Goal: Task Accomplishment & Management: Use online tool/utility

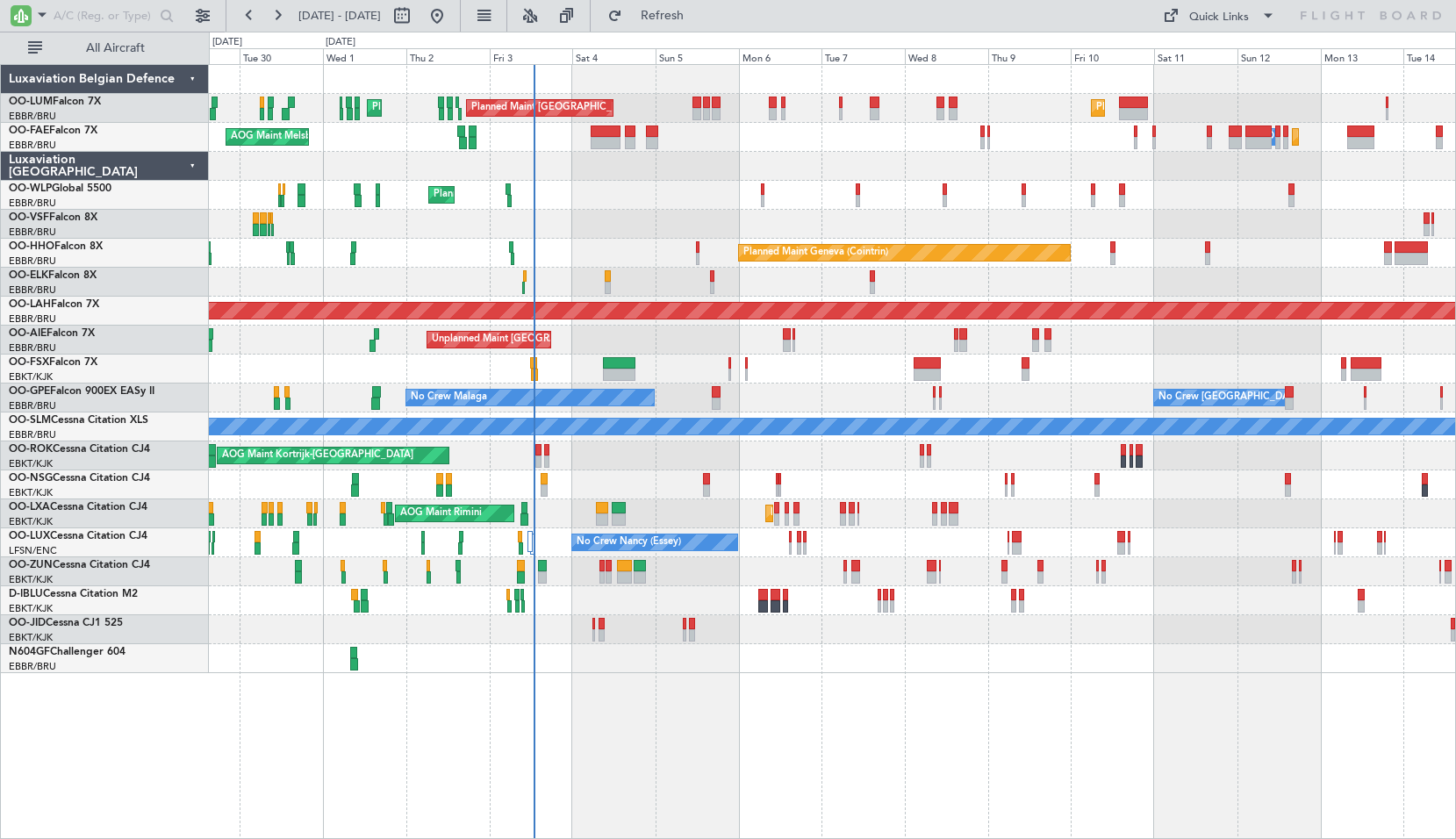
click at [519, 342] on div "Planned Maint Brussels (Brussels National) Planned Maint Brussels (Brussels Nat…" at bounding box center [831, 368] width 1246 height 608
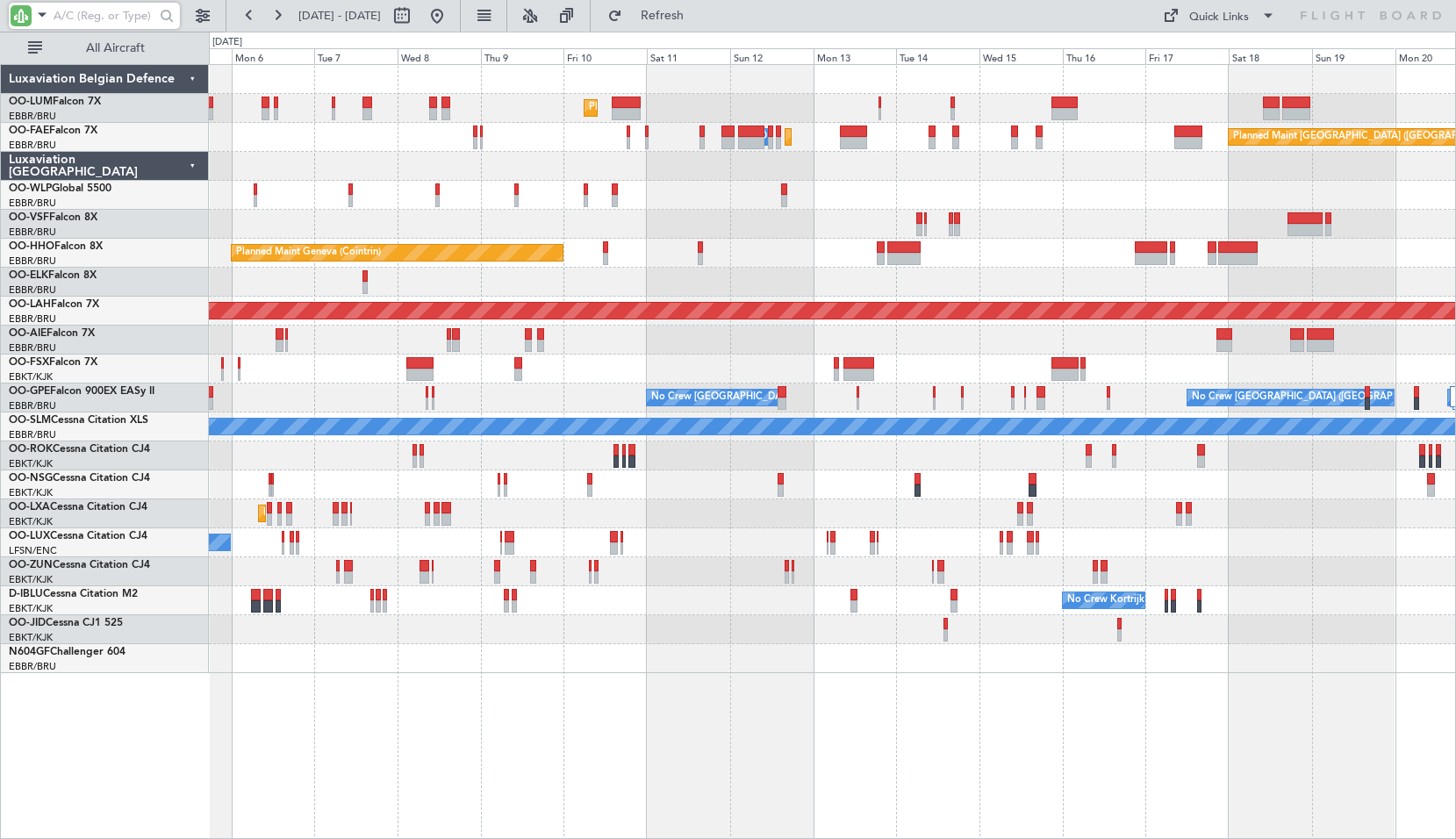
click at [97, 21] on input "text" at bounding box center [103, 16] width 100 height 27
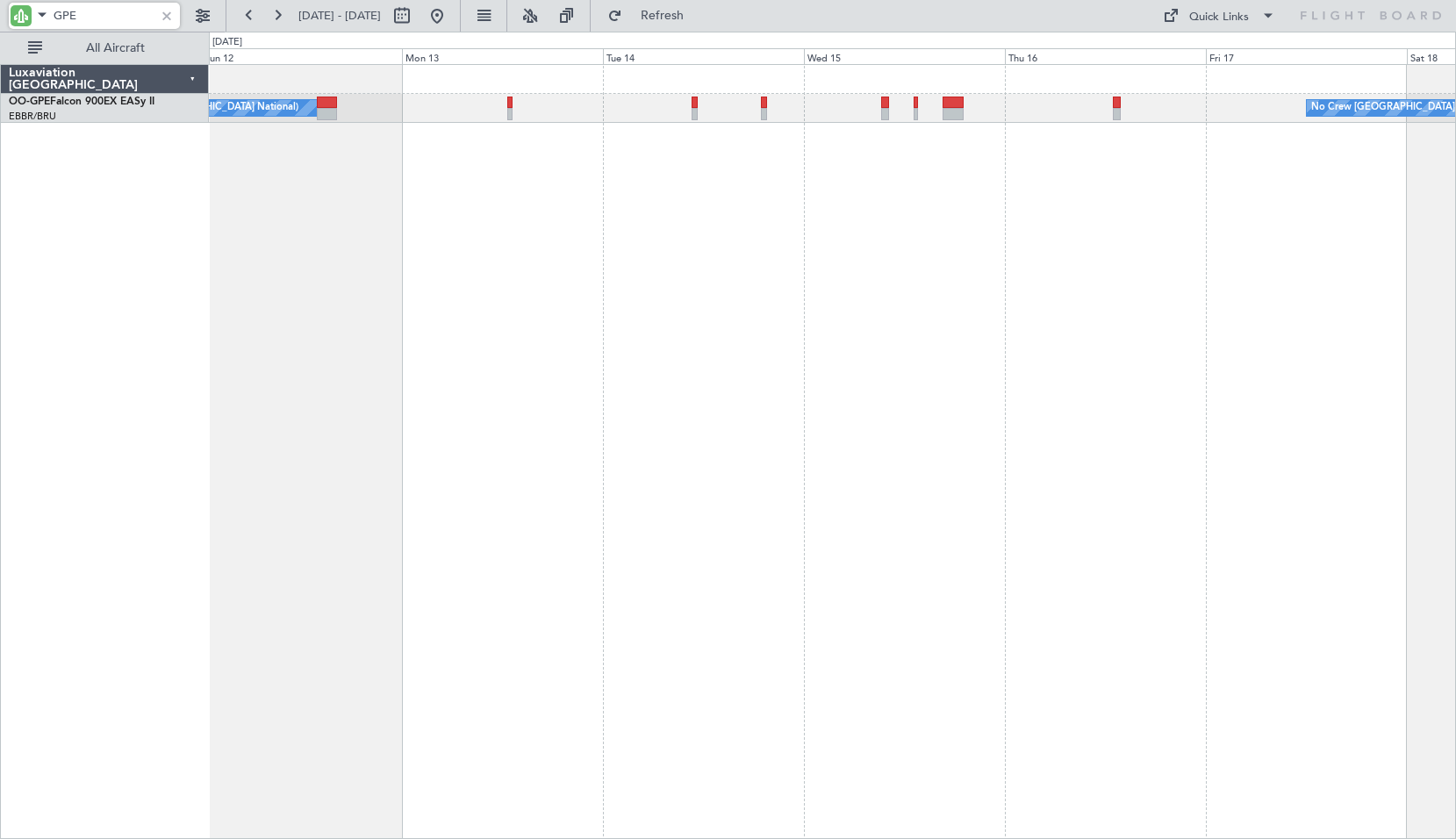
click at [1129, 194] on div "No Crew Brussels (Brussels National) No Crew Brussels (Brussels National)" at bounding box center [831, 451] width 1247 height 775
click at [1128, 279] on div "No Crew Brussels (Brussels National) No Crew Brussels (Brussels National)" at bounding box center [831, 451] width 1247 height 775
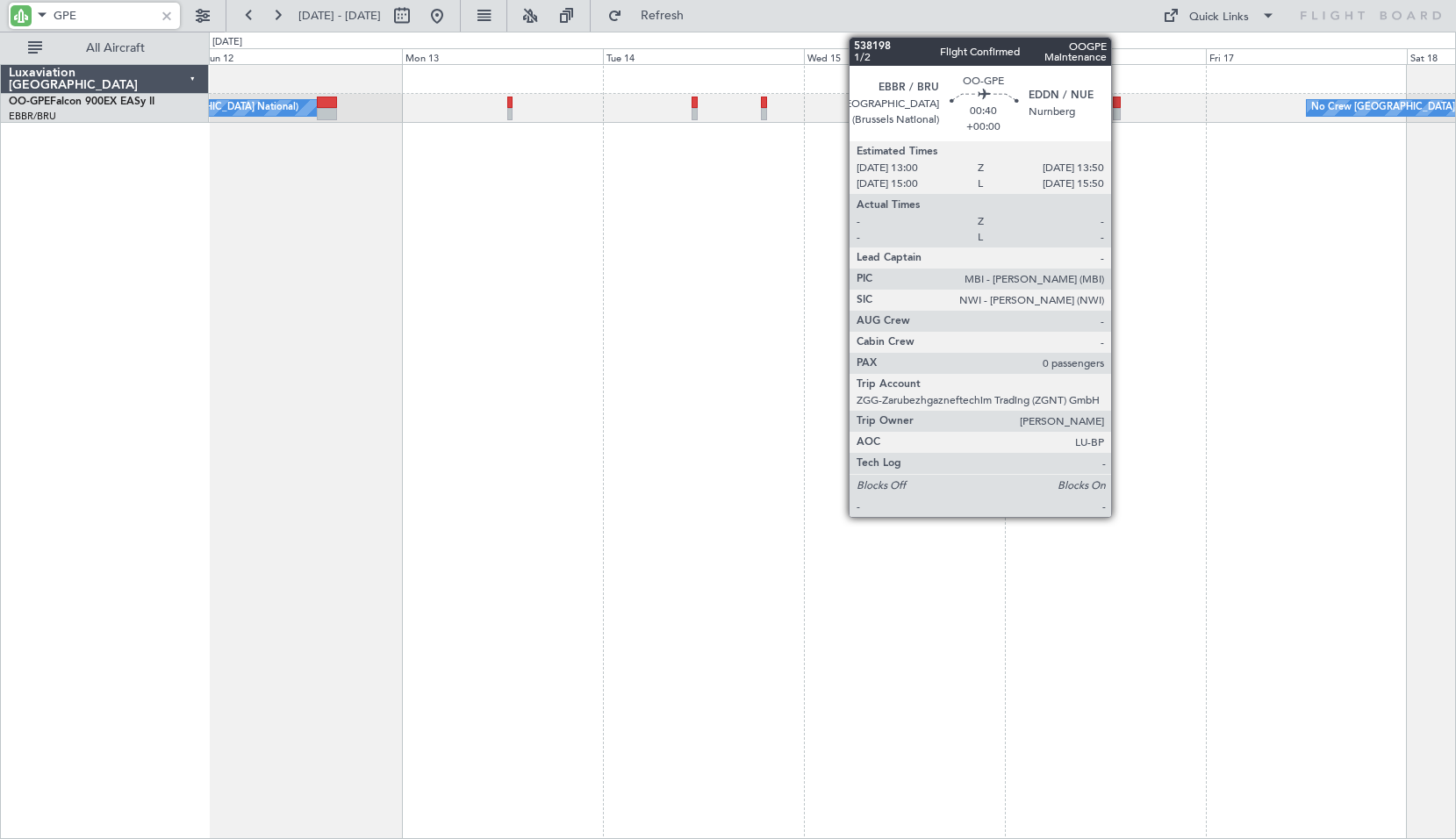
click at [1119, 109] on div at bounding box center [1116, 114] width 7 height 12
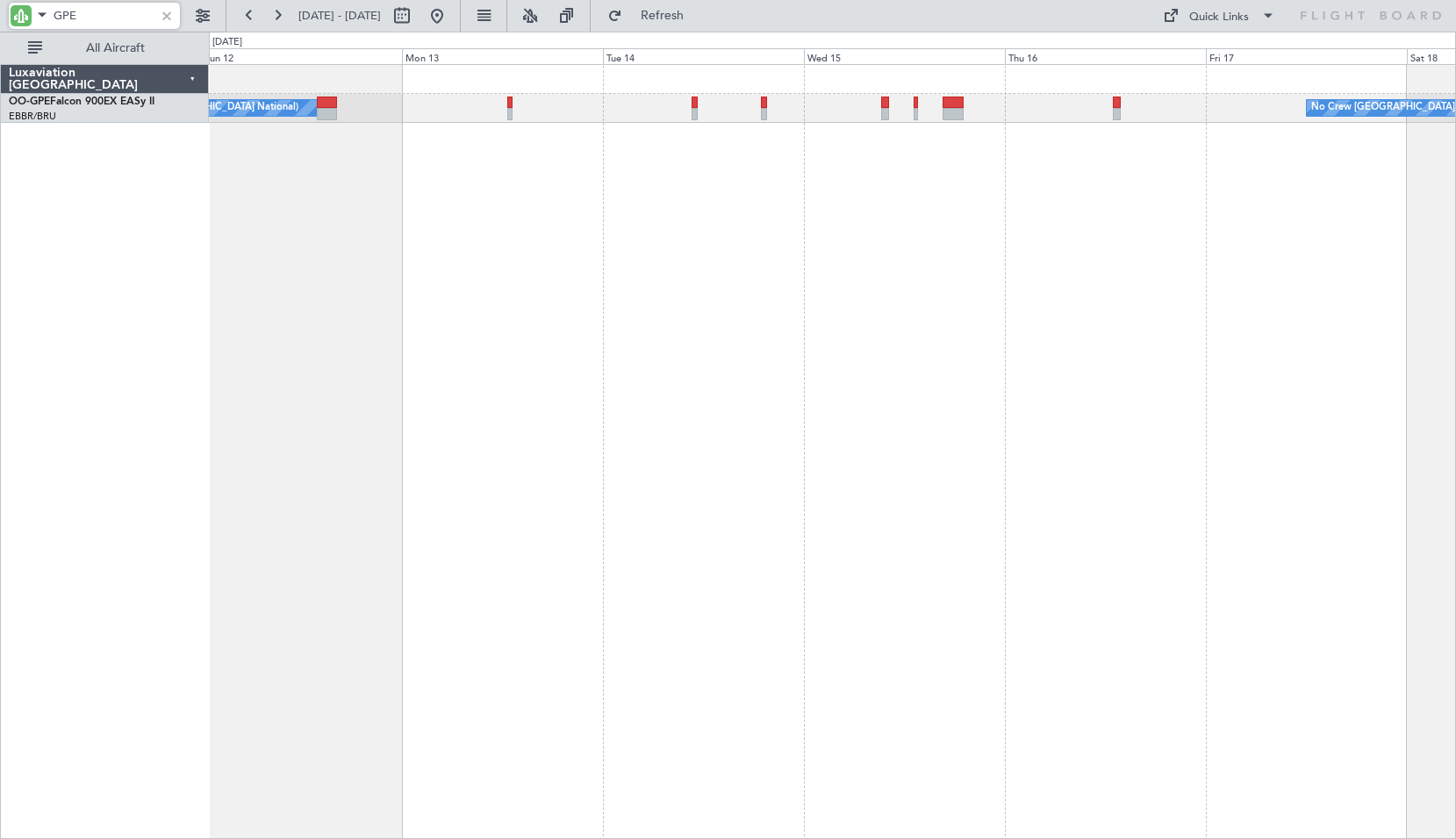
click at [1103, 241] on div "No Crew Brussels (Brussels National) No Crew Brussels (Brussels National)" at bounding box center [831, 451] width 1247 height 775
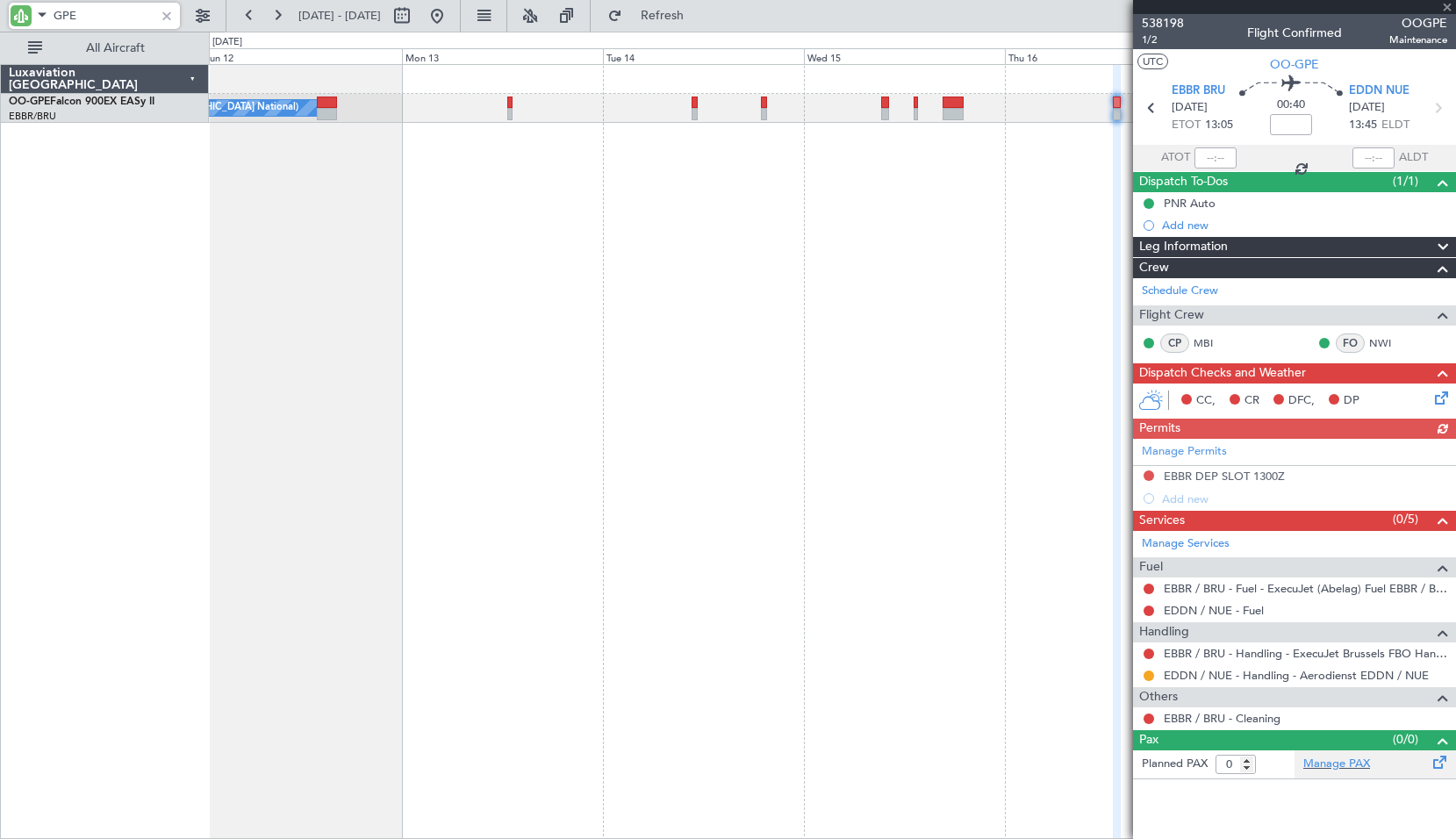
type input "GPE"
click at [1374, 772] on div "Manage PAX" at bounding box center [1374, 764] width 161 height 28
drag, startPoint x: 674, startPoint y: 14, endPoint x: 891, endPoint y: 33, distance: 217.8
click at [673, 14] on button "Refresh" at bounding box center [651, 16] width 105 height 28
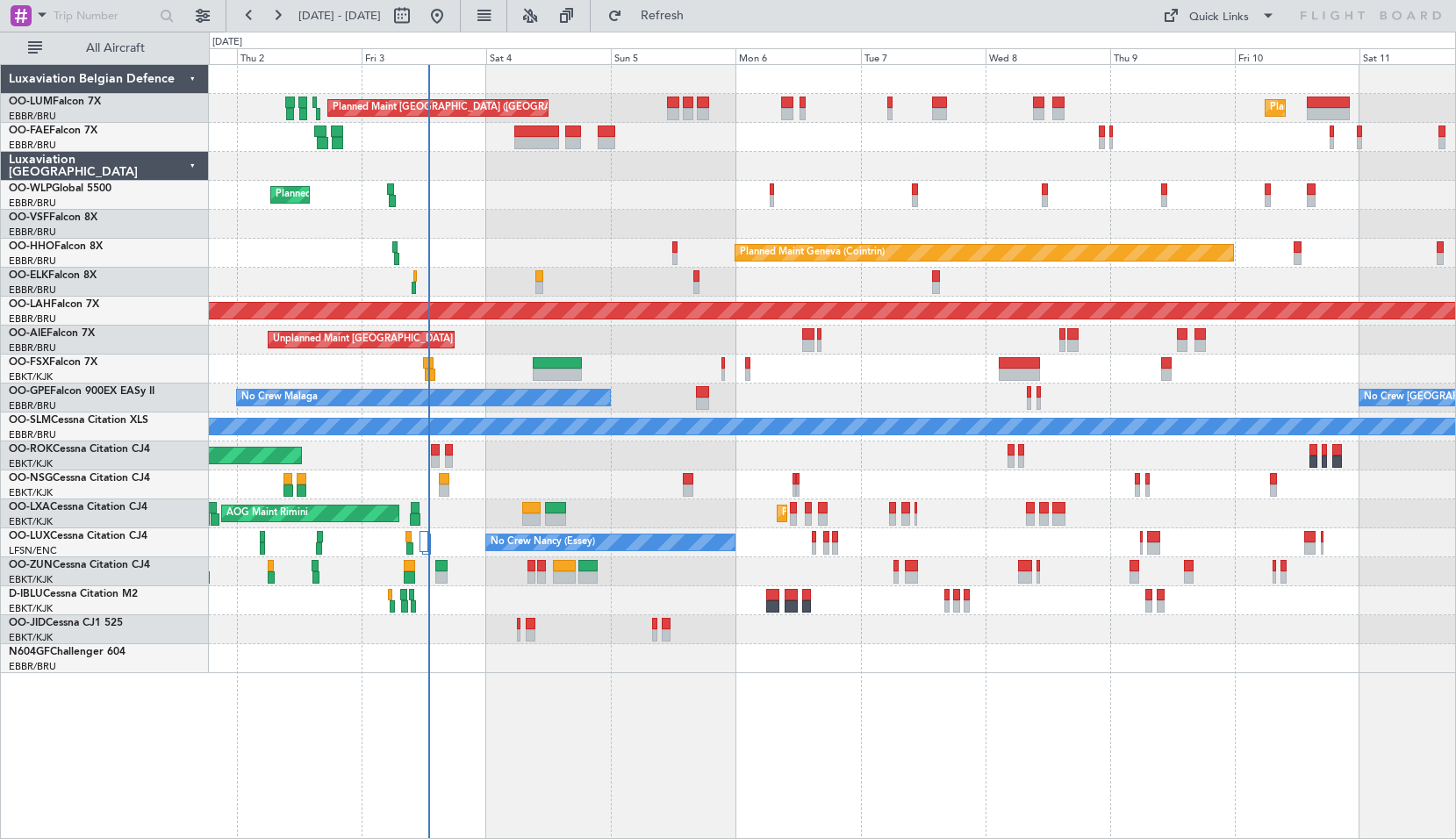
click at [875, 509] on div "Planned Maint Kortrijk-[GEOGRAPHIC_DATA] AOG Maint [GEOGRAPHIC_DATA]" at bounding box center [831, 514] width 1246 height 29
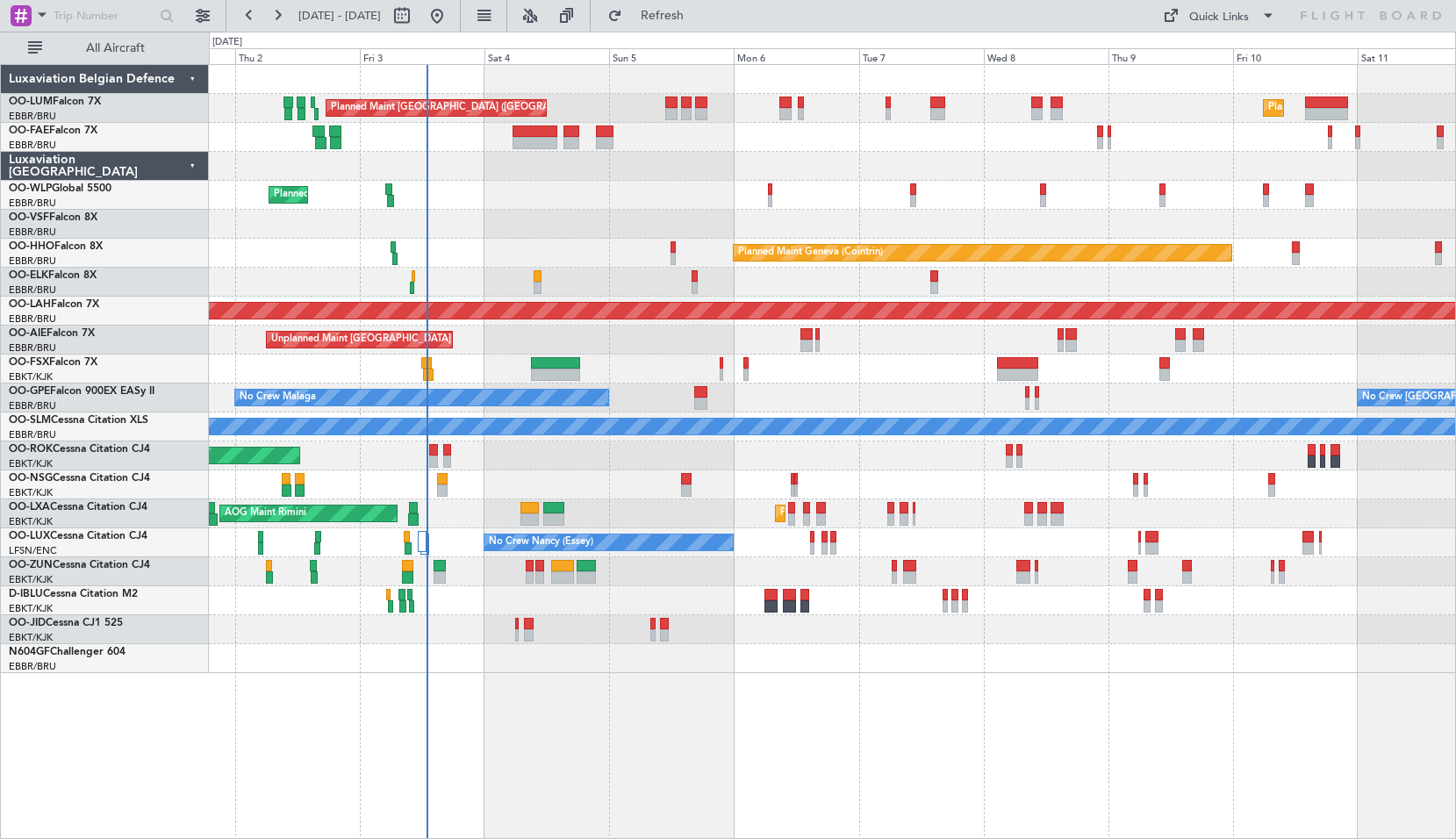
click at [870, 574] on div at bounding box center [831, 572] width 1246 height 29
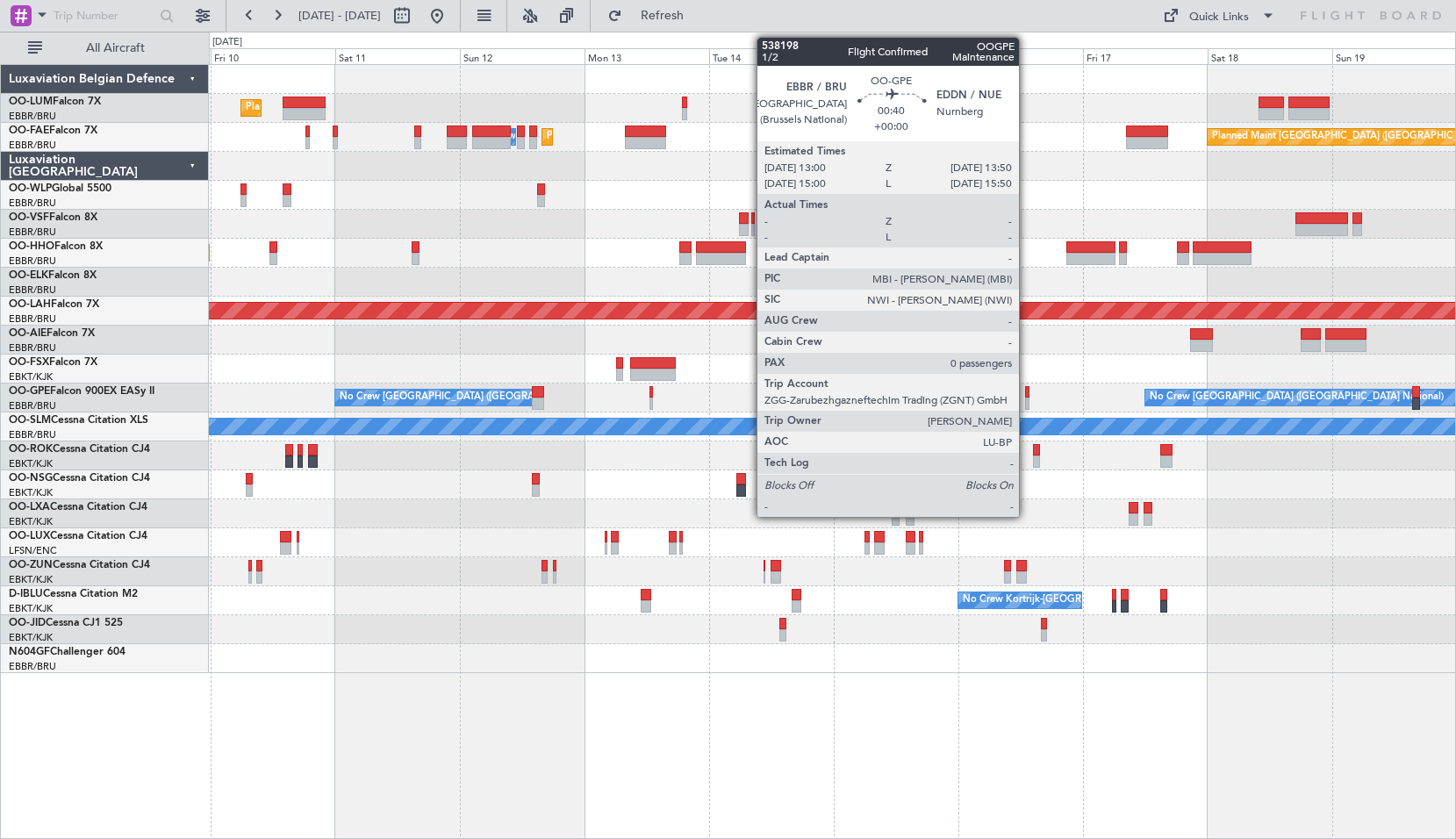
click at [1027, 395] on div at bounding box center [1027, 392] width 5 height 12
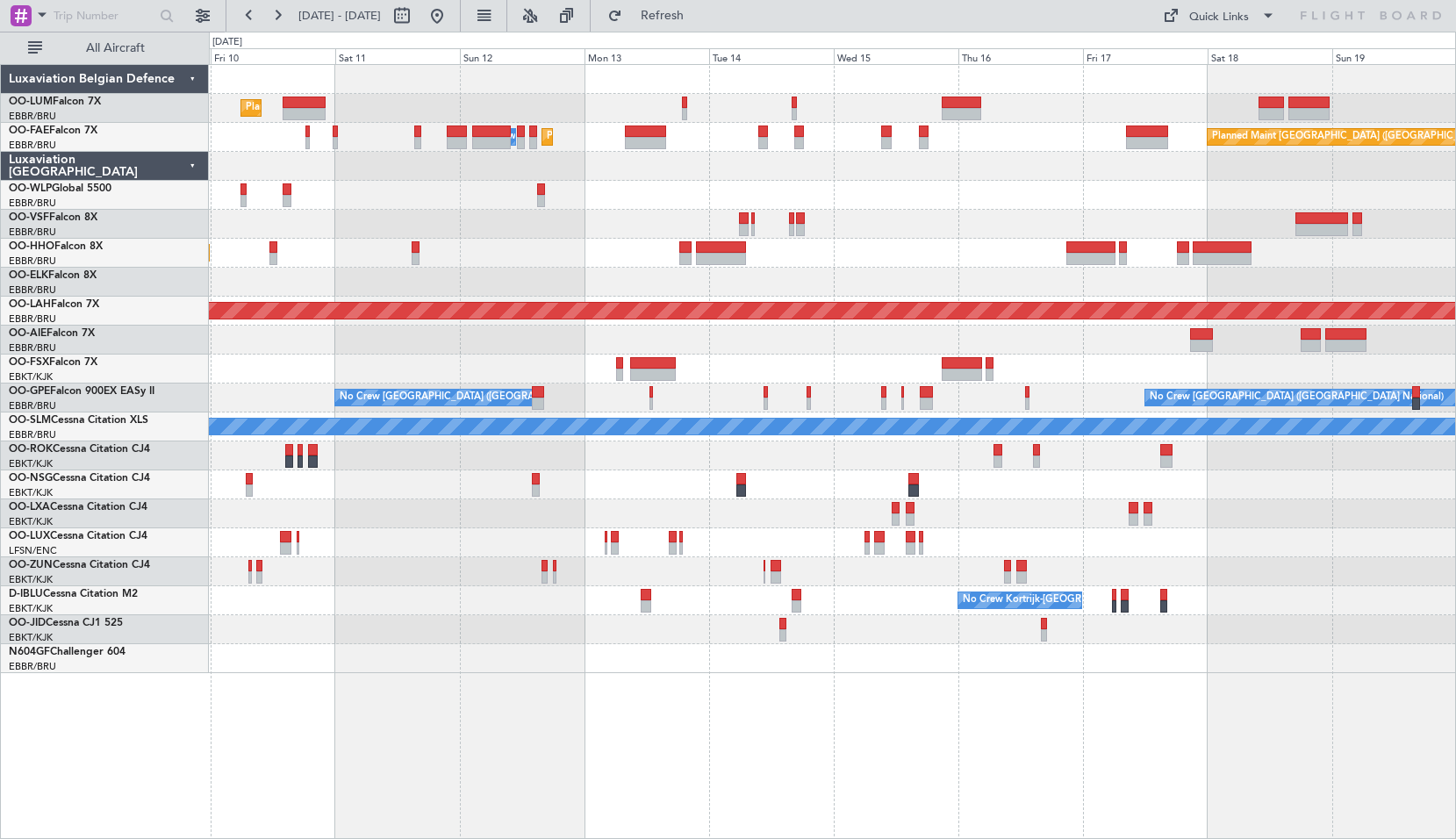
click at [1047, 378] on div at bounding box center [831, 369] width 1246 height 29
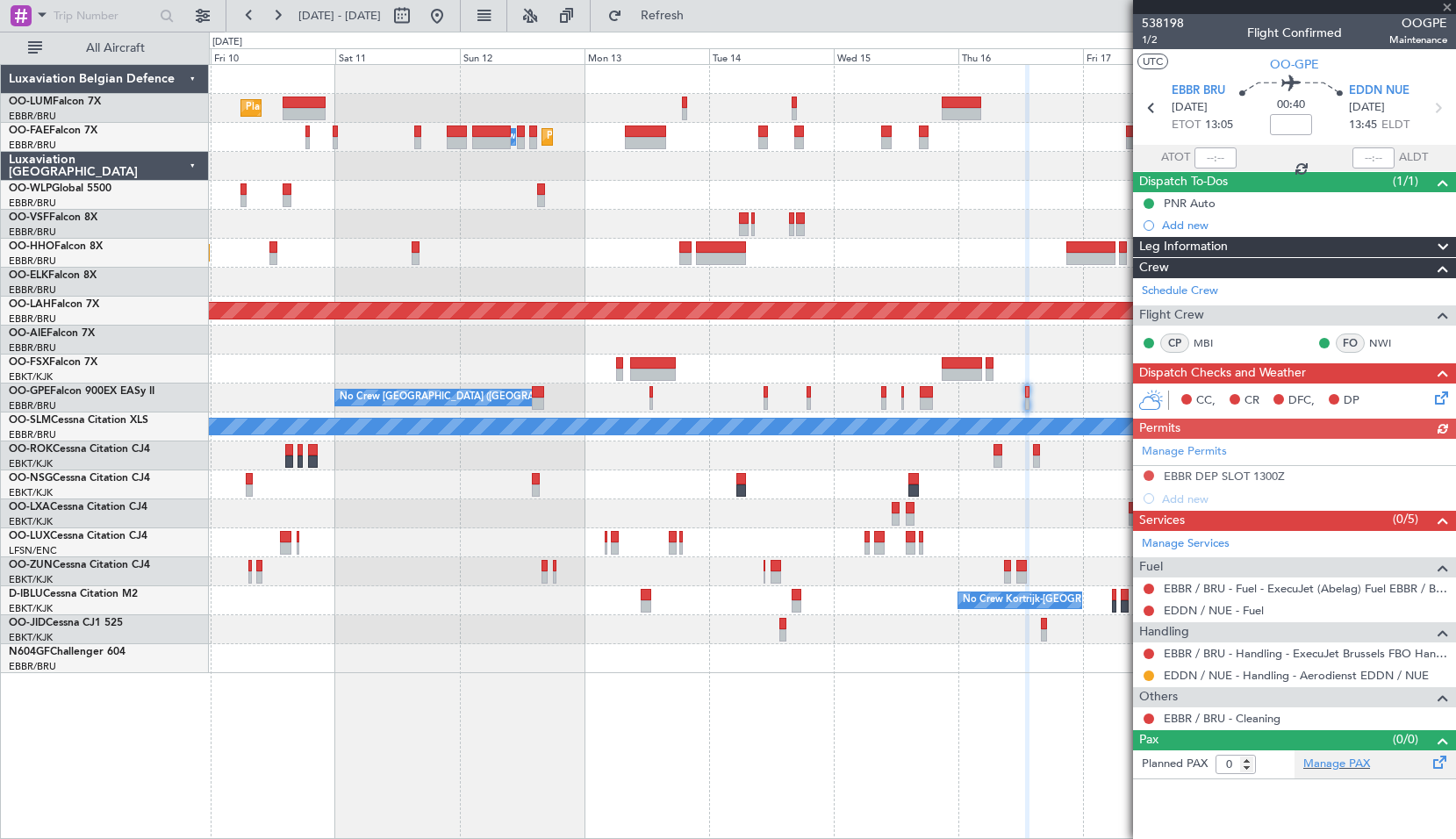
click at [1442, 757] on span at bounding box center [1440, 758] width 21 height 13
click at [681, 16] on span "Refresh" at bounding box center [663, 15] width 74 height 12
click at [1151, 37] on span "1/2" at bounding box center [1162, 40] width 42 height 15
click at [692, 16] on span "Refresh" at bounding box center [663, 15] width 74 height 12
click at [1439, 765] on span at bounding box center [1440, 758] width 21 height 13
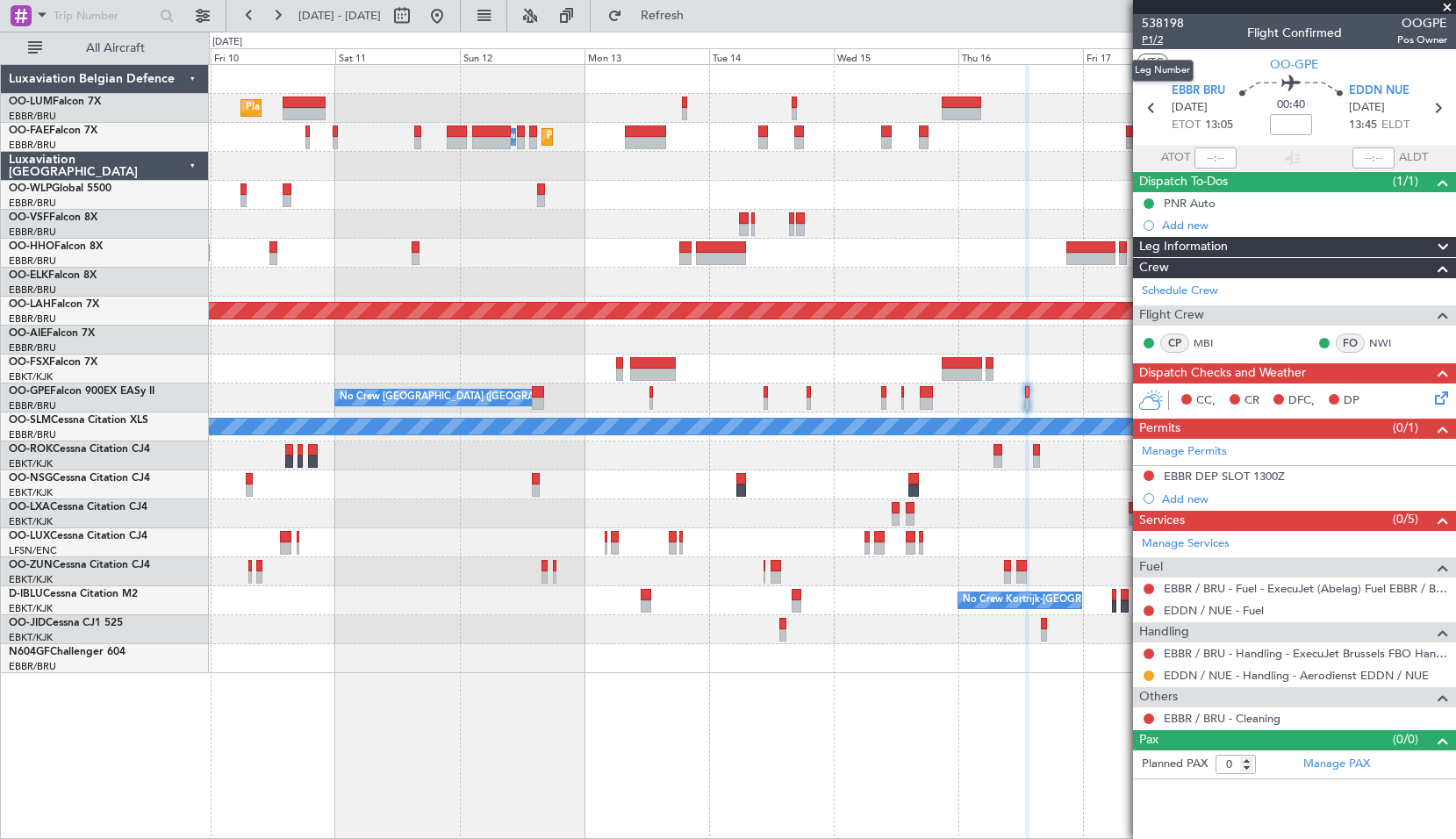
click at [1161, 38] on span "P1/2" at bounding box center [1162, 40] width 42 height 15
click at [700, 21] on span "Refresh" at bounding box center [663, 15] width 74 height 12
click at [451, 13] on button at bounding box center [437, 16] width 28 height 28
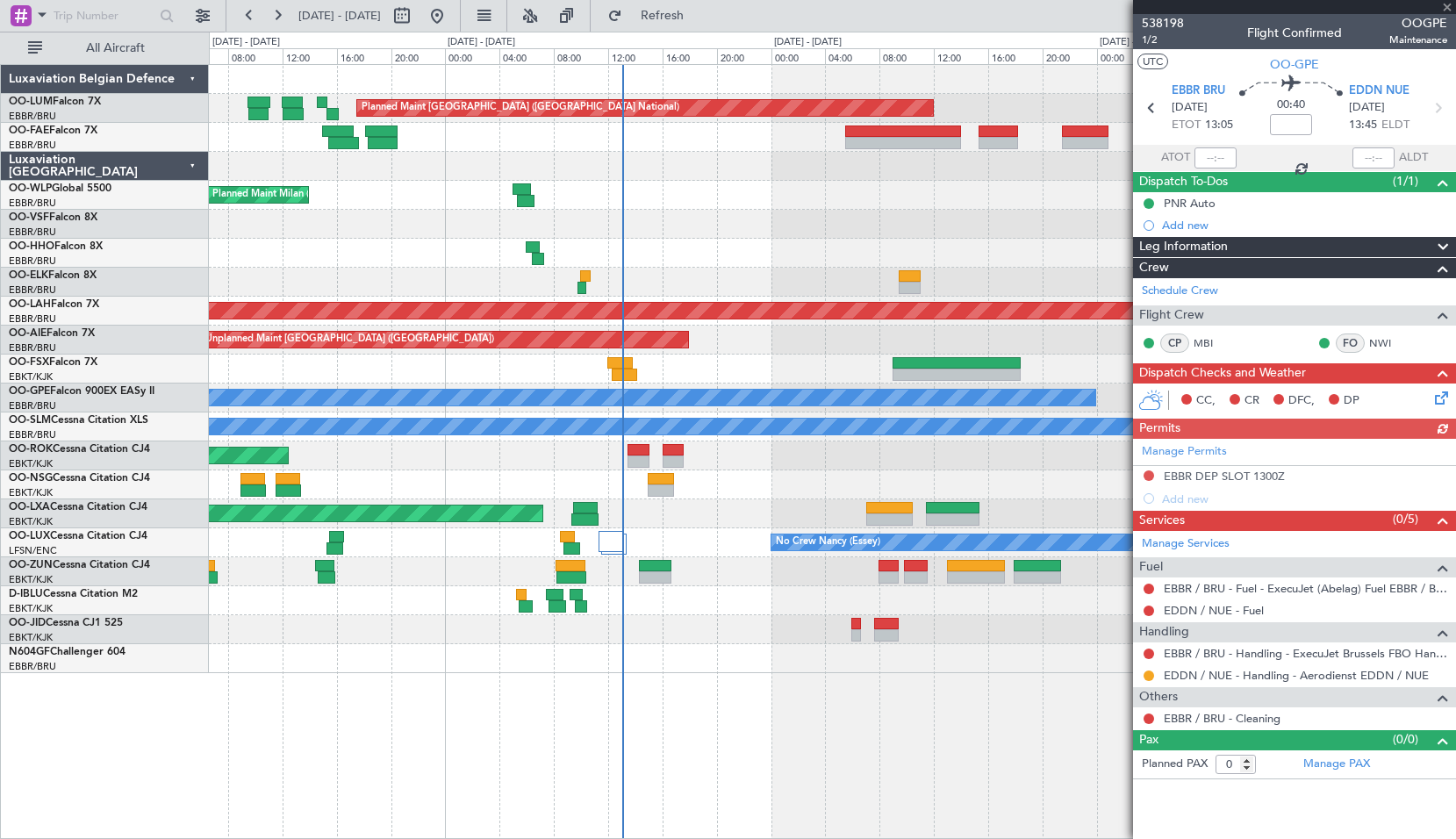
click at [549, 649] on div "Planned Maint [GEOGRAPHIC_DATA] ([GEOGRAPHIC_DATA] National) Planned Maint [GEO…" at bounding box center [831, 368] width 1246 height 608
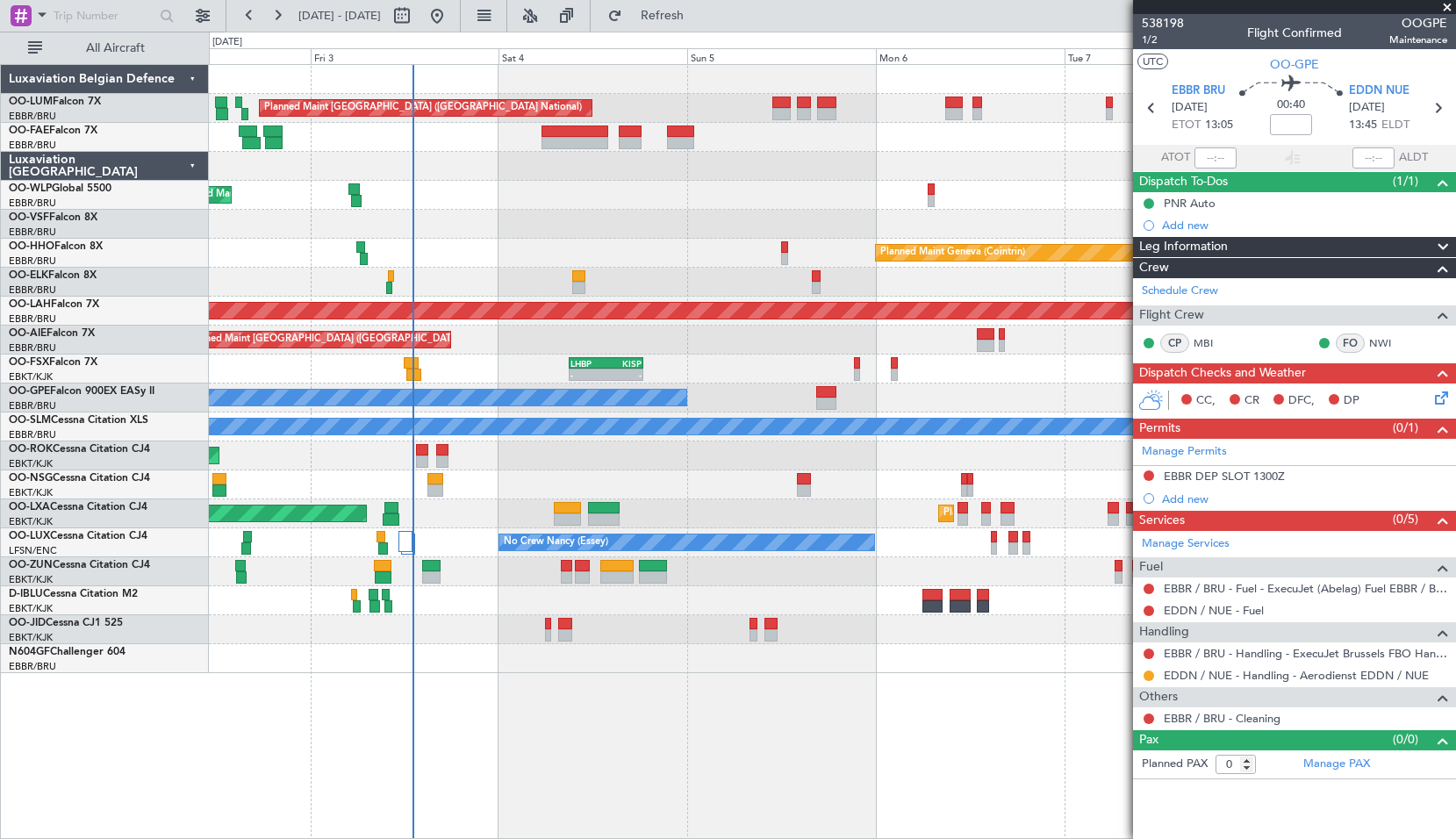
click at [563, 733] on div "Planned Maint [GEOGRAPHIC_DATA] ([GEOGRAPHIC_DATA] National) Planned Maint [GEO…" at bounding box center [831, 451] width 1247 height 775
click at [680, 24] on button "Refresh" at bounding box center [651, 16] width 105 height 28
click at [625, 671] on div at bounding box center [831, 658] width 1246 height 29
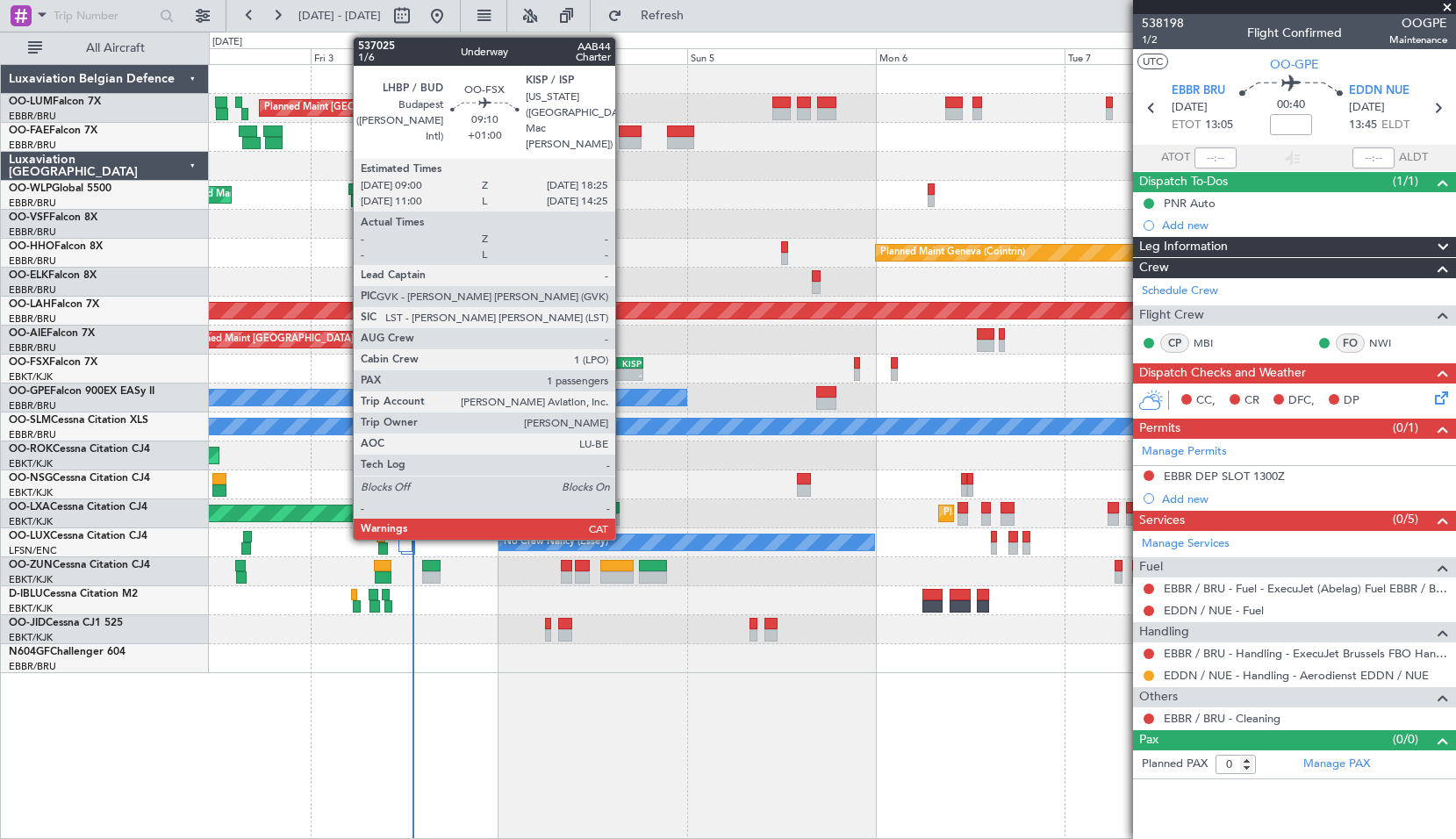
click at [623, 368] on div "LHBP 09:00 Z KISP 18:25 Z" at bounding box center [606, 363] width 75 height 12
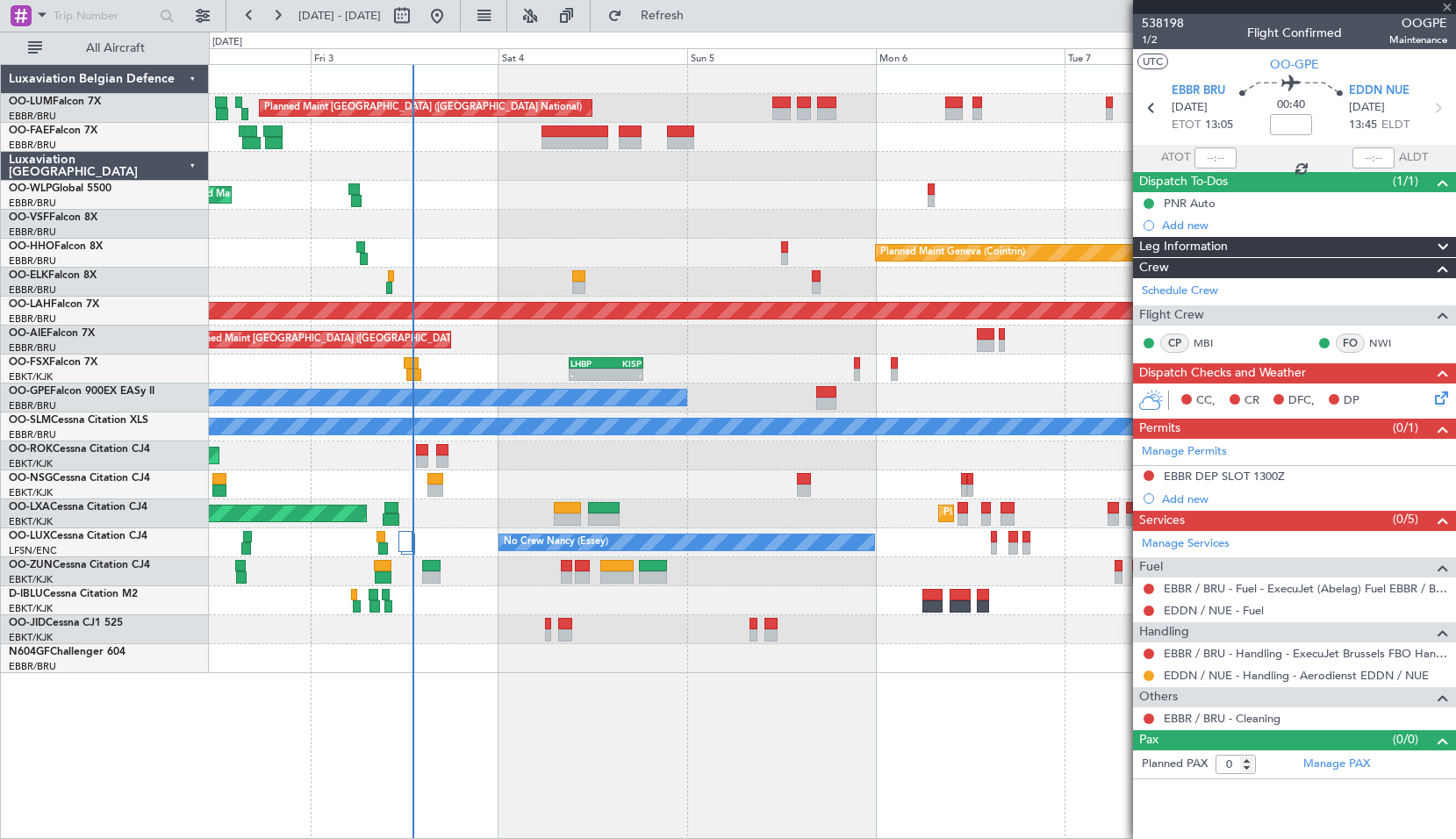
click at [702, 365] on div "- - LHBP 09:00 Z KISP 18:25 Z" at bounding box center [831, 369] width 1246 height 29
type input "+01:00"
type input "1"
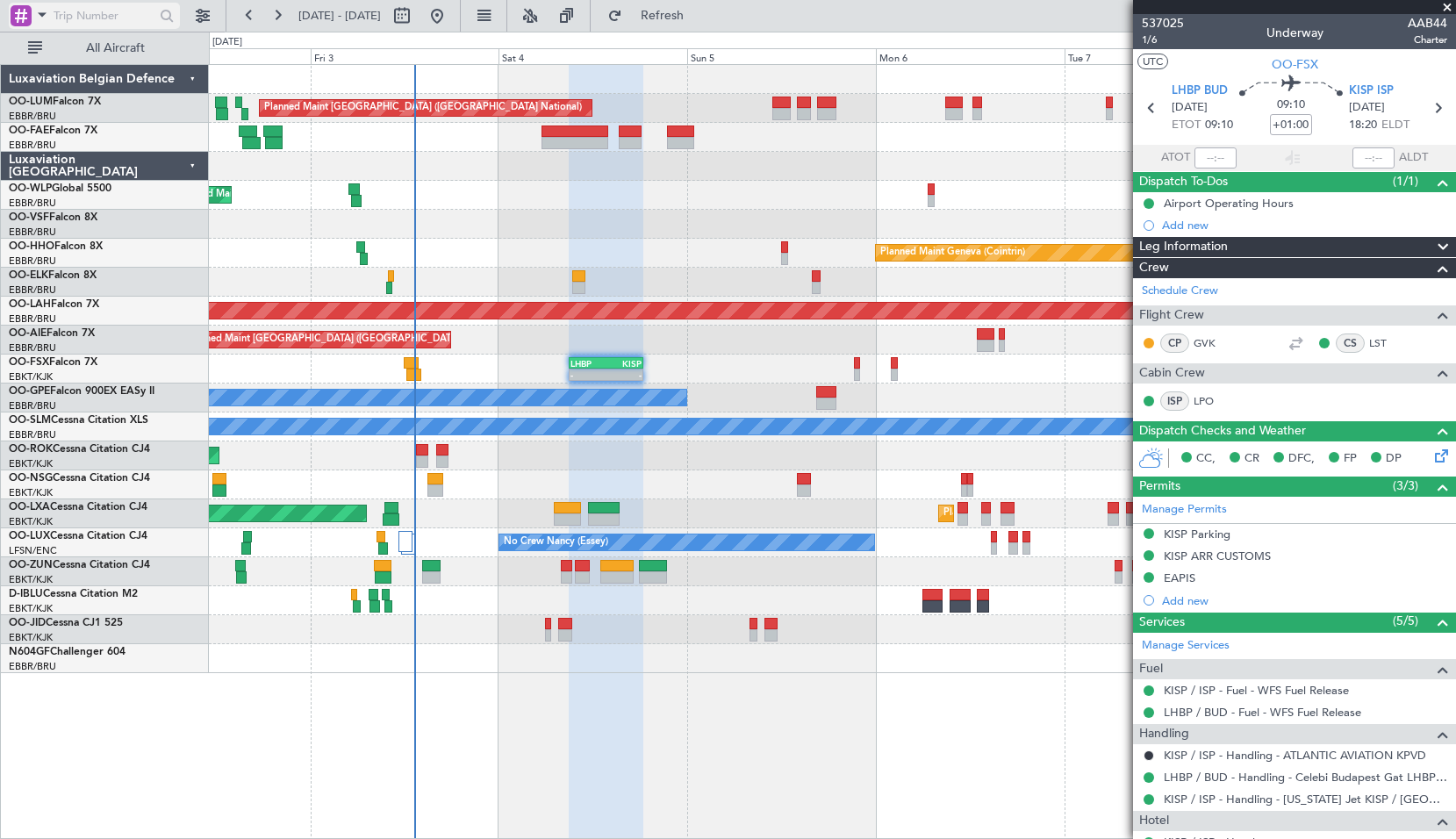
click at [33, 18] on span at bounding box center [42, 14] width 21 height 22
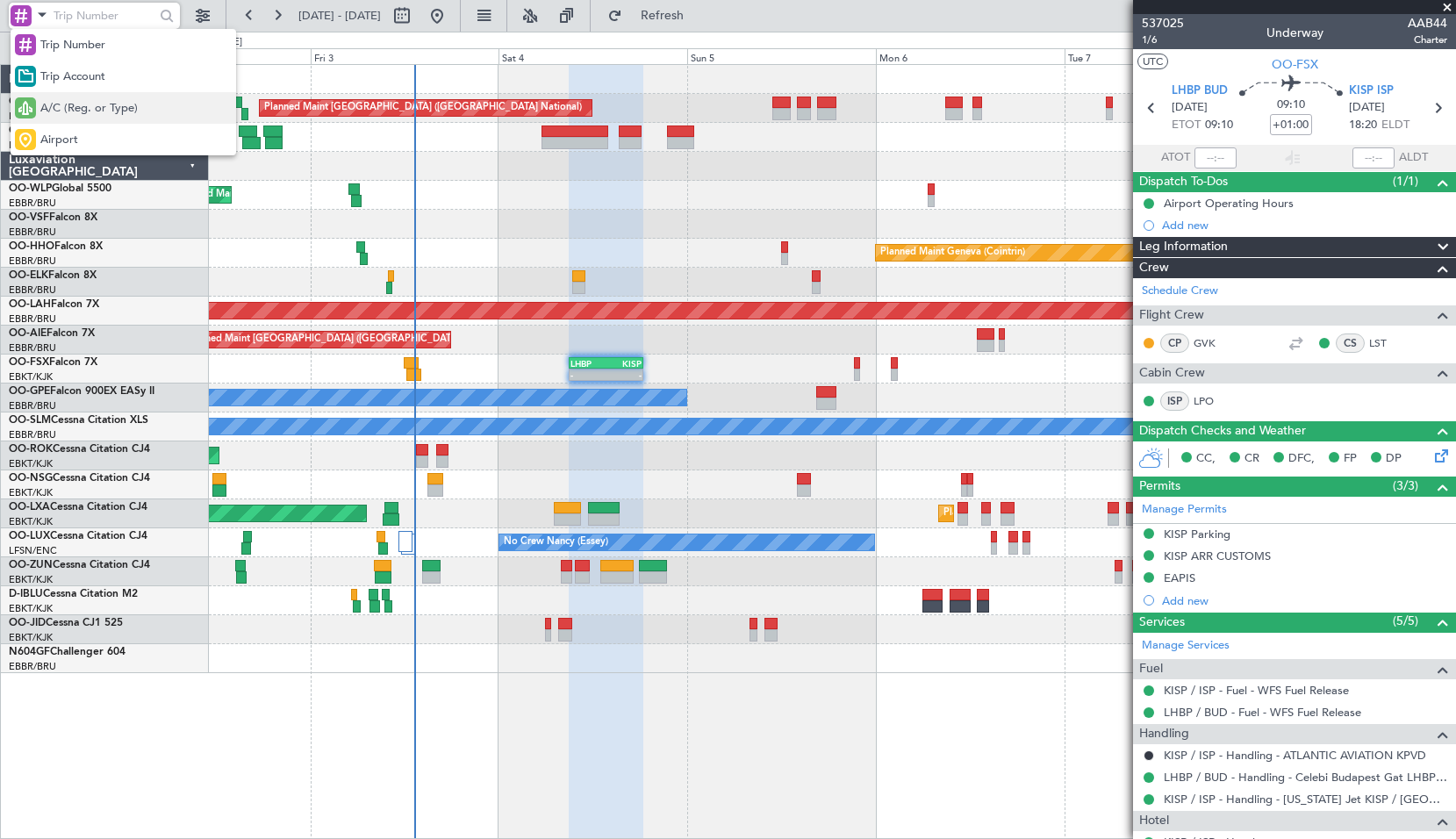
click at [88, 118] on div "A/C (Reg. or Type)" at bounding box center [123, 107] width 226 height 31
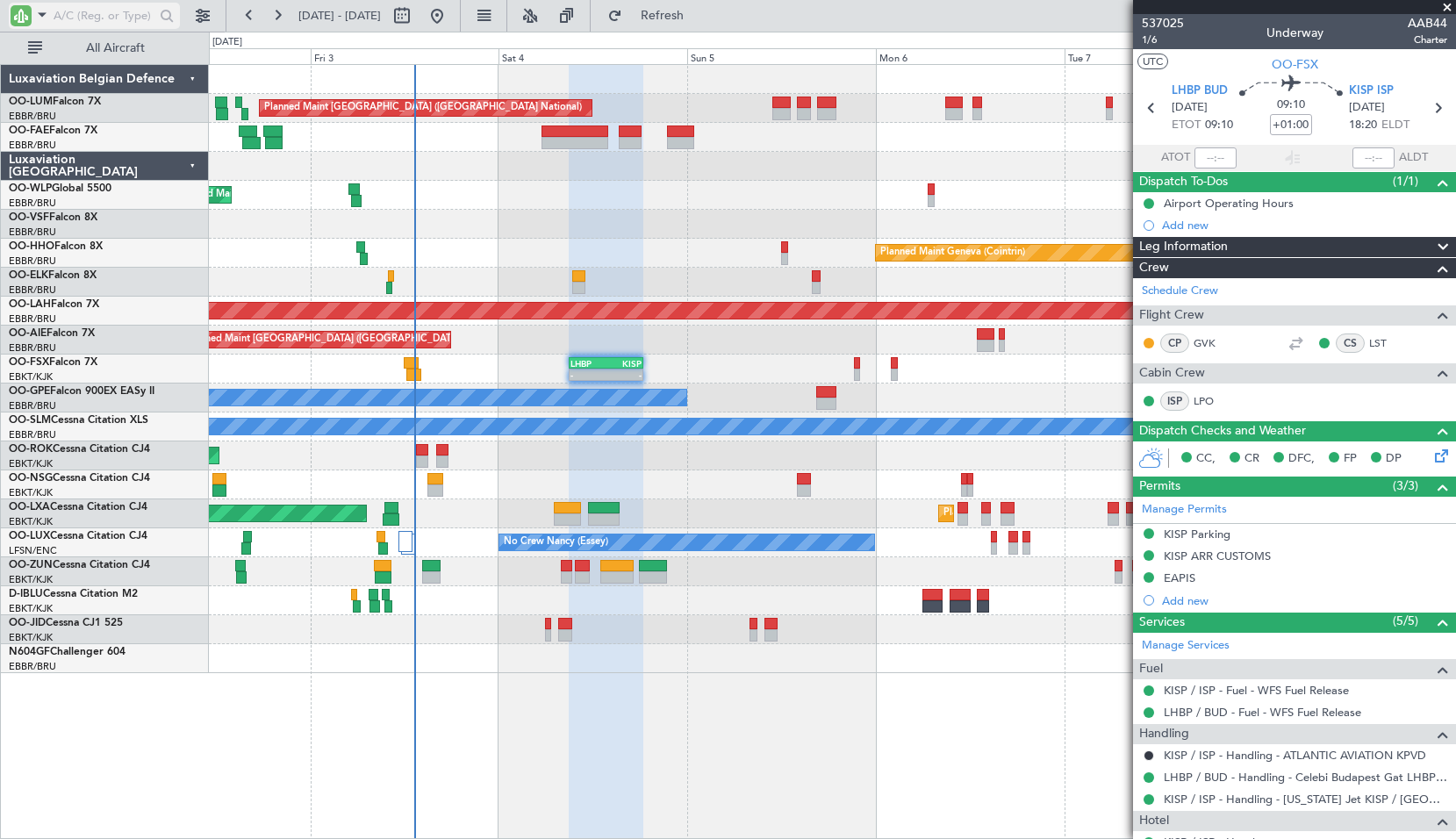
click at [73, 18] on input "text" at bounding box center [103, 16] width 100 height 27
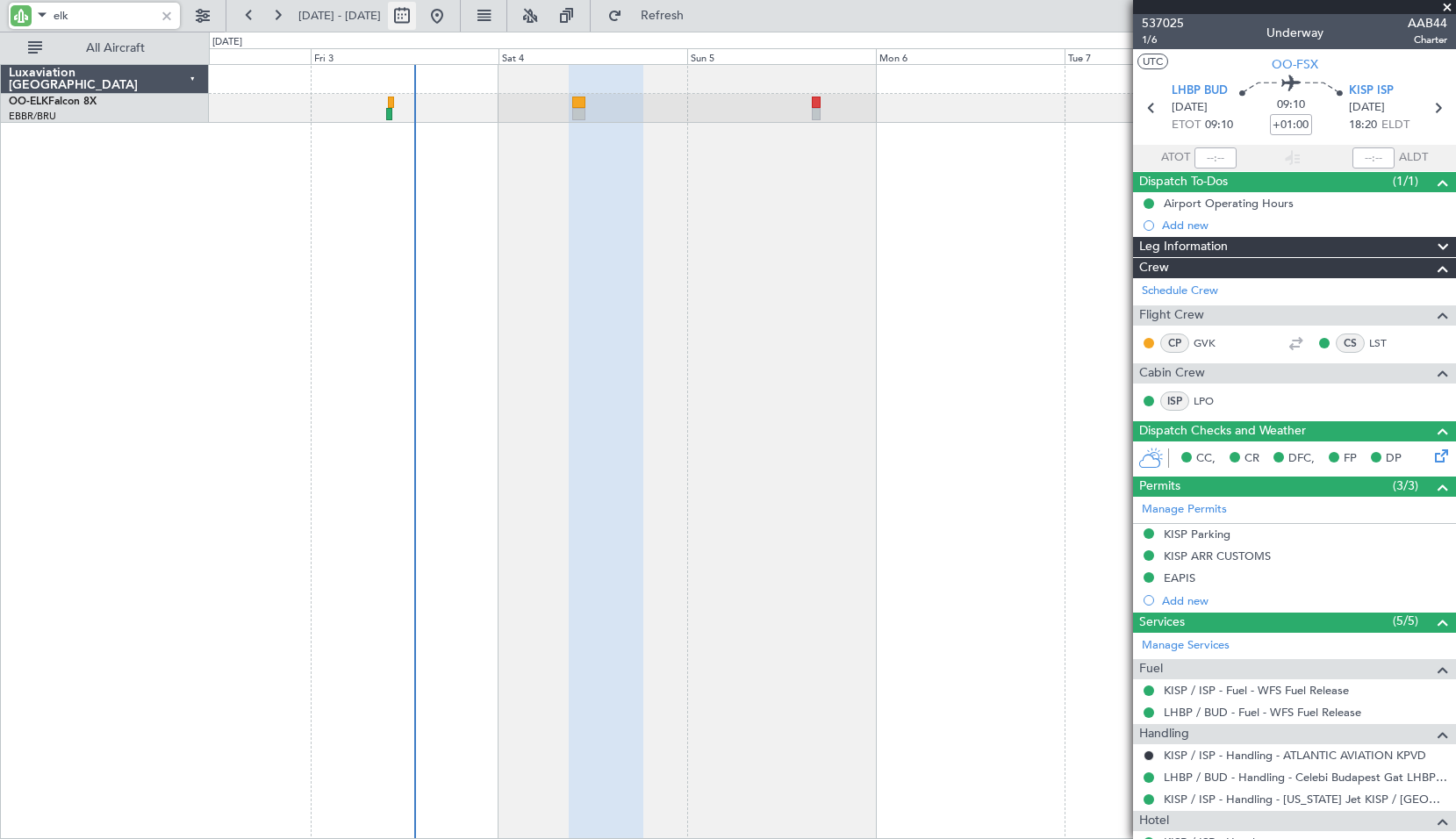
type input "elk"
click at [416, 18] on button at bounding box center [402, 16] width 28 height 28
select select "10"
select select "2025"
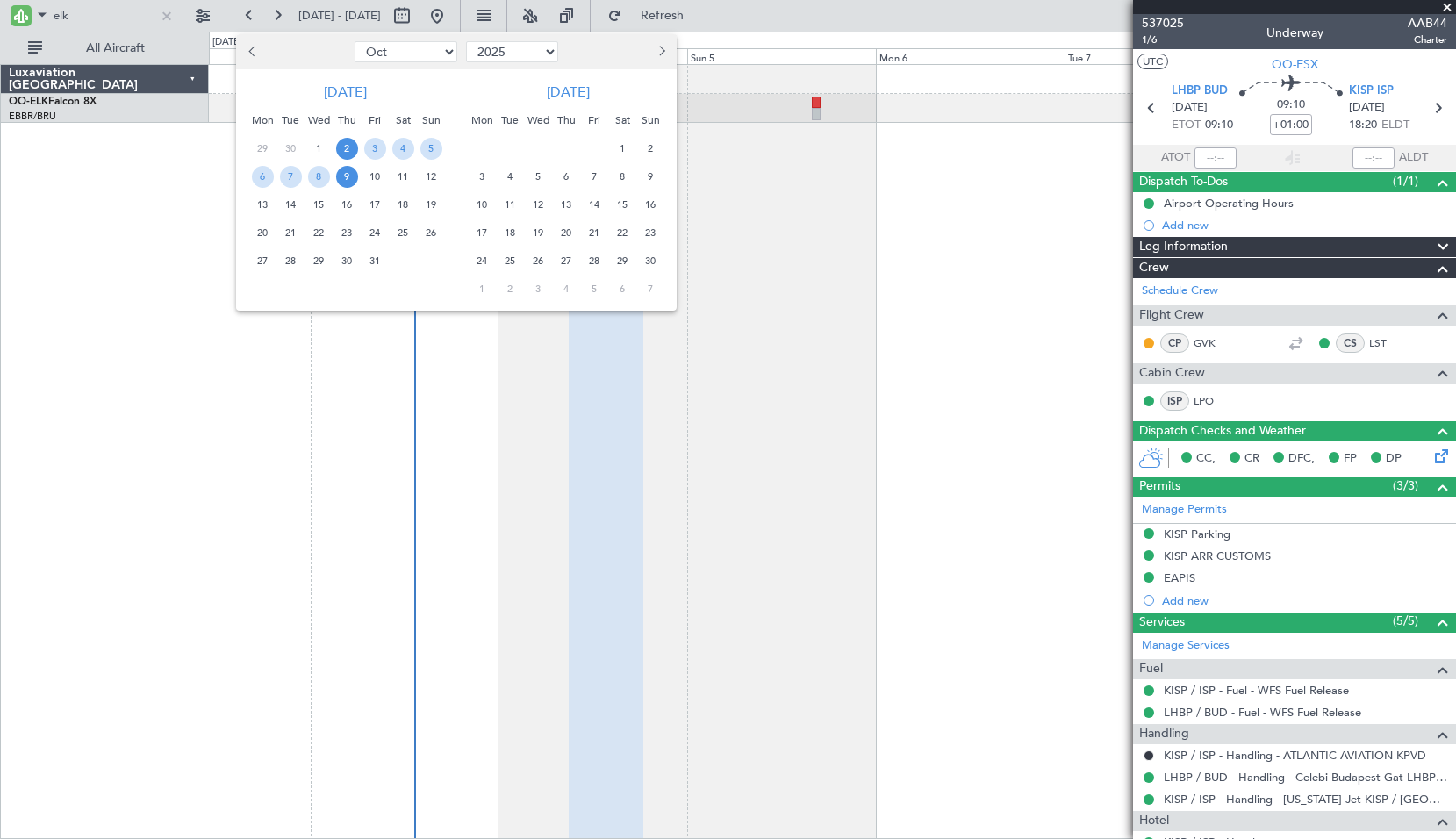
drag, startPoint x: 246, startPoint y: 52, endPoint x: 259, endPoint y: 56, distance: 13.6
click at [246, 51] on button "Previous month" at bounding box center [252, 52] width 19 height 28
select select "9"
click at [345, 151] on span "4" at bounding box center [347, 148] width 22 height 22
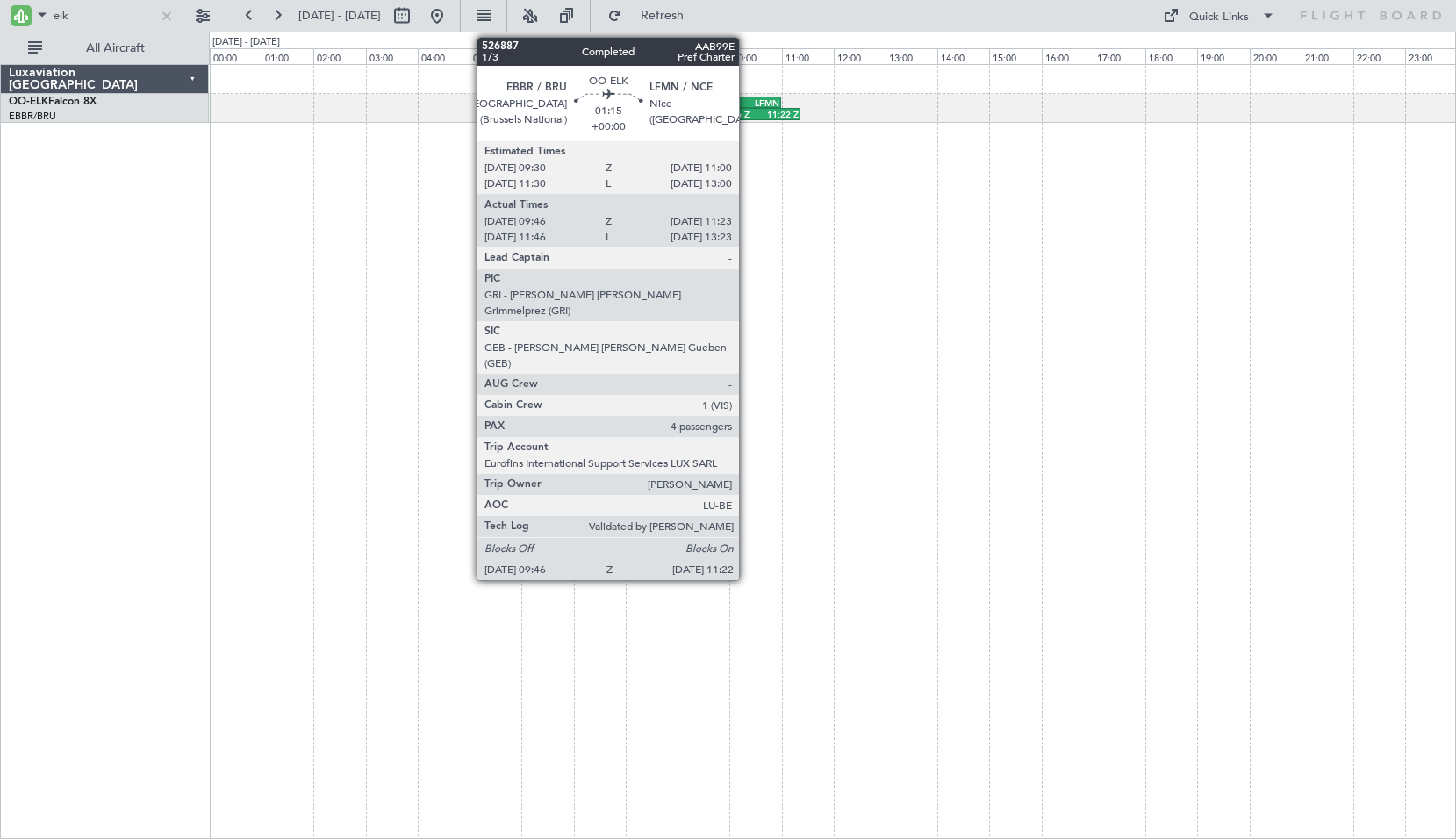
click at [747, 109] on div "09:46 Z" at bounding box center [737, 114] width 41 height 10
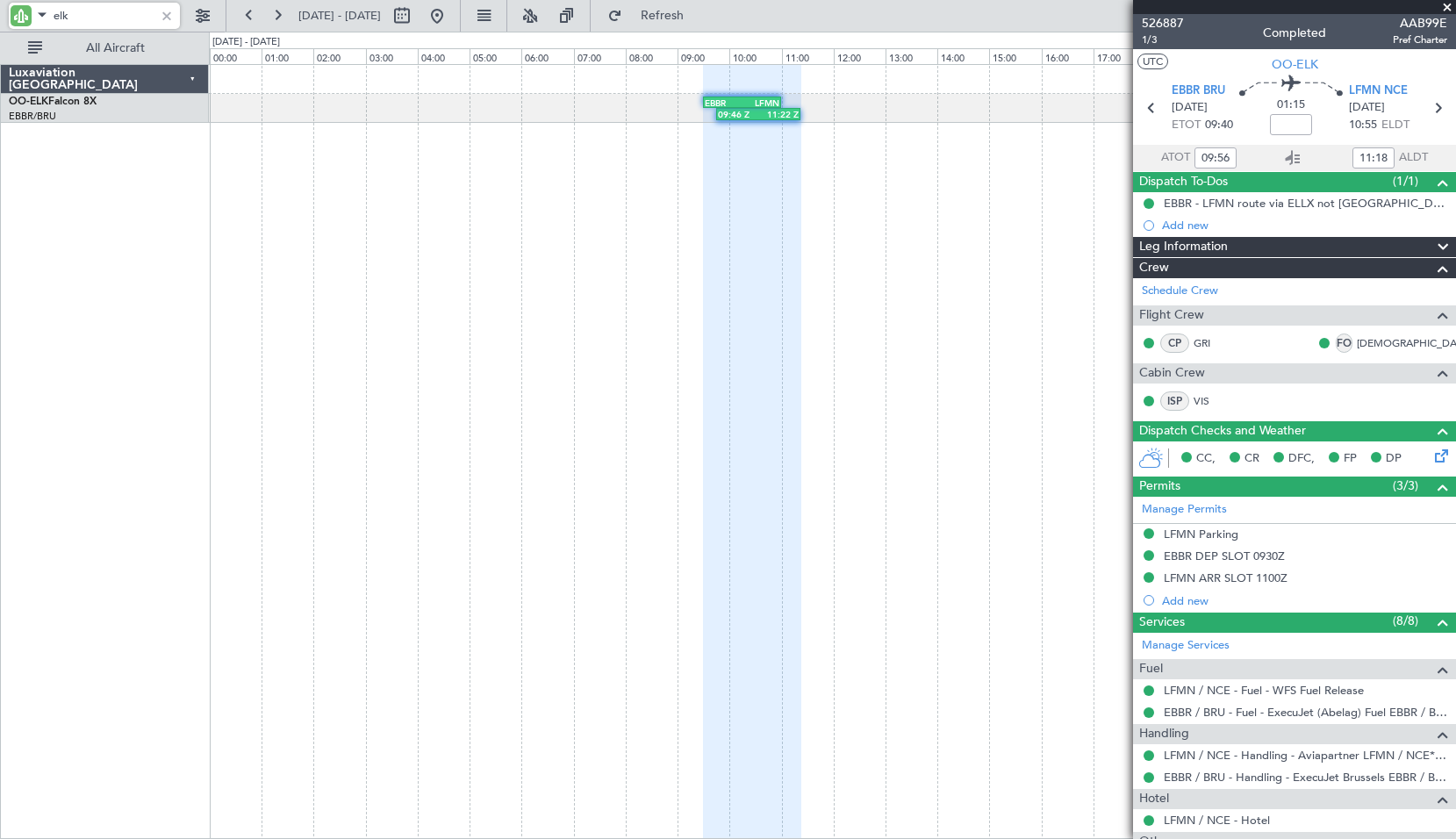
click at [125, 9] on input "elk" at bounding box center [103, 16] width 100 height 27
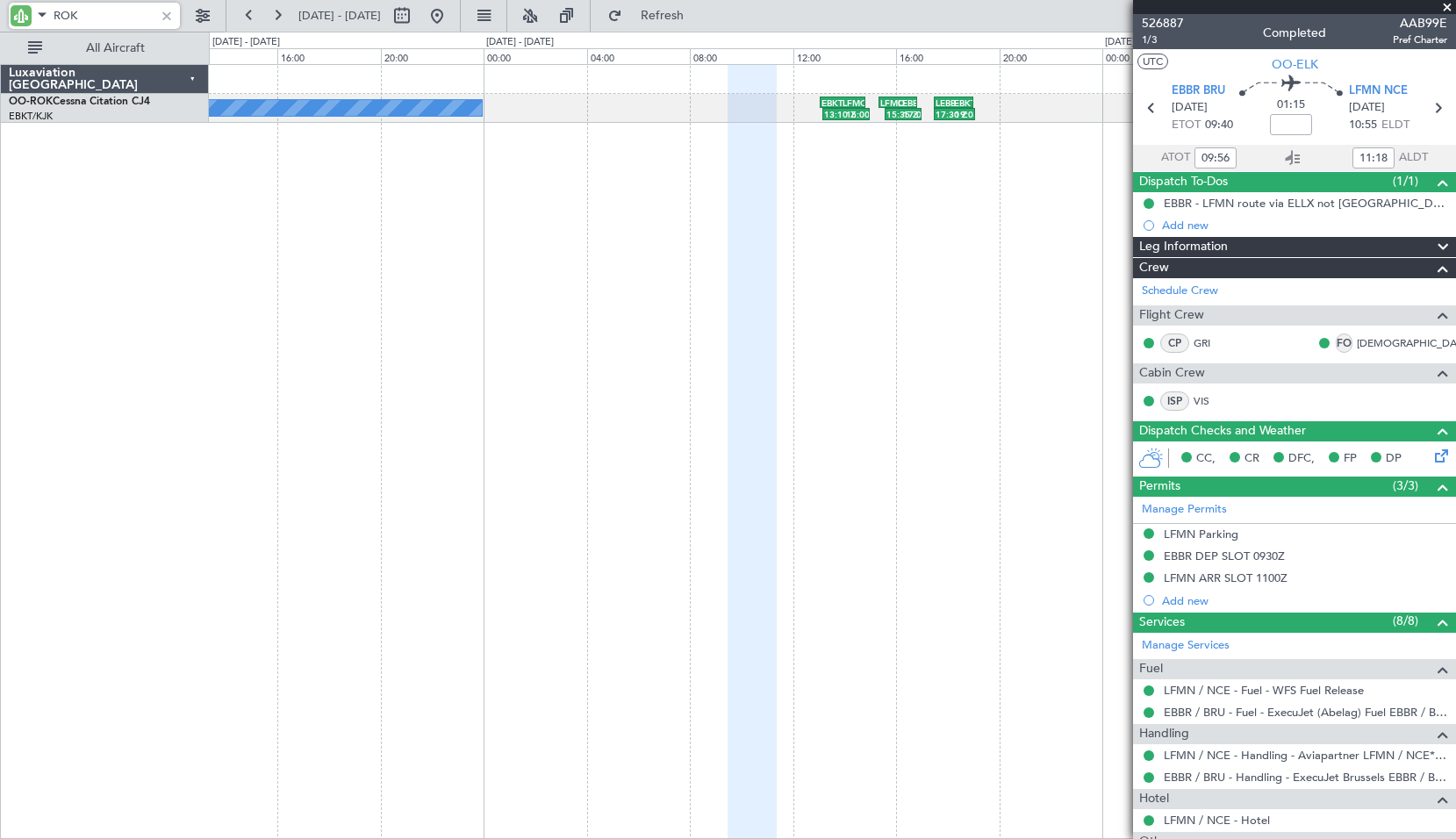
click at [547, 278] on div "13:10 Z 15:00 Z EBKT 13:05 Z LFMQ 14:50 Z 15:35 Z 17:00 Z LFMQ 15:20 Z LEBB 16:…" at bounding box center [831, 451] width 1247 height 775
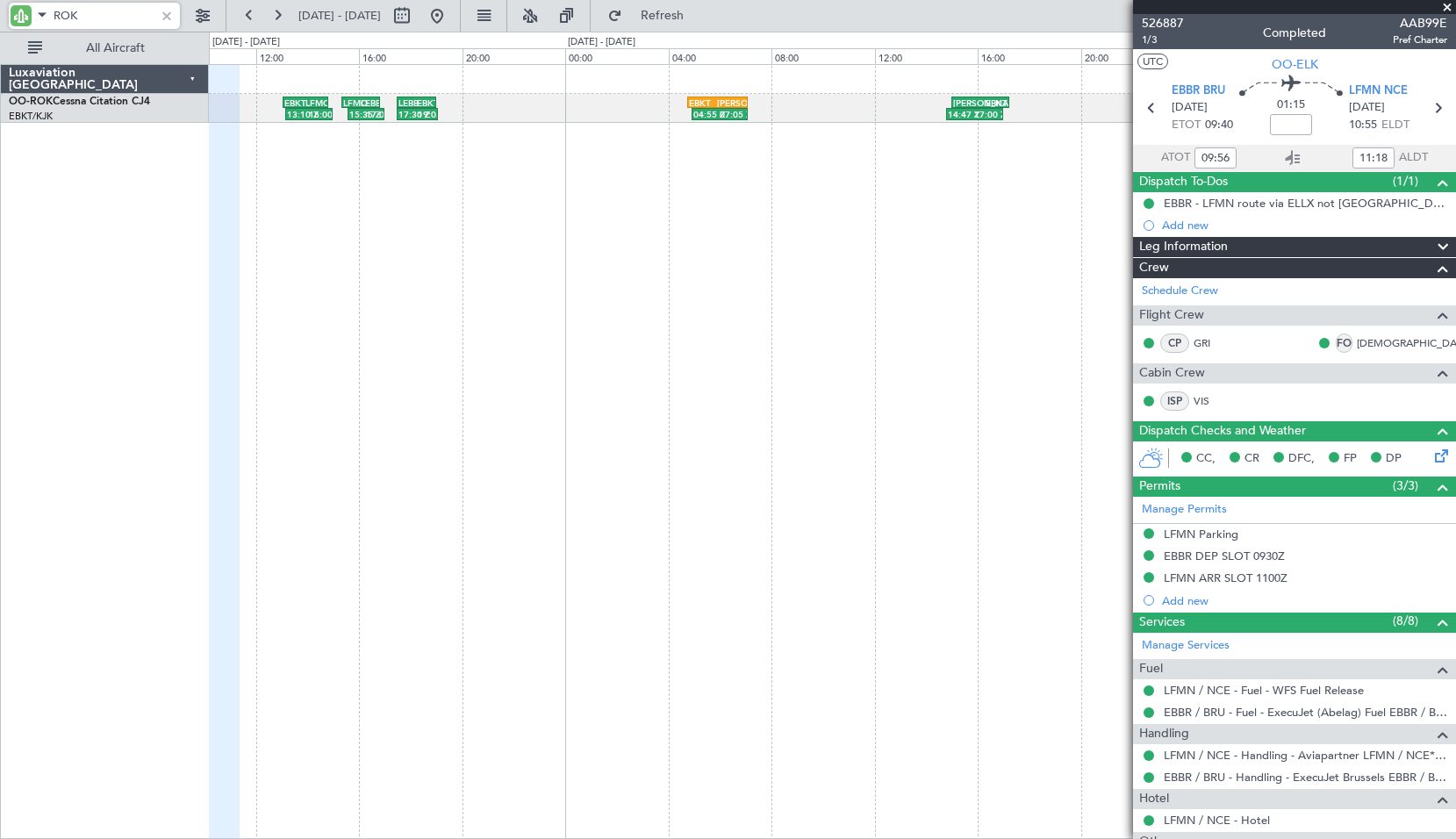
click at [619, 283] on div "13:10 Z 15:00 Z EBKT 13:05 Z LFMQ 14:50 Z 15:35 Z 17:00 Z LFMQ 15:20 Z LEBB 16:…" at bounding box center [831, 451] width 1247 height 775
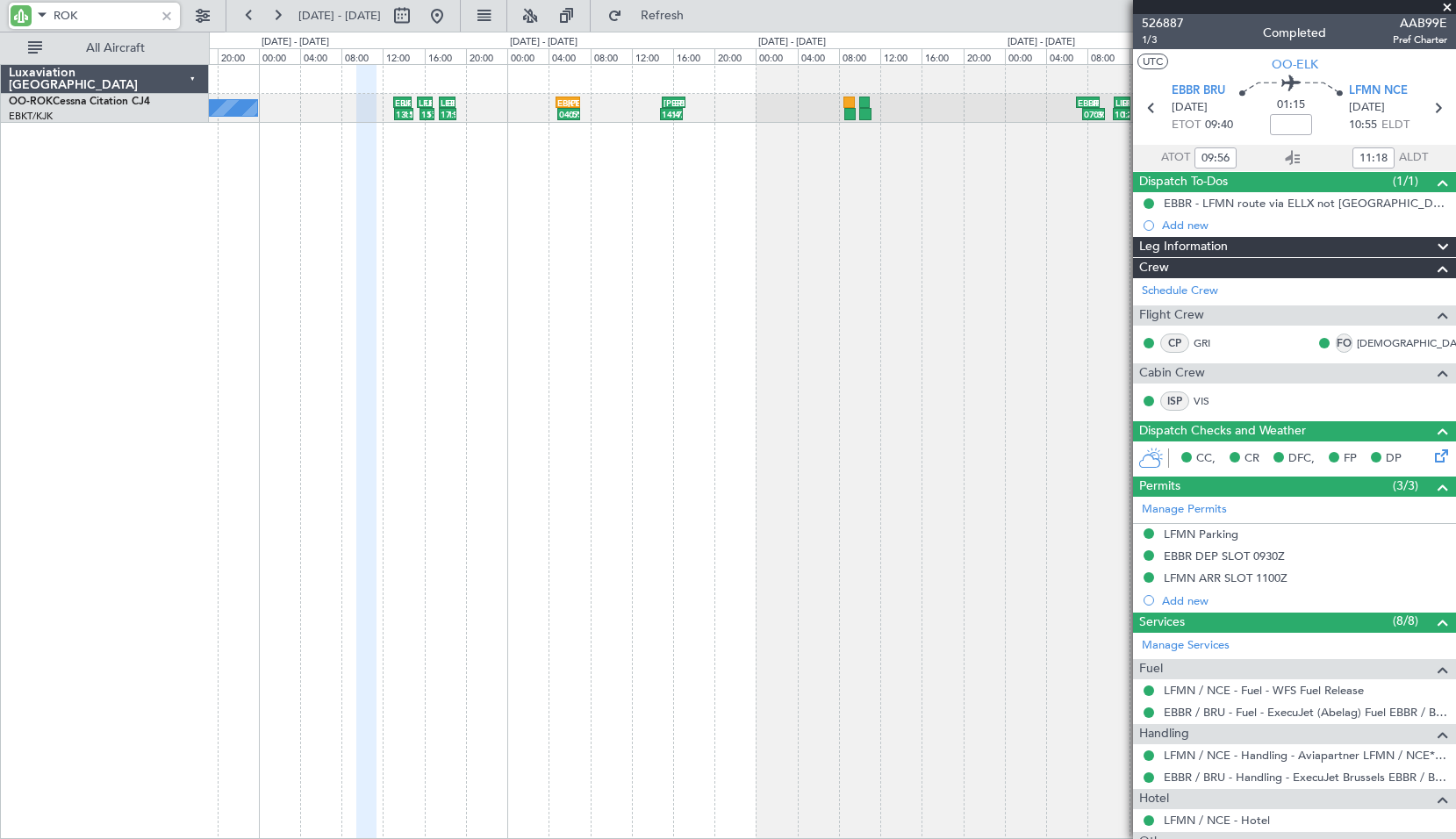
click at [611, 328] on div "13:10 Z 15:00 Z EBKT 13:05 Z LFMQ 14:50 Z 15:35 Z 17:00 Z LFMQ 15:20 Z LEBB 16:…" at bounding box center [831, 451] width 1247 height 775
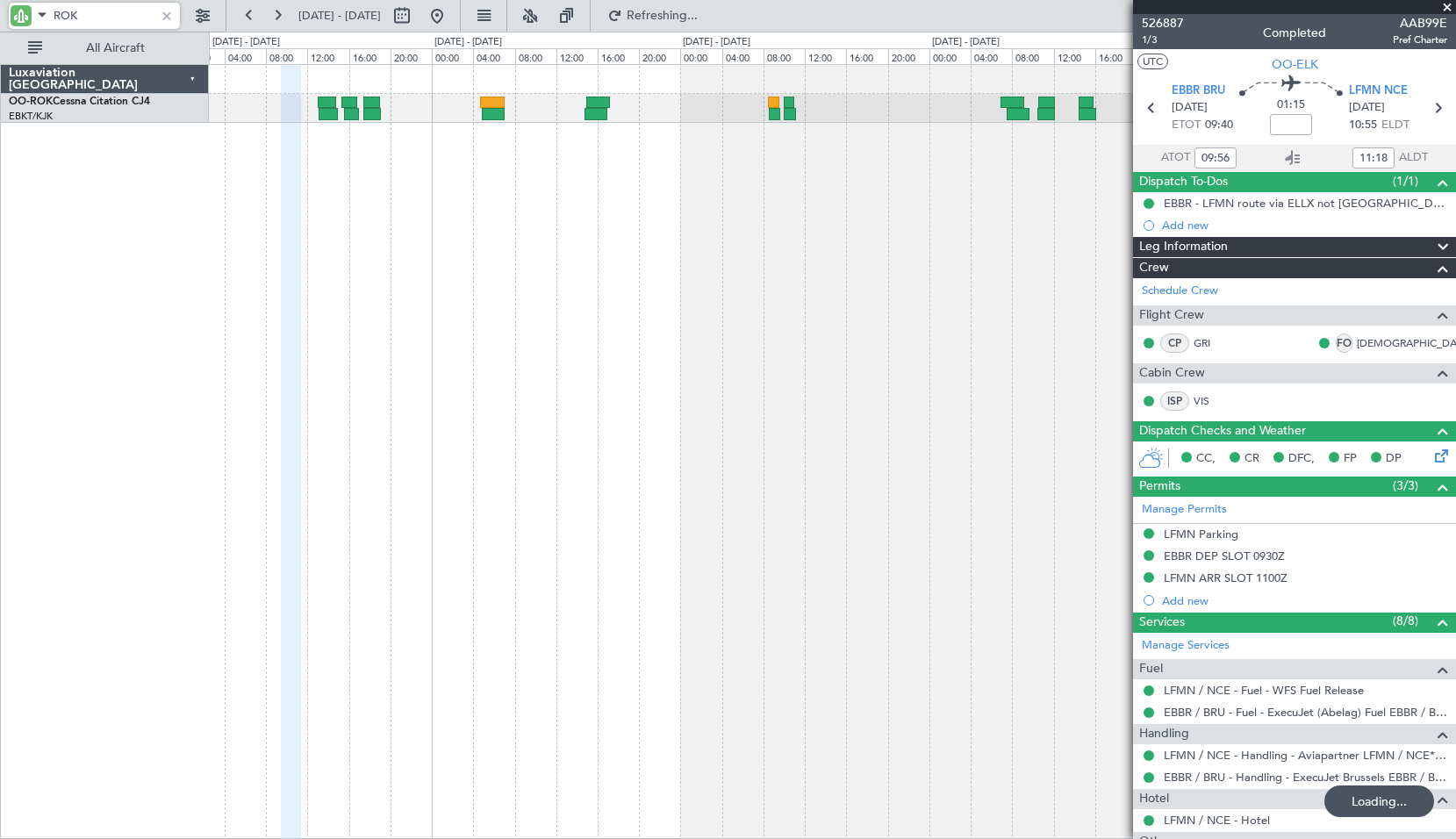
click at [586, 194] on div "A/C Unavailable [GEOGRAPHIC_DATA] ([GEOGRAPHIC_DATA] National) A/C Unavailable …" at bounding box center [831, 451] width 1247 height 775
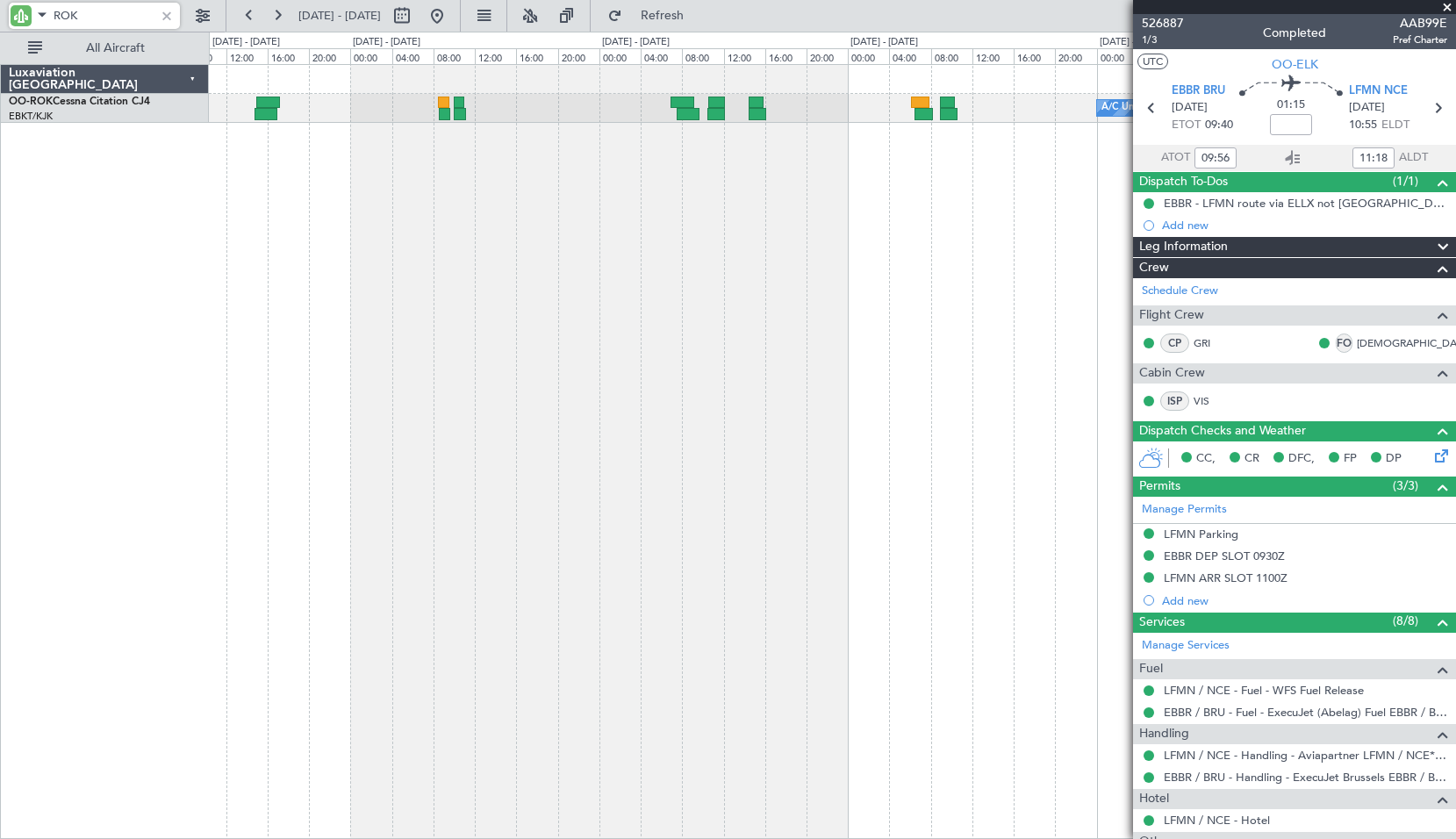
type input "ROK"
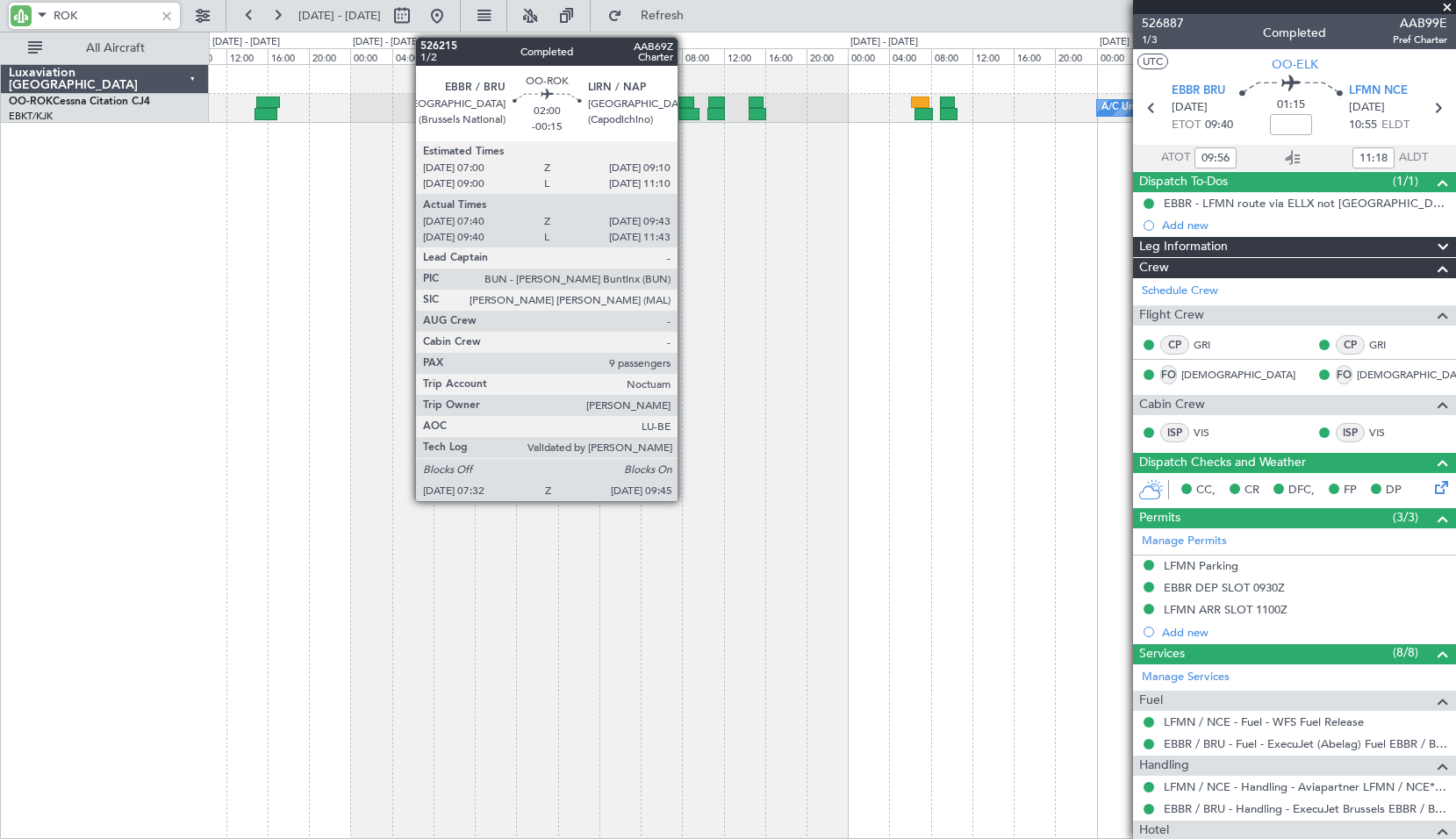
click at [685, 115] on div at bounding box center [688, 114] width 24 height 12
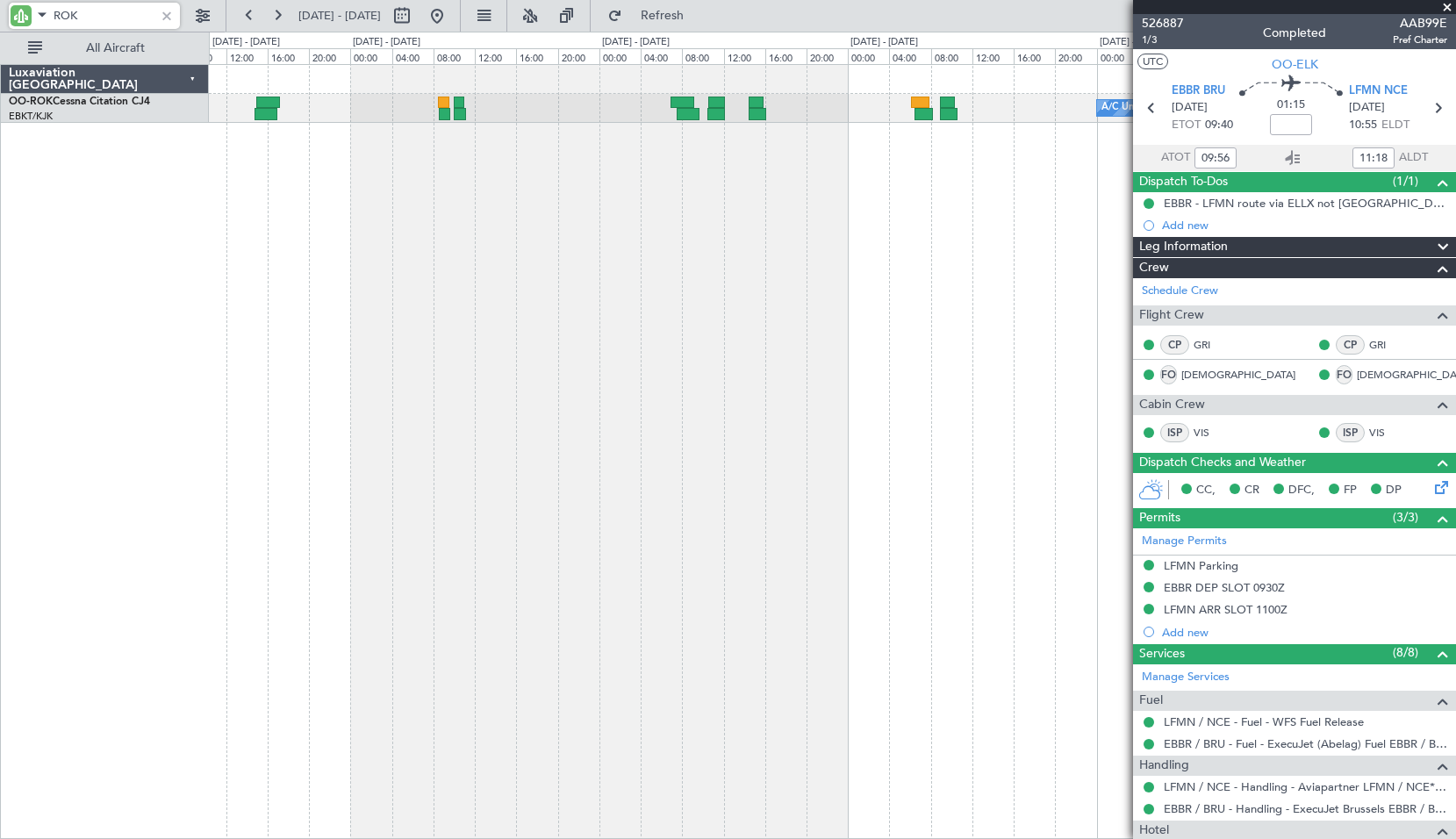
click at [696, 237] on div "A/C Unavailable [GEOGRAPHIC_DATA] ([GEOGRAPHIC_DATA] National)" at bounding box center [831, 451] width 1247 height 775
type input "-00:15"
type input "07:45"
type input "09:38"
type input "9"
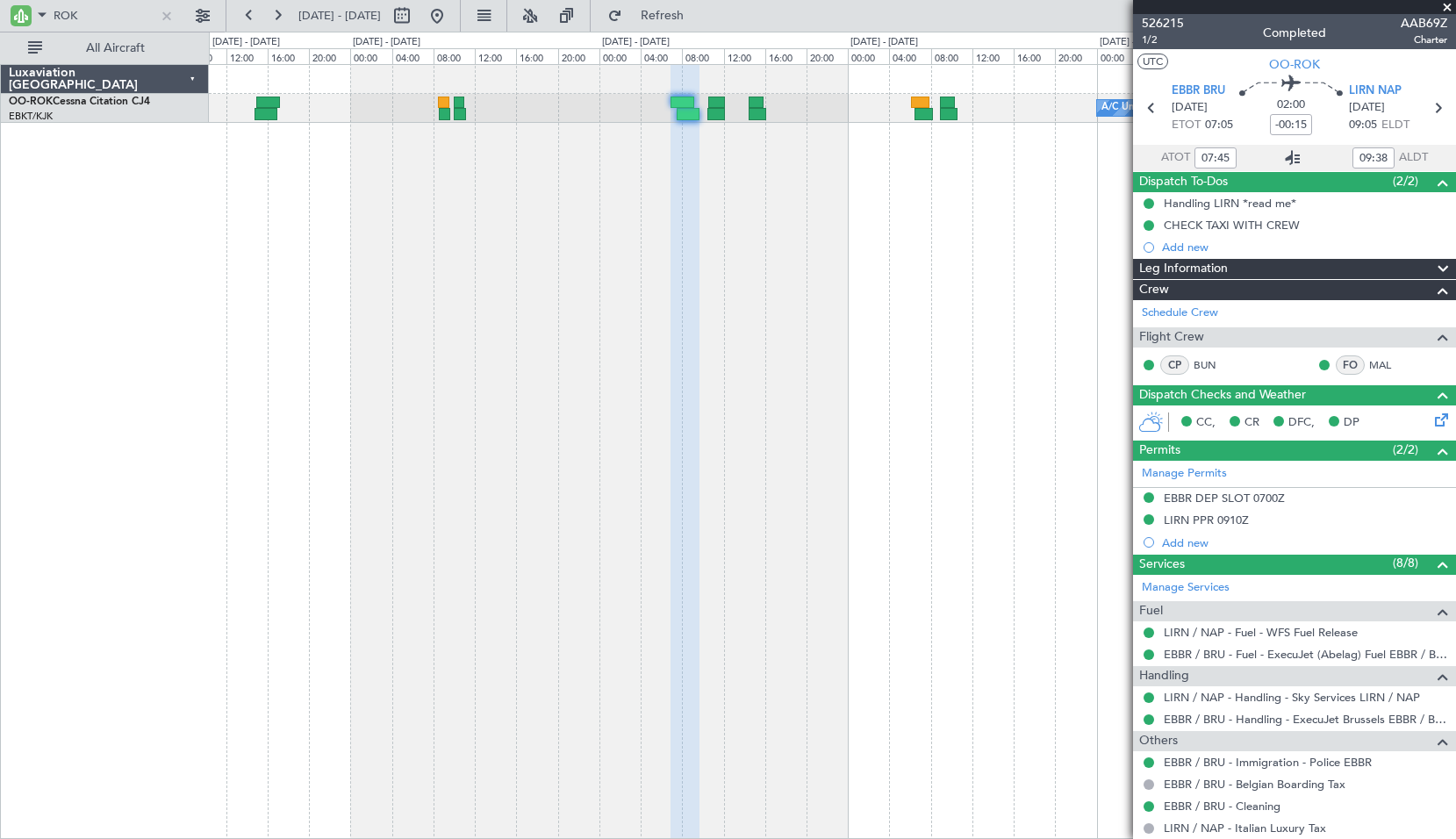
click at [1286, 156] on icon at bounding box center [1292, 158] width 21 height 21
click at [125, 19] on input "ROK" at bounding box center [103, 16] width 100 height 27
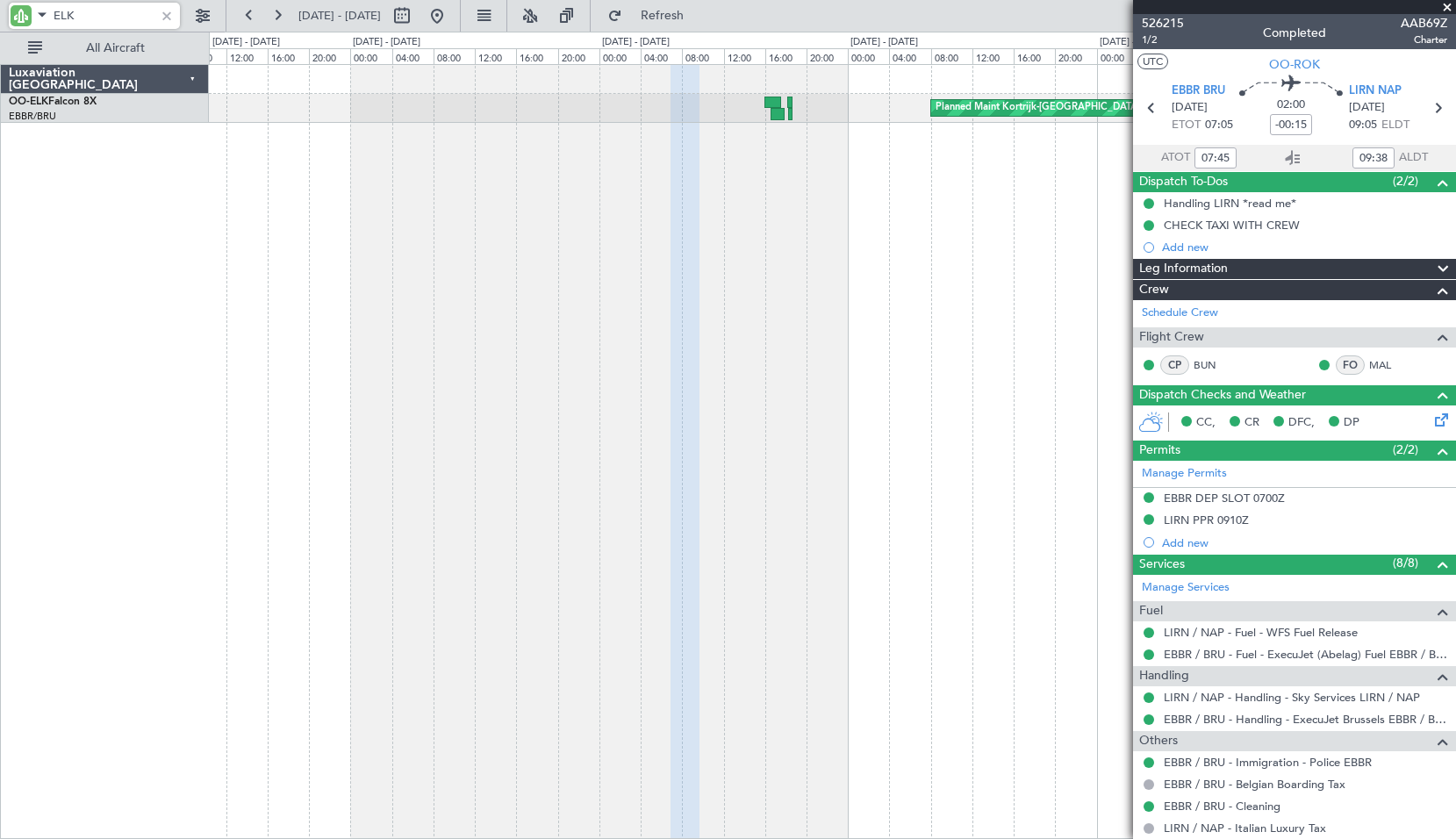
type input "ELK"
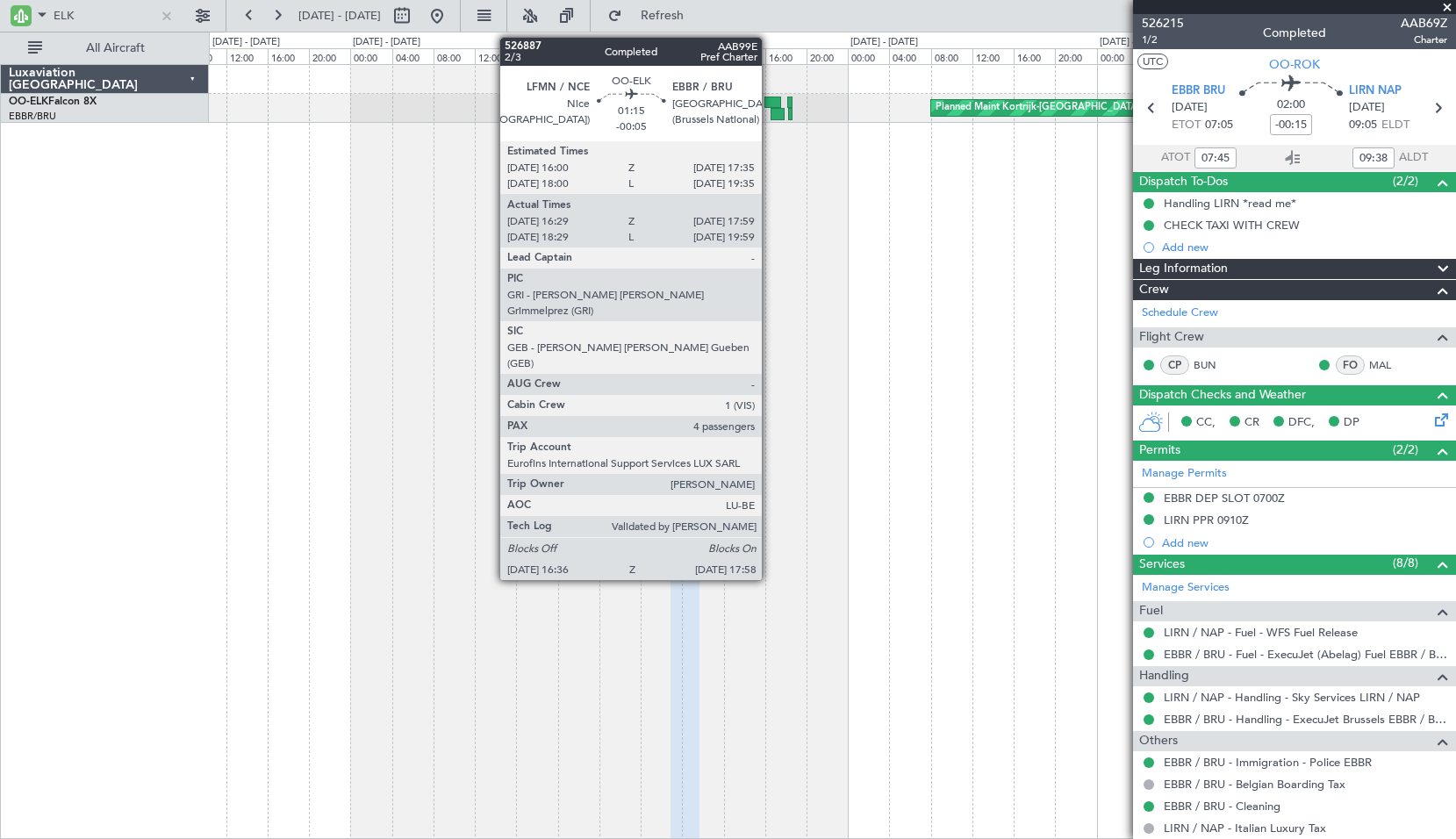
click at [770, 103] on div at bounding box center [773, 102] width 17 height 12
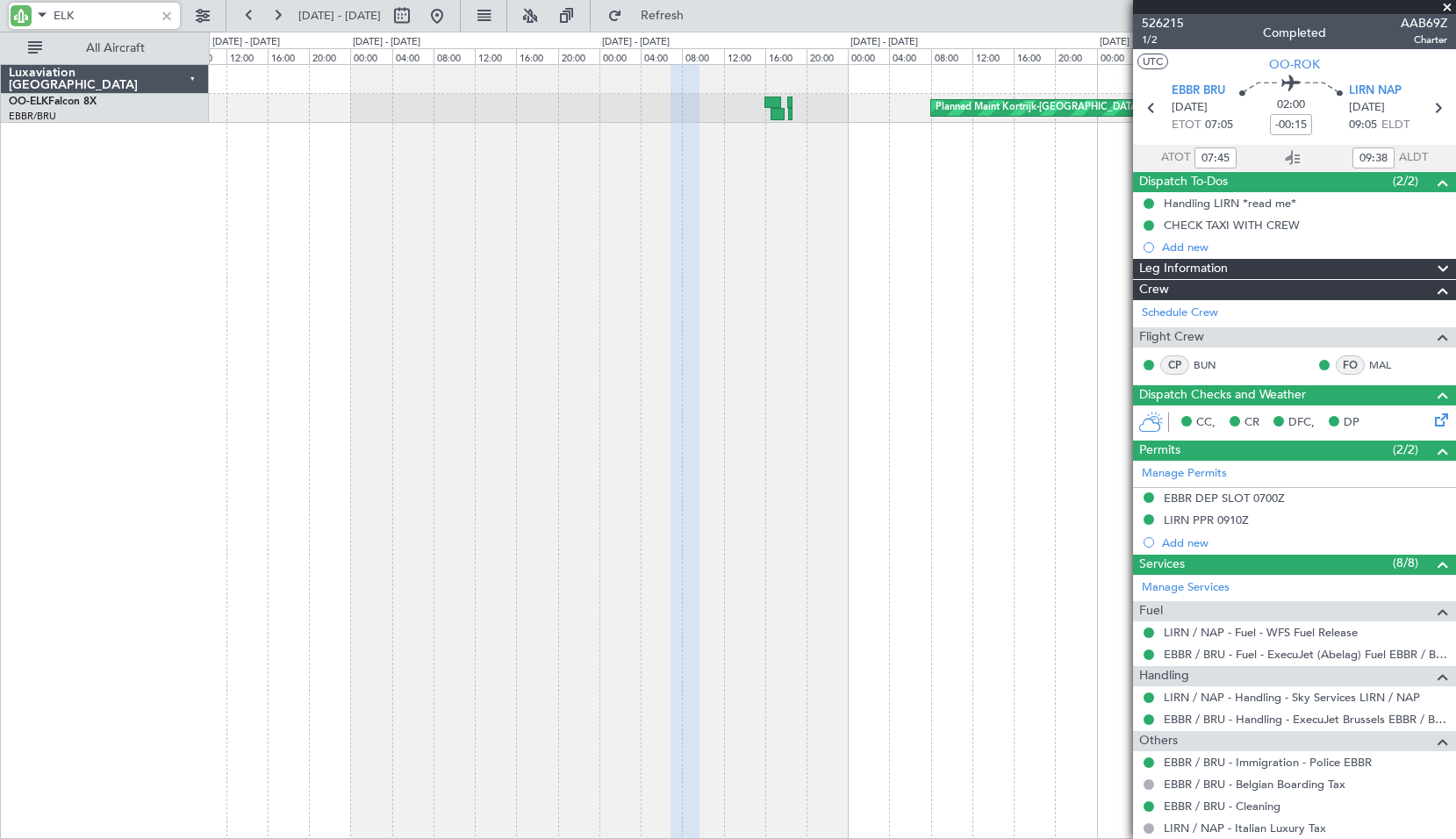
click at [791, 256] on div "Planned Maint Kortrijk-[GEOGRAPHIC_DATA]" at bounding box center [831, 451] width 1247 height 775
type input "-00:05"
type input "16:44"
type input "17:54"
type input "4"
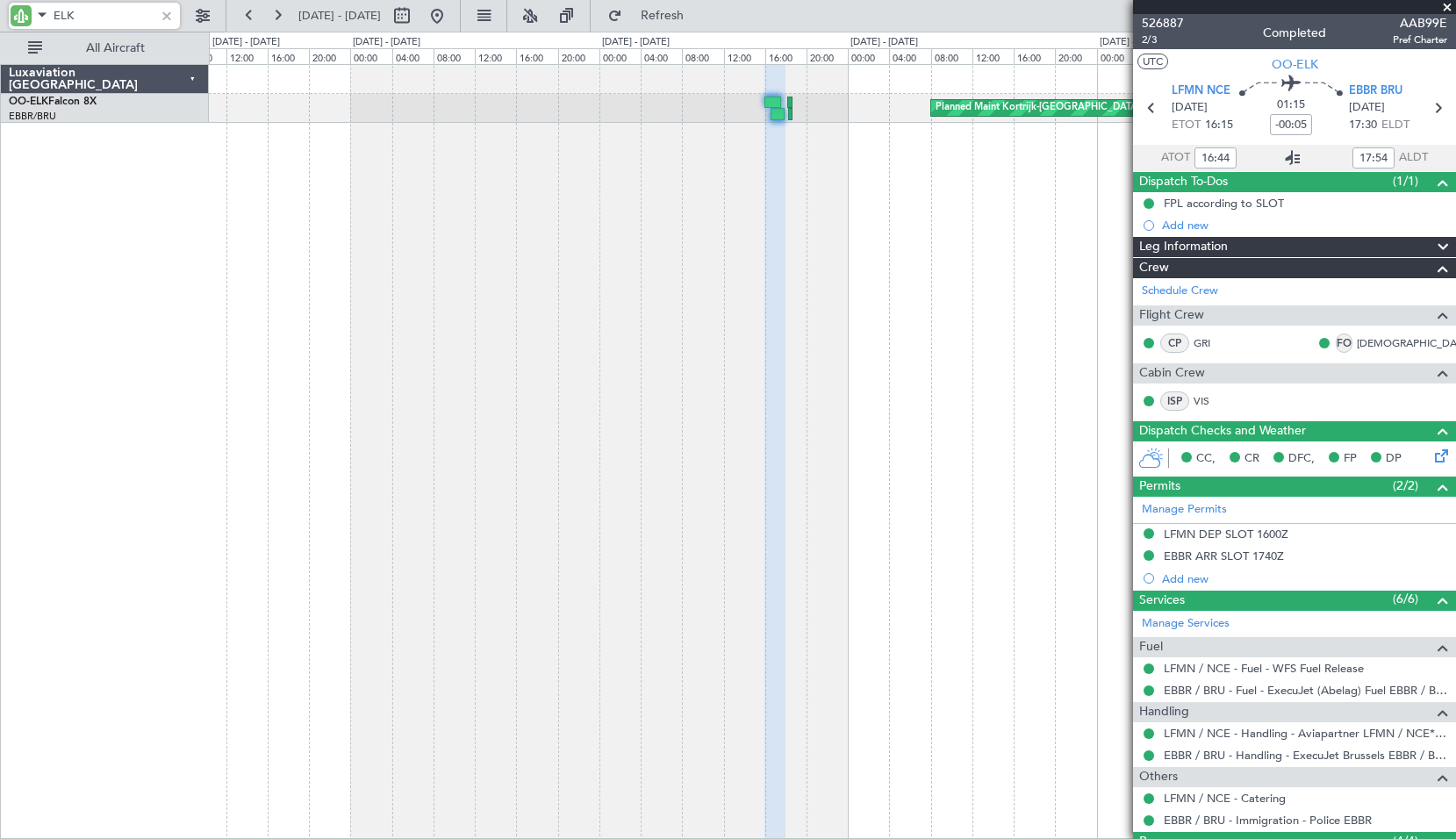
click at [1283, 154] on icon at bounding box center [1292, 158] width 21 height 21
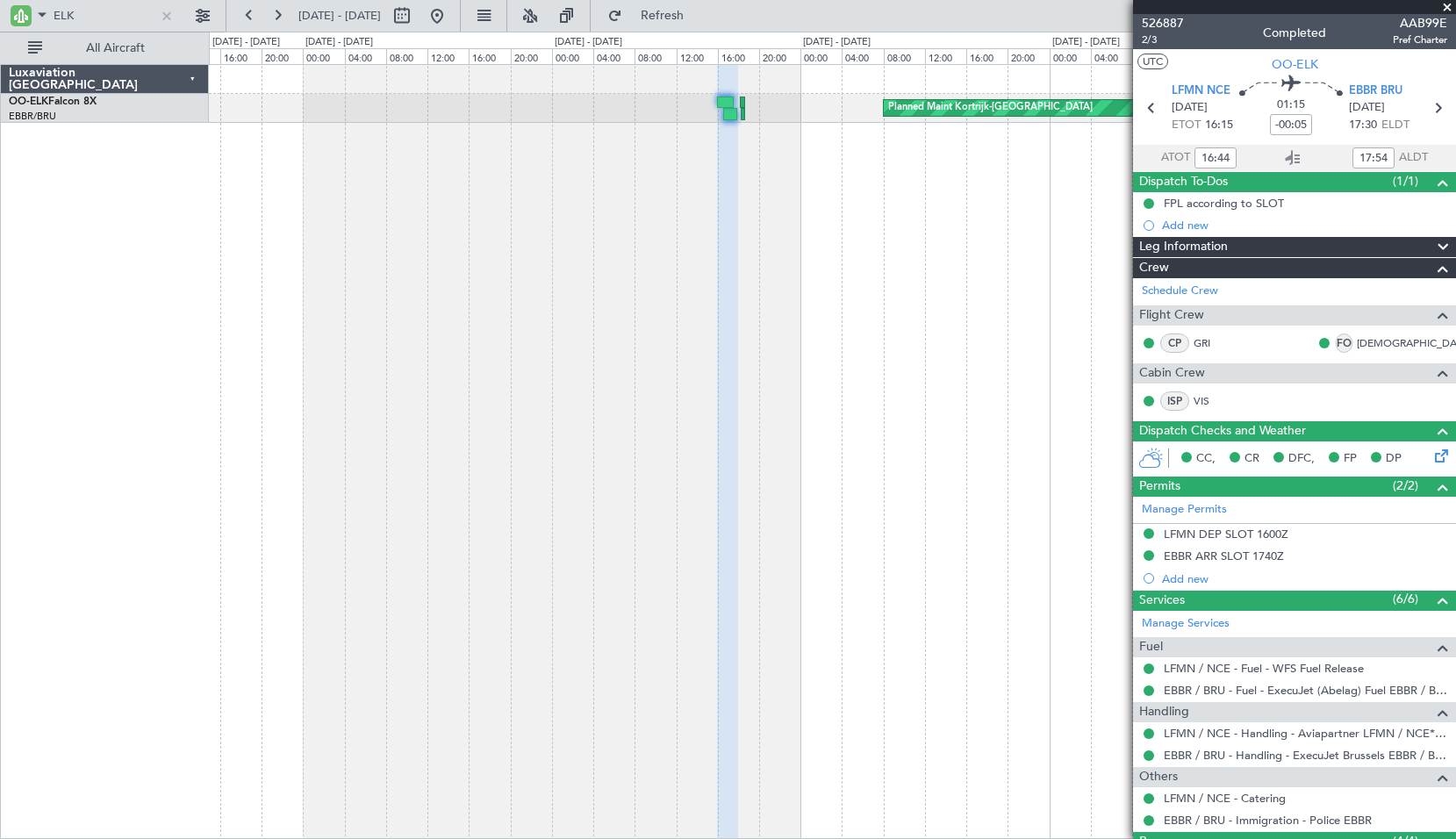
click at [498, 344] on div "Planned Maint Kortrijk-[GEOGRAPHIC_DATA]" at bounding box center [831, 451] width 1247 height 775
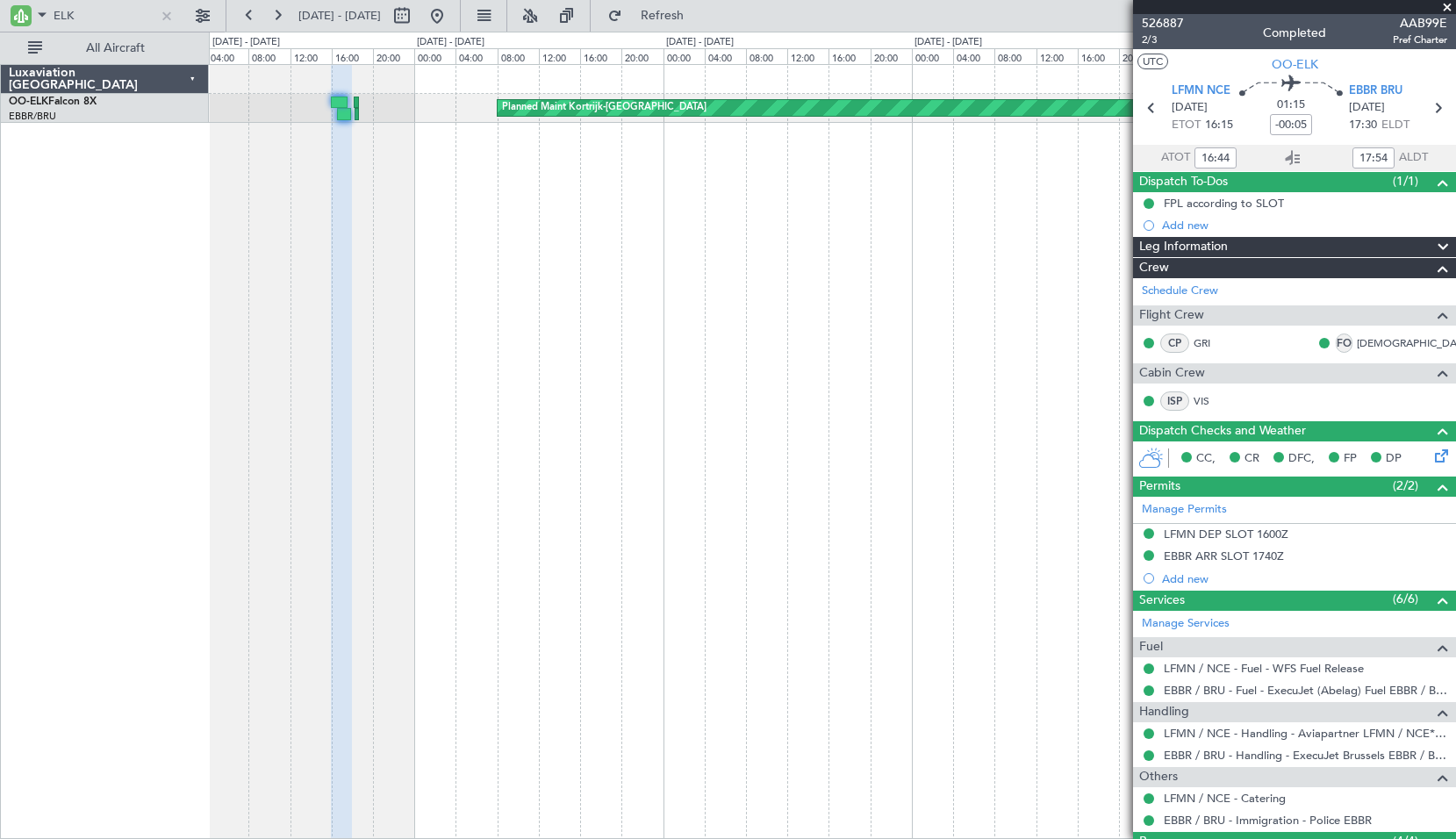
click at [578, 386] on div "Planned Maint Kortrijk-[GEOGRAPHIC_DATA]" at bounding box center [831, 451] width 1247 height 775
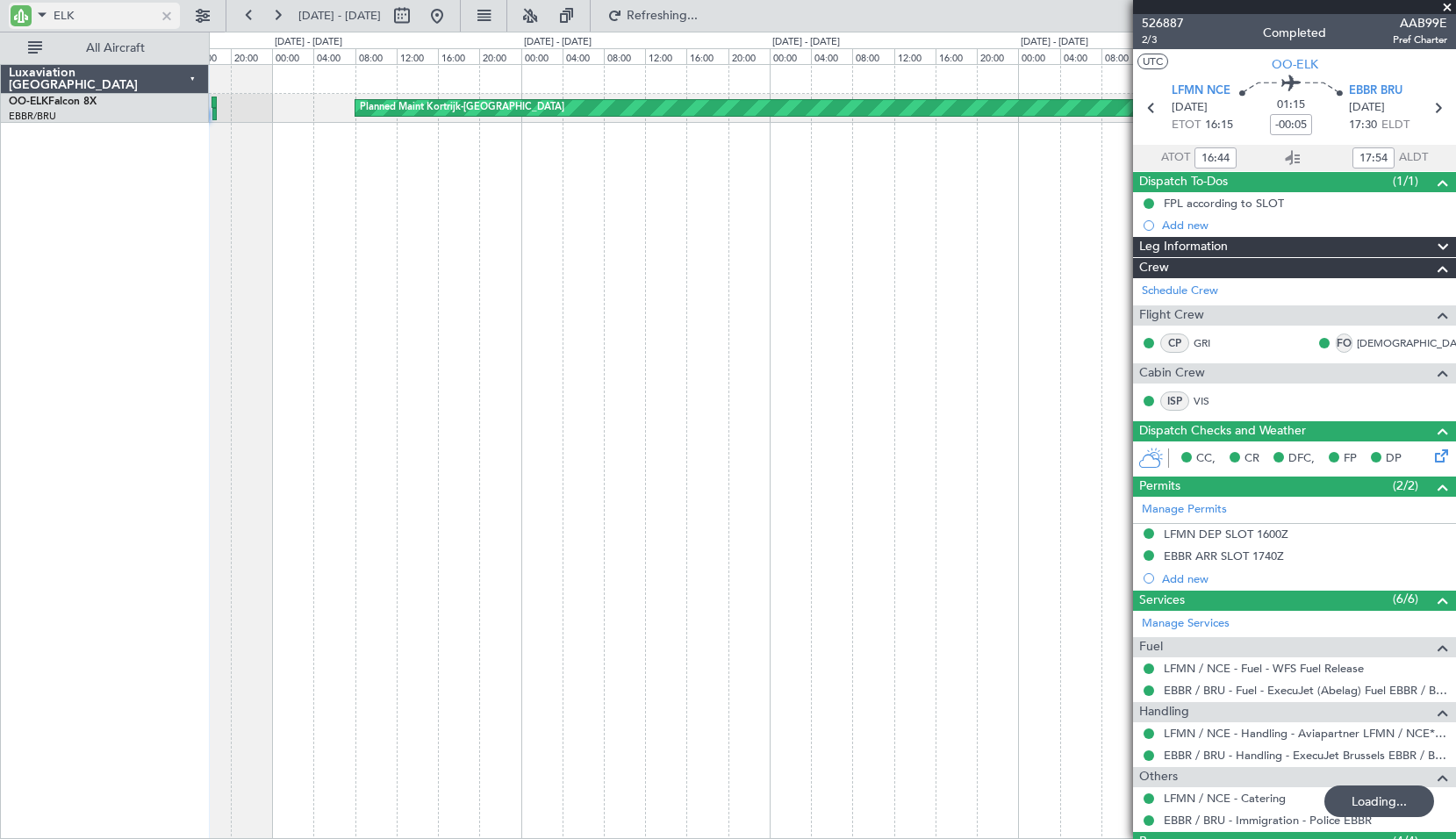
click at [129, 18] on input "ELK" at bounding box center [103, 16] width 100 height 27
click at [128, 18] on input "ELK" at bounding box center [103, 16] width 100 height 27
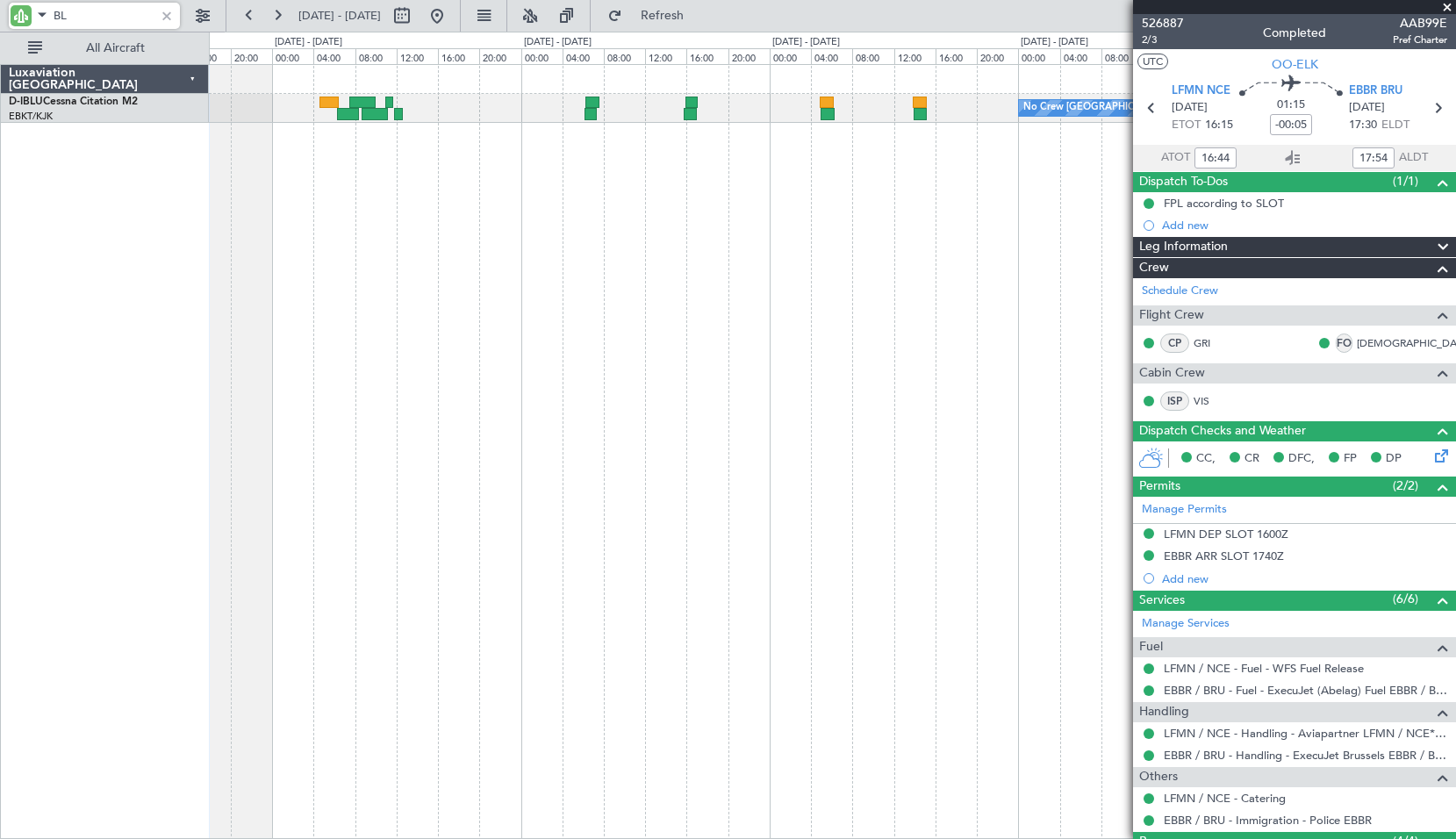
type input "BLU"
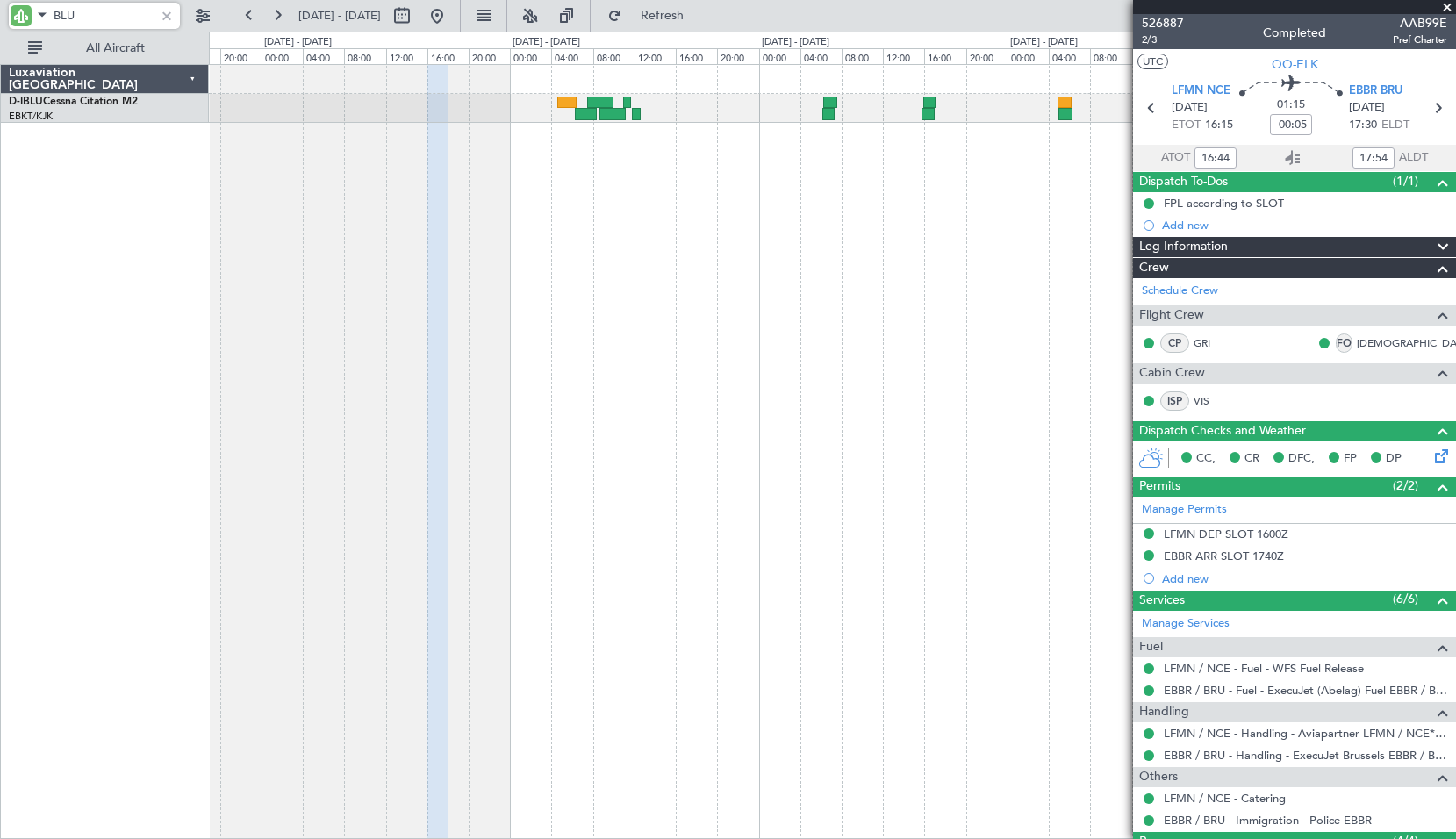
click at [713, 230] on div "No Crew [GEOGRAPHIC_DATA] ([GEOGRAPHIC_DATA] National)" at bounding box center [831, 451] width 1247 height 775
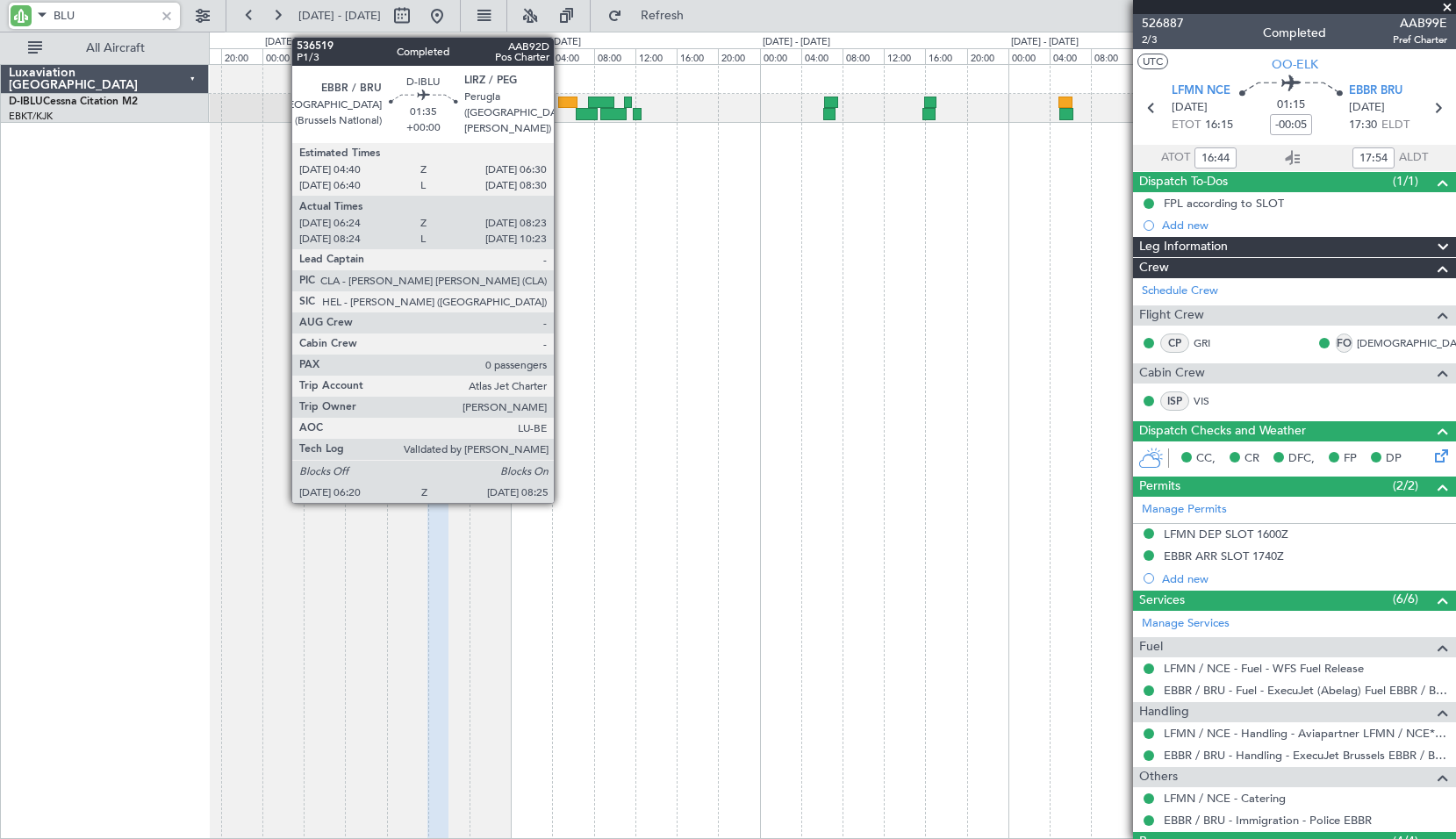
click at [562, 101] on div at bounding box center [568, 102] width 19 height 12
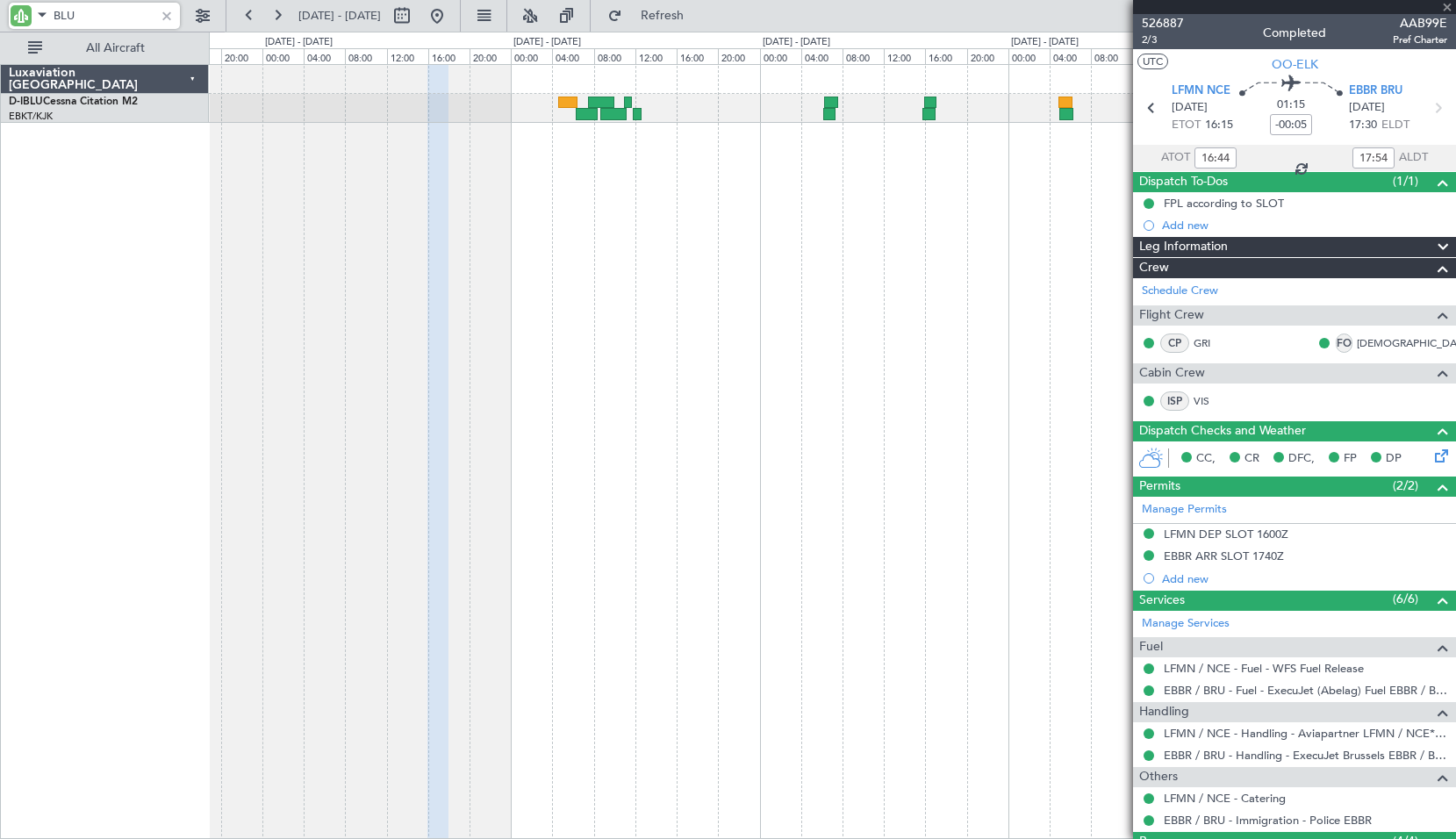
click at [580, 176] on div "No Crew [GEOGRAPHIC_DATA] ([GEOGRAPHIC_DATA] National)" at bounding box center [831, 451] width 1247 height 775
type input "06:34"
type input "08:18"
type input "0"
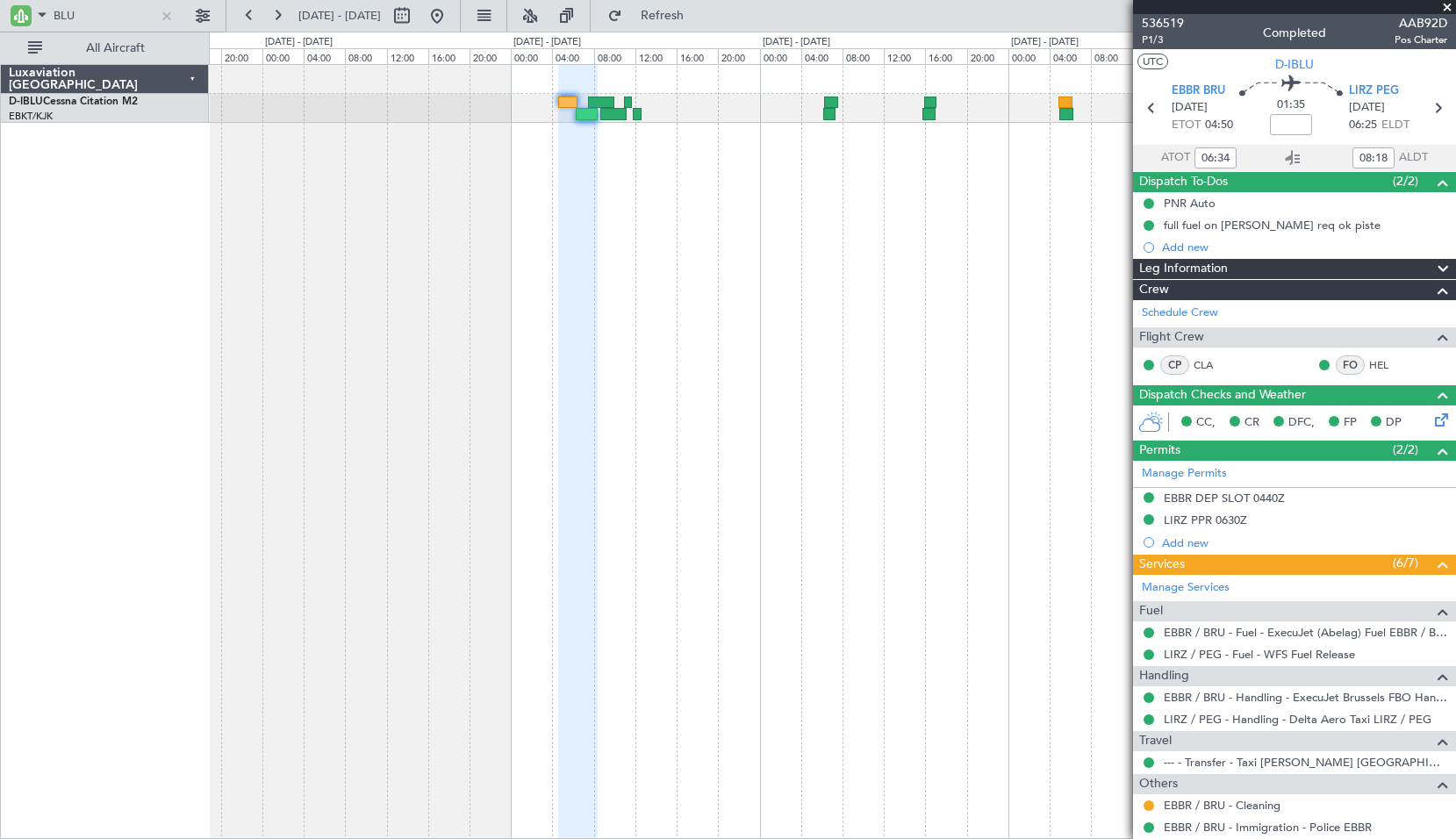
click at [576, 120] on div "No Crew [GEOGRAPHIC_DATA] ([GEOGRAPHIC_DATA] National)" at bounding box center [831, 108] width 1246 height 29
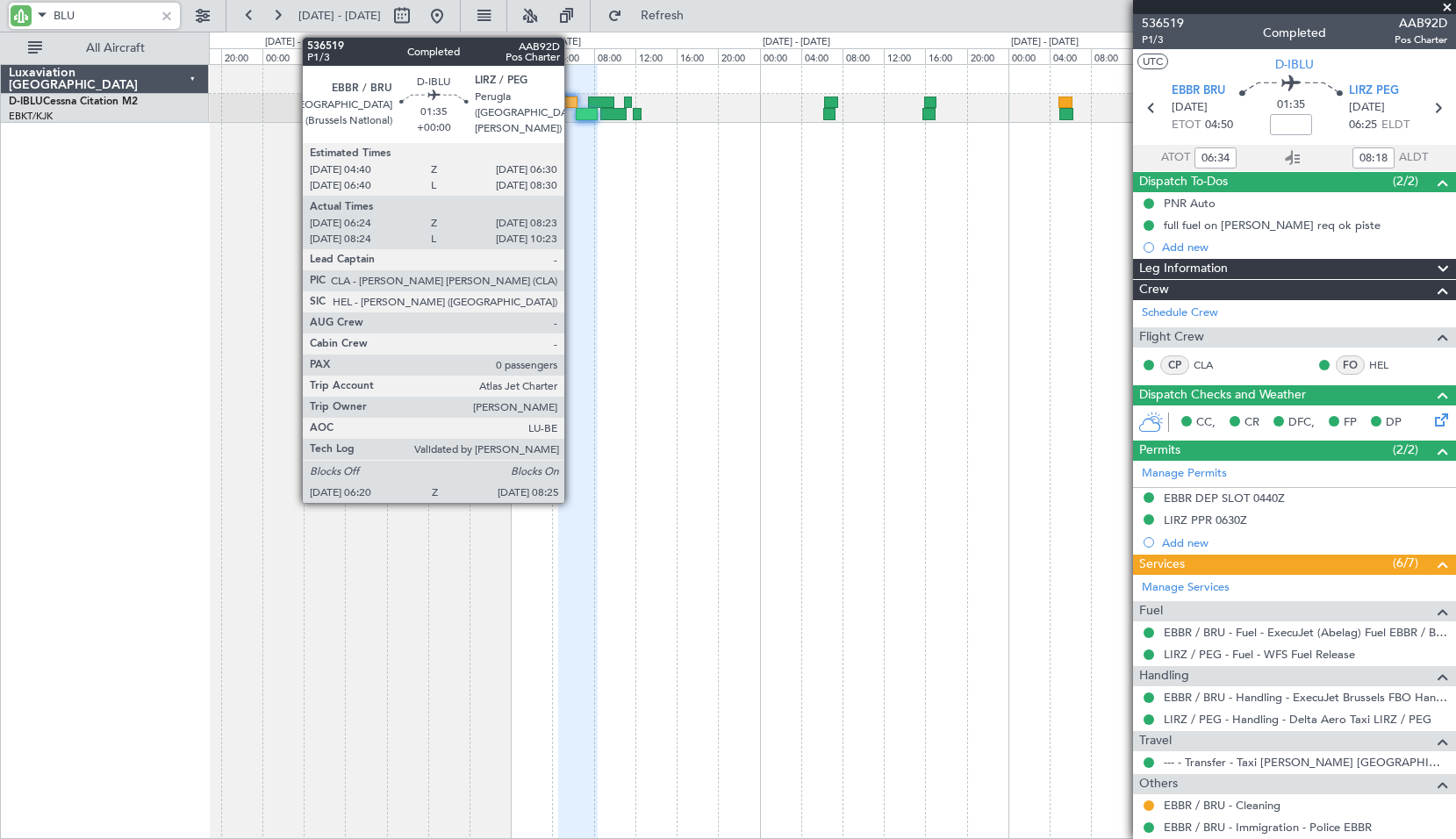
click at [573, 102] on div at bounding box center [568, 102] width 19 height 12
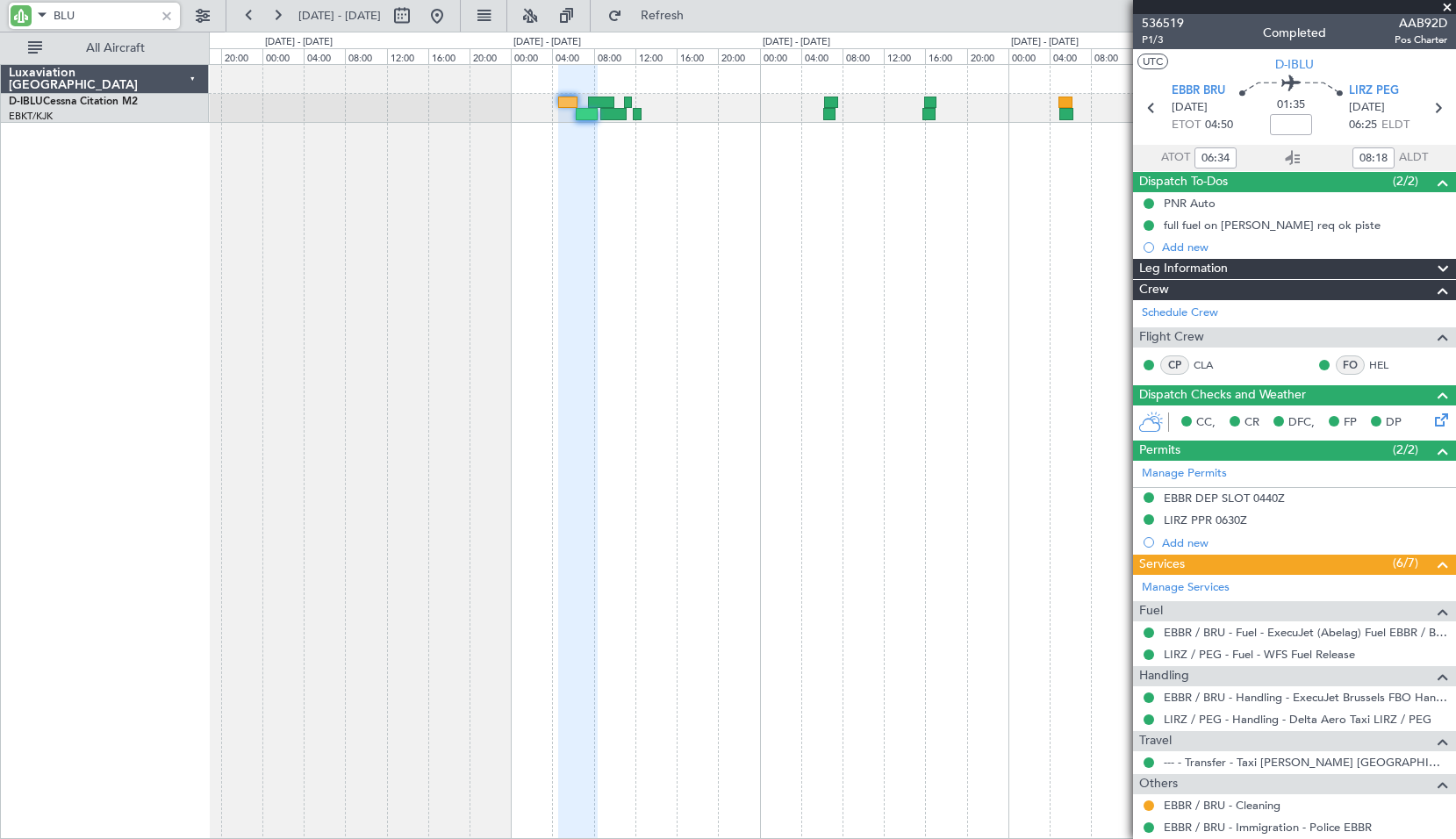
click at [715, 230] on div "No Crew [GEOGRAPHIC_DATA] ([GEOGRAPHIC_DATA] National)" at bounding box center [831, 451] width 1247 height 775
click at [1286, 159] on icon at bounding box center [1292, 158] width 21 height 21
click at [700, 22] on span "Refresh" at bounding box center [663, 15] width 74 height 12
click at [737, 302] on div "No Crew [GEOGRAPHIC_DATA] ([GEOGRAPHIC_DATA] National)" at bounding box center [831, 451] width 1247 height 775
click at [691, 228] on div "No Crew [GEOGRAPHIC_DATA] ([GEOGRAPHIC_DATA] National)" at bounding box center [831, 451] width 1247 height 775
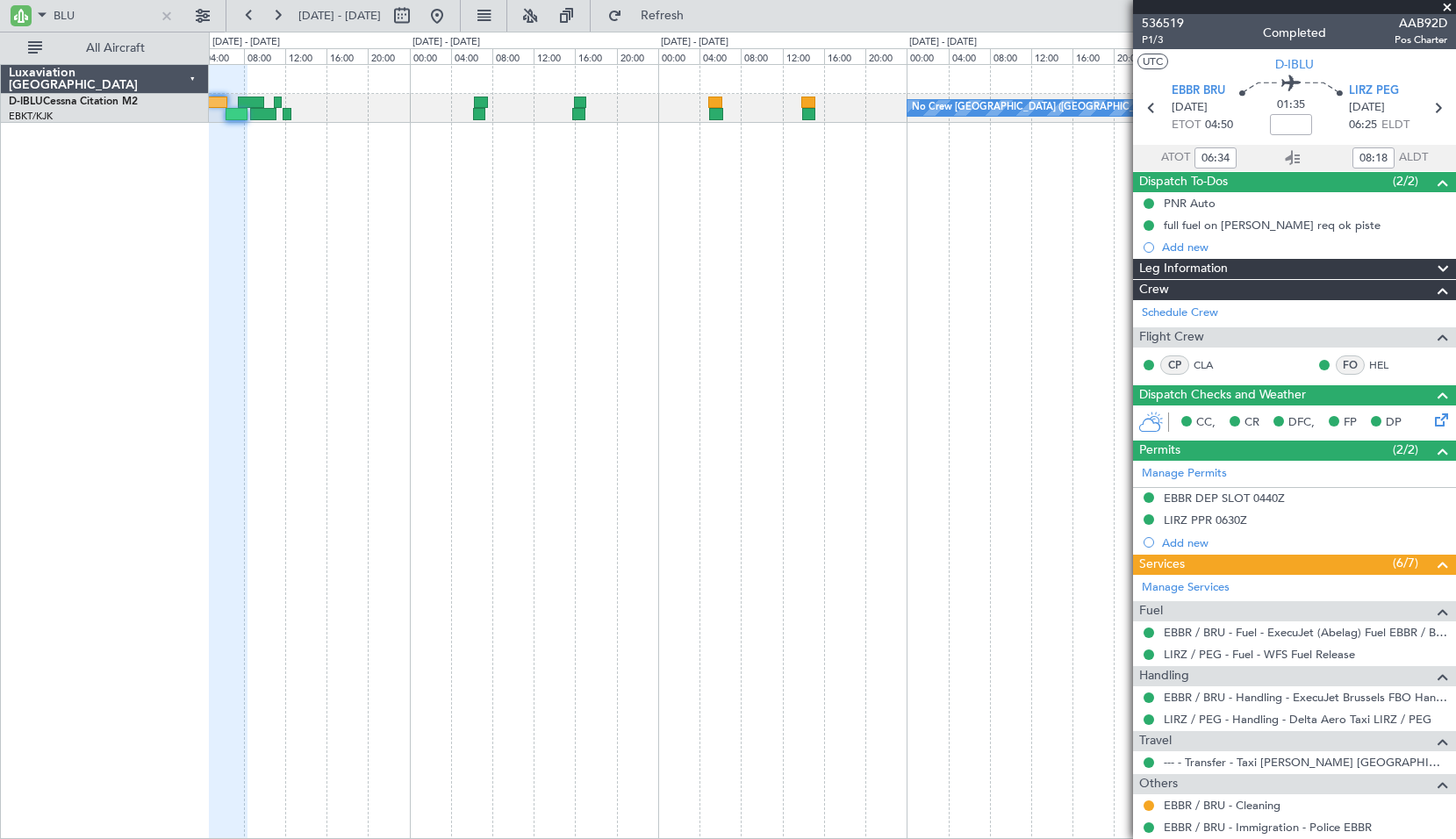
click at [588, 382] on div "No Crew [GEOGRAPHIC_DATA] ([GEOGRAPHIC_DATA] National)" at bounding box center [831, 451] width 1247 height 775
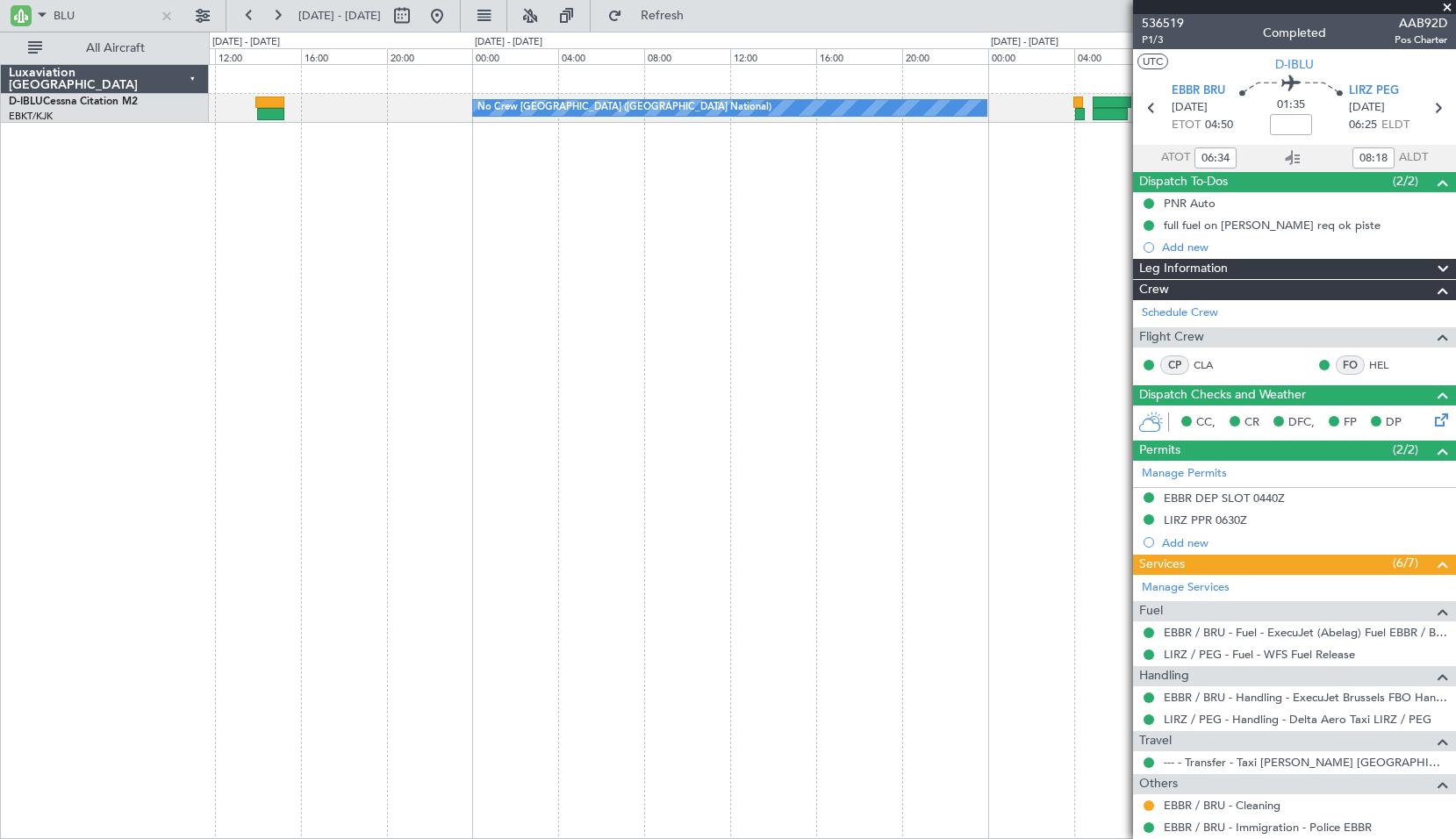
click at [319, 423] on div "No Crew [GEOGRAPHIC_DATA] ([GEOGRAPHIC_DATA] National)" at bounding box center [831, 451] width 1247 height 775
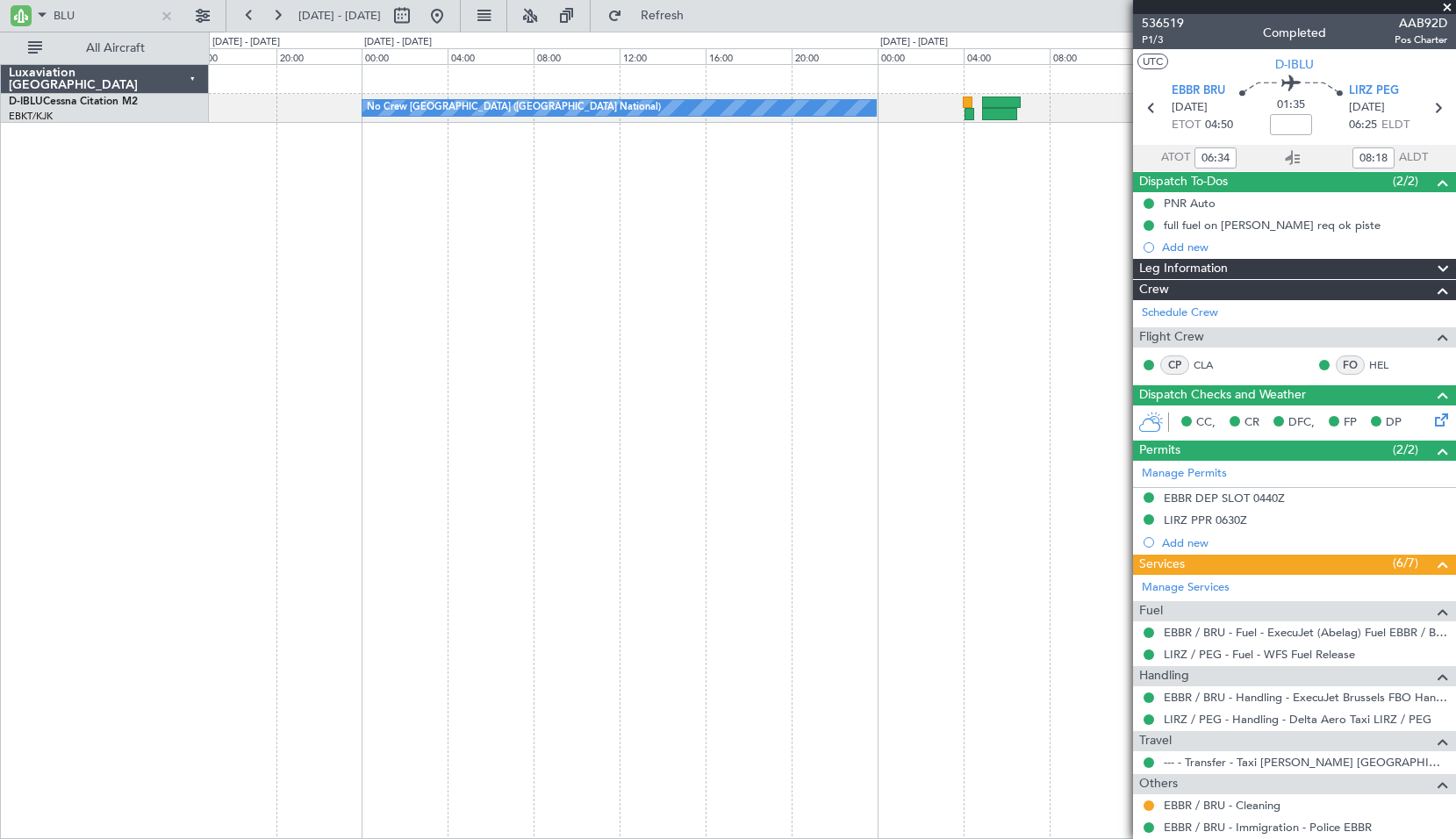
click at [637, 489] on div "No Crew [GEOGRAPHIC_DATA] ([GEOGRAPHIC_DATA] National)" at bounding box center [831, 451] width 1247 height 775
click at [87, 18] on input "BLU" at bounding box center [103, 16] width 100 height 27
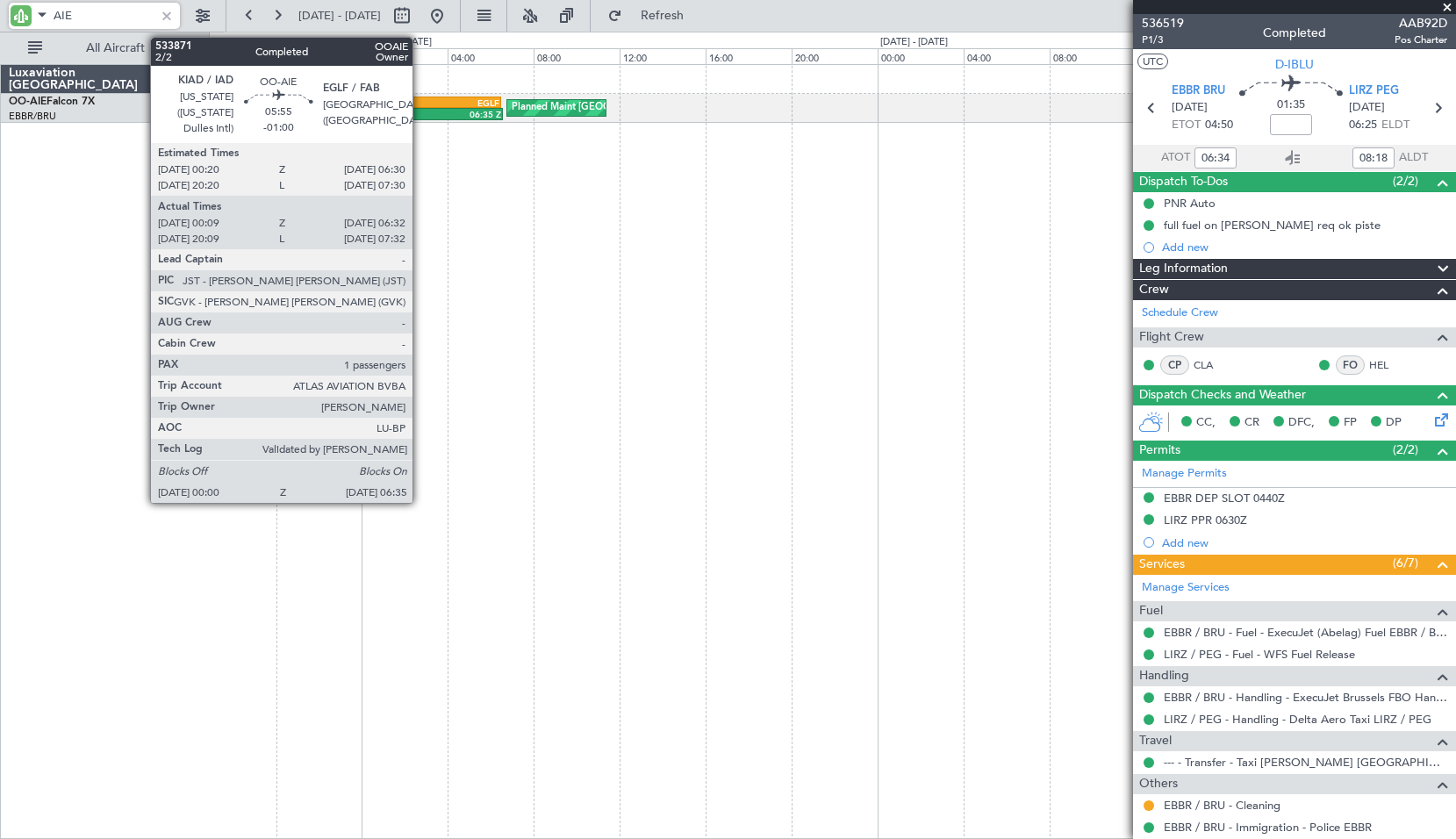
click at [420, 118] on div "00:00 Z" at bounding box center [396, 114] width 69 height 10
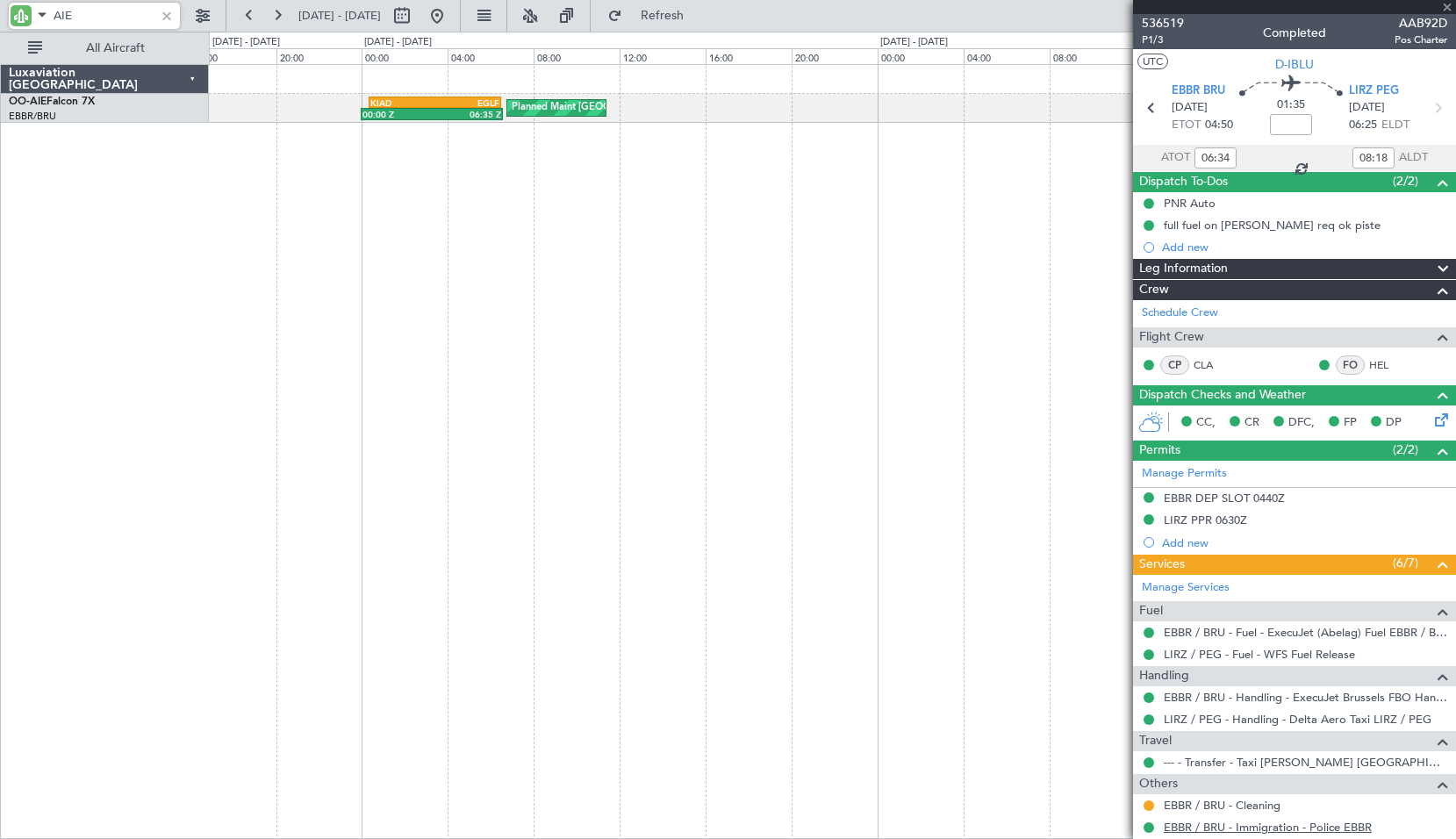
type input "AIE"
type input "-01:00"
type input "00:19"
type input "06:27"
type input "1"
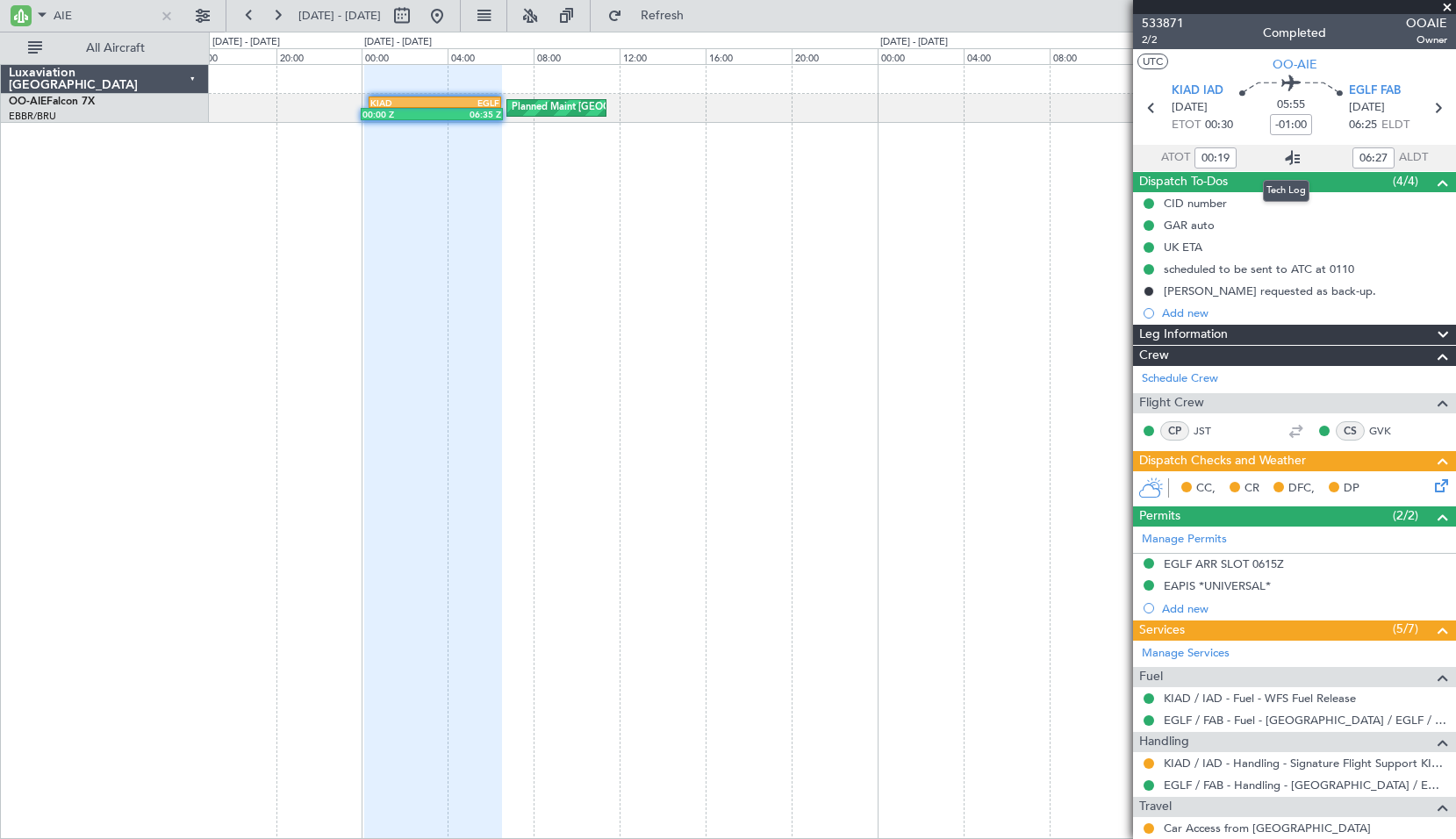
click at [1287, 155] on icon at bounding box center [1292, 158] width 21 height 21
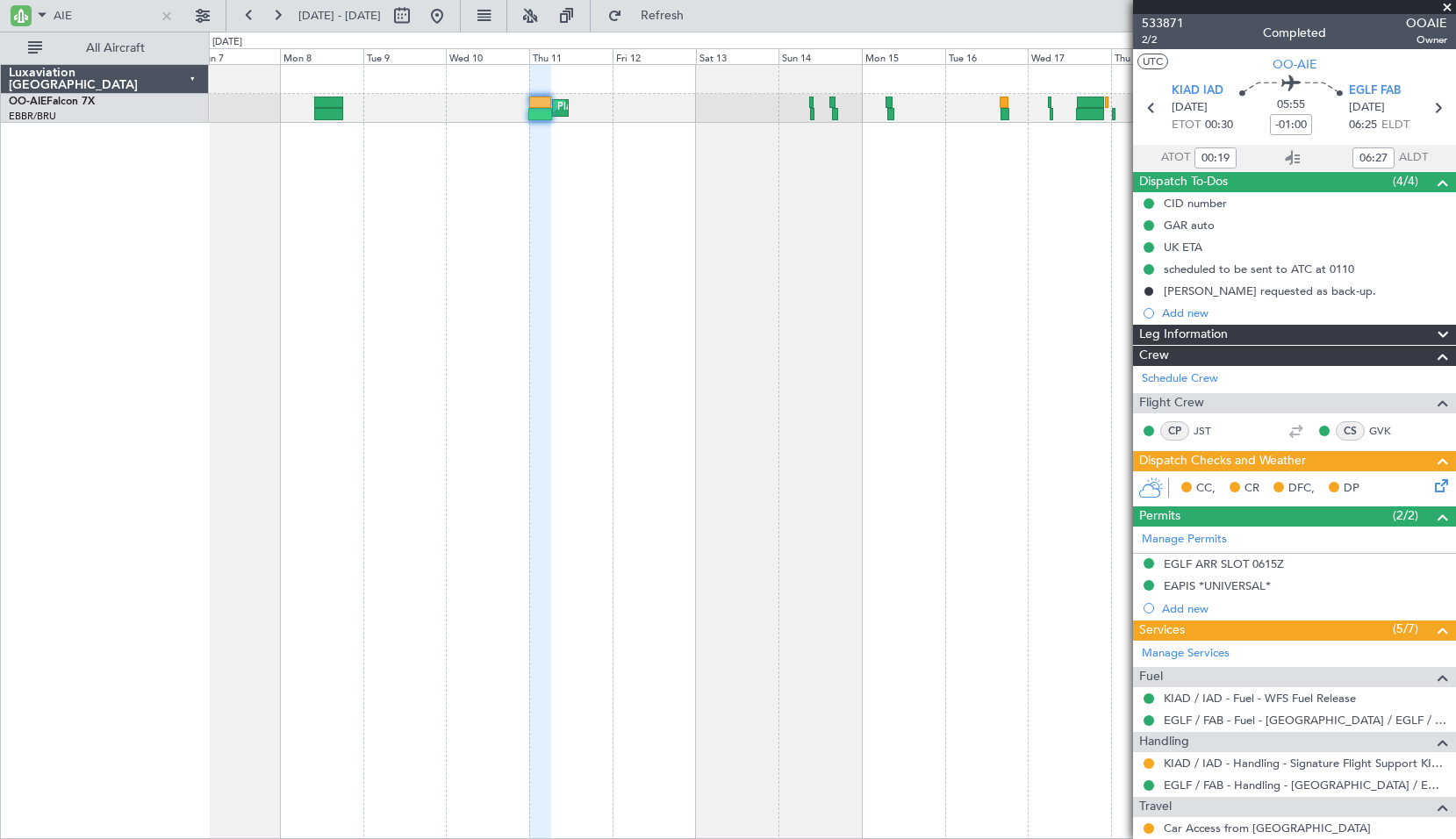
click at [620, 303] on div "Planned Maint [GEOGRAPHIC_DATA] ([GEOGRAPHIC_DATA]) Unplanned Maint [GEOGRAPHIC…" at bounding box center [831, 451] width 1247 height 775
click at [606, 317] on div "Planned Maint [GEOGRAPHIC_DATA] ([GEOGRAPHIC_DATA]) Unplanned Maint [GEOGRAPHIC…" at bounding box center [831, 451] width 1247 height 775
click at [116, 17] on input "AIE" at bounding box center [103, 16] width 100 height 27
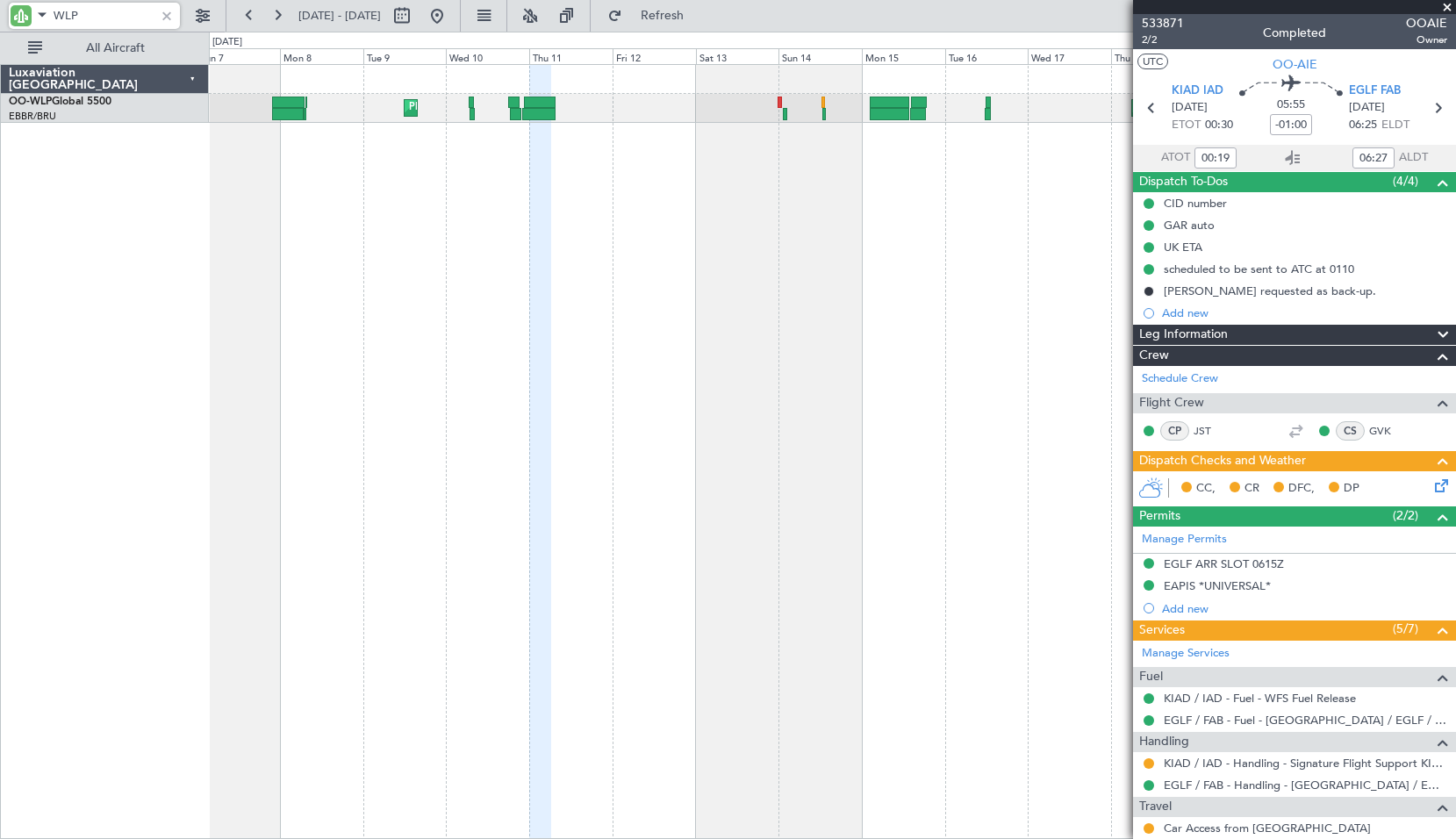
type input "WLP"
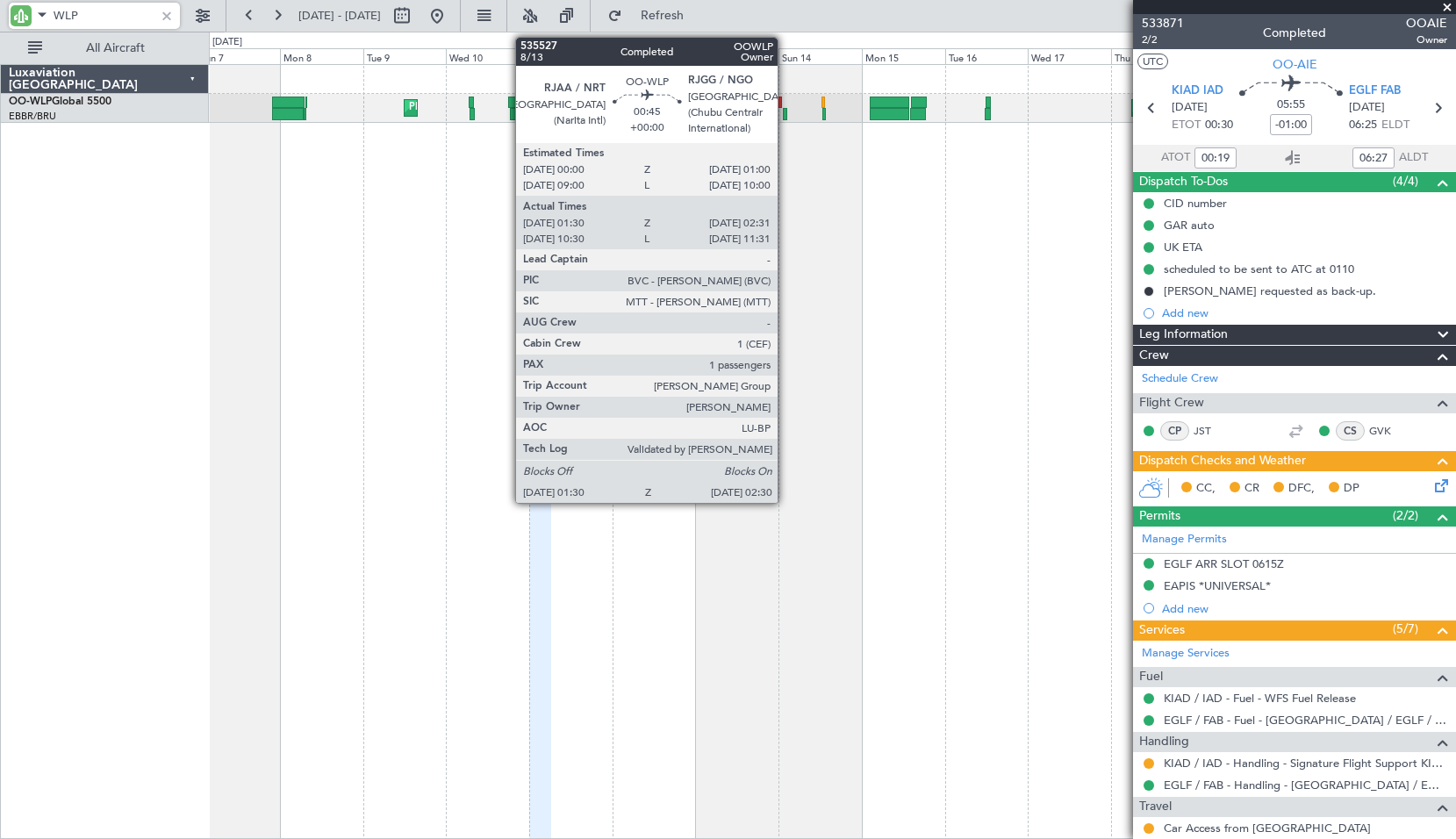
click at [785, 112] on div at bounding box center [785, 114] width 4 height 12
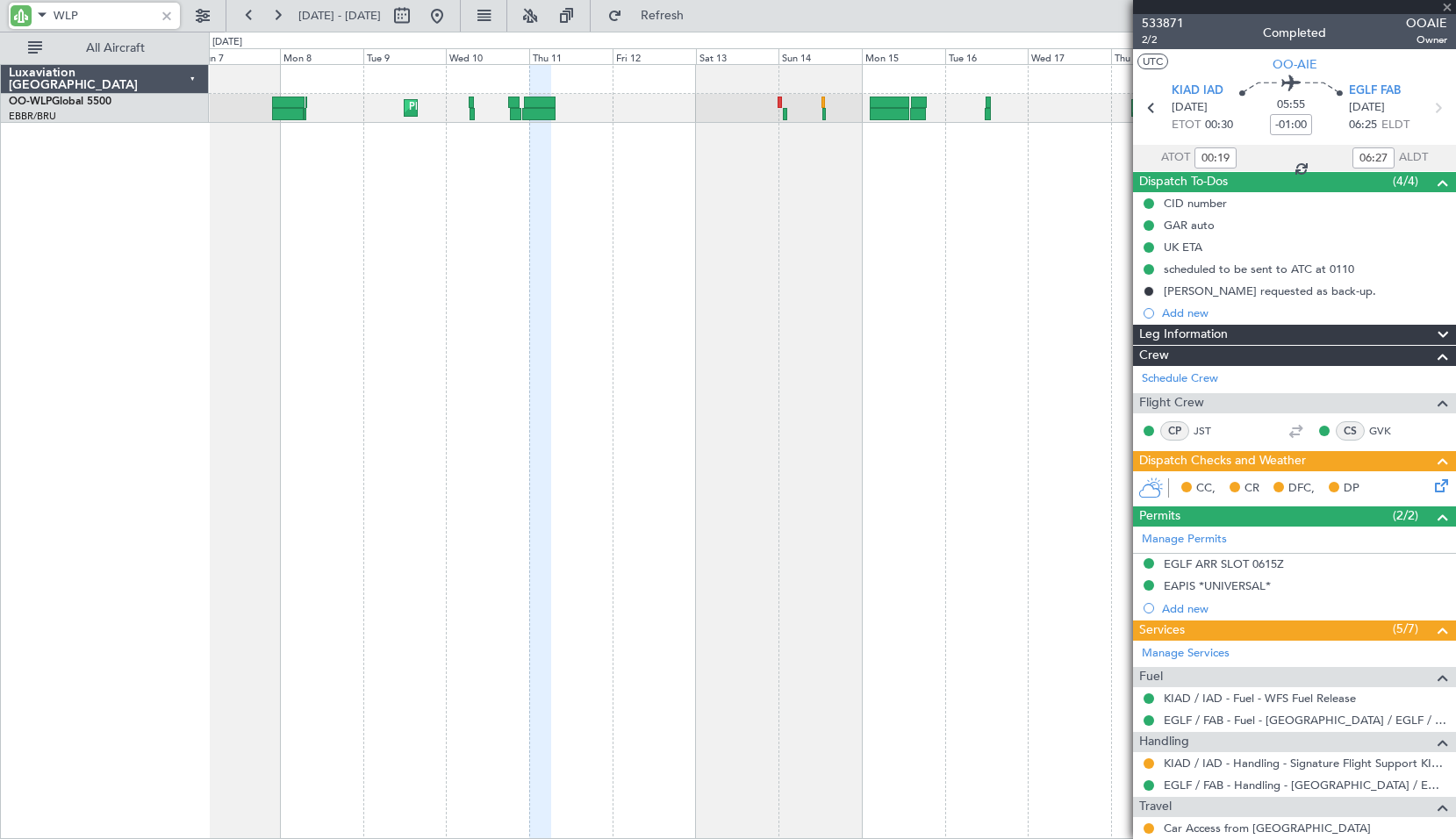
type input "01:40"
type input "02:26"
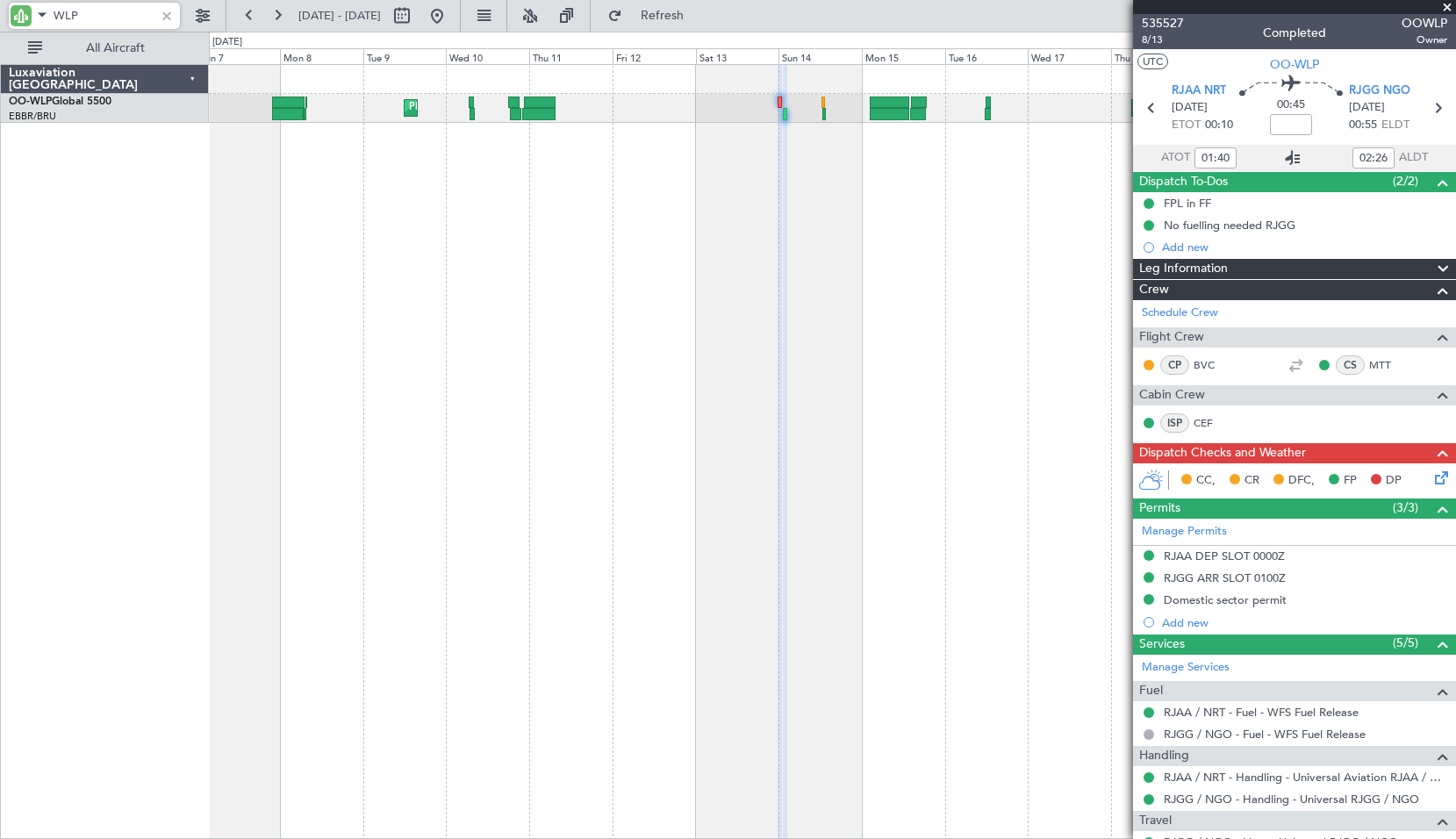
click at [1282, 155] on icon at bounding box center [1292, 158] width 21 height 21
click at [1292, 157] on icon at bounding box center [1292, 158] width 21 height 21
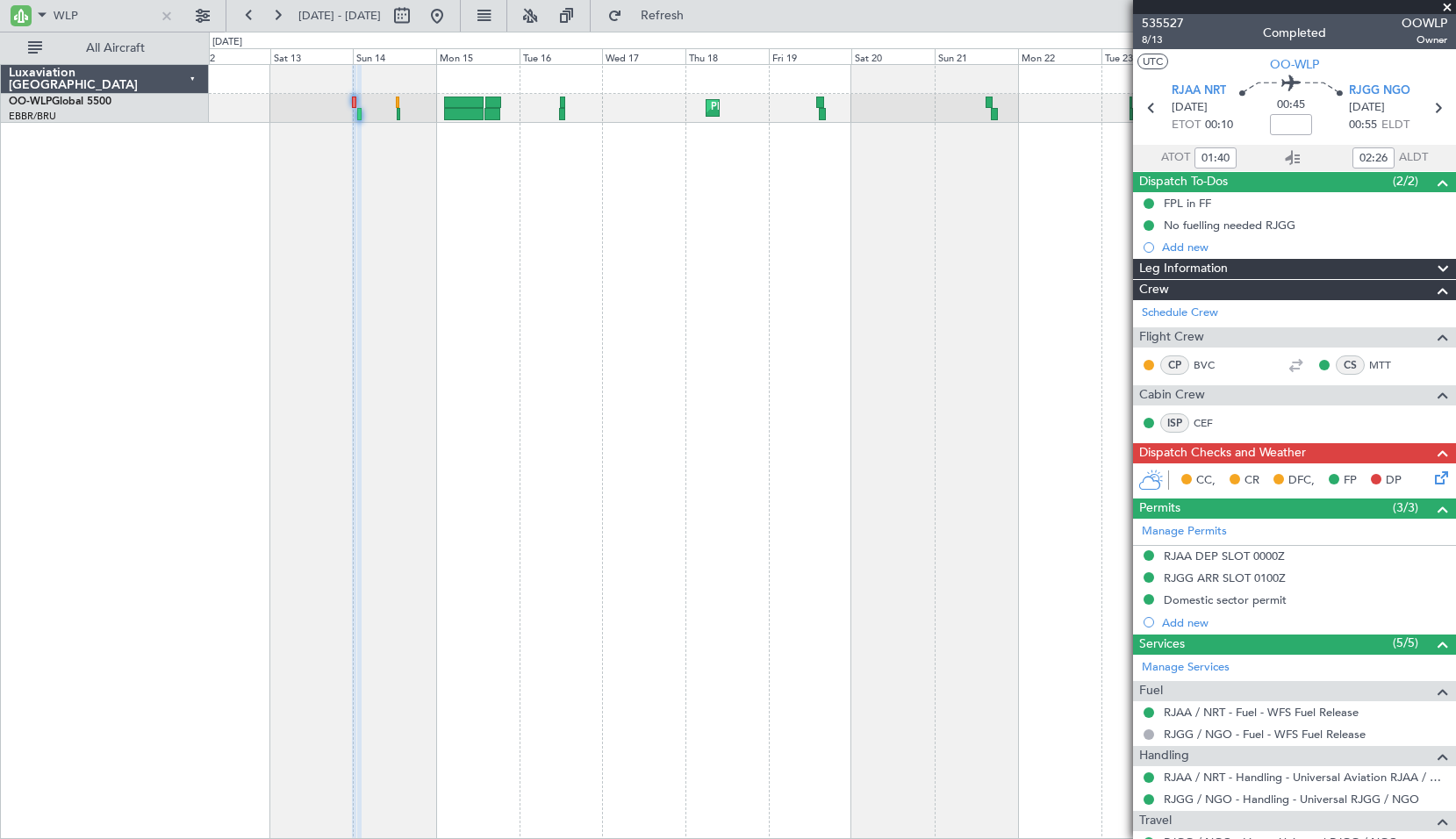
click at [508, 292] on div "Planned Maint Liege Planned Maint Liege" at bounding box center [831, 451] width 1247 height 775
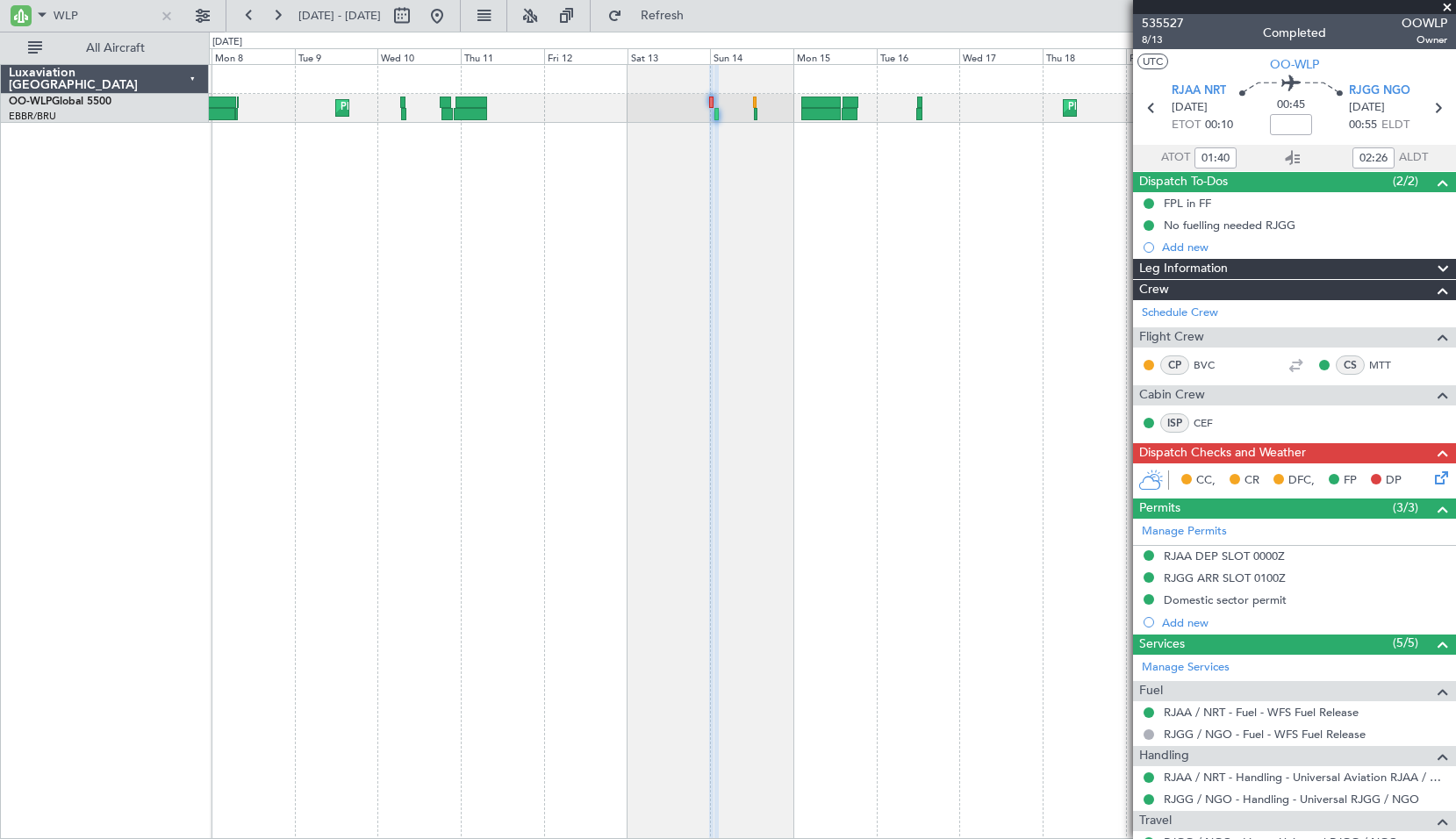
click at [927, 278] on div "Planned Maint Liege Planned Maint Liege" at bounding box center [831, 451] width 1247 height 775
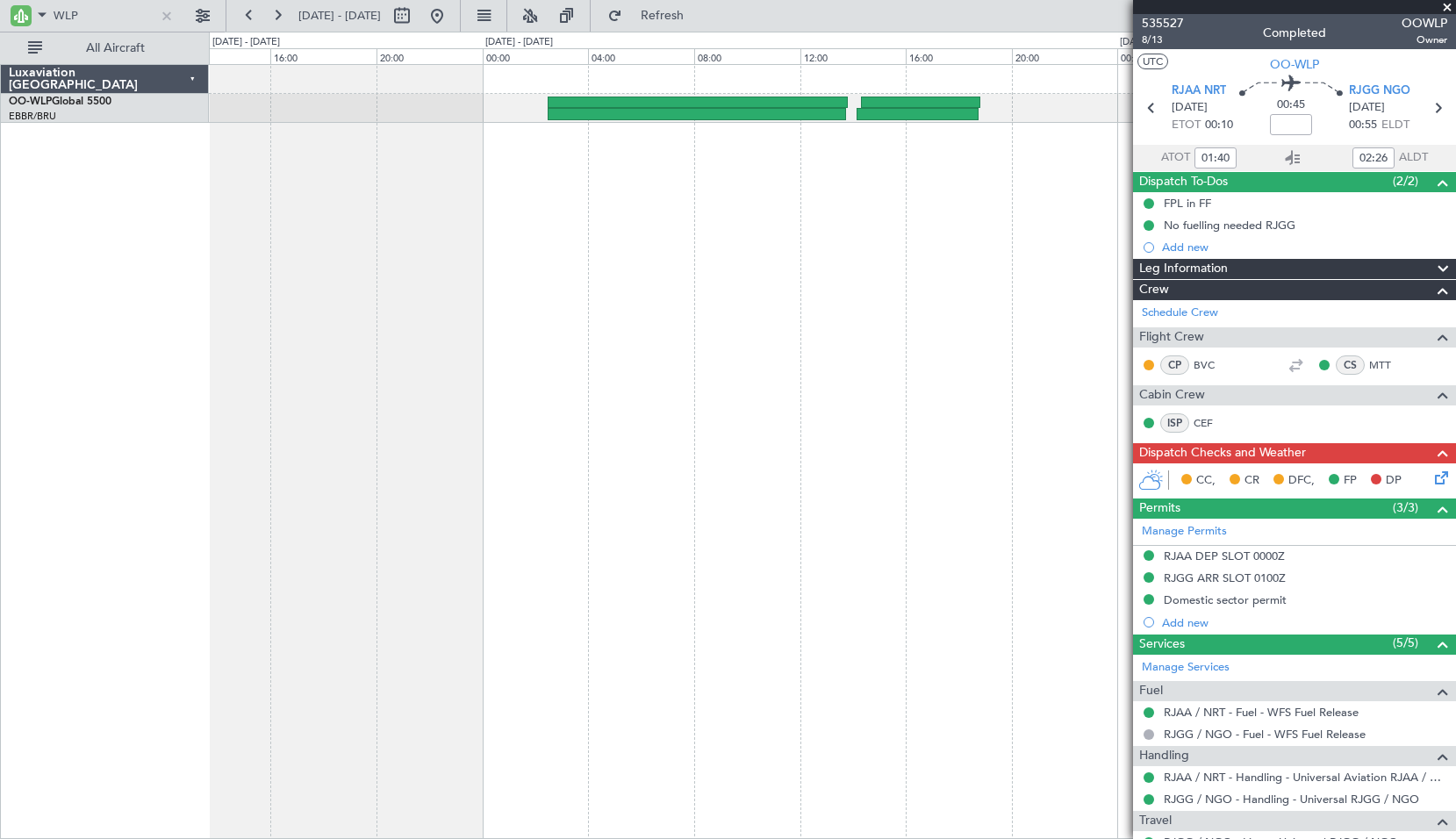
click at [762, 294] on div at bounding box center [831, 451] width 1247 height 775
click at [120, 28] on input "WLP" at bounding box center [103, 16] width 100 height 27
click at [119, 27] on input "WLP" at bounding box center [103, 16] width 100 height 27
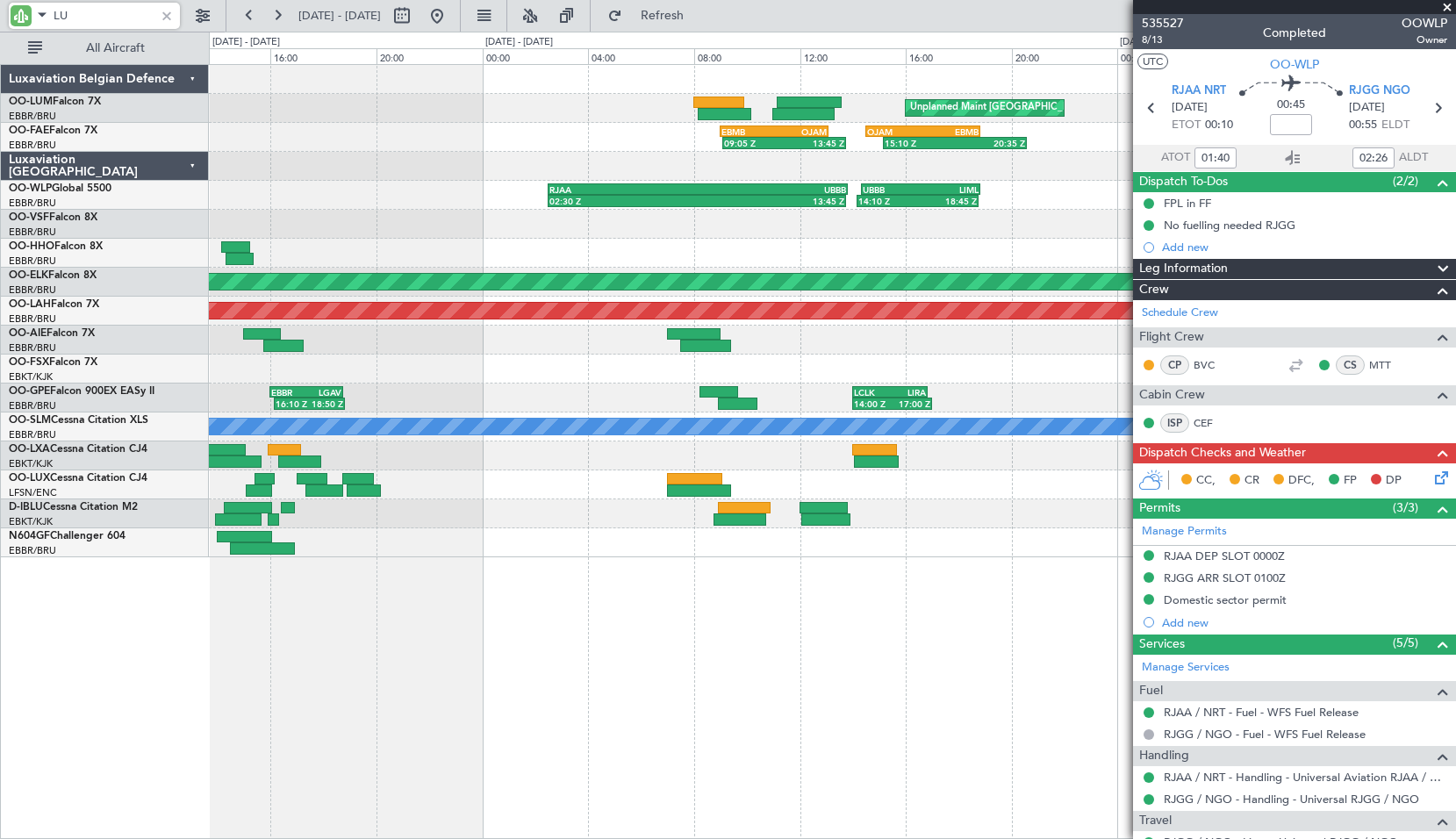
type input "LUX"
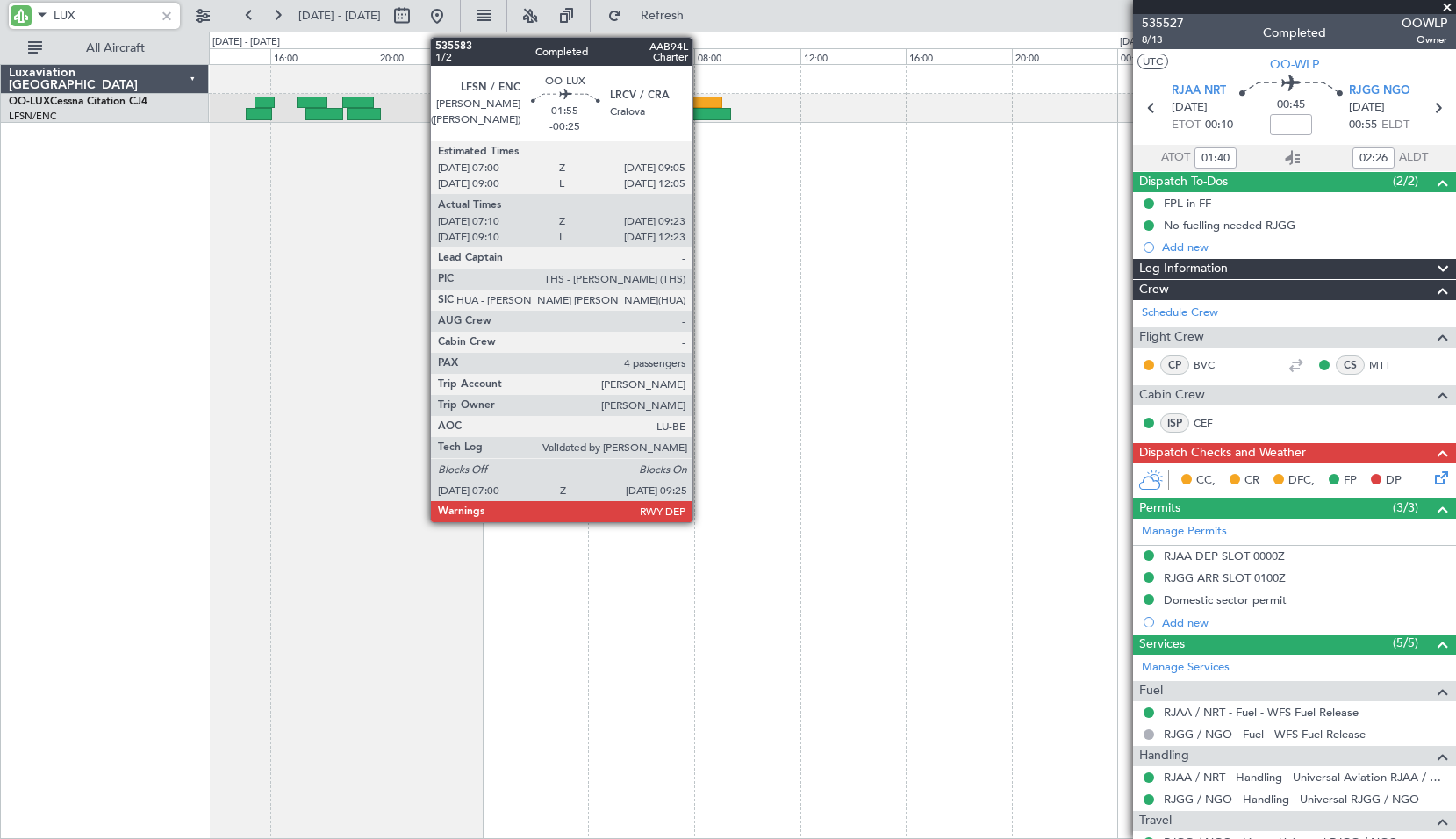
click at [701, 118] on div at bounding box center [699, 114] width 64 height 12
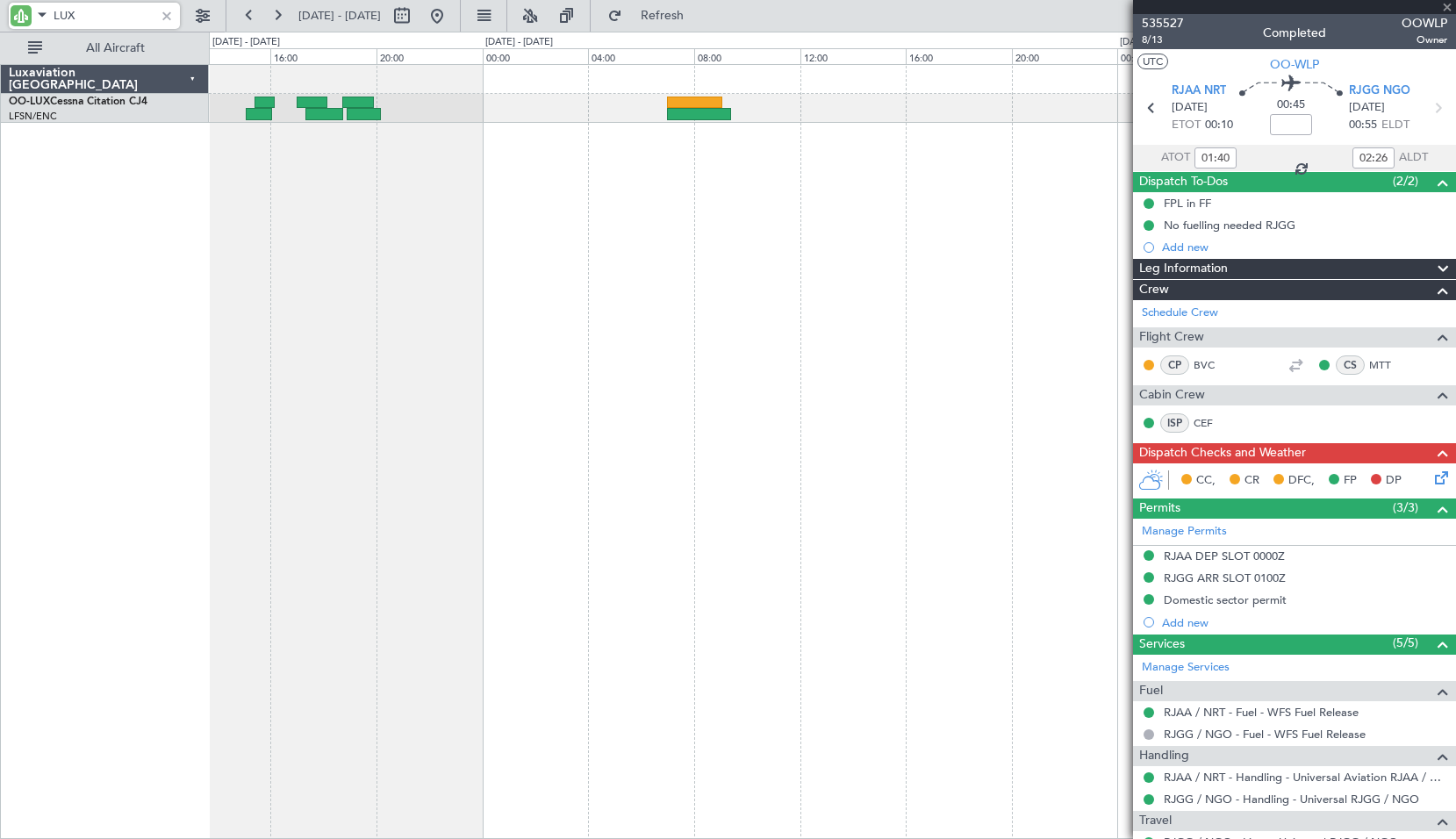
type input "-00:25"
type input "07:15"
type input "09:18"
type input "4"
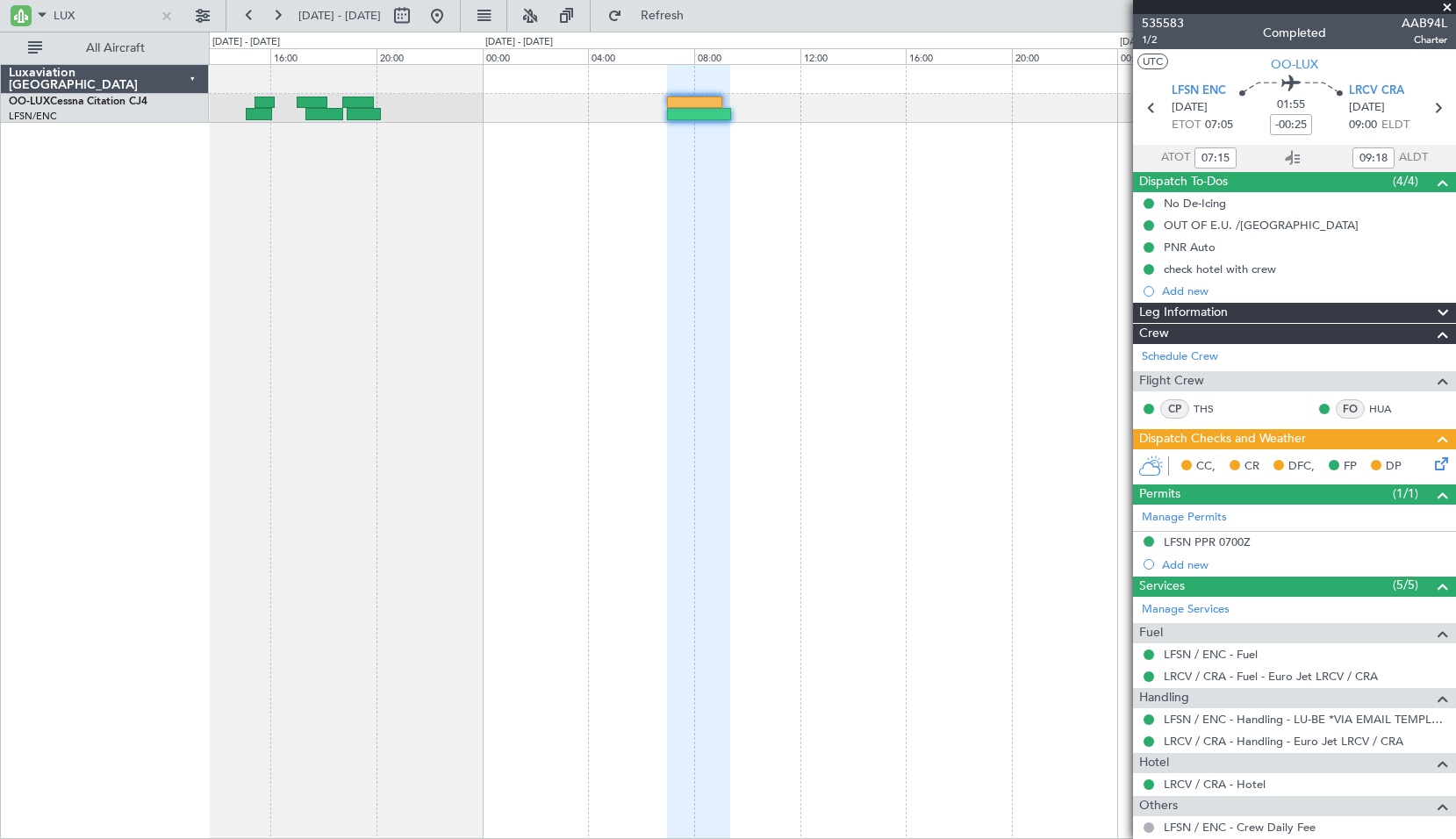
click at [828, 168] on div at bounding box center [831, 451] width 1247 height 775
click at [1285, 159] on icon at bounding box center [1292, 158] width 21 height 21
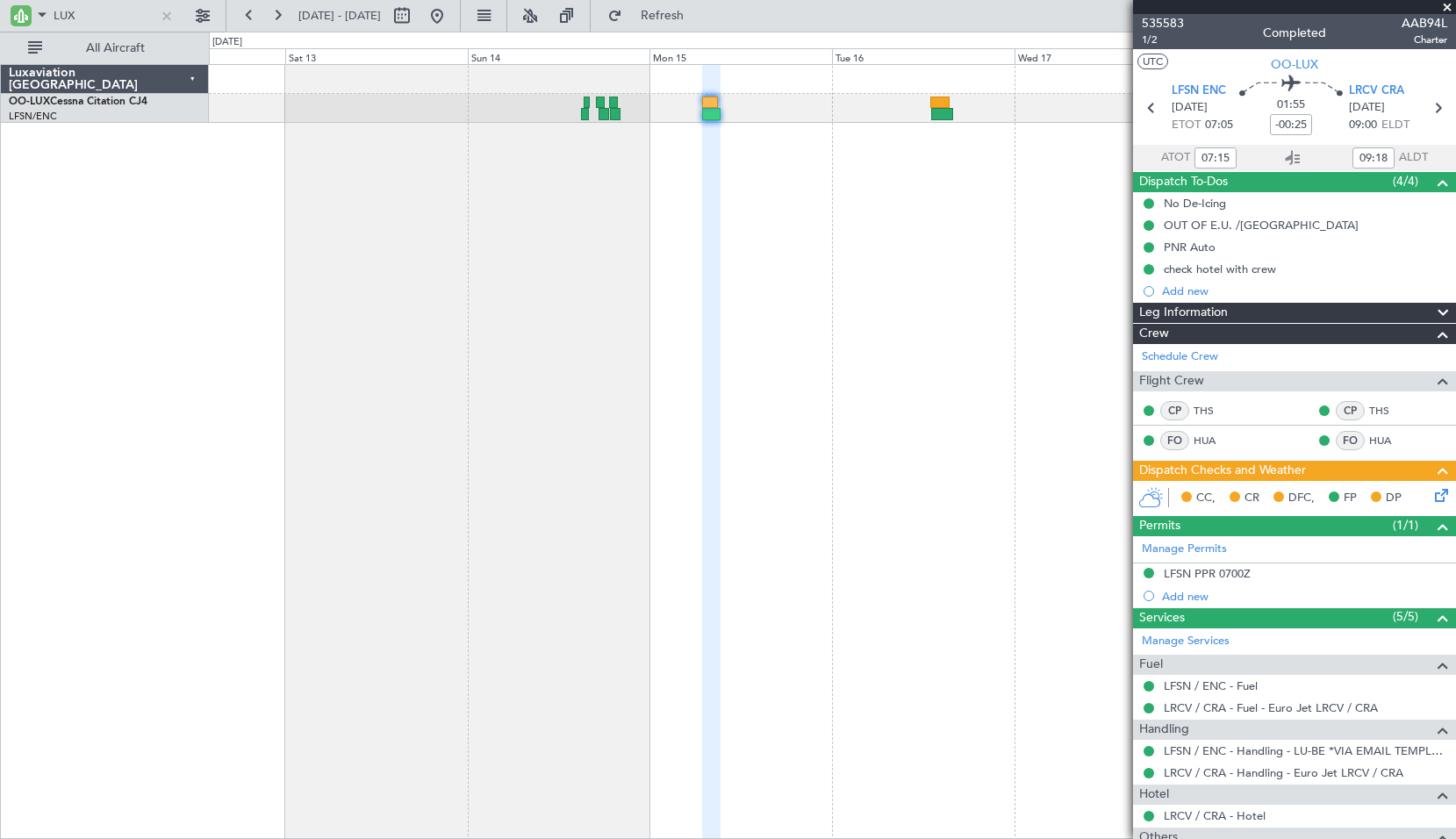
click at [539, 324] on div "No Crew Nancy (Essey)" at bounding box center [831, 451] width 1247 height 775
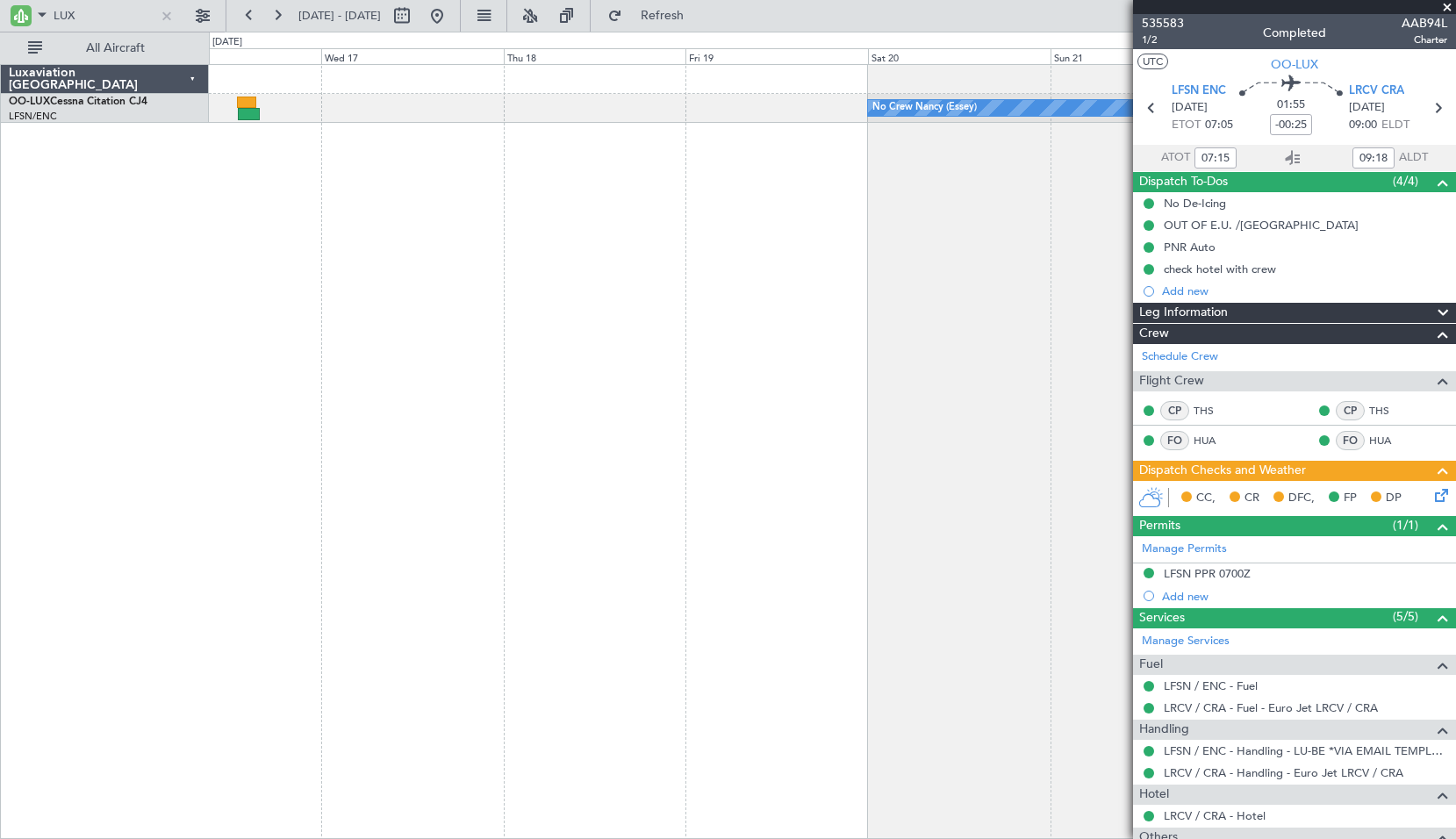
click at [410, 360] on div "No Crew Nancy (Essey)" at bounding box center [831, 451] width 1247 height 775
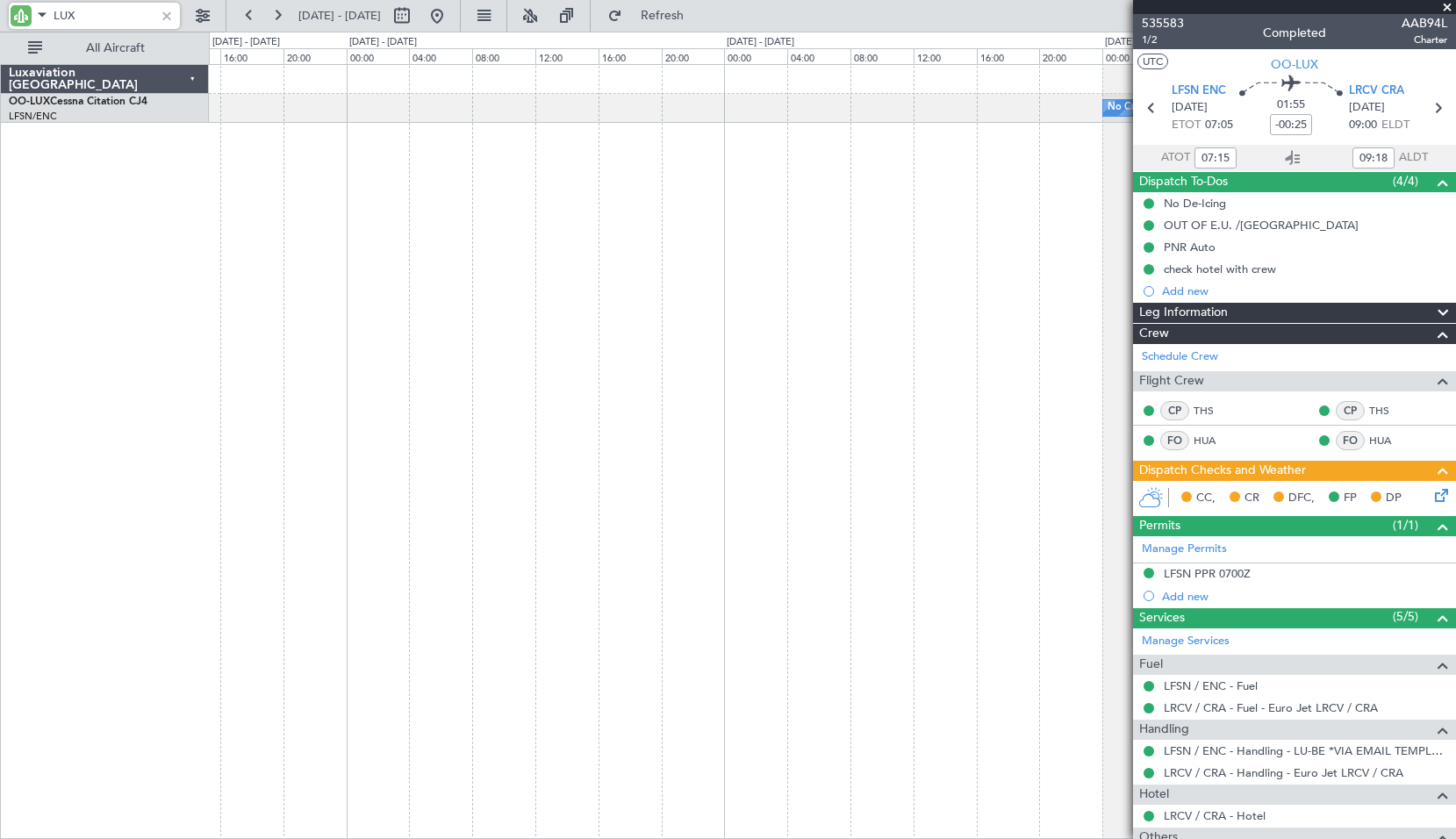
click at [101, 19] on input "LUX" at bounding box center [103, 16] width 100 height 27
type input "AIE"
click at [591, 120] on div "14:05 Z 22:00 Z [DEMOGRAPHIC_DATA]:20 Z KTEB 22:05 Z" at bounding box center [831, 108] width 1246 height 29
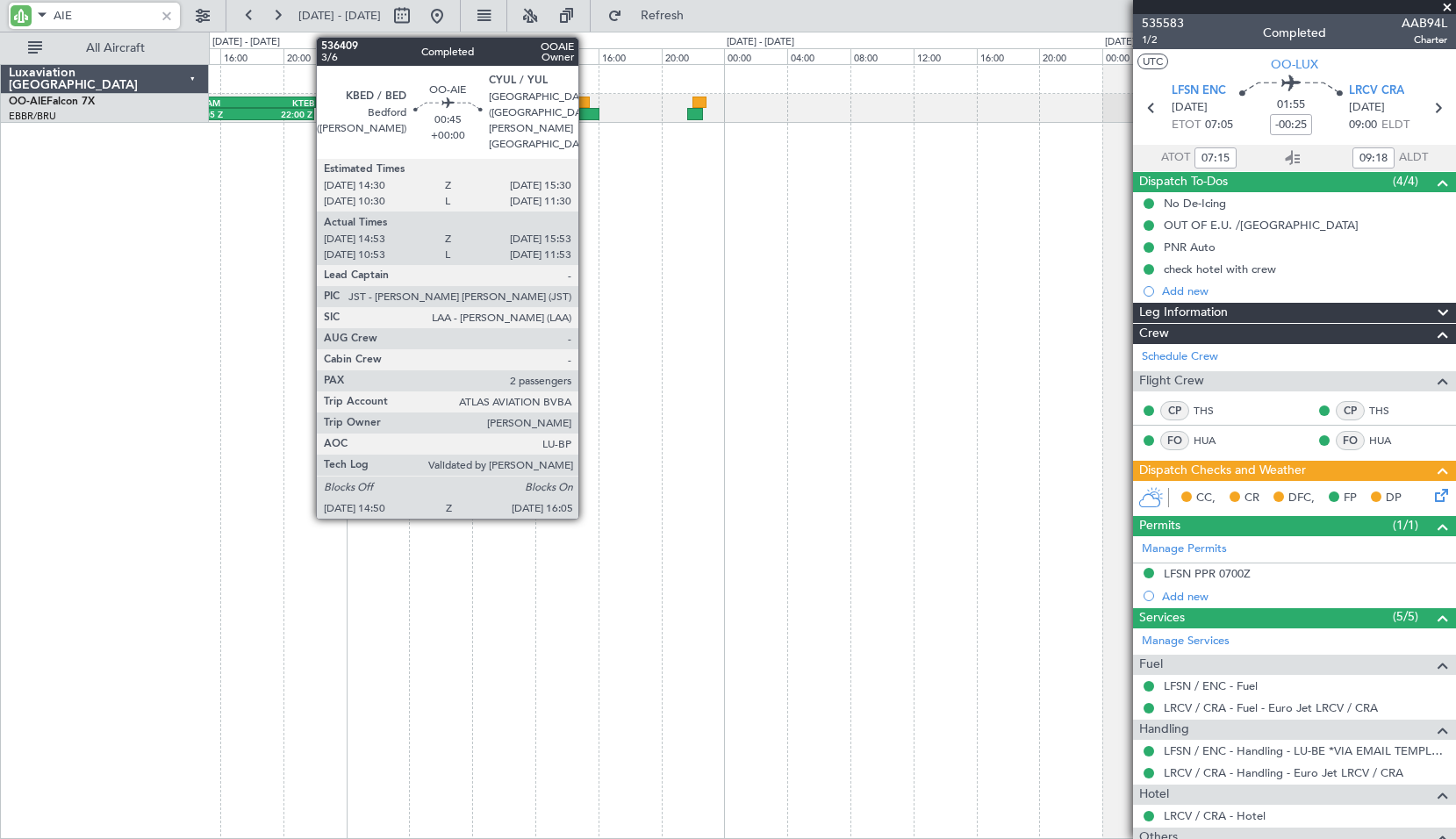
click at [586, 116] on div at bounding box center [589, 114] width 20 height 12
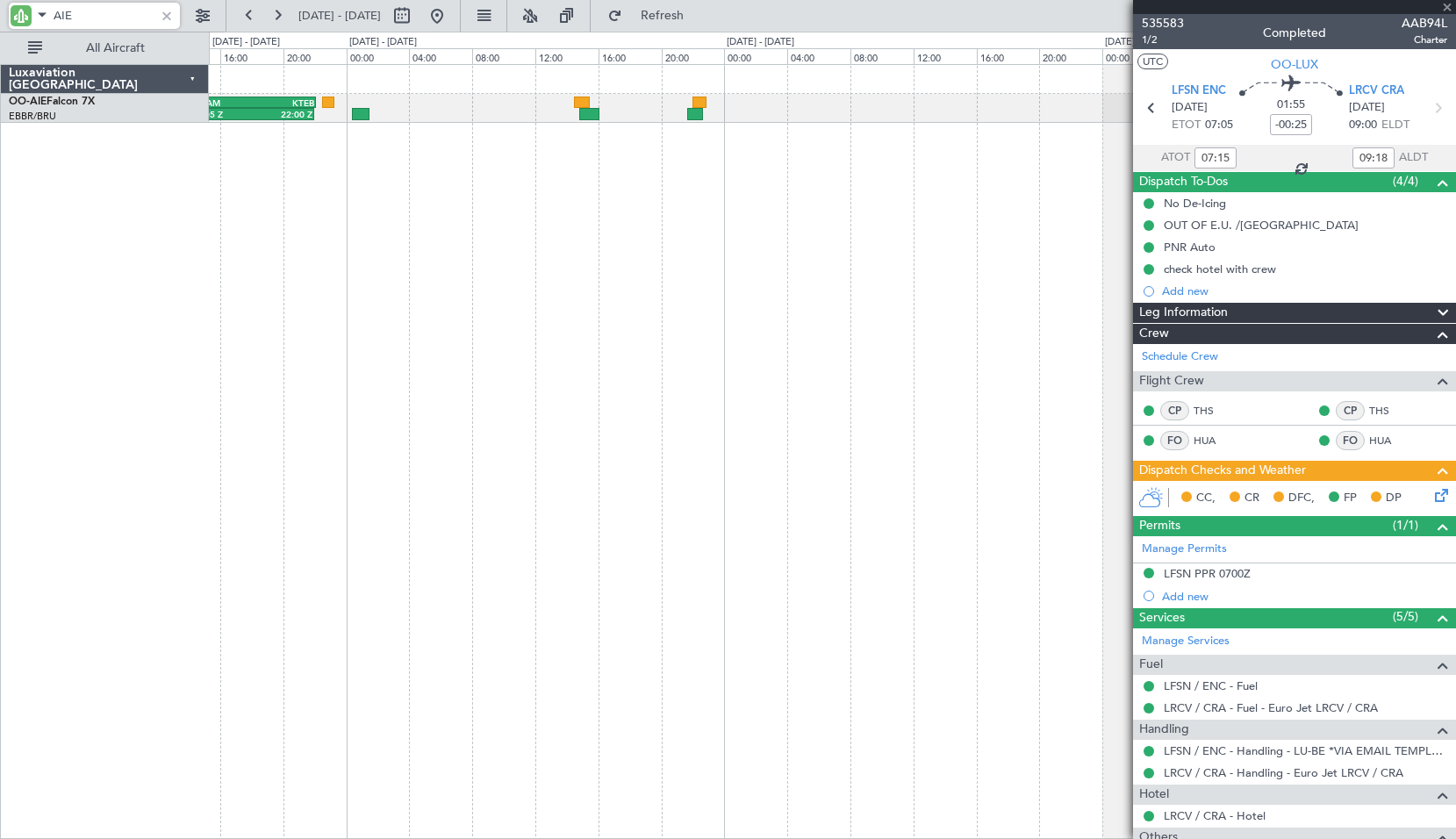
type input "15:03"
type input "15:48"
type input "2"
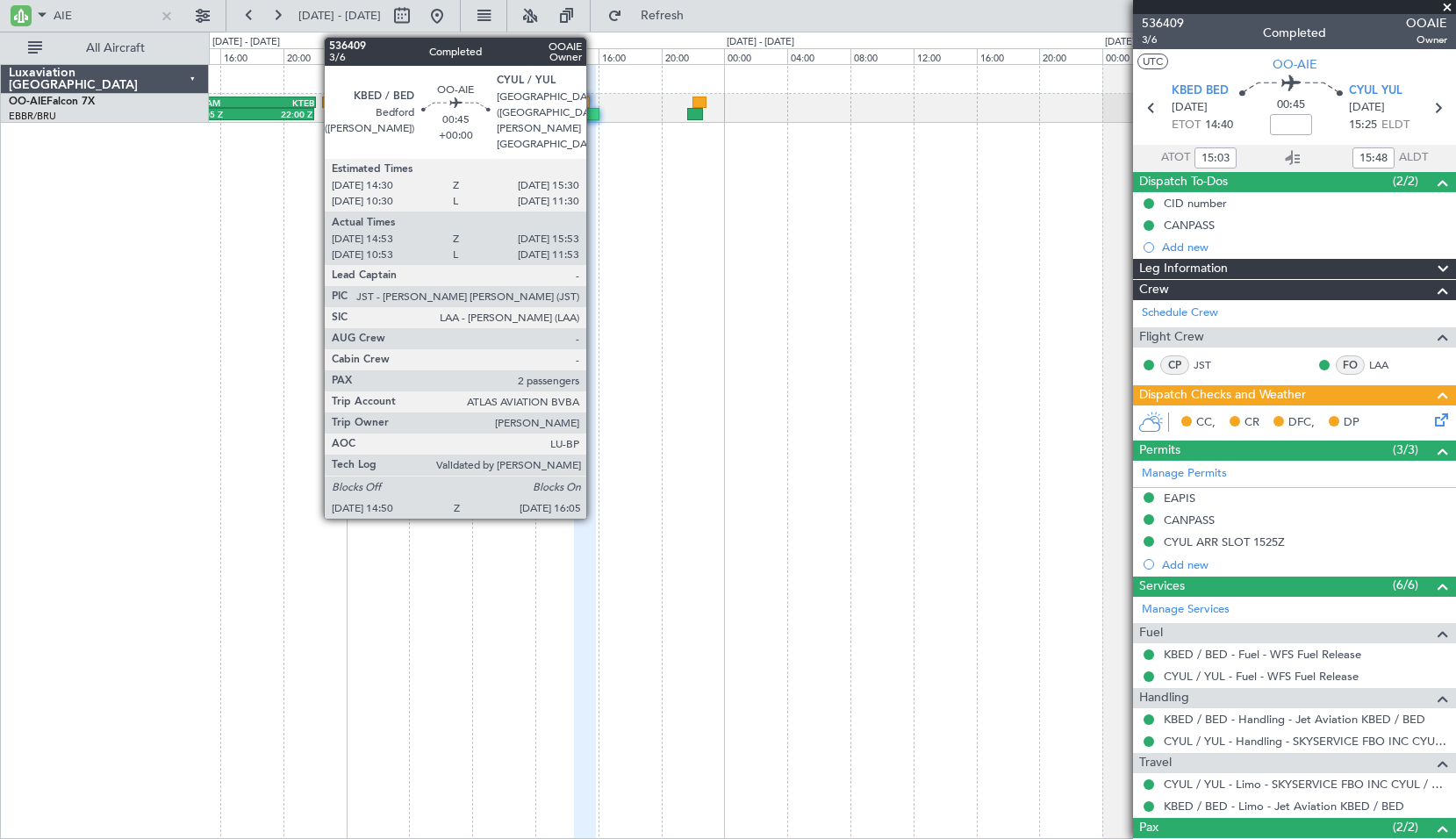
click at [594, 111] on div at bounding box center [589, 114] width 20 height 12
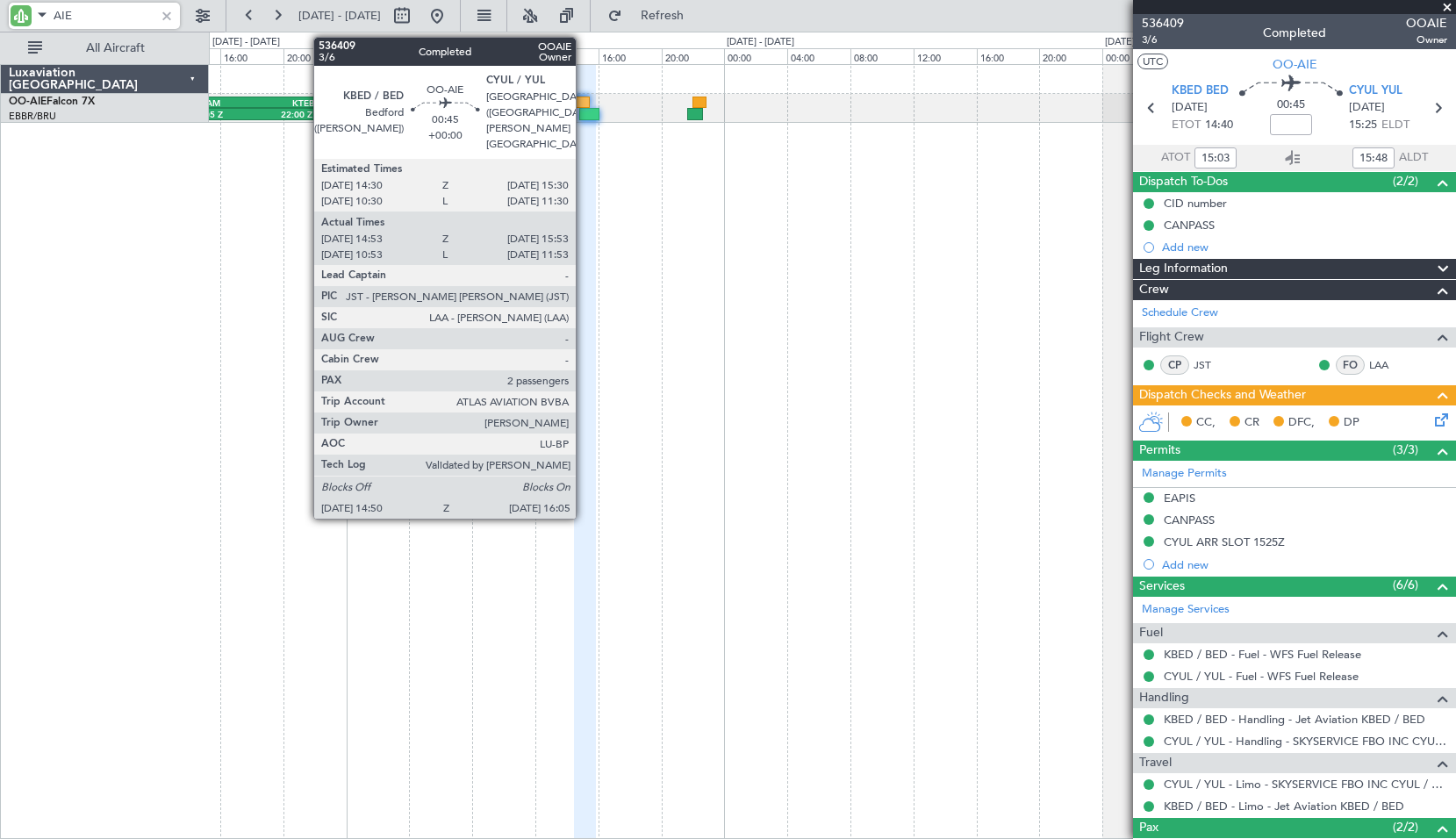
click at [584, 104] on div at bounding box center [581, 102] width 16 height 12
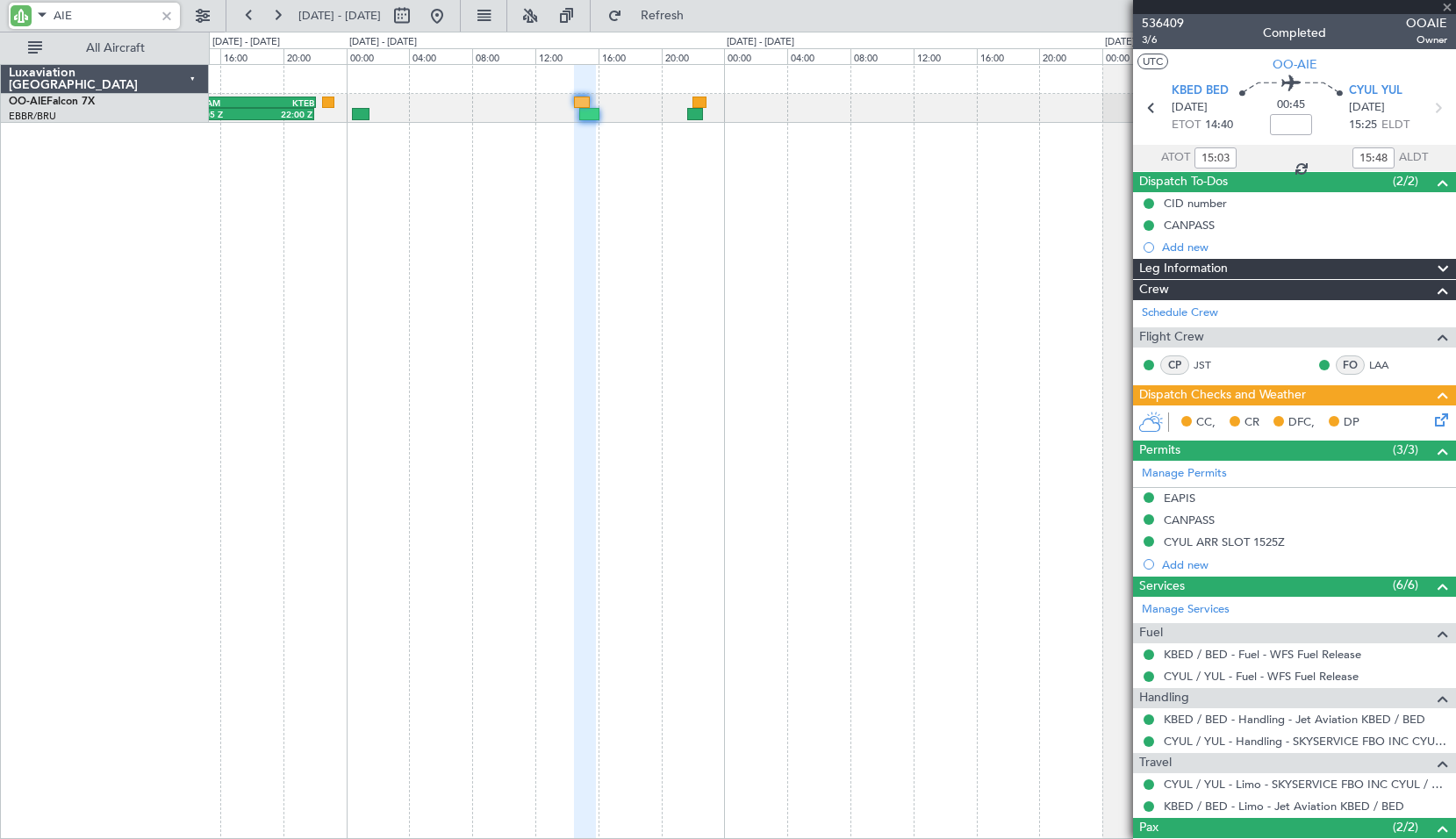
click at [860, 267] on div "14:05 Z 22:00 Z [DEMOGRAPHIC_DATA]:20 Z KTEB 22:05 Z" at bounding box center [831, 451] width 1247 height 775
click at [971, 175] on div "14:05 Z 22:00 Z [DEMOGRAPHIC_DATA]:20 Z KTEB 22:05 Z" at bounding box center [831, 451] width 1247 height 775
click at [1290, 154] on icon at bounding box center [1292, 158] width 21 height 21
click at [127, 22] on input "AIE" at bounding box center [103, 16] width 100 height 27
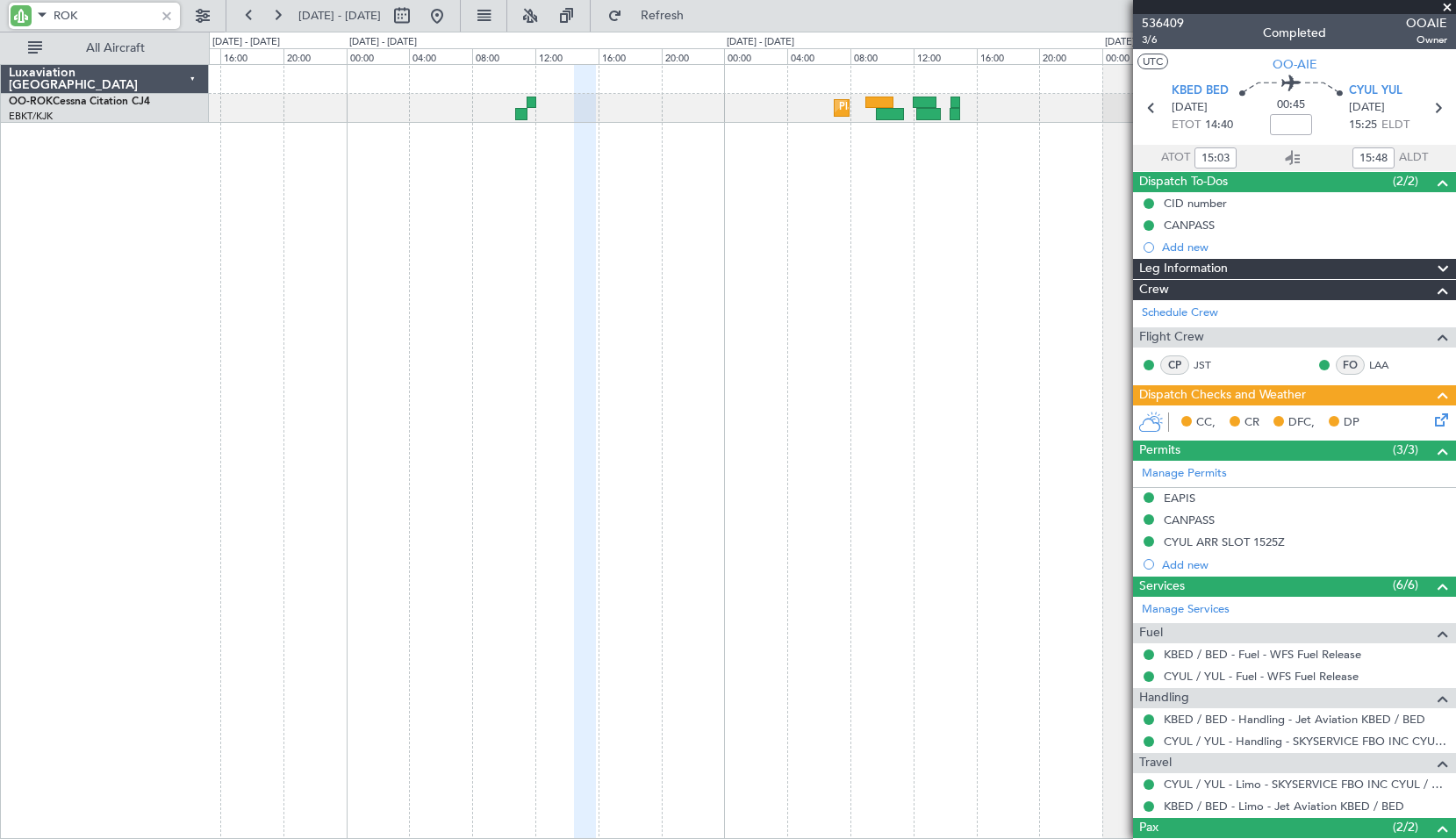
click at [741, 172] on div "Planned Maint Kortrijk-[GEOGRAPHIC_DATA] Planned Maint [GEOGRAPHIC_DATA] ([GEOG…" at bounding box center [831, 451] width 1247 height 775
type input "ROK"
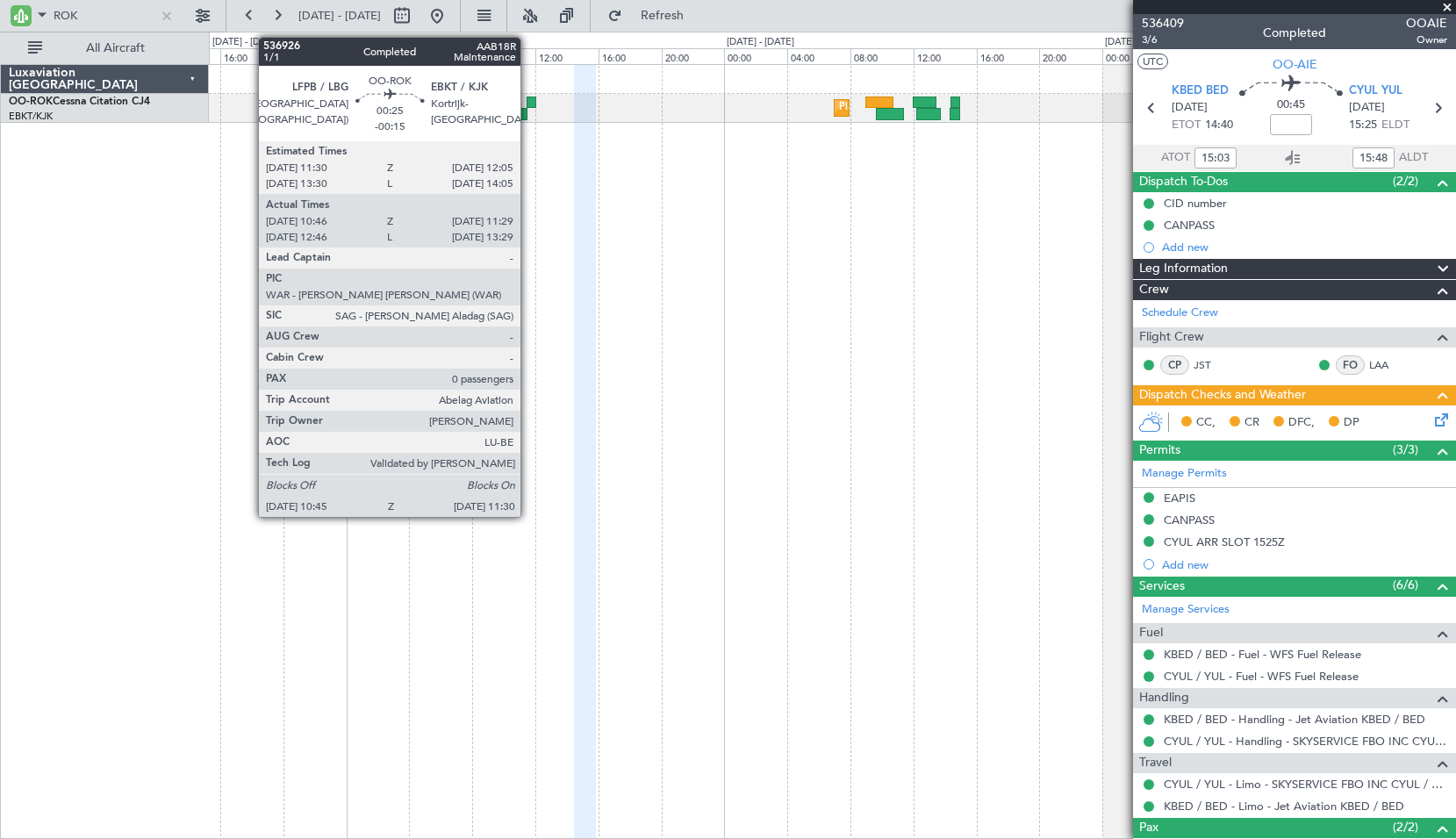
click at [528, 106] on div at bounding box center [531, 102] width 9 height 12
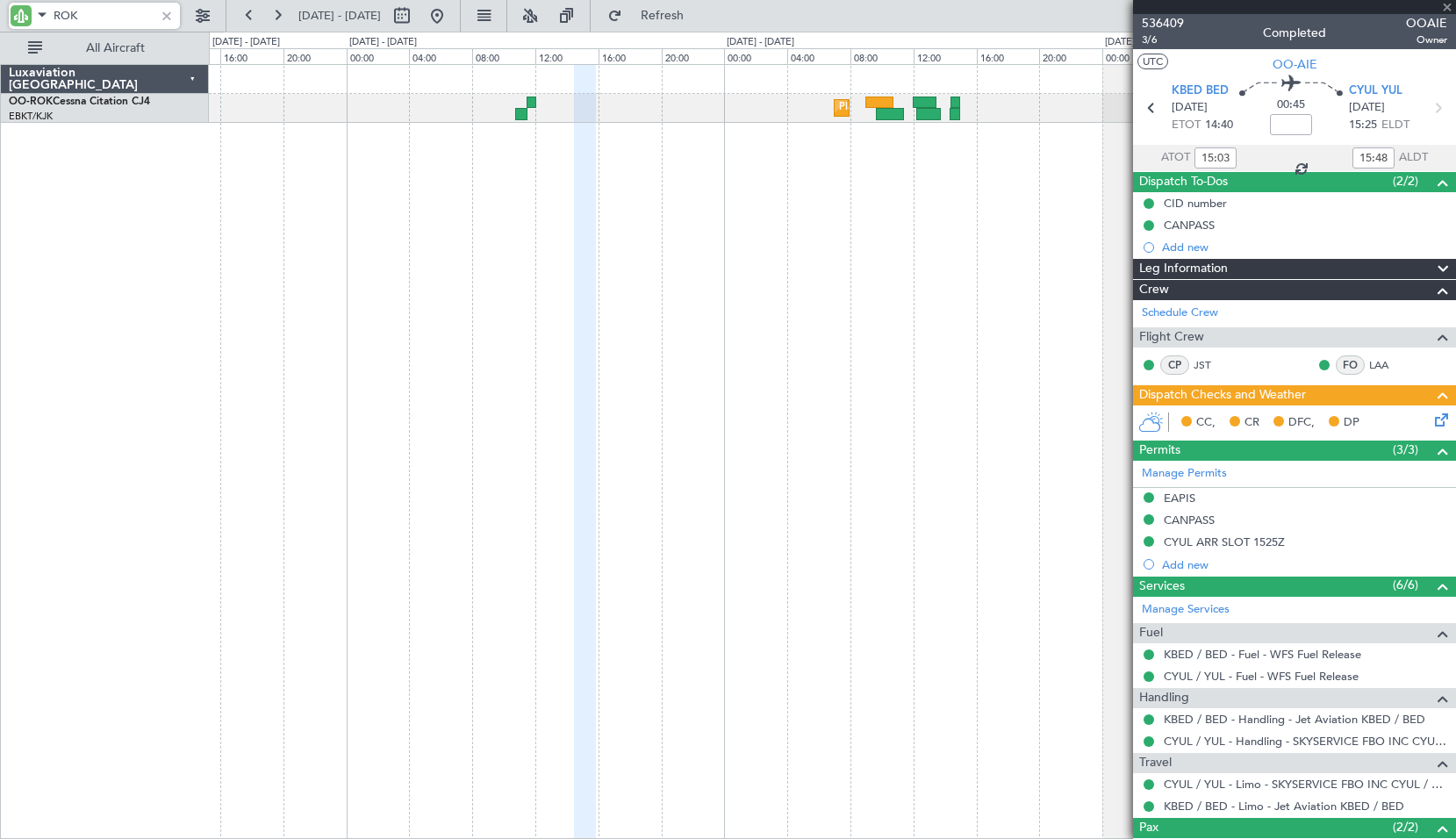
click at [685, 266] on div "Planned Maint Kortrijk-[GEOGRAPHIC_DATA] Planned Maint [GEOGRAPHIC_DATA] ([GEOG…" at bounding box center [831, 451] width 1247 height 775
type input "-00:15"
type input "10:51"
type input "11:24"
type input "0"
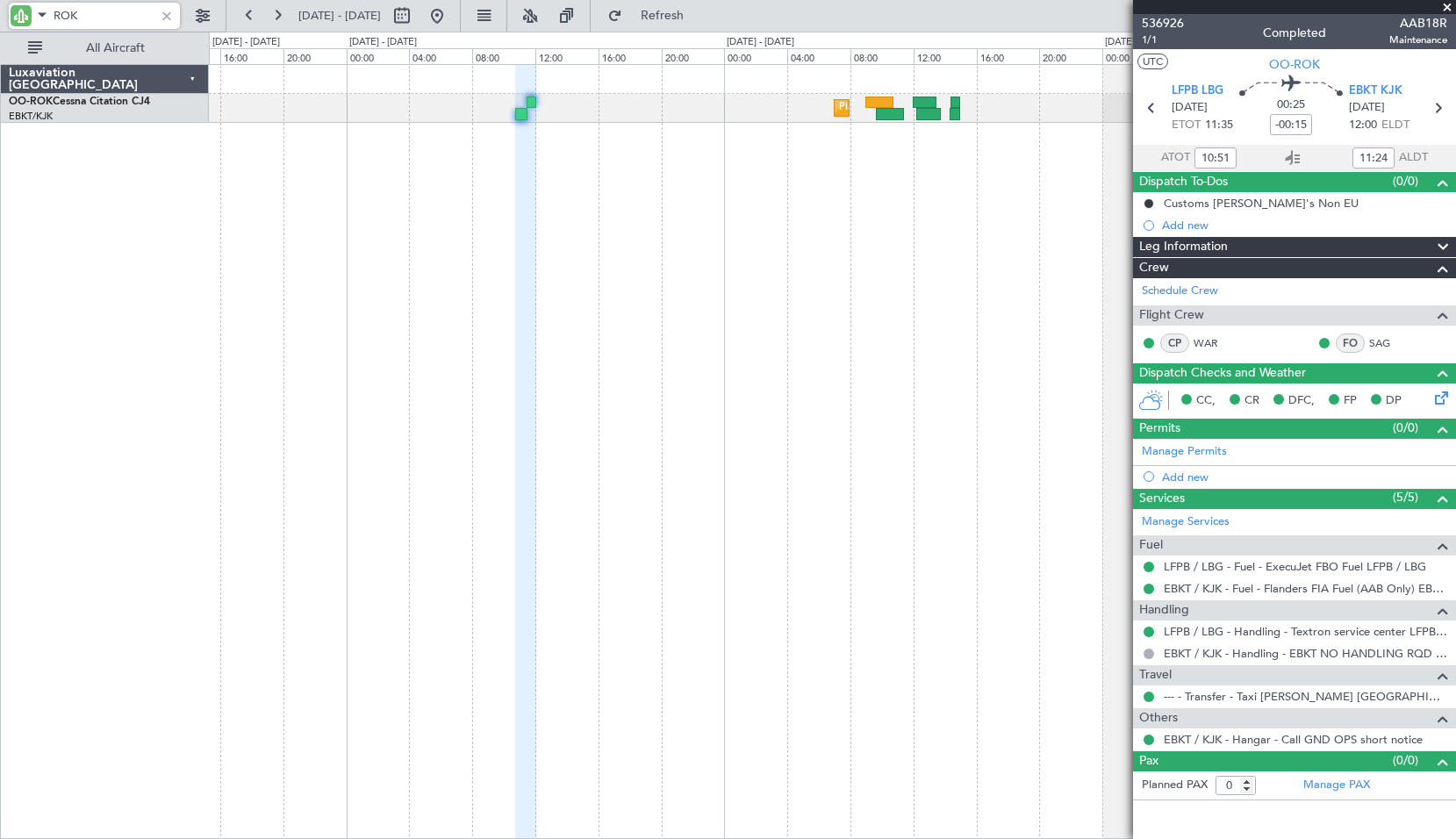
click at [881, 164] on div "Planned Maint Kortrijk-[GEOGRAPHIC_DATA] Planned Maint [GEOGRAPHIC_DATA] ([GEOG…" at bounding box center [831, 451] width 1247 height 775
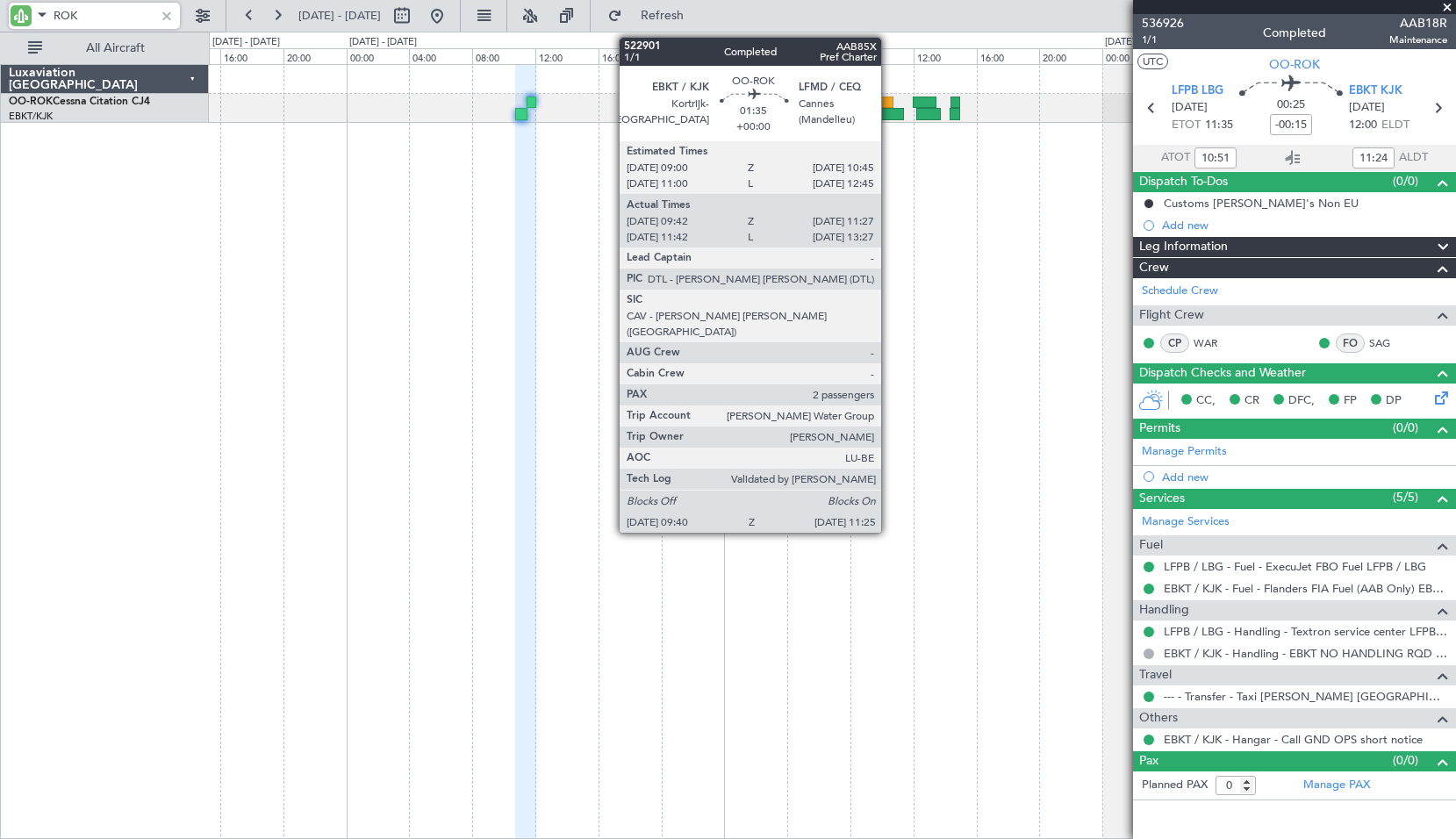
click at [889, 112] on div at bounding box center [890, 114] width 28 height 12
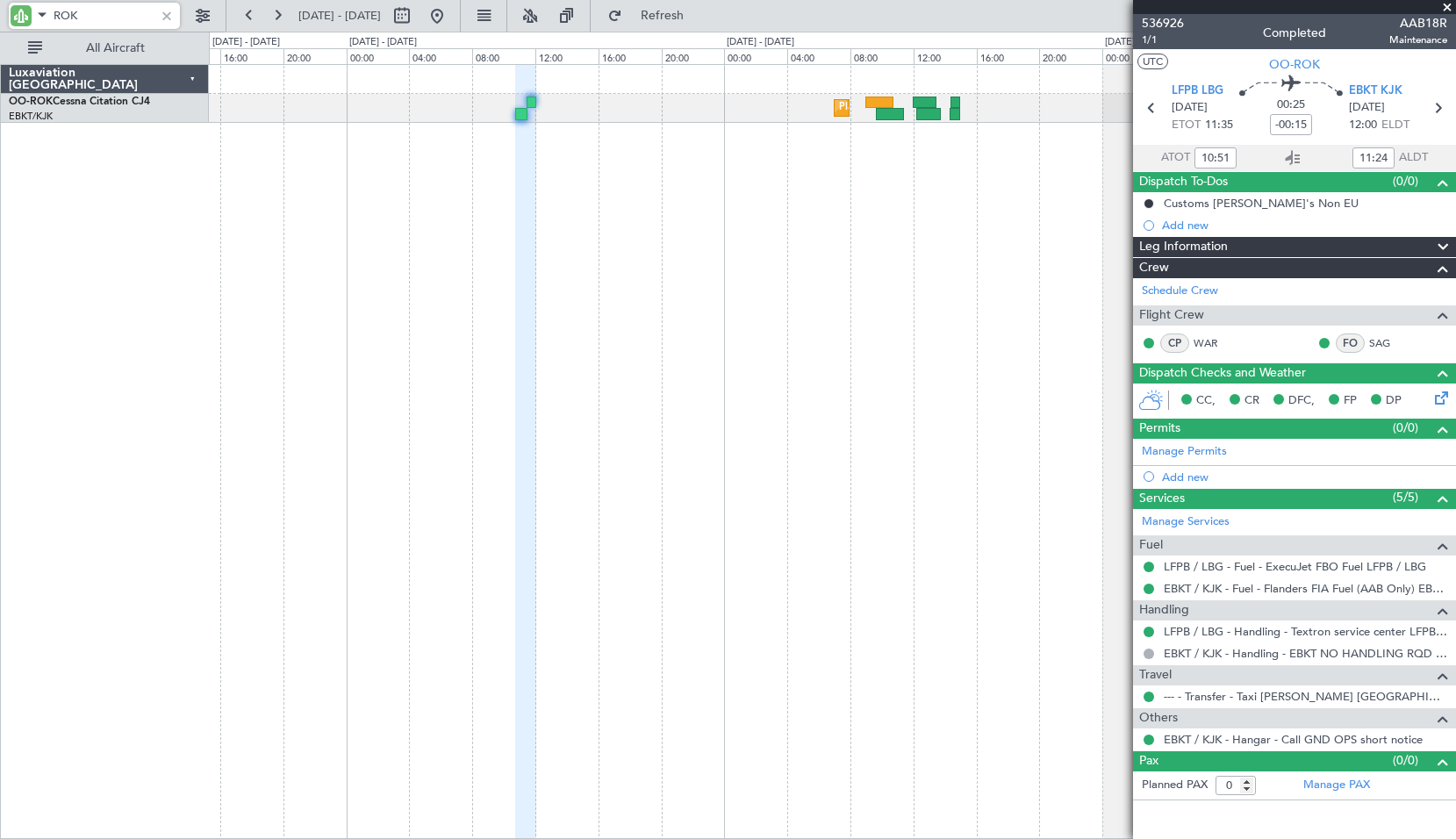
click at [883, 254] on div "Planned Maint Kortrijk-[GEOGRAPHIC_DATA] Planned Maint [GEOGRAPHIC_DATA] ([GEOG…" at bounding box center [831, 451] width 1247 height 775
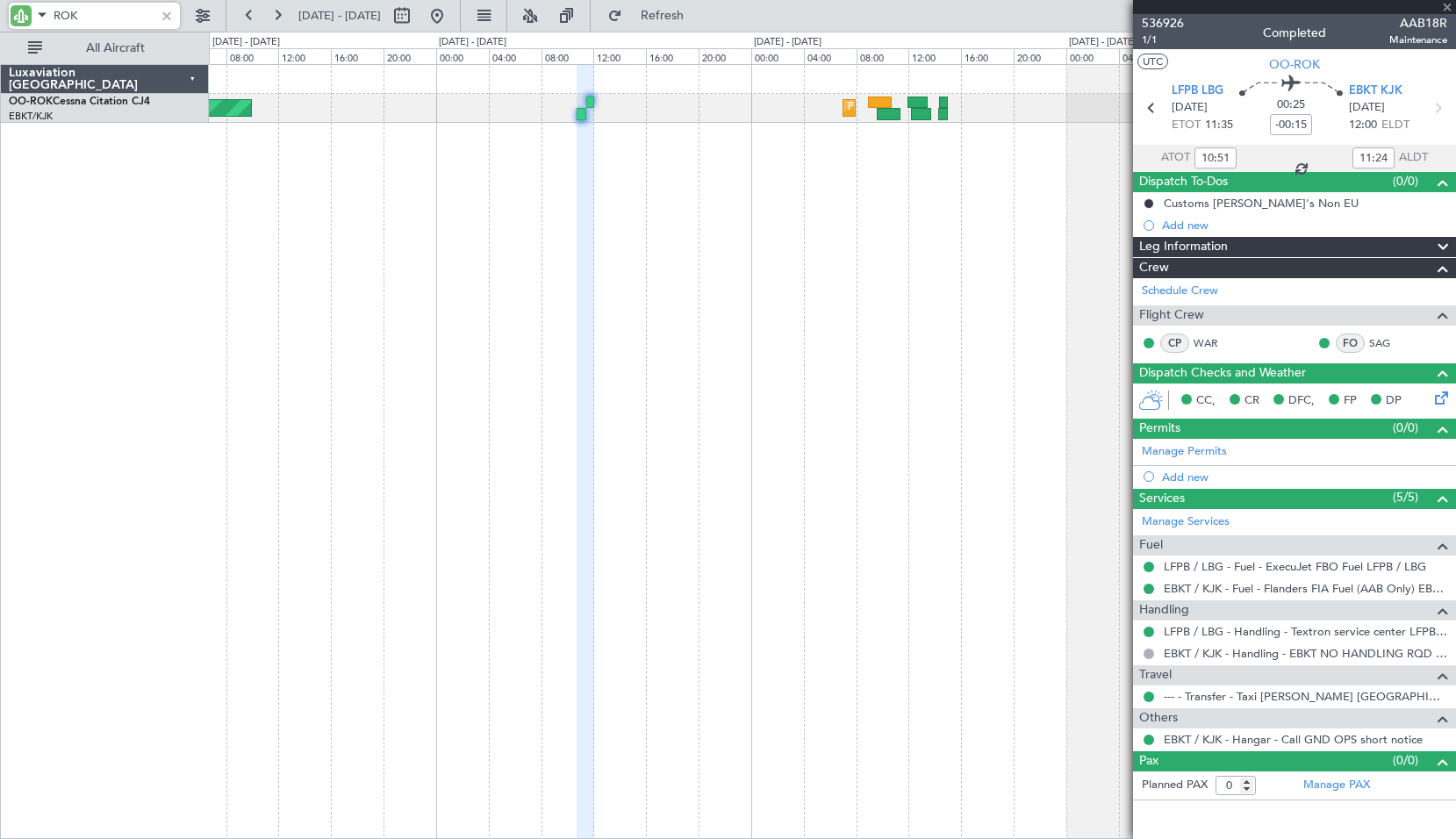
type input "09:47"
type input "11:22"
type input "2"
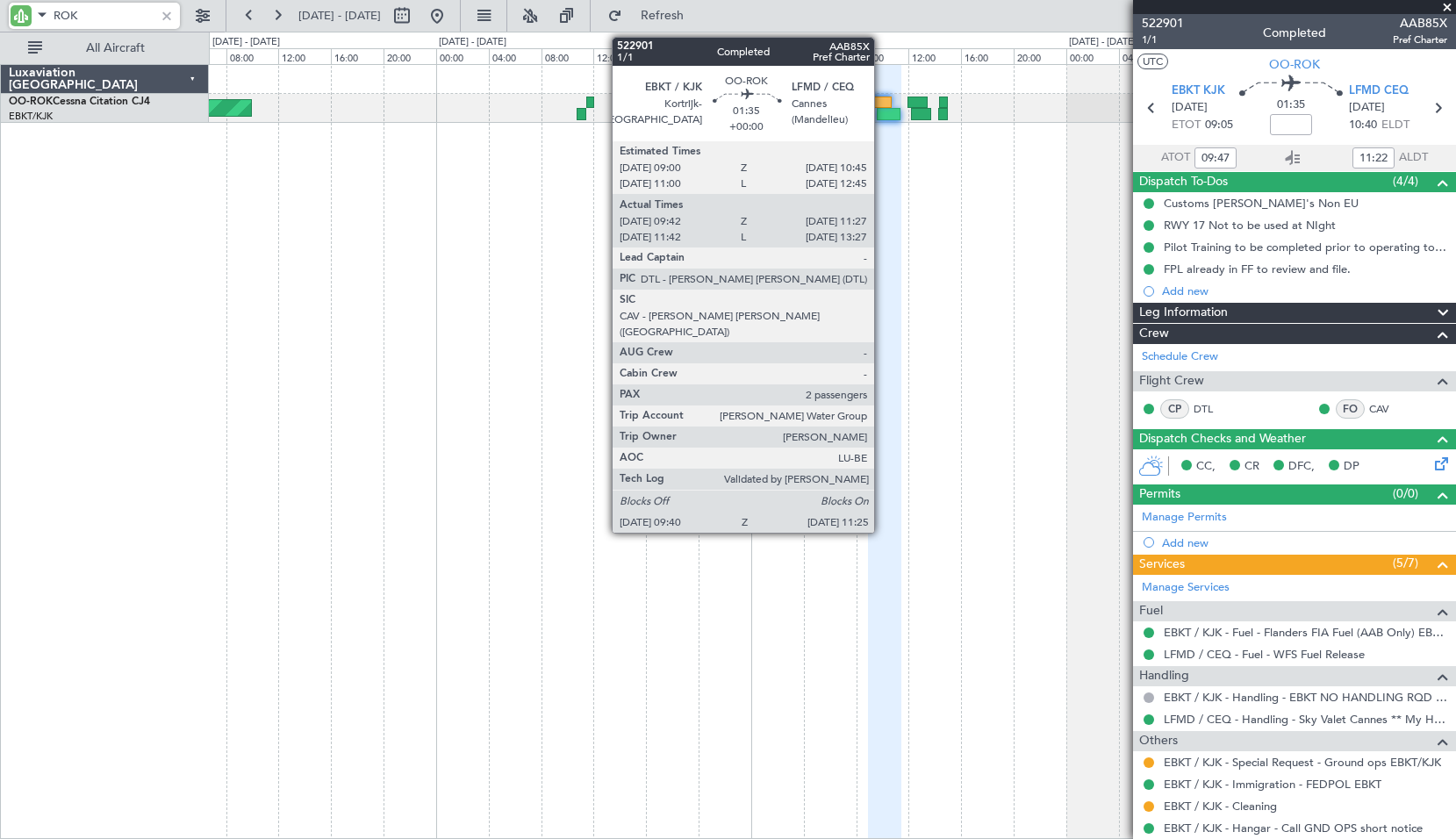
click at [882, 112] on div at bounding box center [888, 114] width 24 height 12
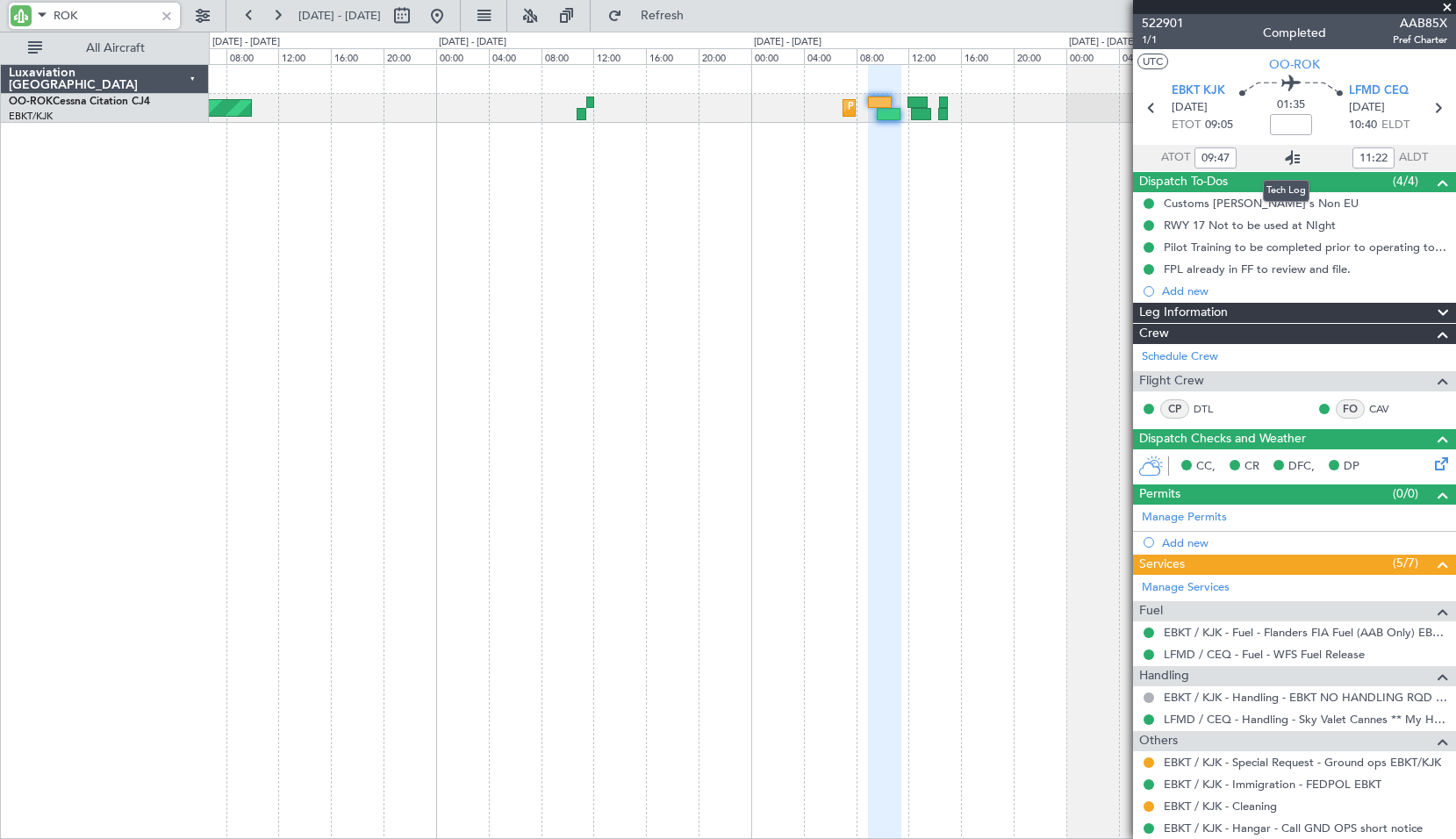
click at [1290, 155] on icon at bounding box center [1292, 158] width 21 height 21
click at [92, 19] on input "ROK" at bounding box center [103, 16] width 100 height 27
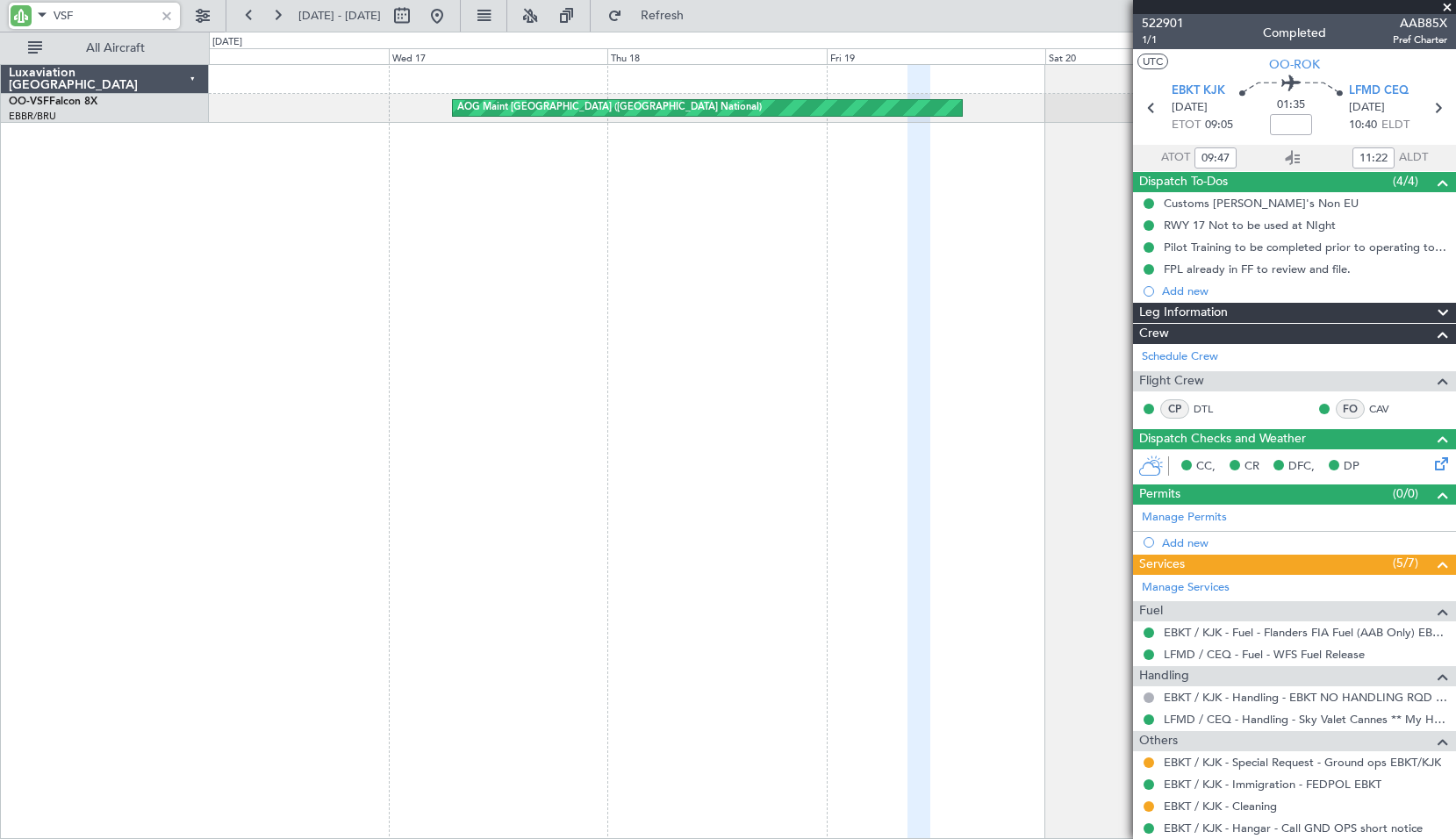
click at [755, 430] on div "AOG Maint [GEOGRAPHIC_DATA] ([GEOGRAPHIC_DATA] National)" at bounding box center [831, 451] width 1247 height 775
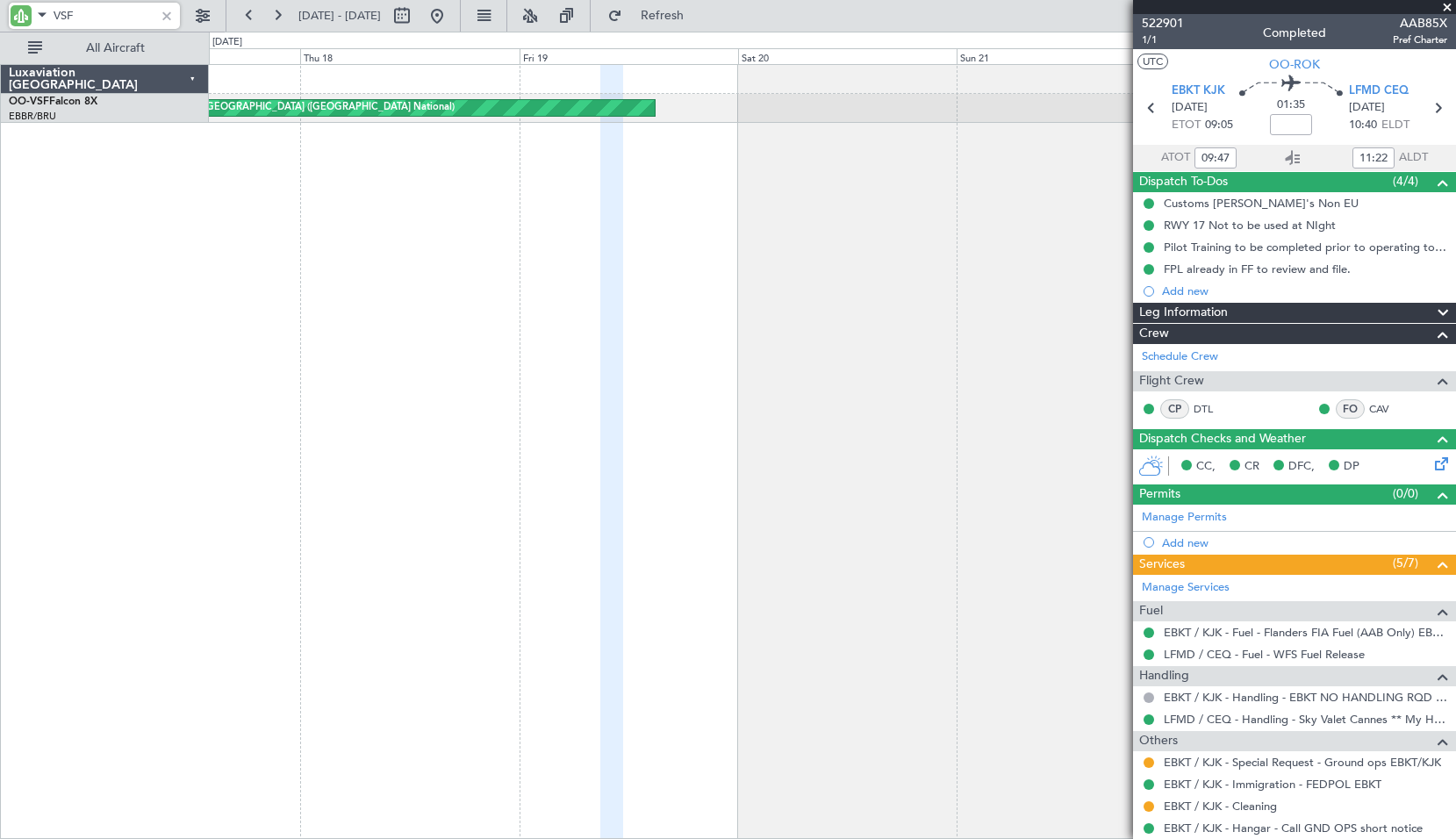
click at [684, 440] on div "AOG Maint [GEOGRAPHIC_DATA] ([GEOGRAPHIC_DATA] National)" at bounding box center [831, 451] width 1247 height 775
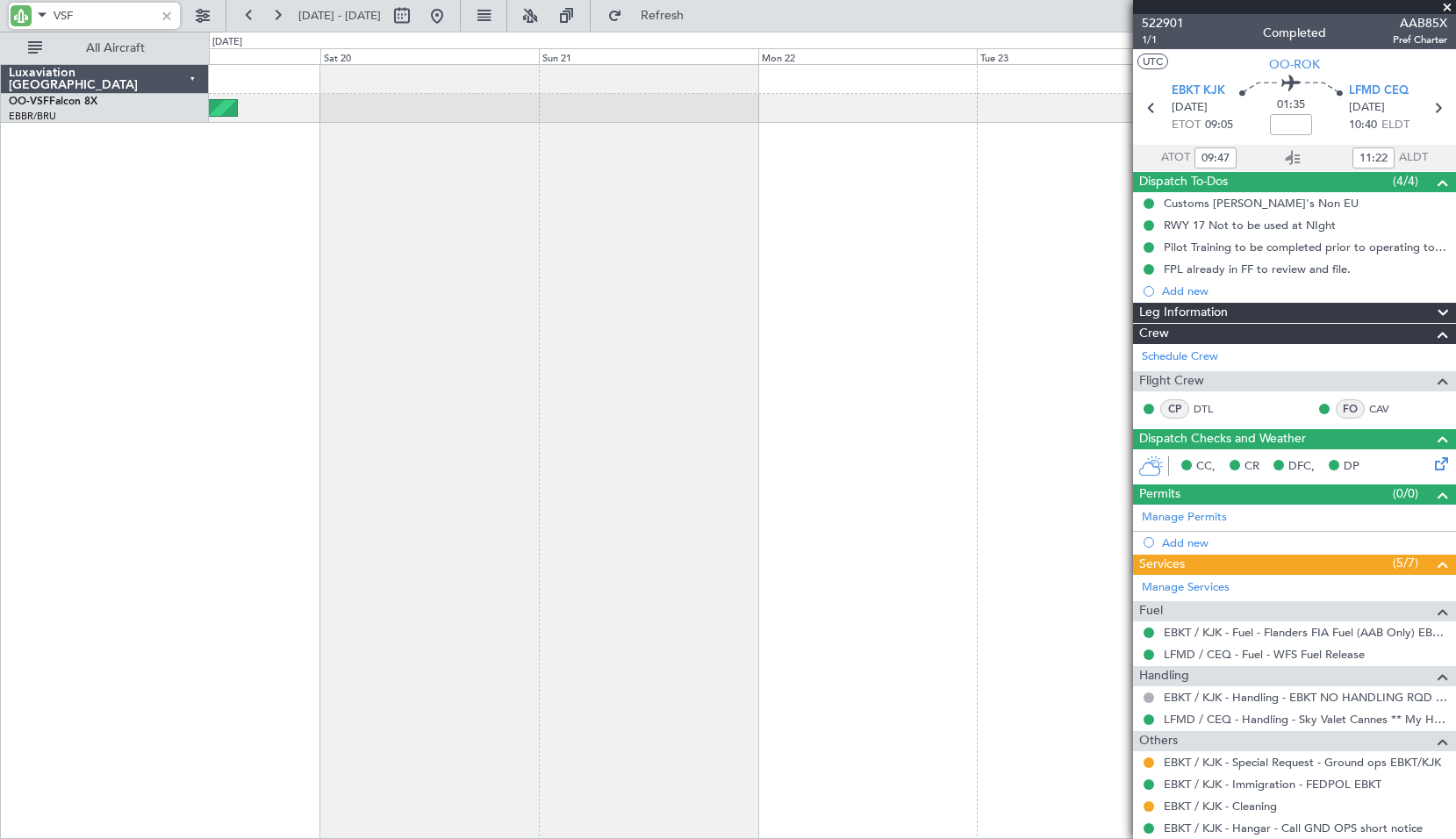
click at [673, 380] on div "AOG Maint [GEOGRAPHIC_DATA] ([GEOGRAPHIC_DATA] National)" at bounding box center [831, 451] width 1247 height 775
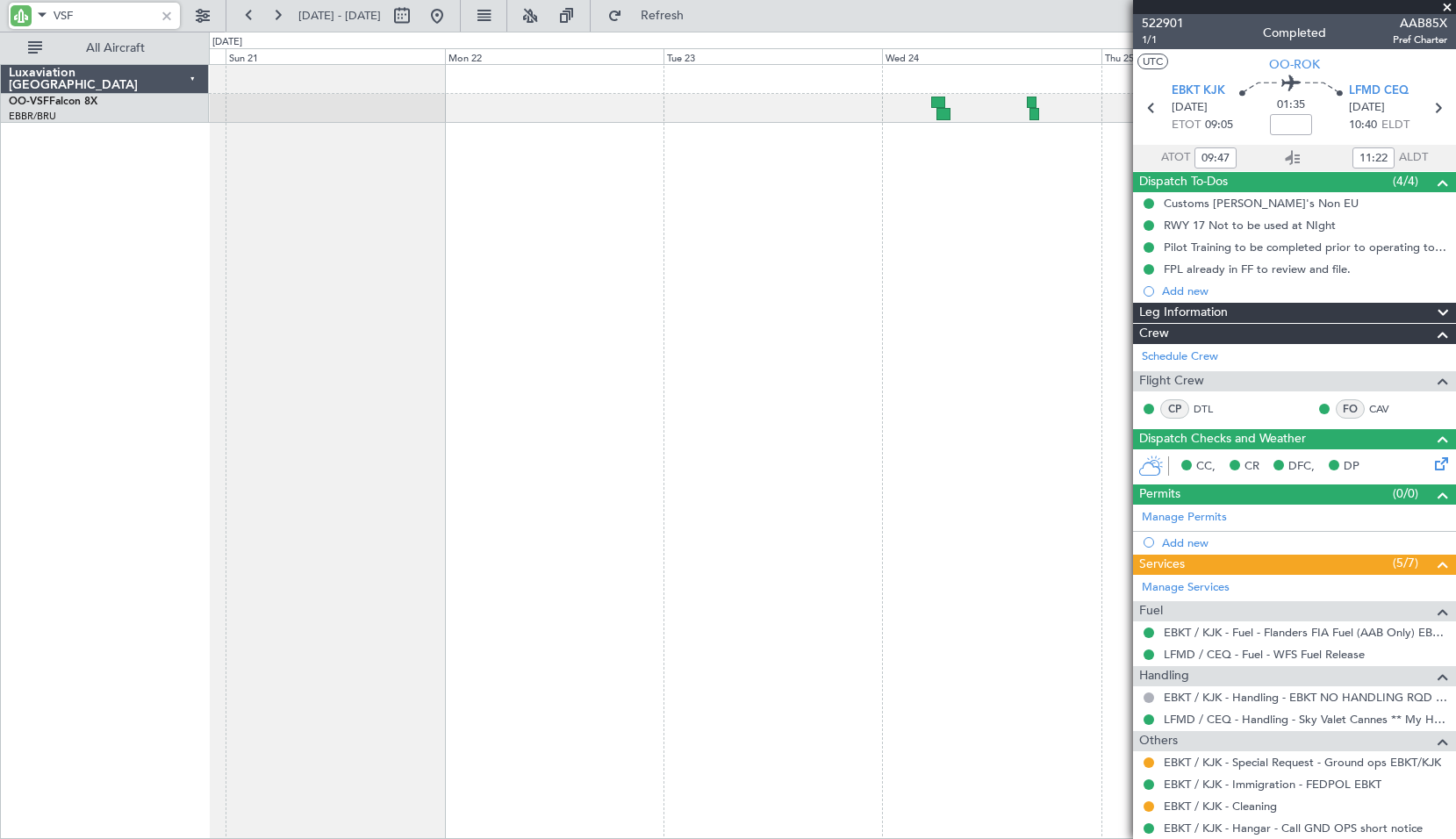
click at [524, 388] on div "AOG Maint [GEOGRAPHIC_DATA] ([GEOGRAPHIC_DATA] National)" at bounding box center [831, 451] width 1247 height 775
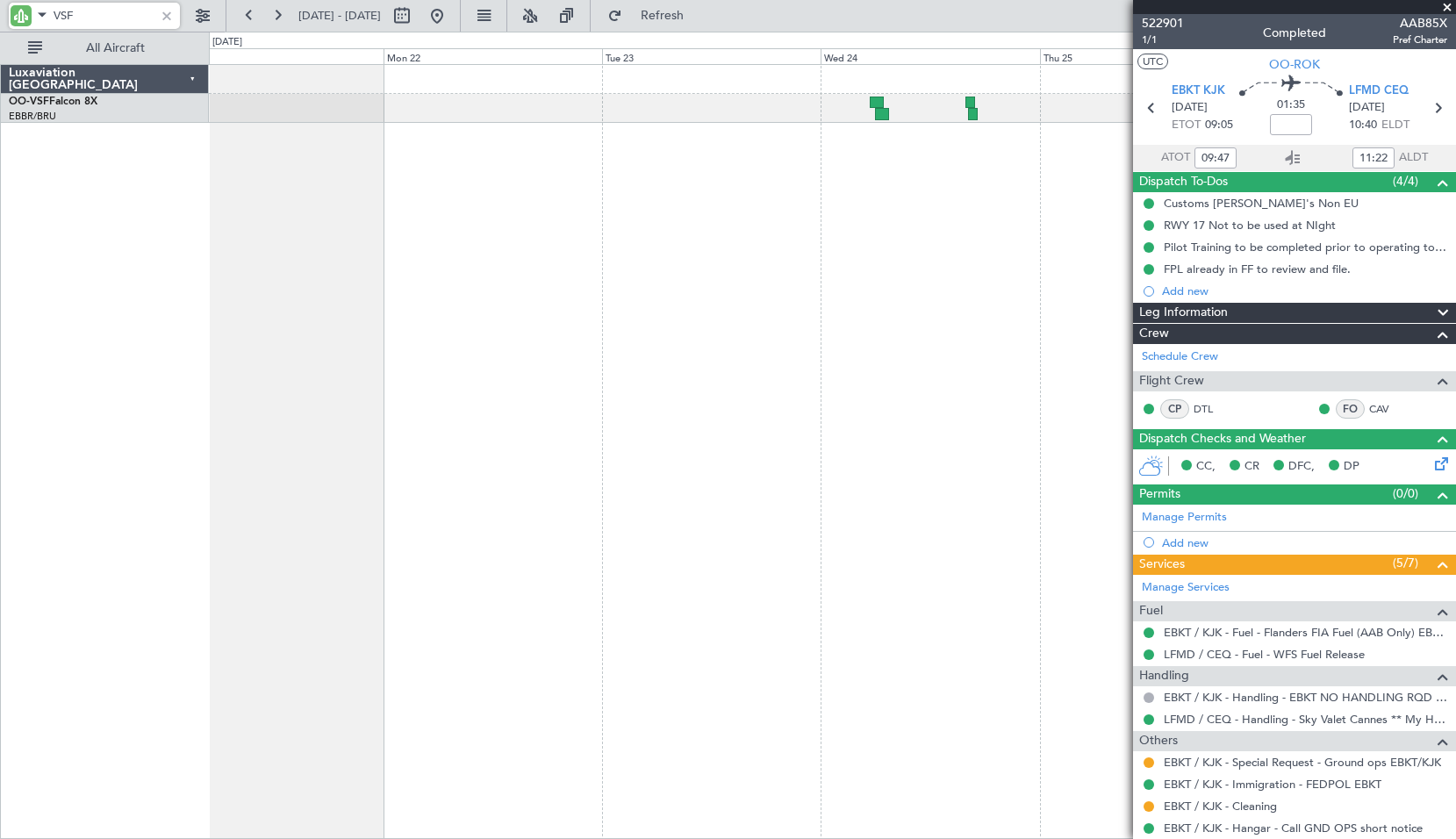
click at [763, 273] on div at bounding box center [831, 451] width 1247 height 775
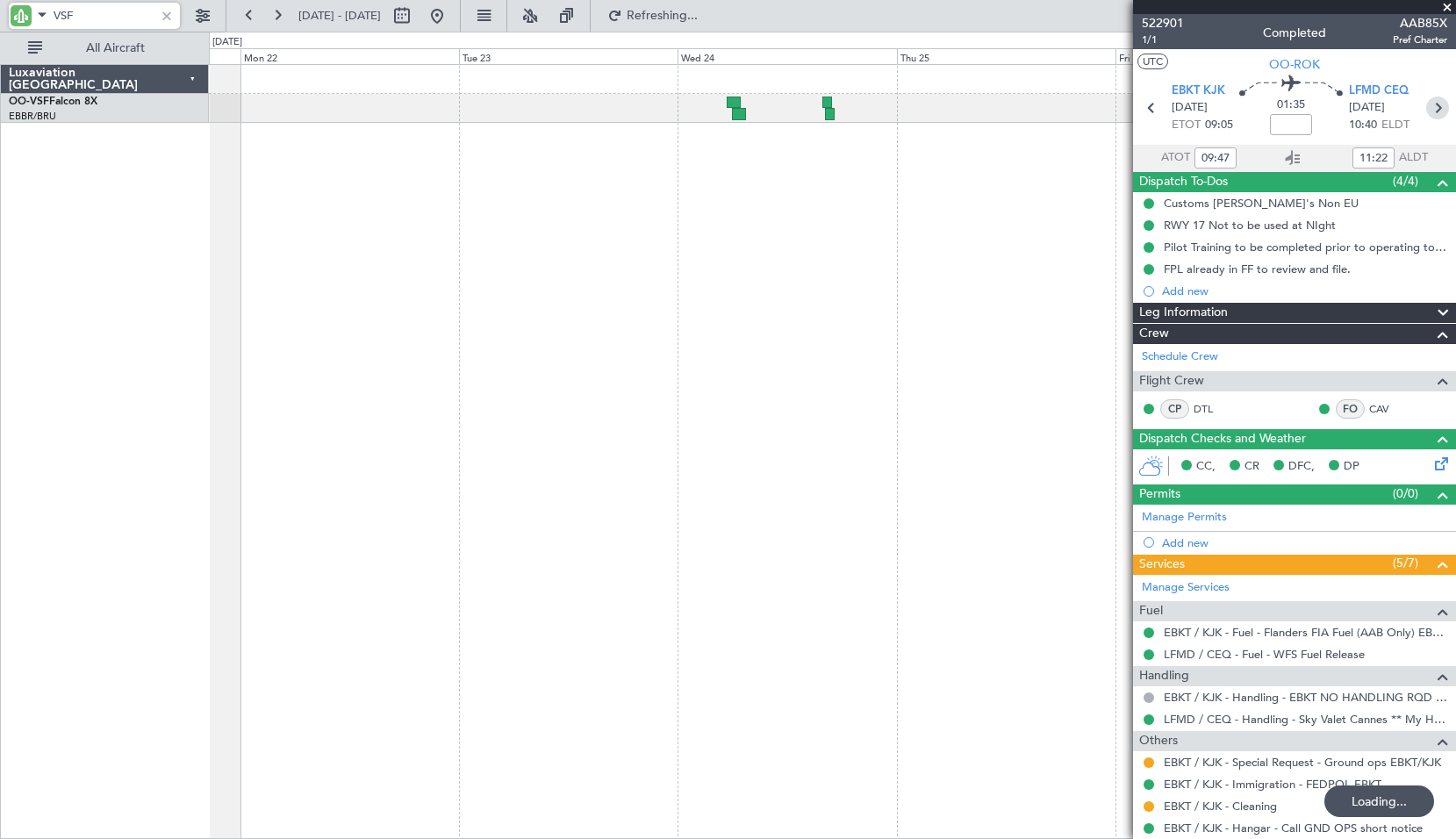
type input "VSF"
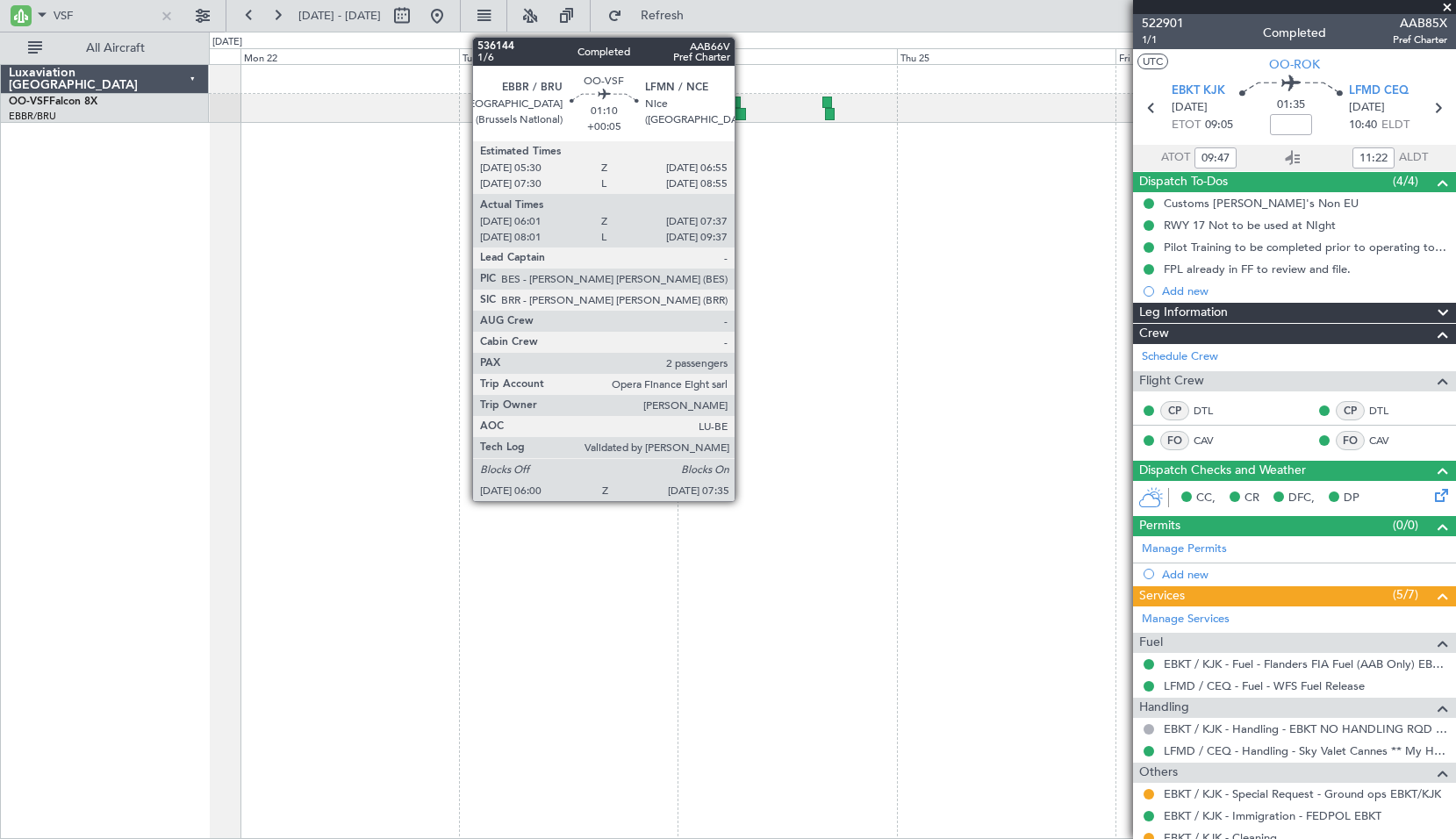
click at [742, 112] on div at bounding box center [739, 114] width 15 height 12
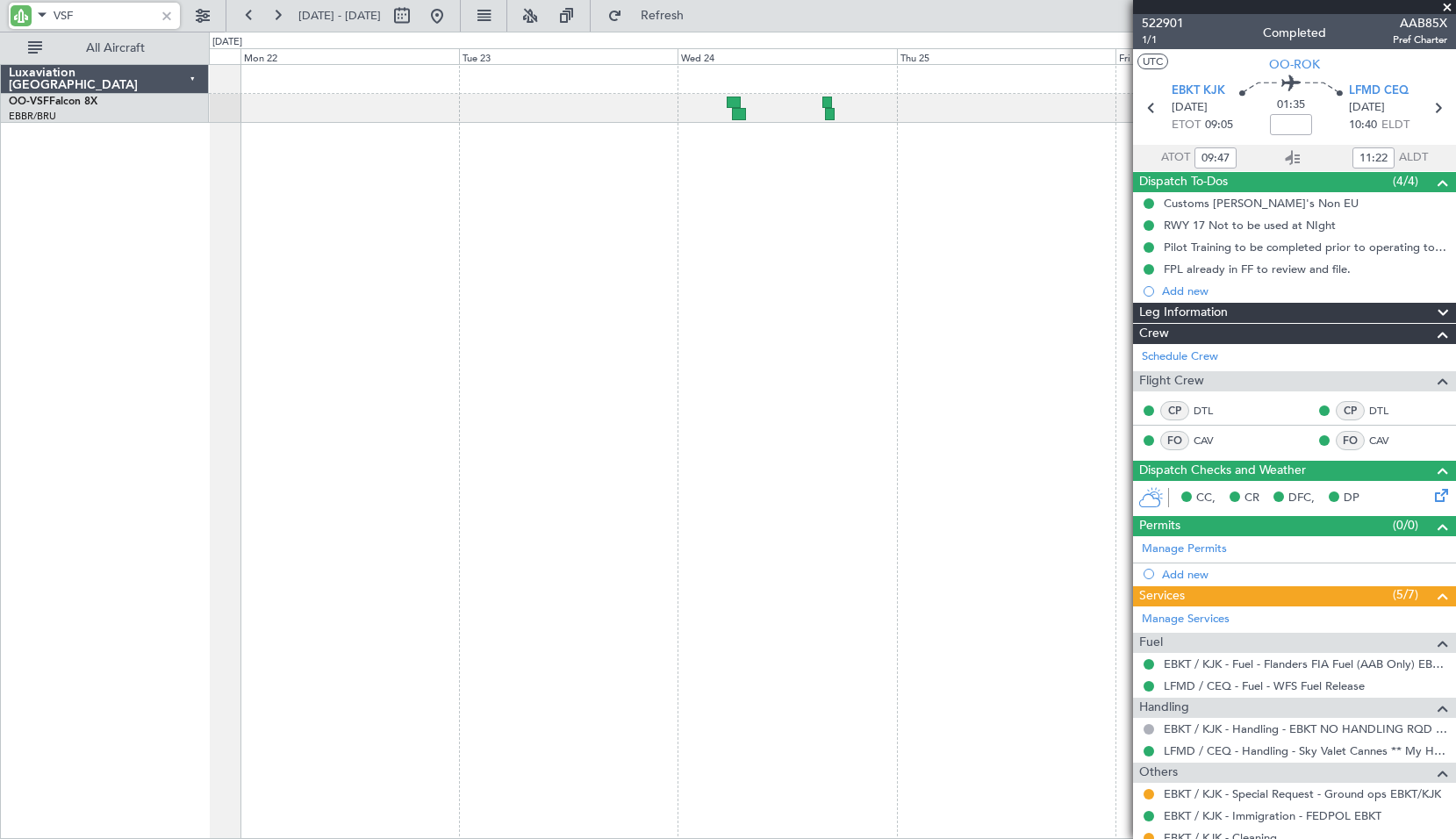
click at [779, 170] on div at bounding box center [831, 451] width 1247 height 775
type input "+00:05"
type input "06:11"
type input "07:32"
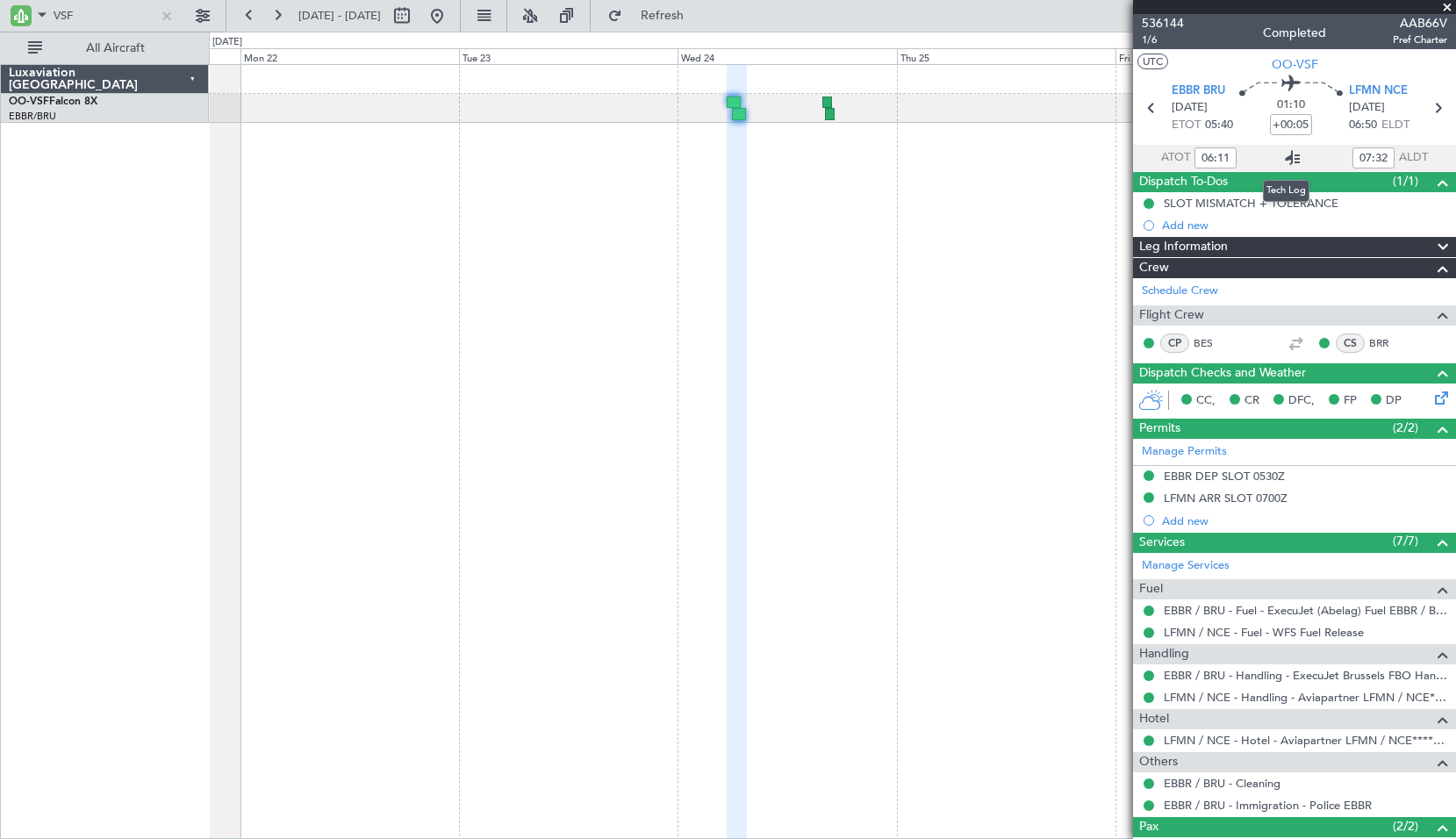
click at [1291, 155] on icon at bounding box center [1292, 158] width 21 height 21
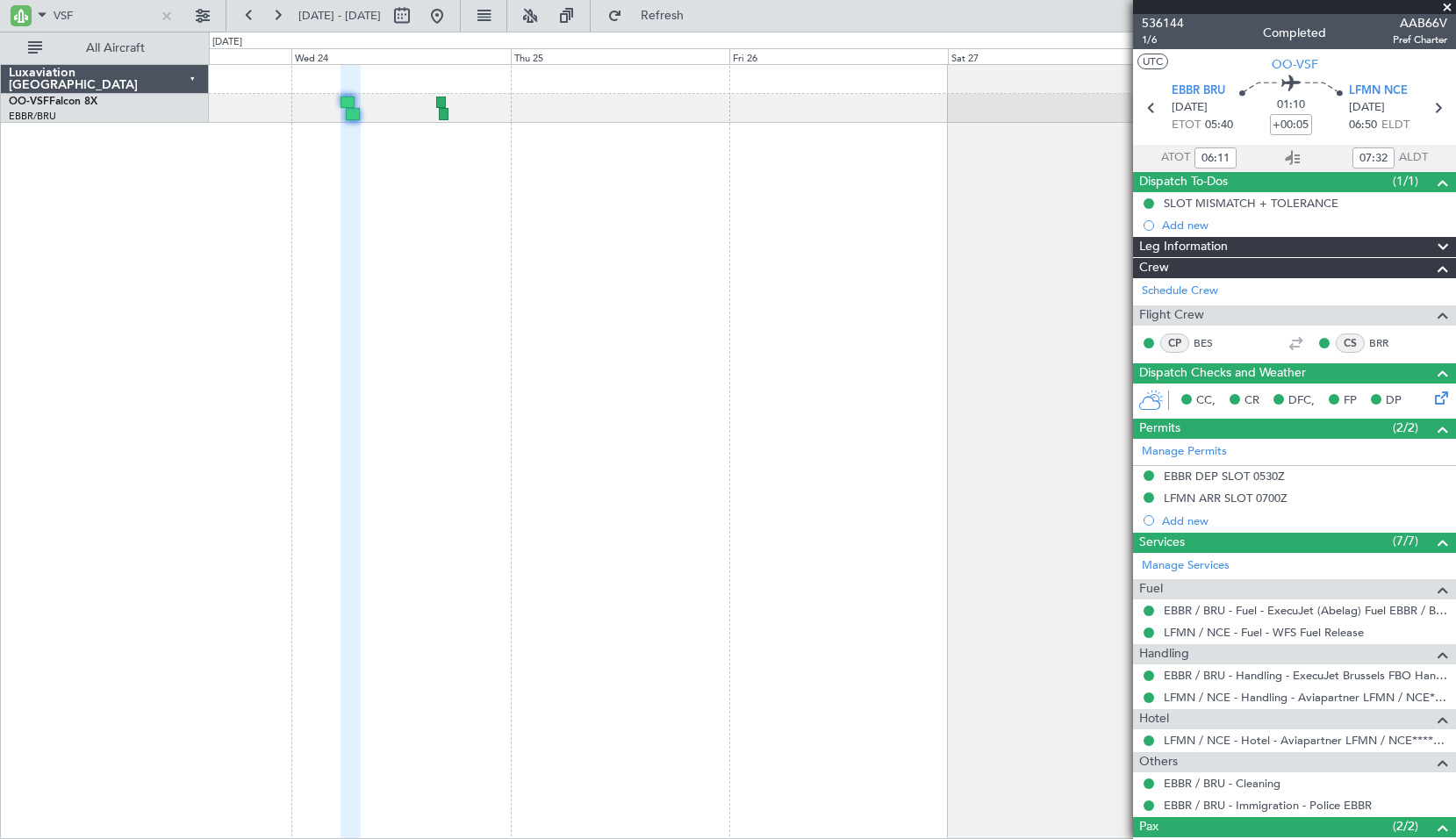
click at [446, 222] on div at bounding box center [831, 451] width 1247 height 775
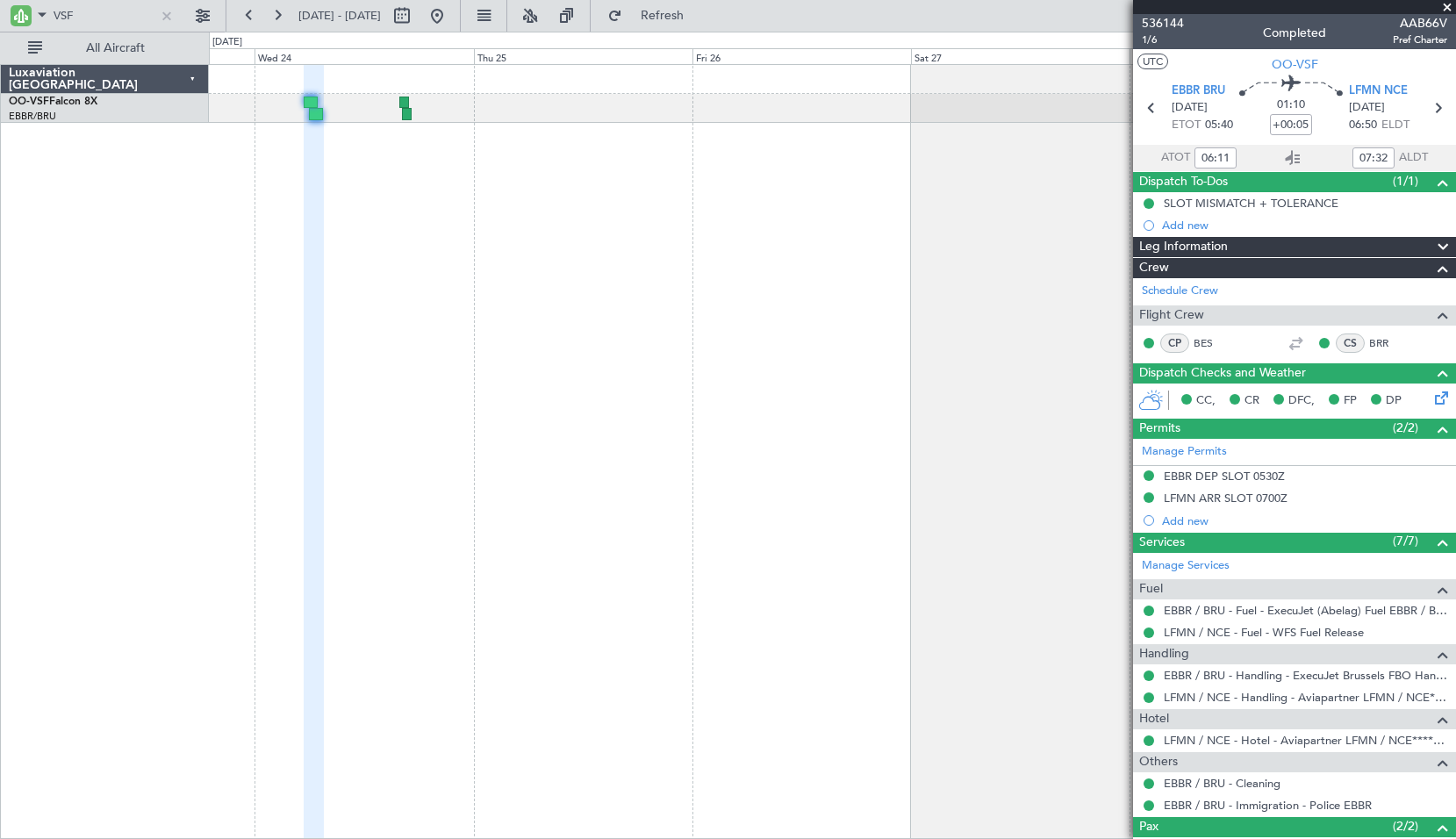
click at [574, 265] on div at bounding box center [831, 451] width 1247 height 775
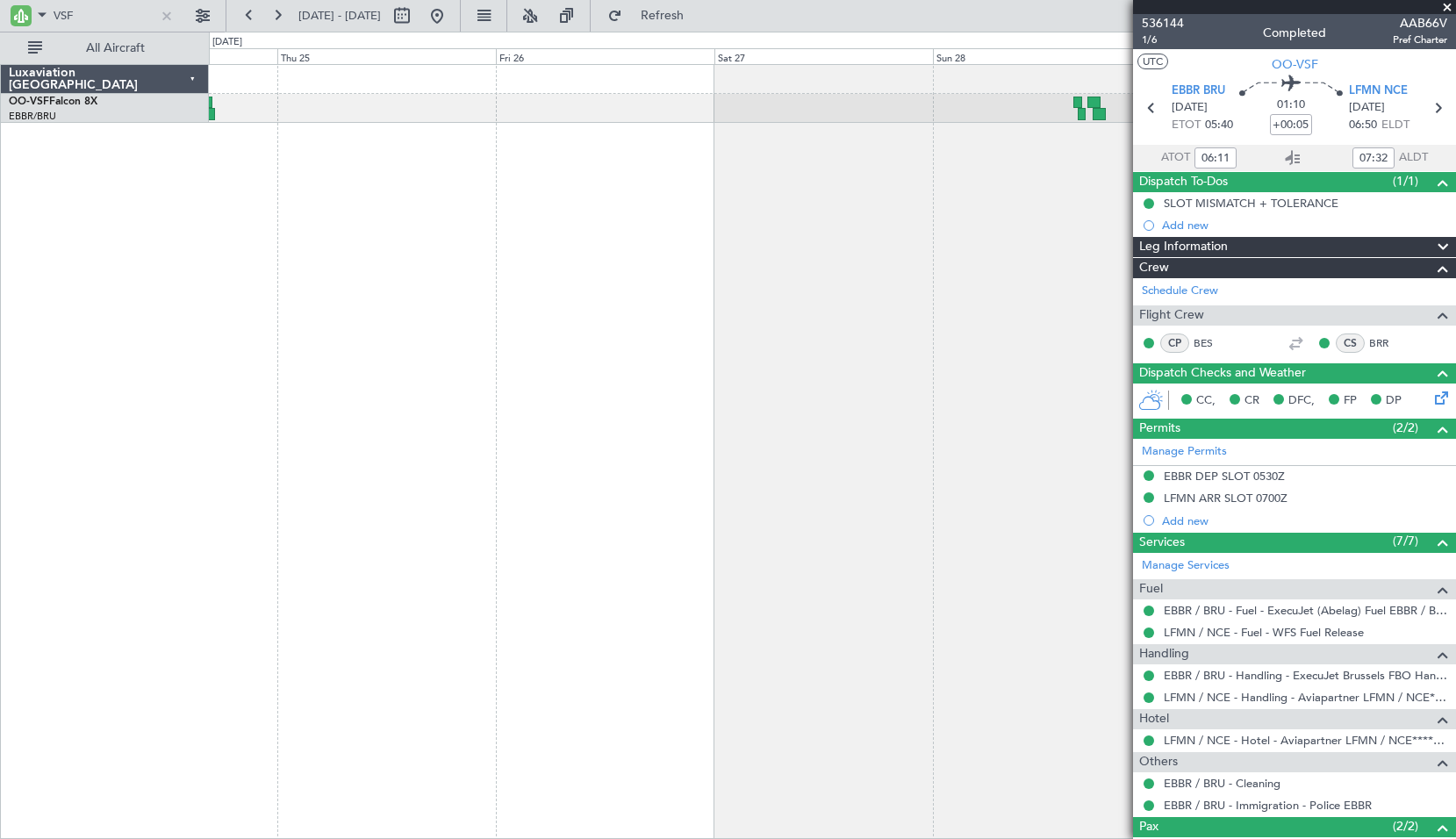
click at [611, 283] on div at bounding box center [831, 451] width 1247 height 775
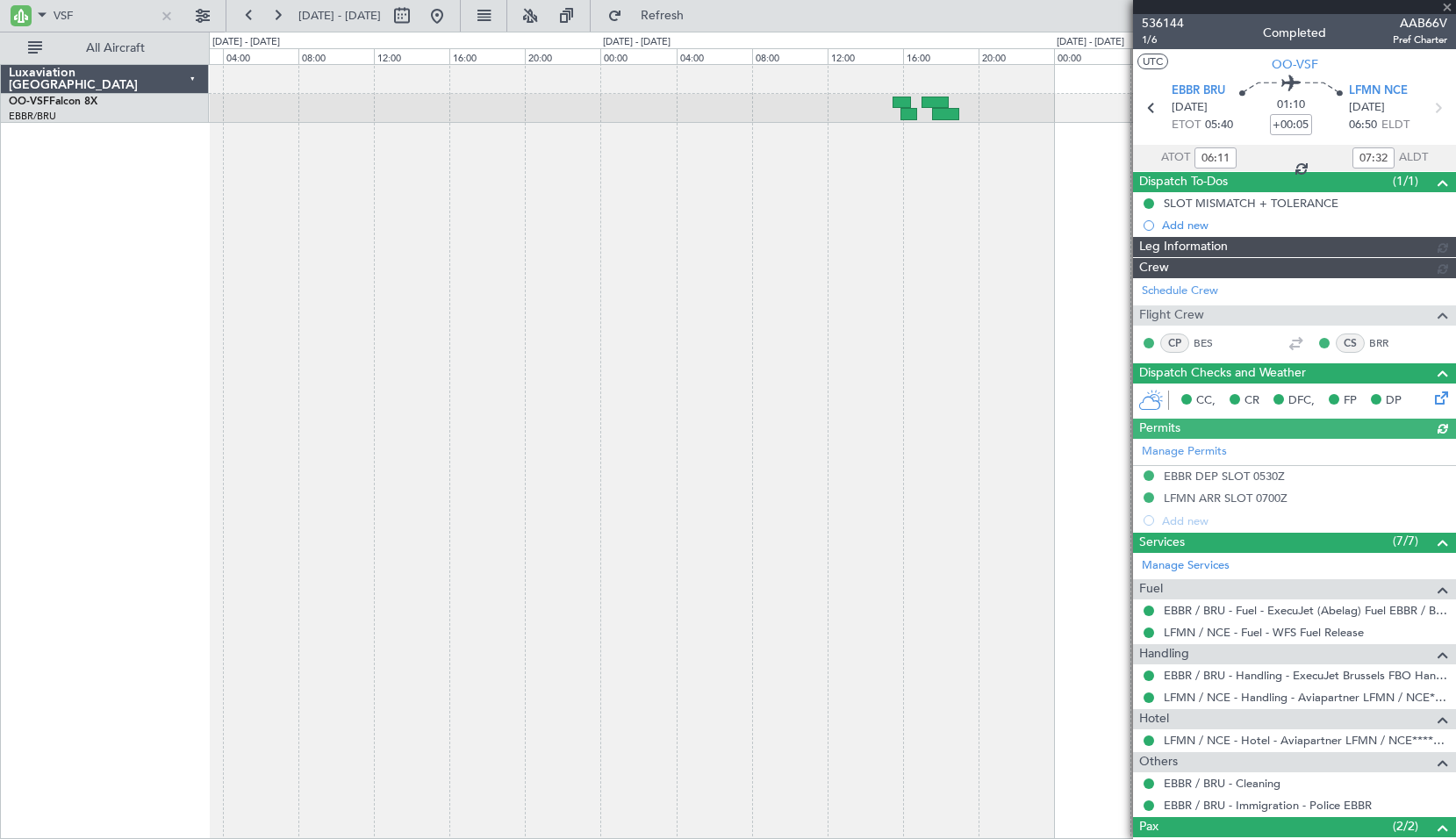
click at [913, 255] on div at bounding box center [831, 451] width 1247 height 775
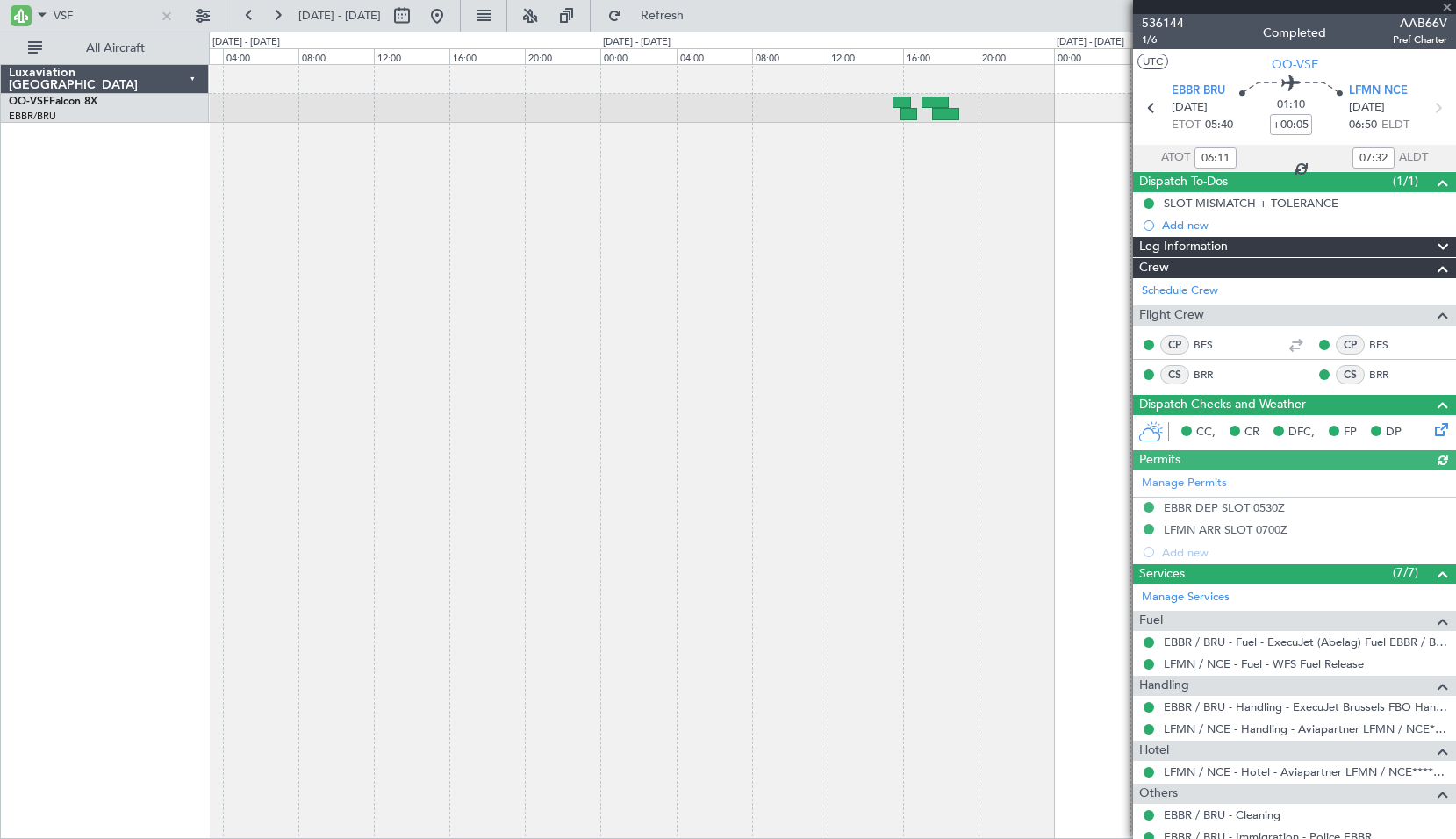
type input "16:00"
type input "16:44"
type input "0"
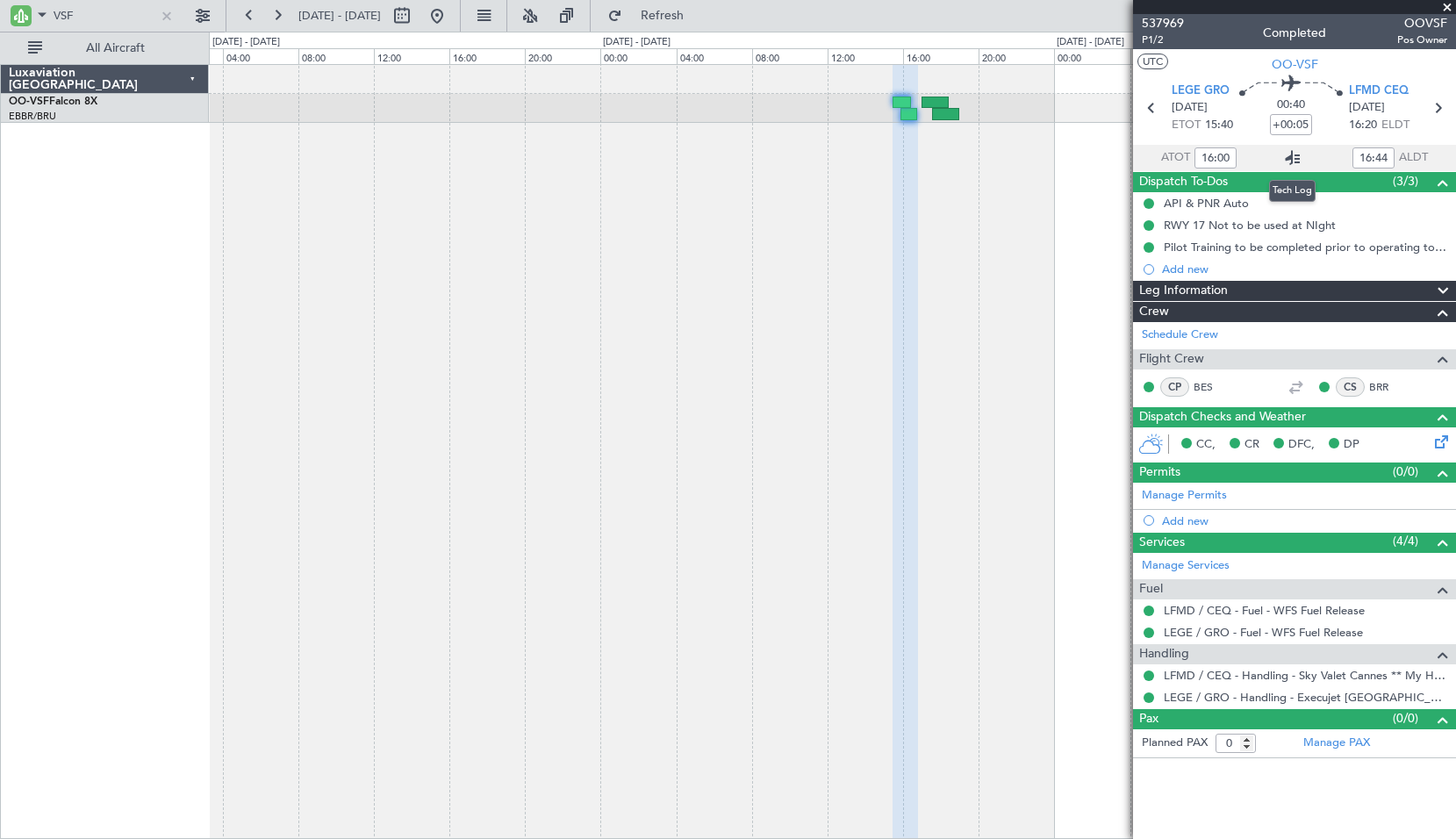
click at [1289, 157] on icon at bounding box center [1292, 158] width 21 height 21
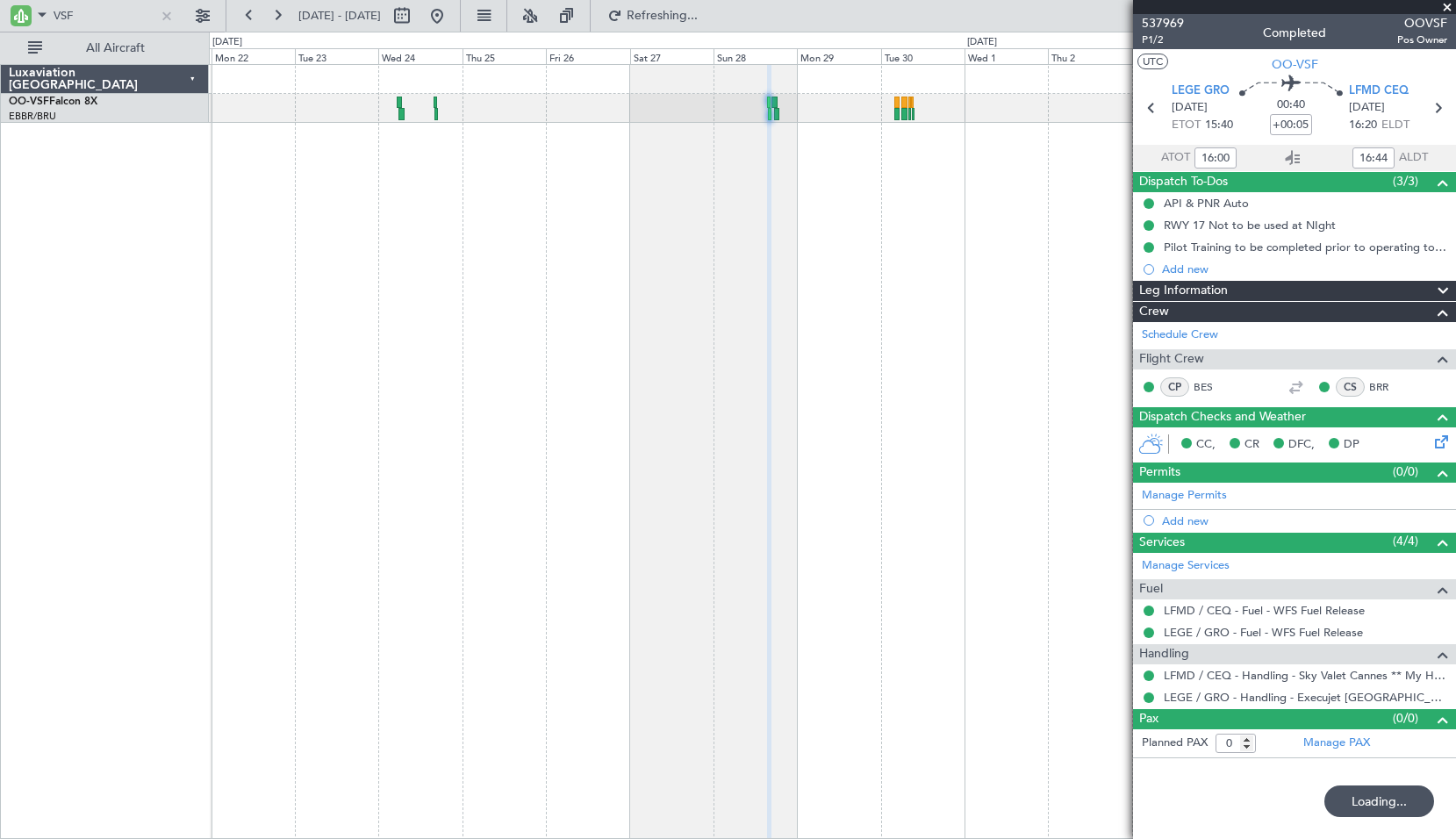
click at [610, 262] on div "AOG Maint [GEOGRAPHIC_DATA] ([GEOGRAPHIC_DATA] National)" at bounding box center [831, 451] width 1247 height 775
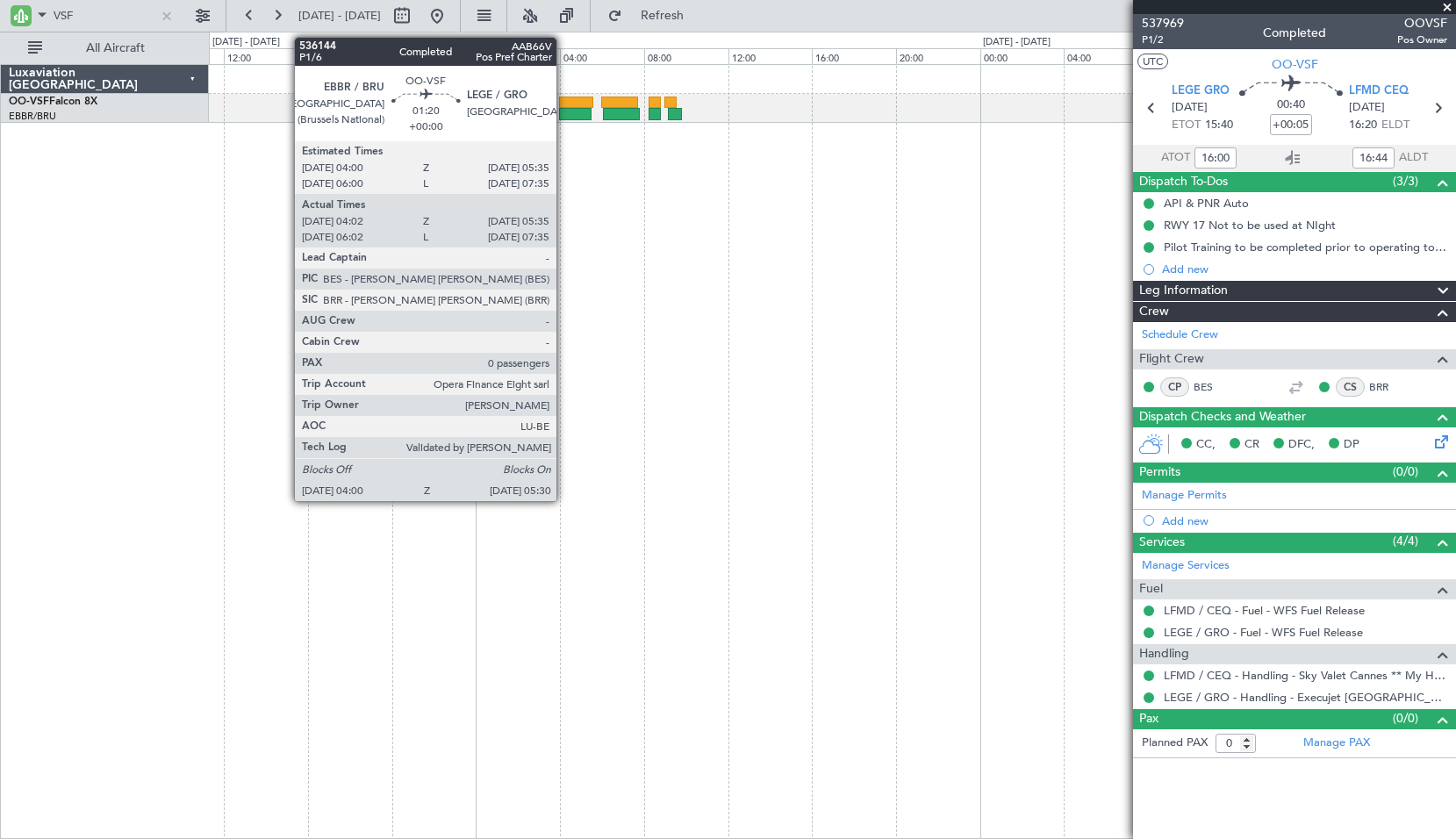
click at [564, 109] on div at bounding box center [574, 114] width 31 height 12
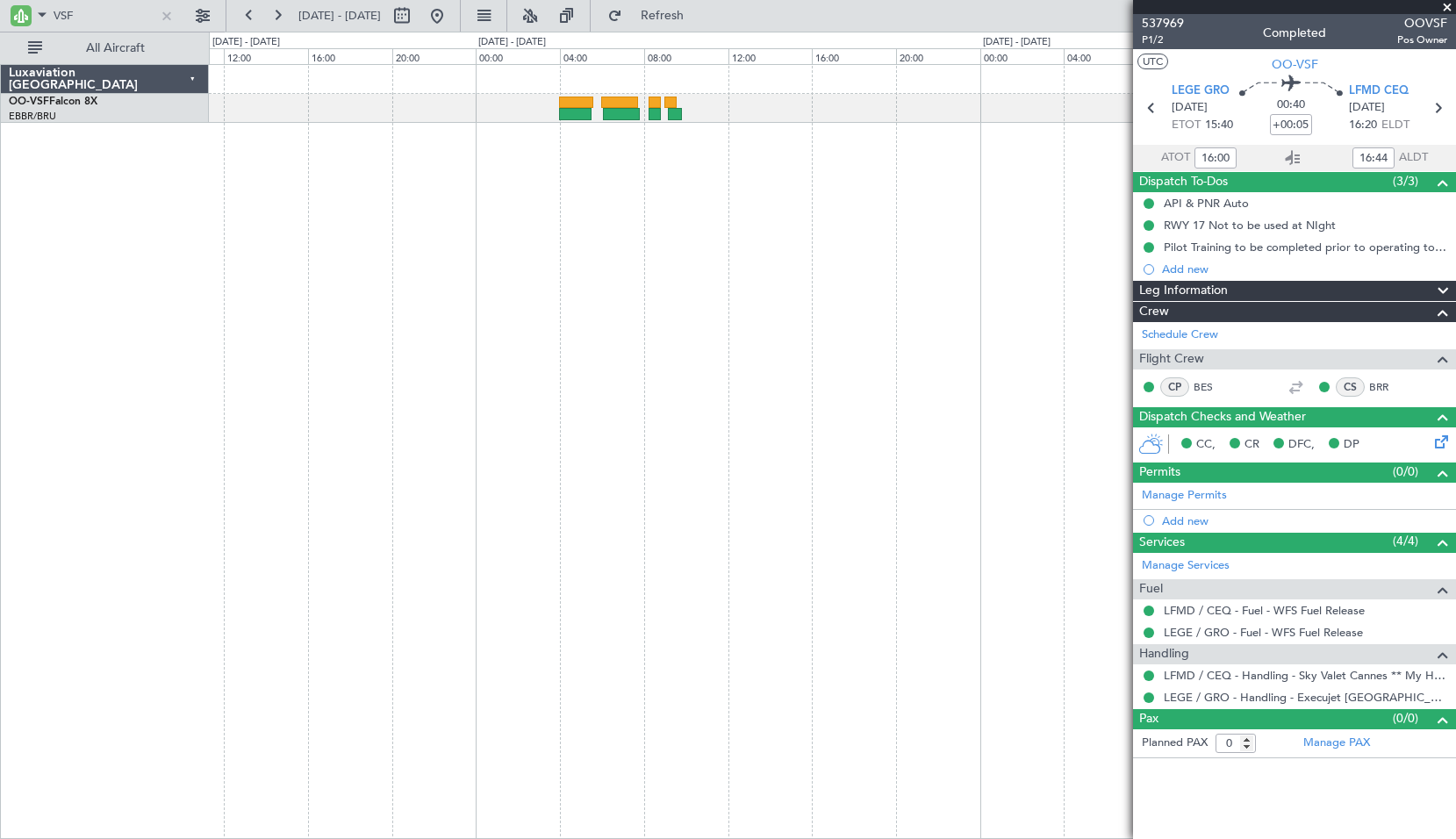
click at [590, 211] on div at bounding box center [831, 451] width 1247 height 775
type input "04:12"
type input "05:30"
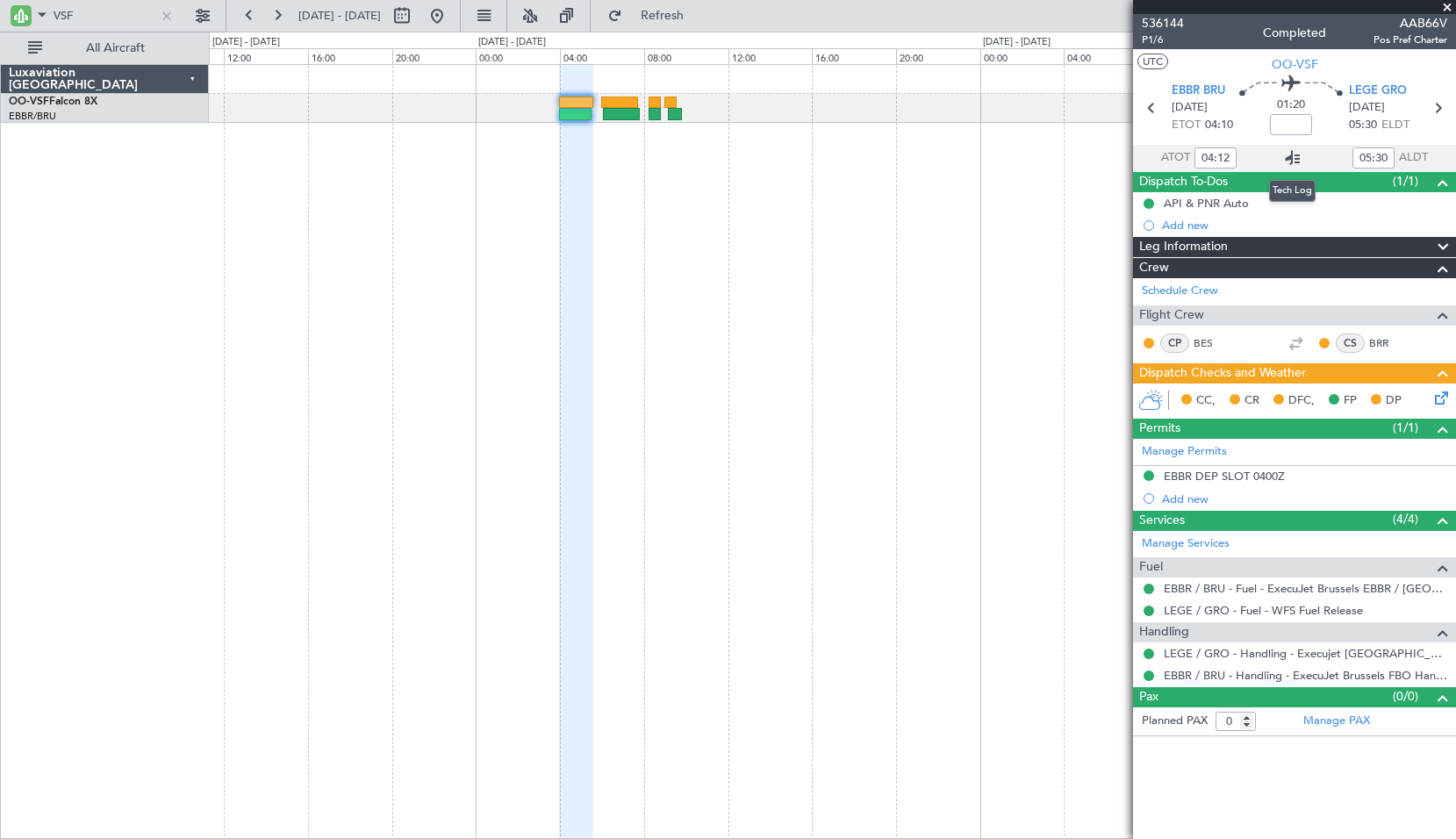
click at [1296, 159] on icon at bounding box center [1292, 158] width 21 height 21
click at [165, 18] on div at bounding box center [167, 15] width 19 height 19
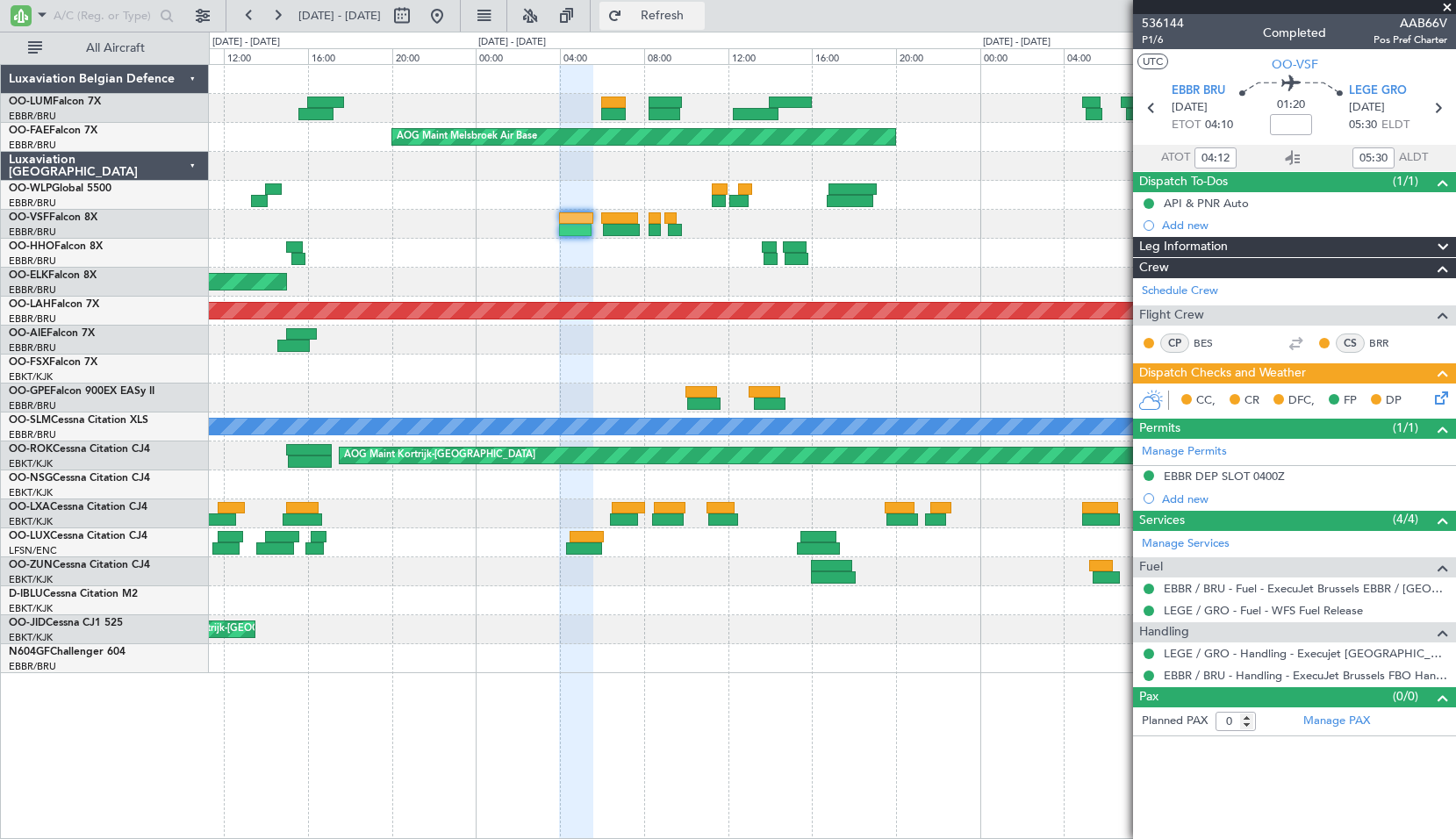
click at [694, 19] on span "Refresh" at bounding box center [663, 15] width 74 height 12
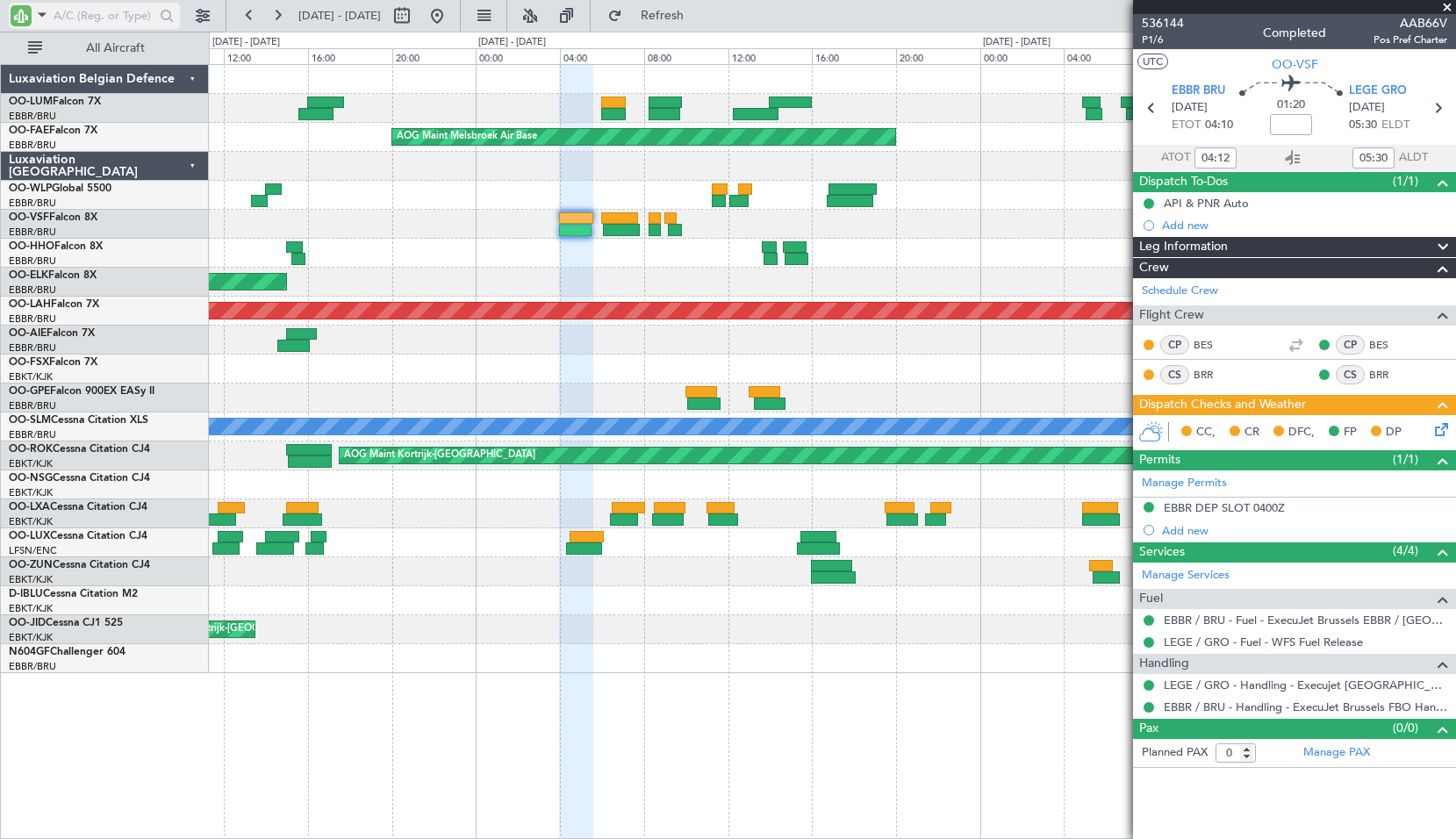
click at [96, 9] on input "text" at bounding box center [103, 16] width 100 height 27
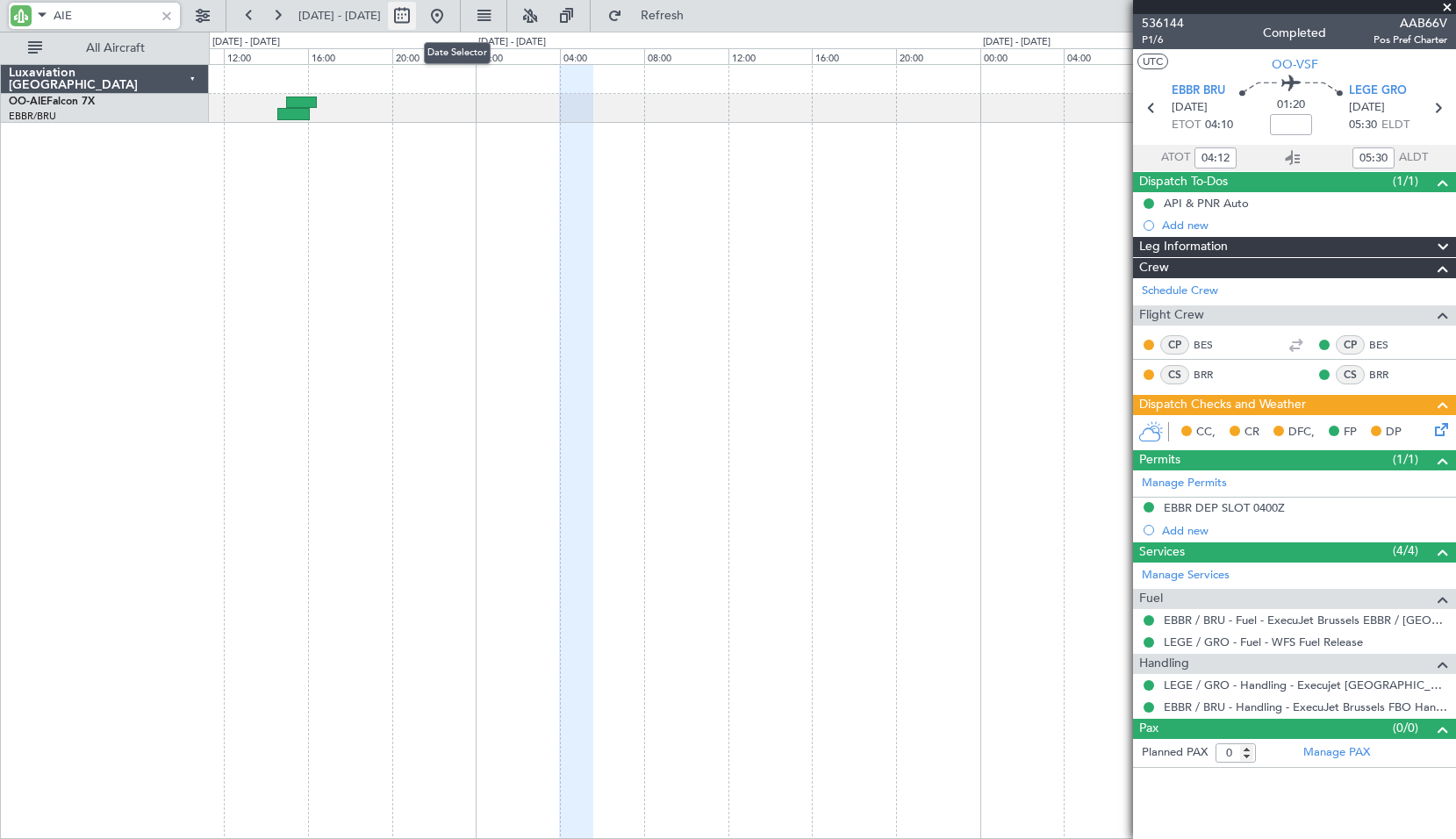
type input "AIE"
click at [416, 20] on button at bounding box center [402, 16] width 28 height 28
select select "9"
select select "2025"
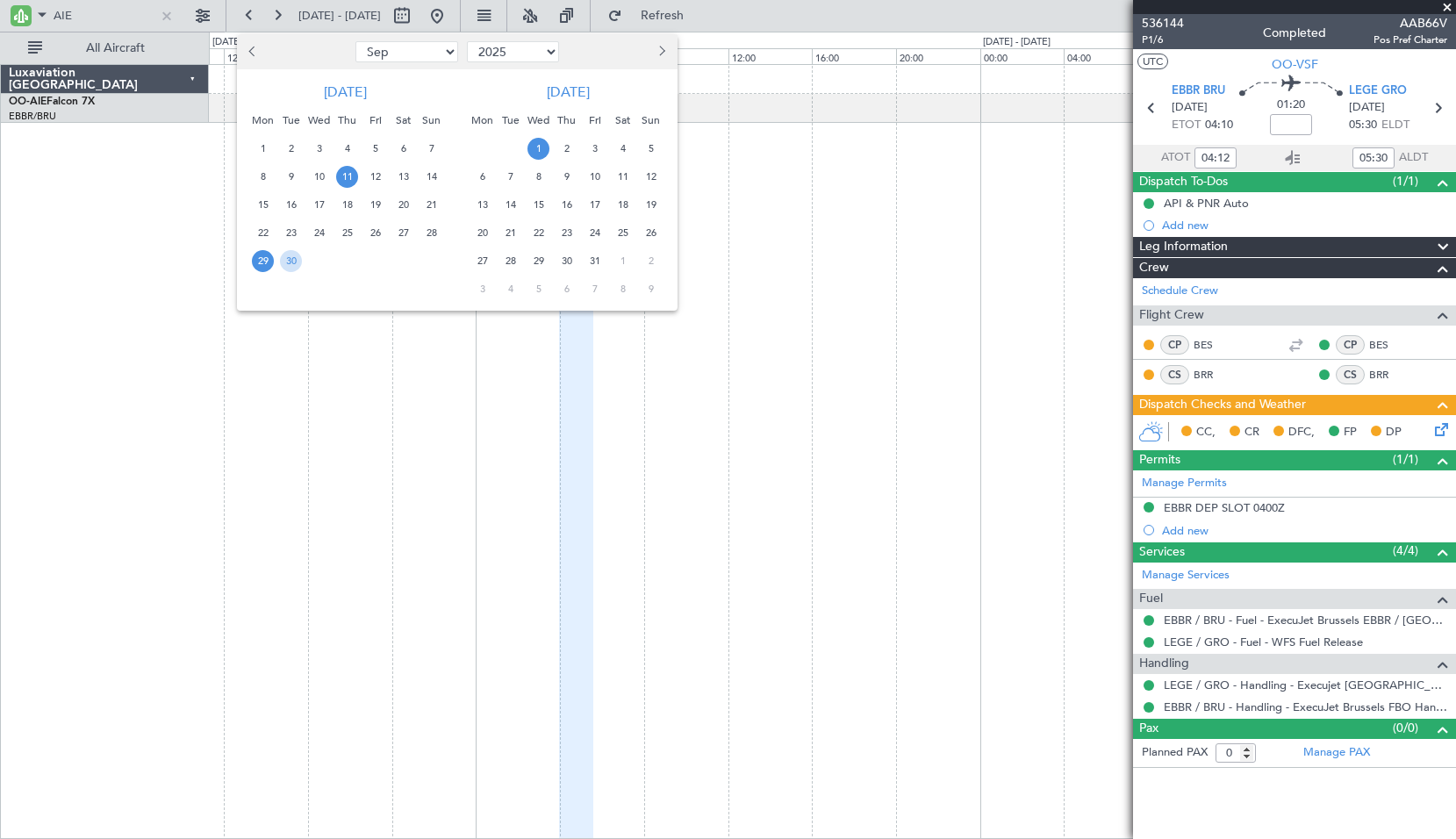
click at [340, 176] on span "11" at bounding box center [347, 176] width 22 height 22
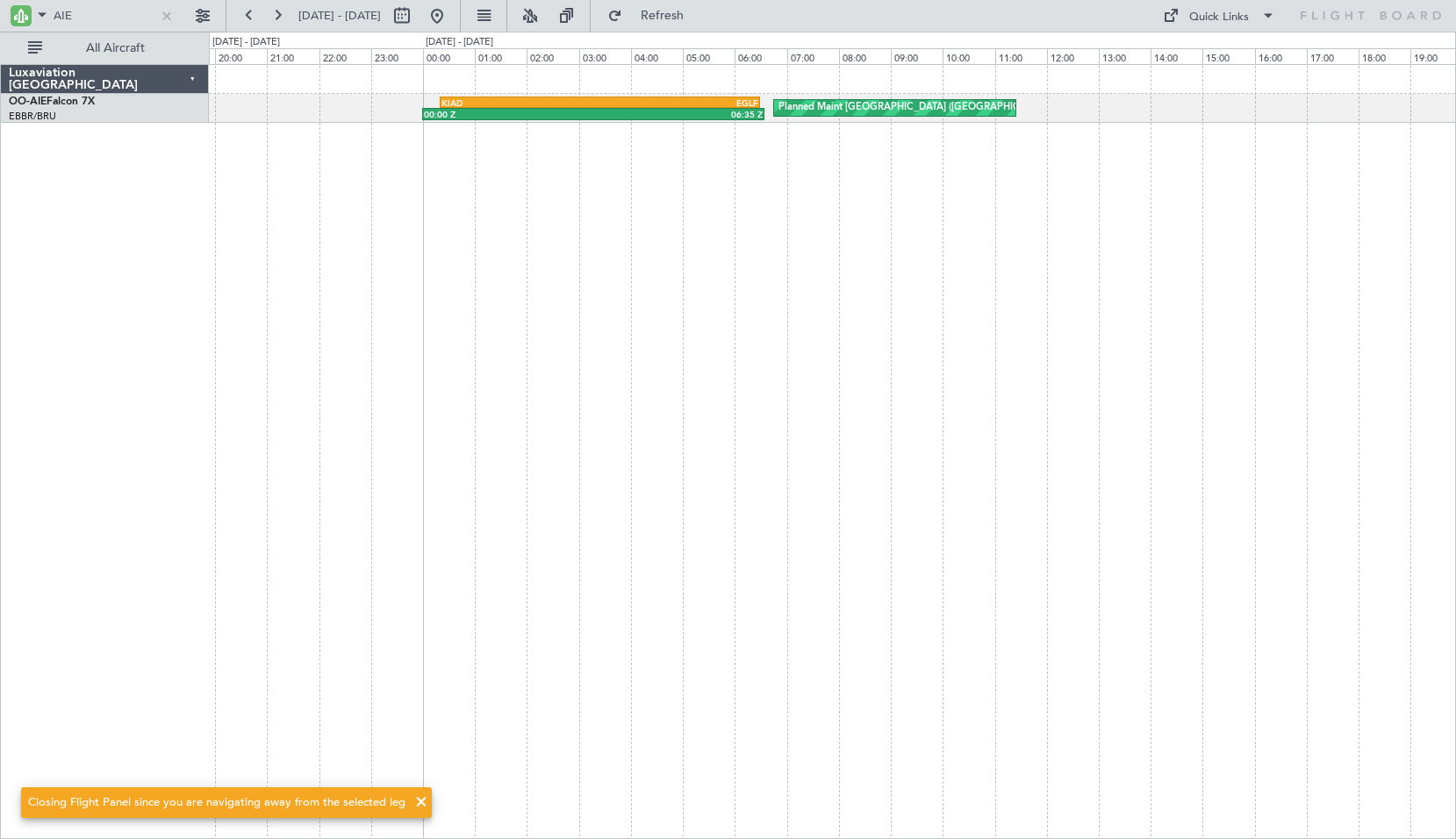
click at [686, 366] on div "Planned Maint [GEOGRAPHIC_DATA] ([GEOGRAPHIC_DATA]) 00:00 Z 06:35 Z KIAD 00:20 …" at bounding box center [831, 451] width 1247 height 775
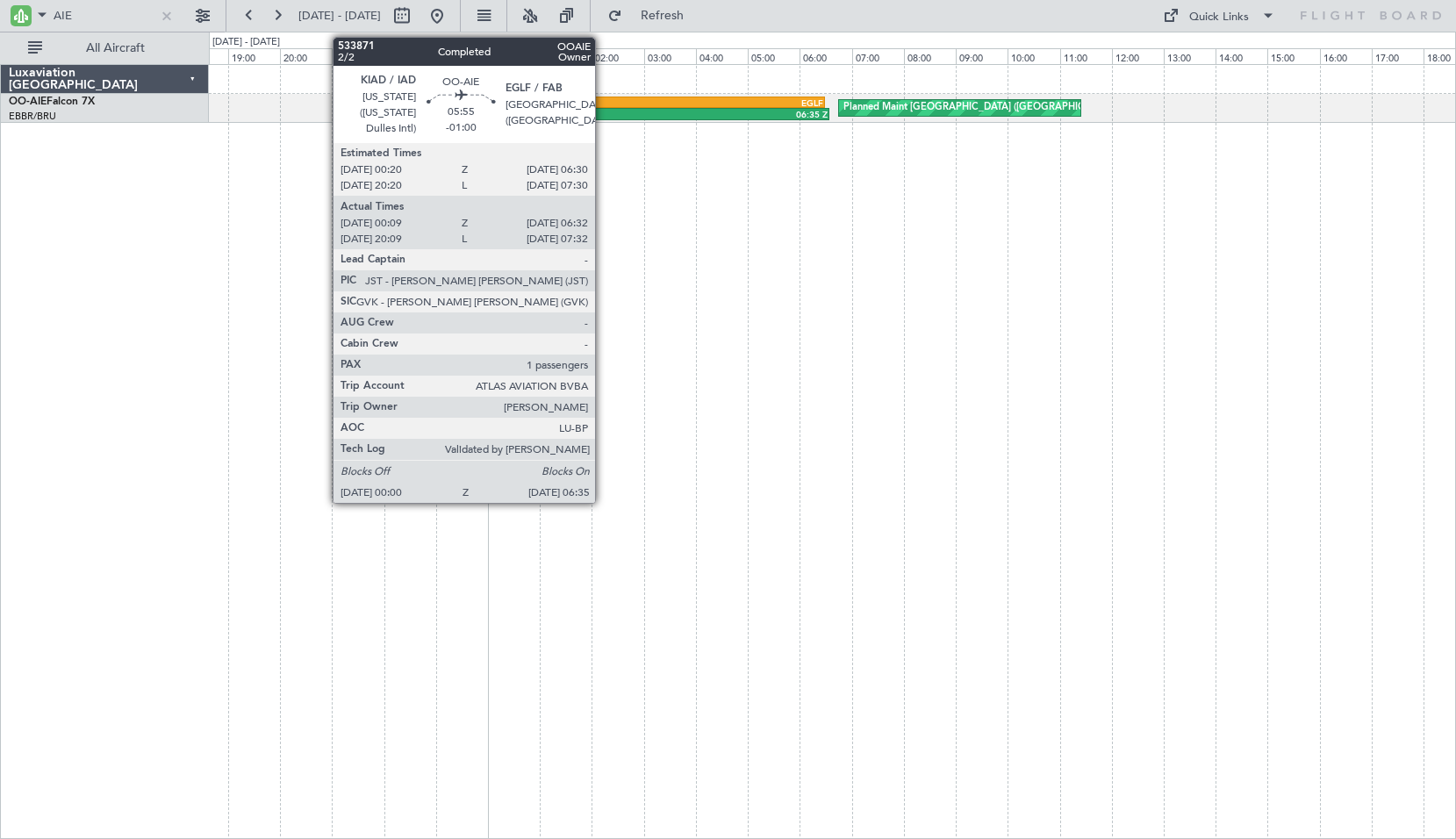
click at [603, 108] on div "00:00 Z 06:35 Z" at bounding box center [658, 114] width 342 height 12
click at [648, 230] on div "Planned Maint [GEOGRAPHIC_DATA] ([GEOGRAPHIC_DATA]) 00:00 Z 06:35 Z KIAD 00:20 …" at bounding box center [831, 451] width 1247 height 775
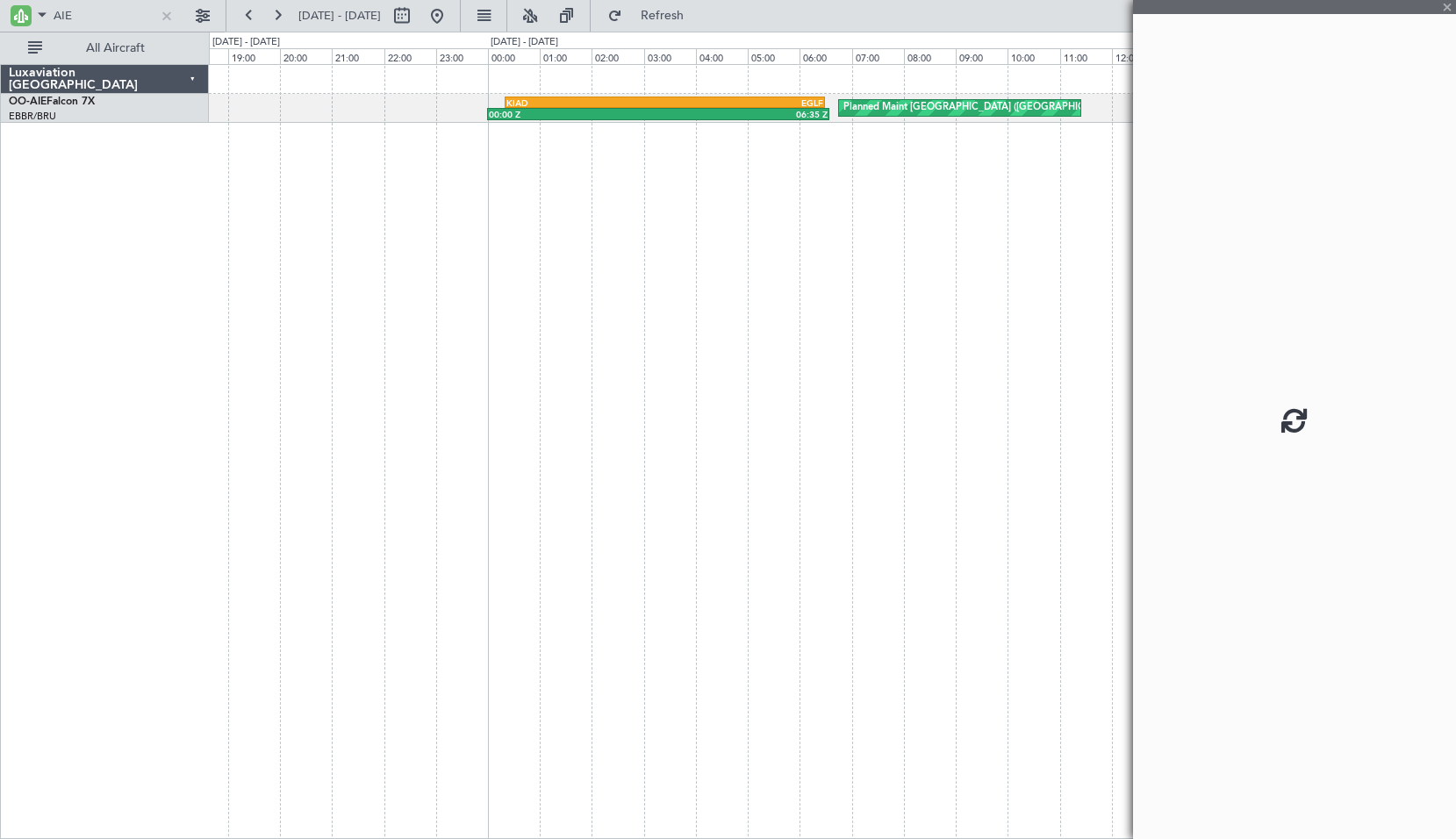
click at [763, 270] on div "Planned Maint [GEOGRAPHIC_DATA] ([GEOGRAPHIC_DATA]) 00:00 Z 06:35 Z KIAD 00:20 …" at bounding box center [831, 451] width 1247 height 775
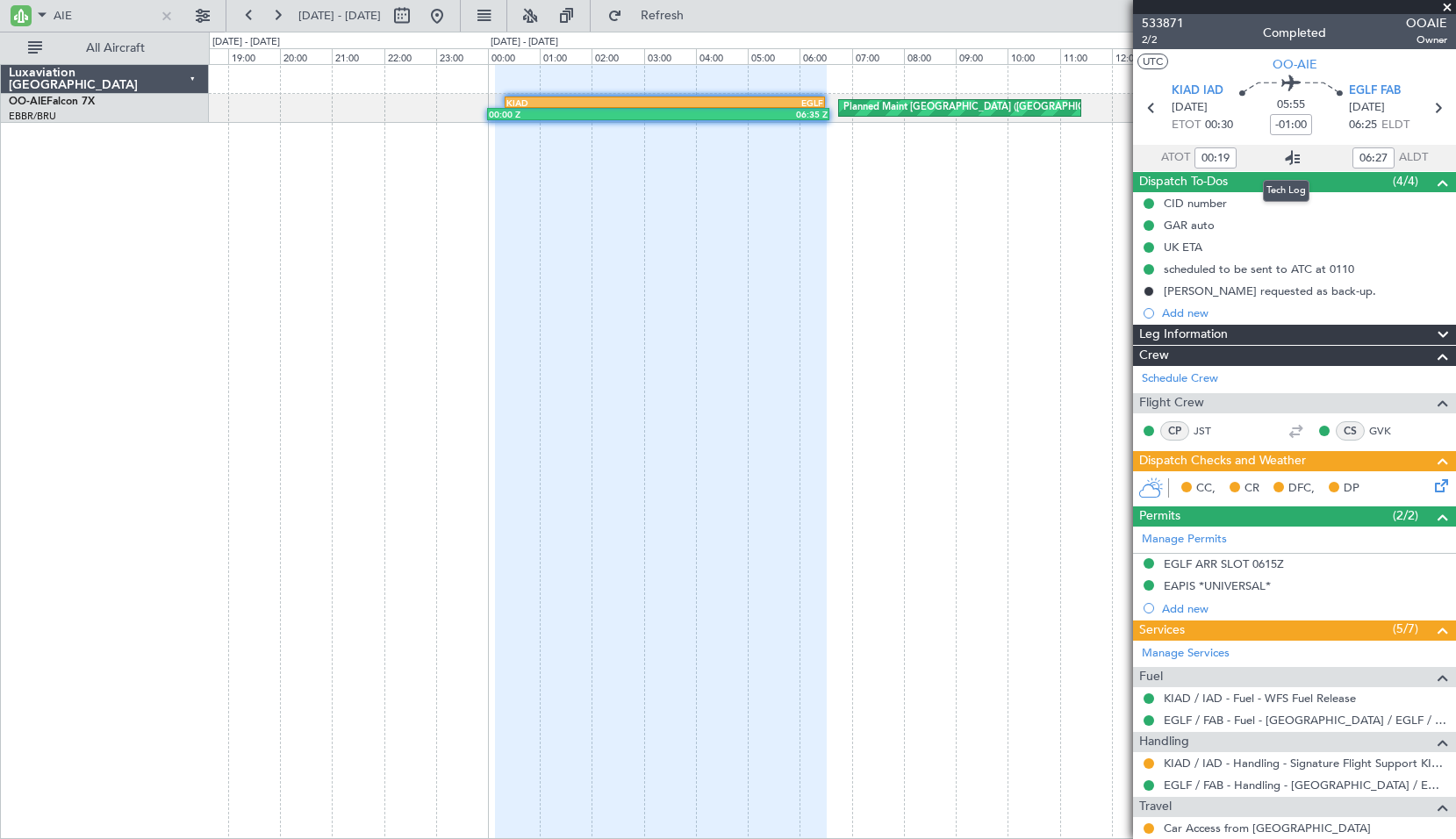
click at [1282, 150] on icon at bounding box center [1292, 158] width 21 height 21
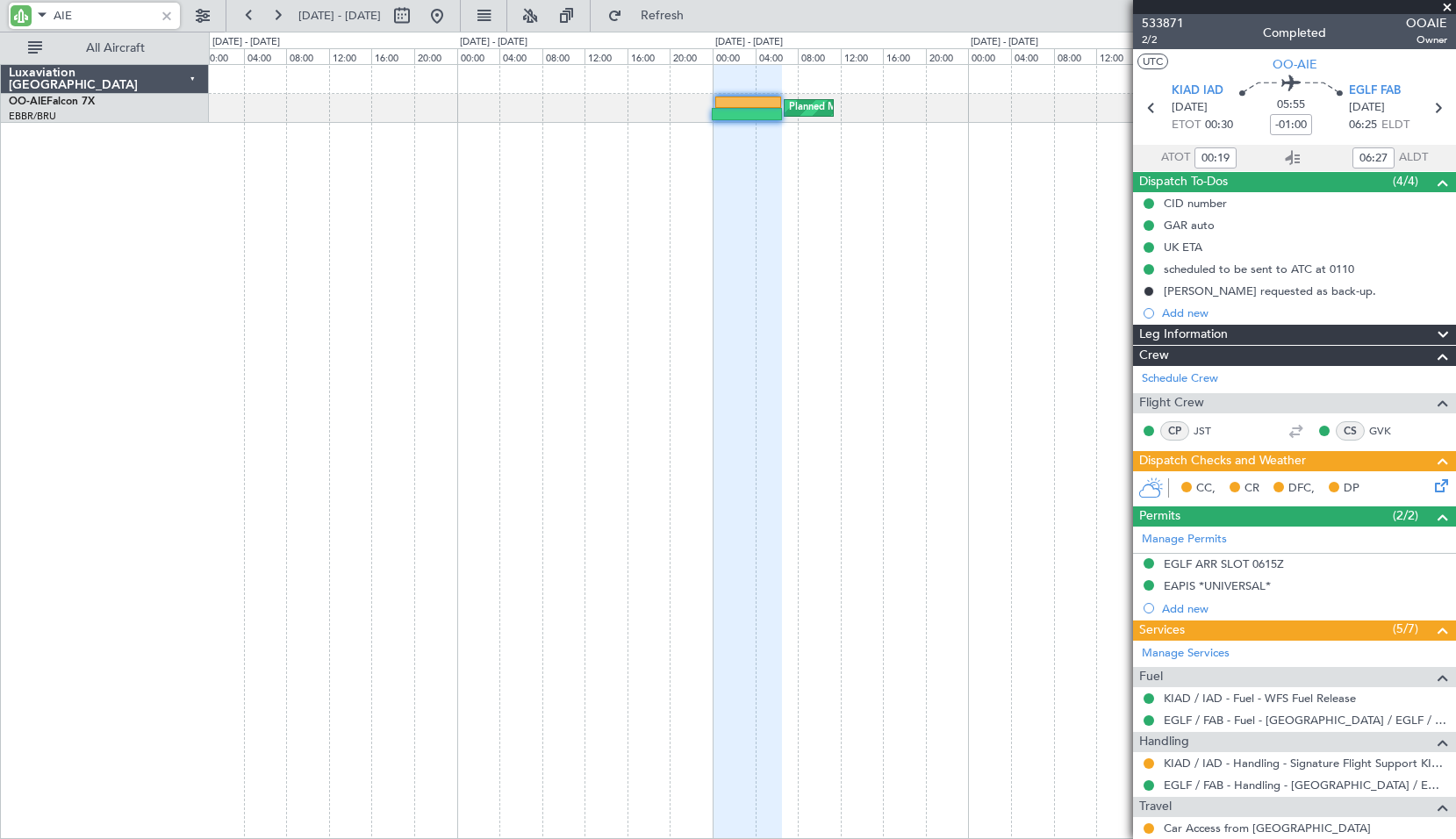
click at [120, 20] on input "AIE" at bounding box center [103, 16] width 100 height 27
click at [119, 20] on input "AIE" at bounding box center [103, 16] width 100 height 27
type input "WLP"
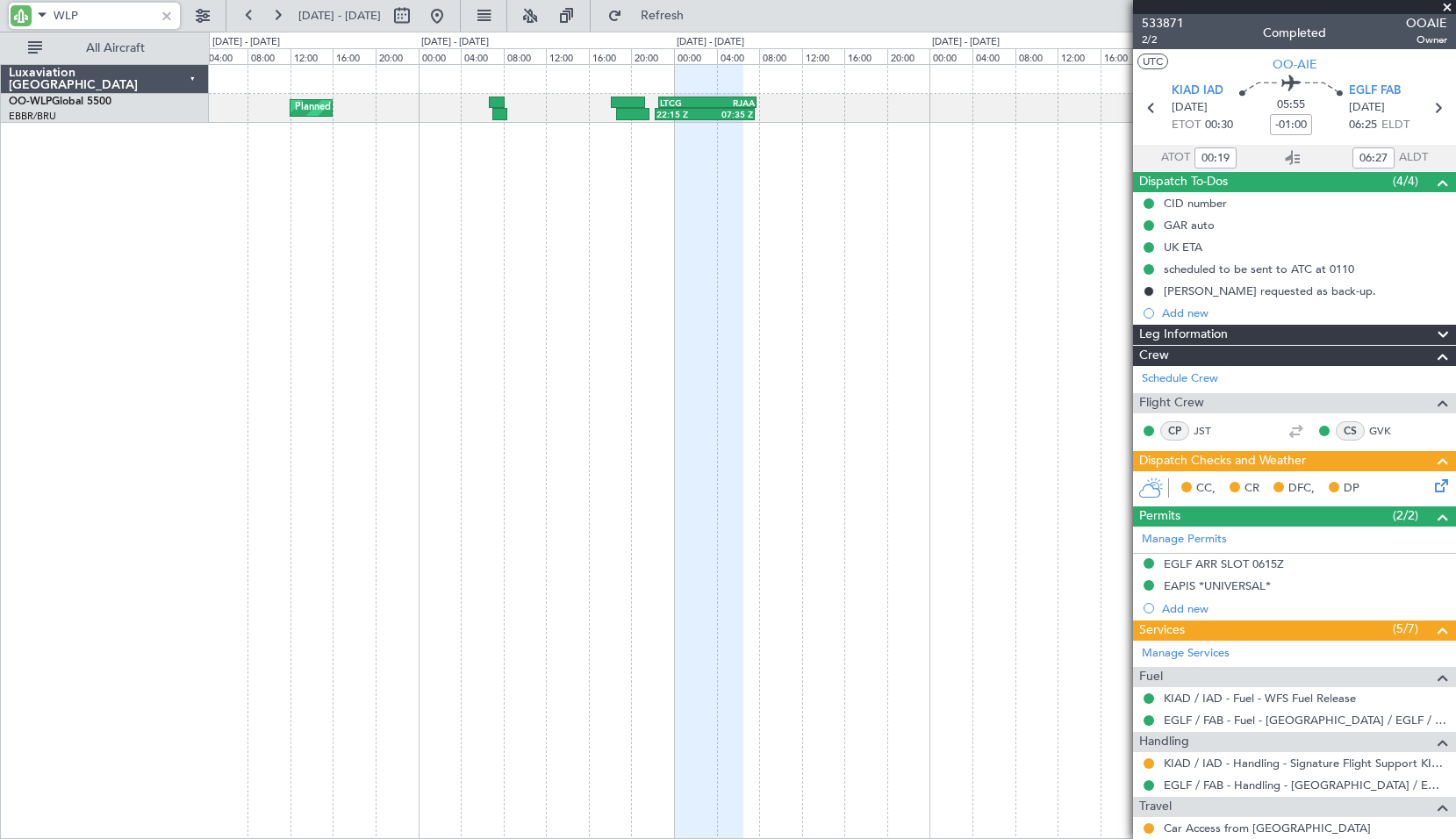
click at [470, 216] on div "Planned Maint Liege 22:15 Z 07:35 Z LTCG 22:35 Z RJAA 07:45 Z 02:30 Z 13:45 Z R…" at bounding box center [831, 451] width 1247 height 775
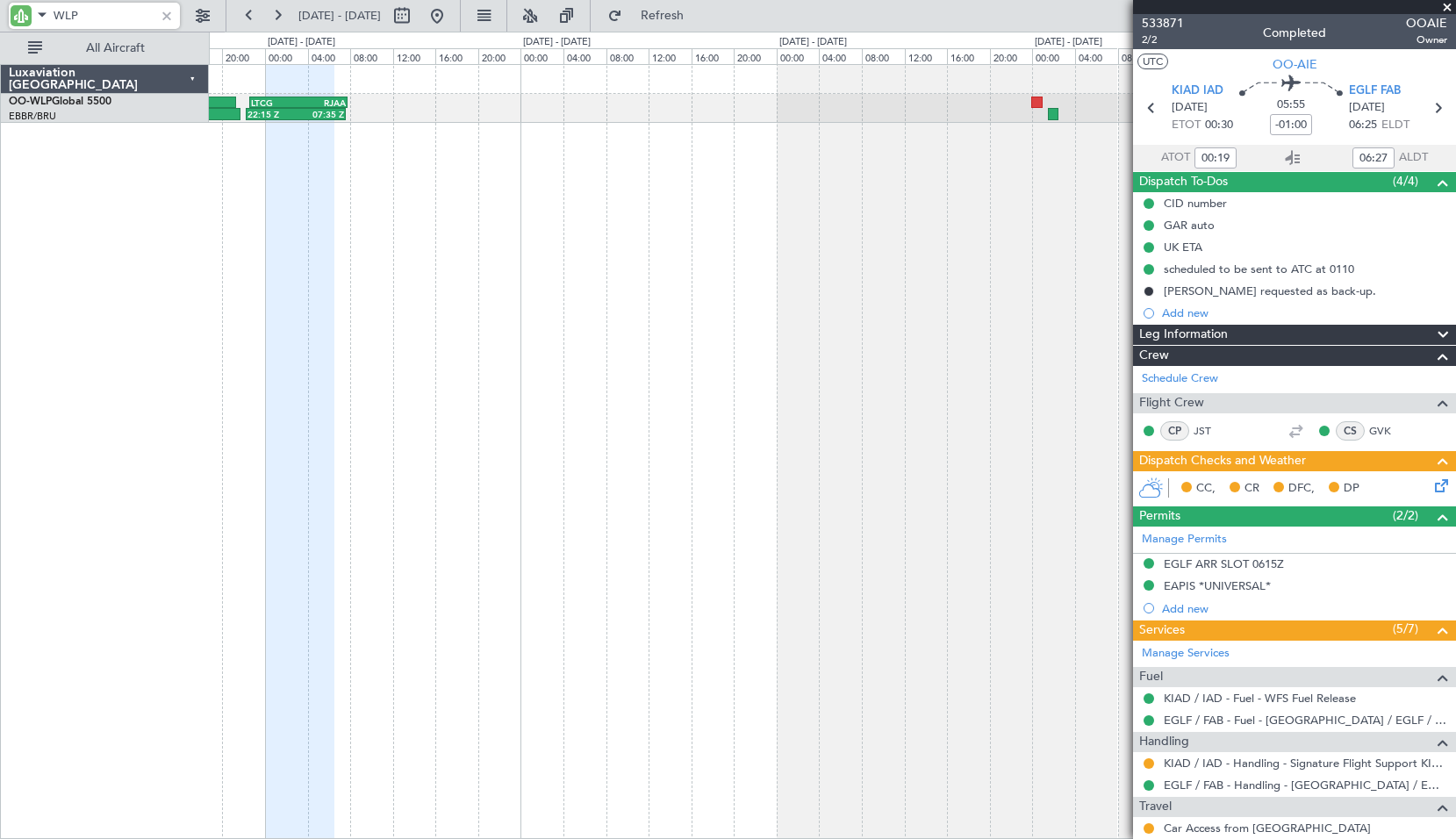
click at [409, 226] on div "22:15 Z 07:35 Z LTCG 22:35 Z RJAA 07:45 Z 02:30 Z 13:45 Z RJAA 02:30 Z UBBB 13:…" at bounding box center [831, 451] width 1247 height 775
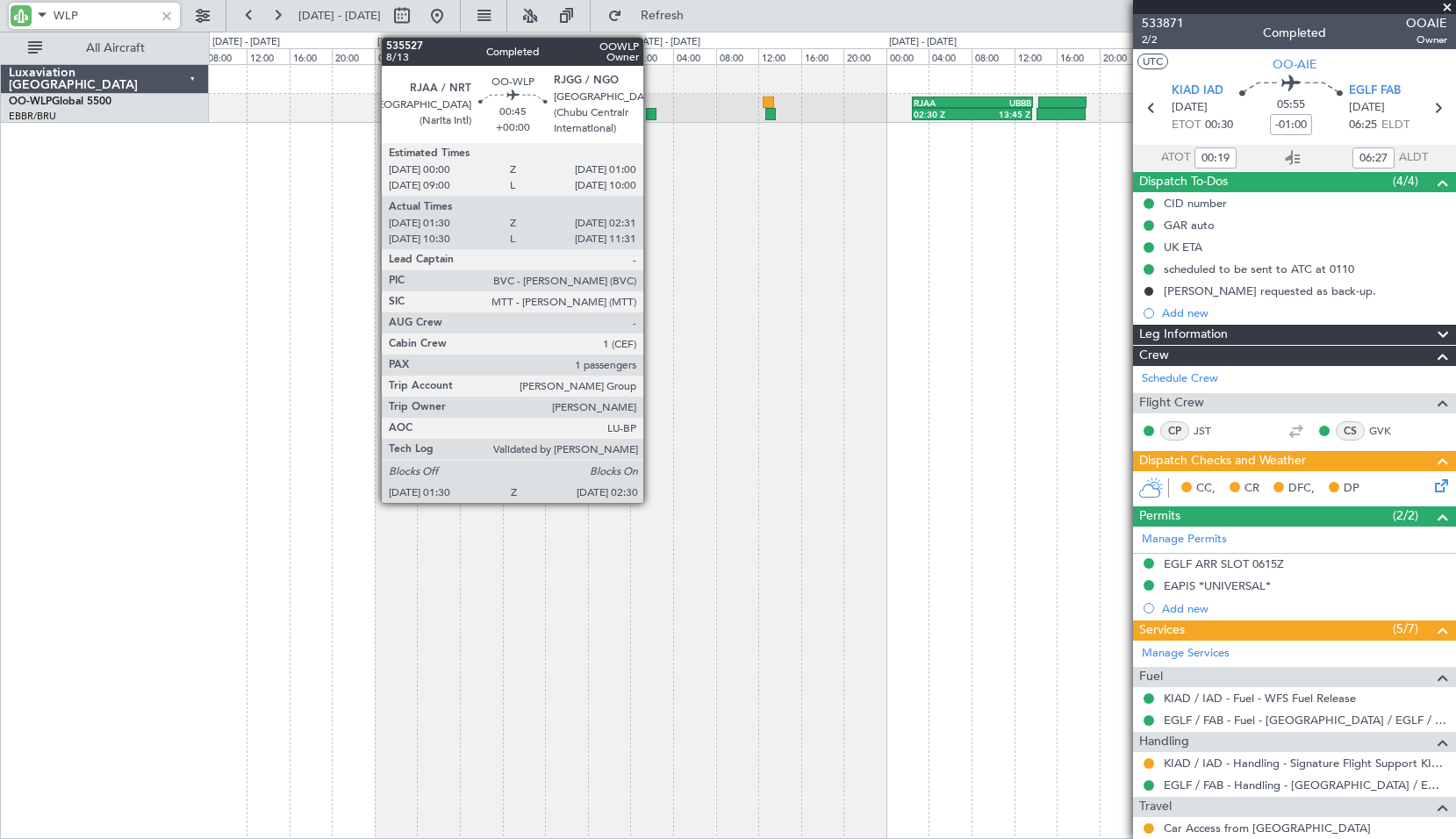
click at [651, 111] on div at bounding box center [651, 114] width 11 height 12
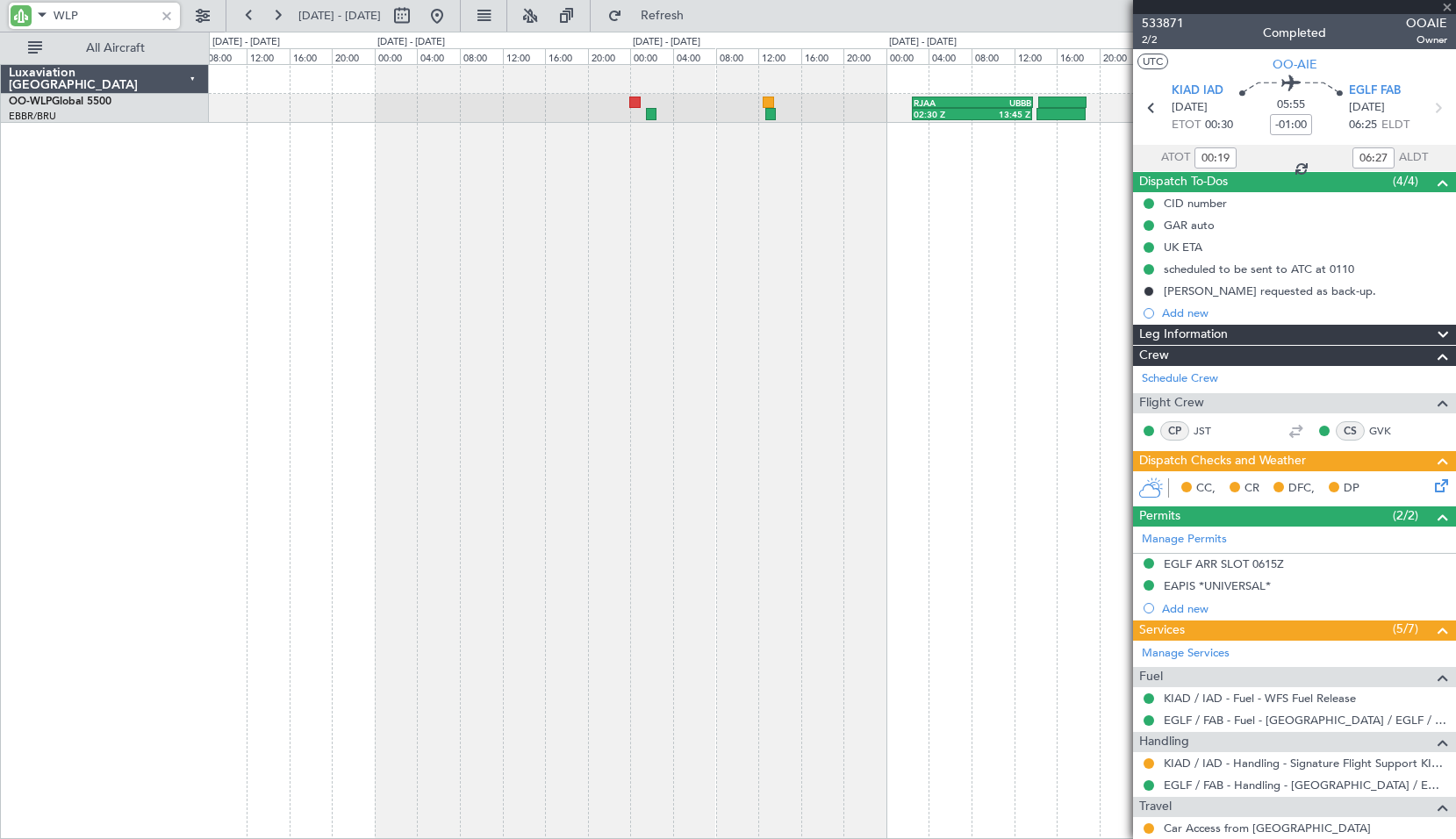
click at [669, 265] on div "02:30 Z 13:45 Z RJAA 02:30 Z UBBB 13:50 Z Planned Maint Liege LTCG 22:35 Z RJAA…" at bounding box center [831, 451] width 1247 height 775
type input "01:40"
type input "02:26"
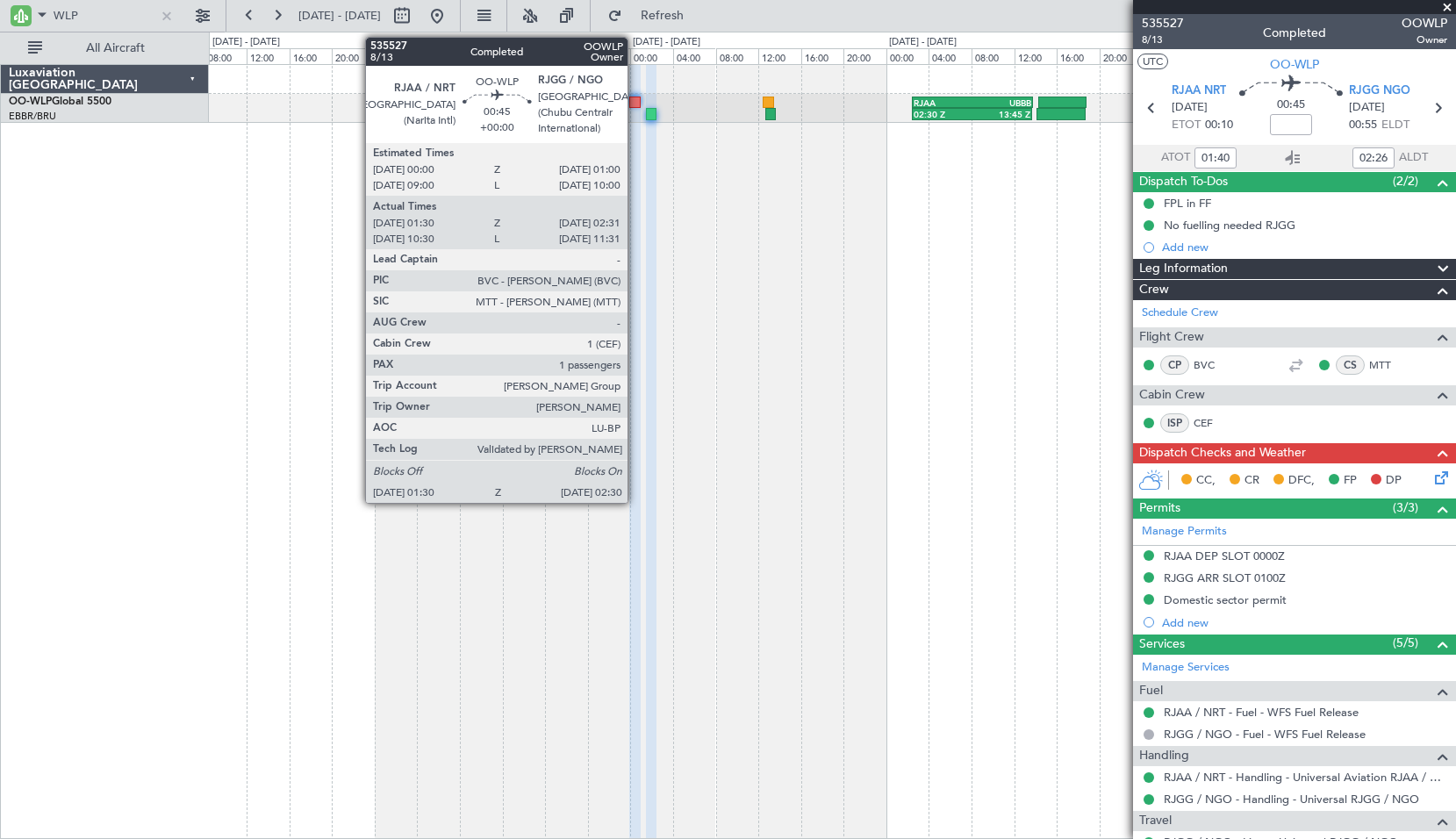
click at [635, 100] on div at bounding box center [635, 102] width 11 height 12
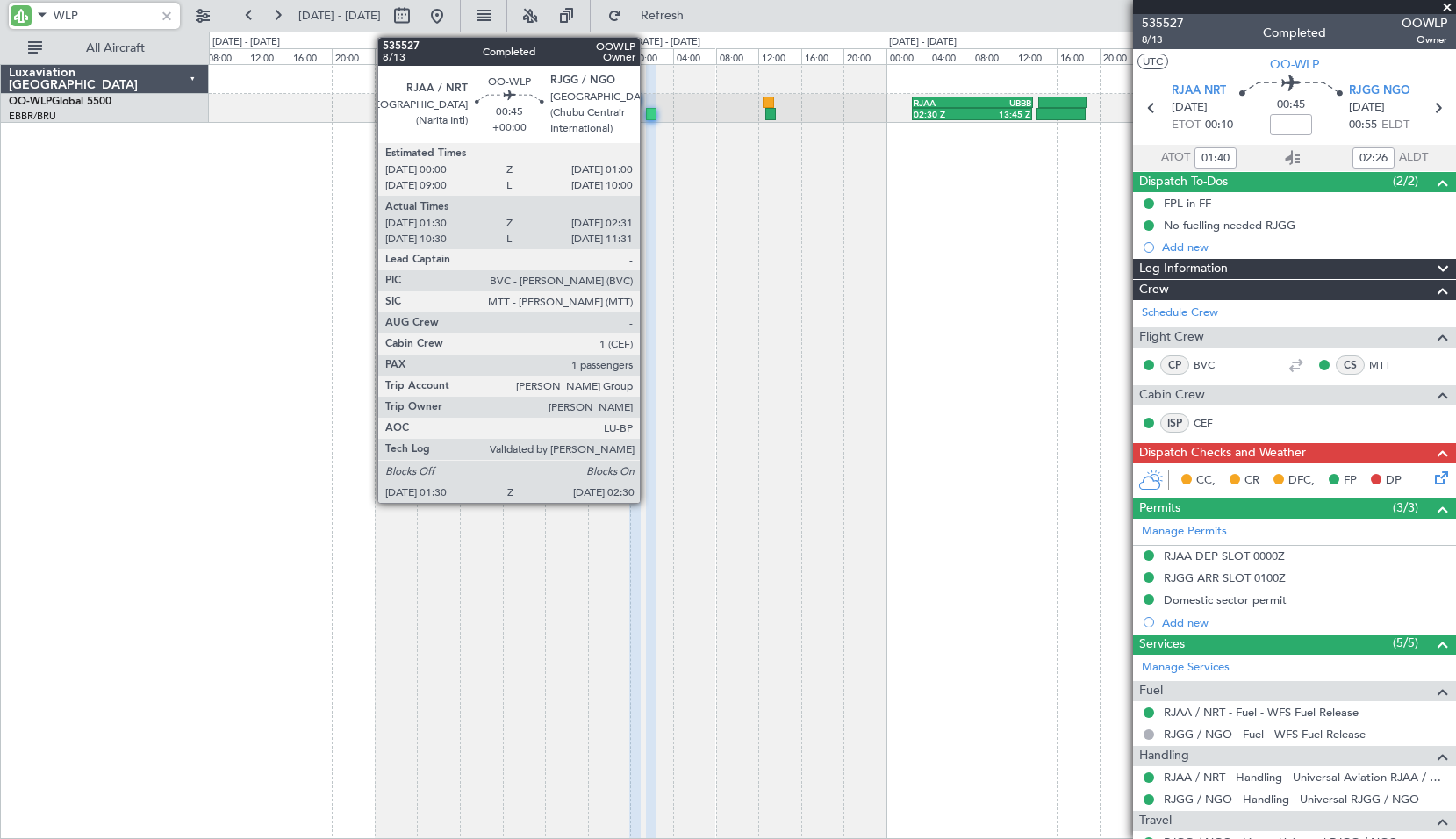
click at [684, 159] on div "02:30 Z 13:45 Z RJAA 02:30 Z UBBB 13:50 Z Planned Maint Liege LTCG 22:35 Z RJAA…" at bounding box center [831, 451] width 1247 height 775
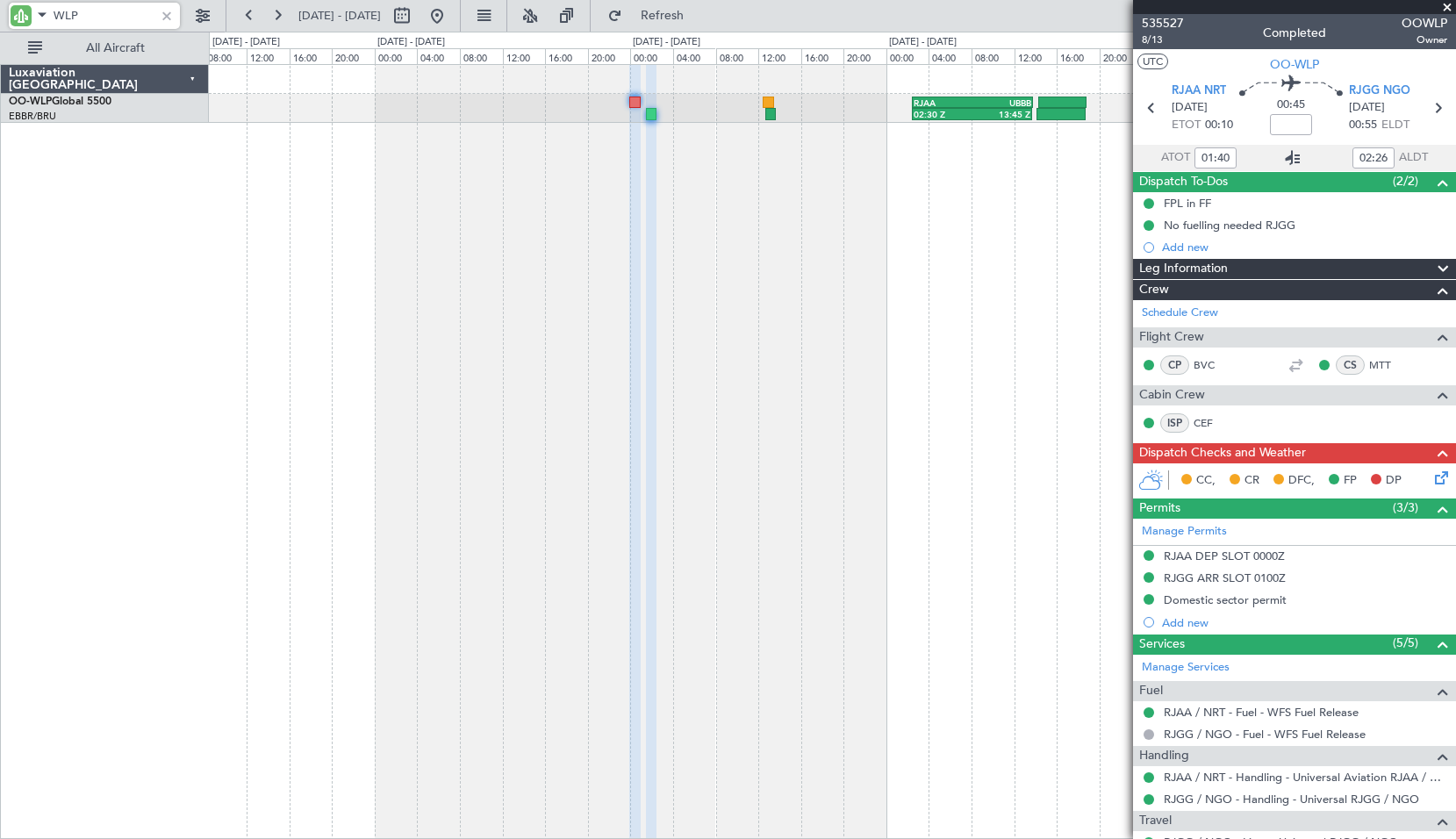
click at [1286, 155] on icon at bounding box center [1292, 158] width 21 height 21
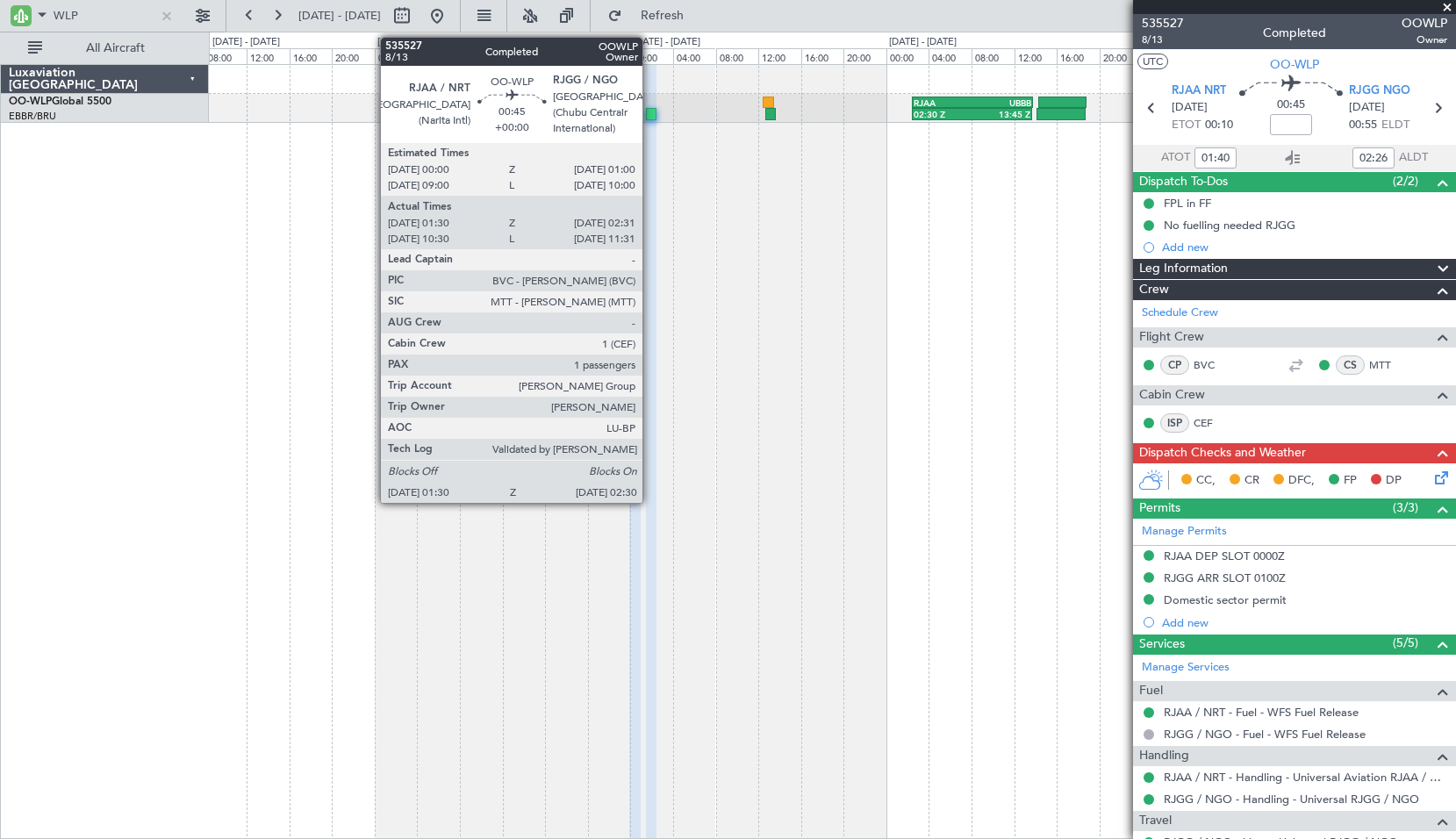
click at [650, 115] on div at bounding box center [651, 114] width 11 height 12
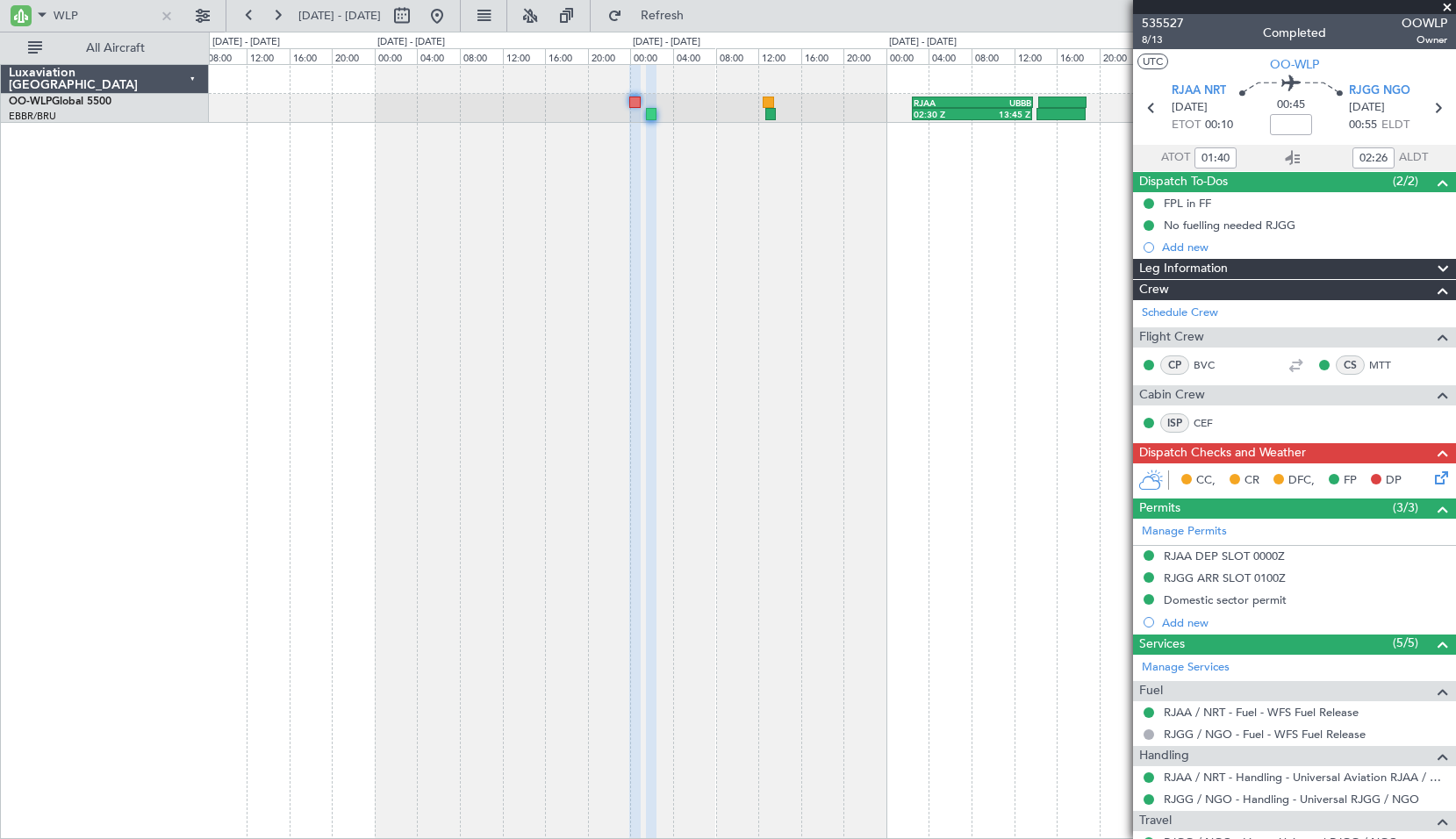
click at [701, 226] on div "02:30 Z 13:45 Z RJAA 02:30 Z UBBB 13:50 Z Planned Maint Liege LTCG 22:35 Z RJAA…" at bounding box center [831, 451] width 1247 height 775
click at [1288, 159] on icon at bounding box center [1292, 158] width 21 height 21
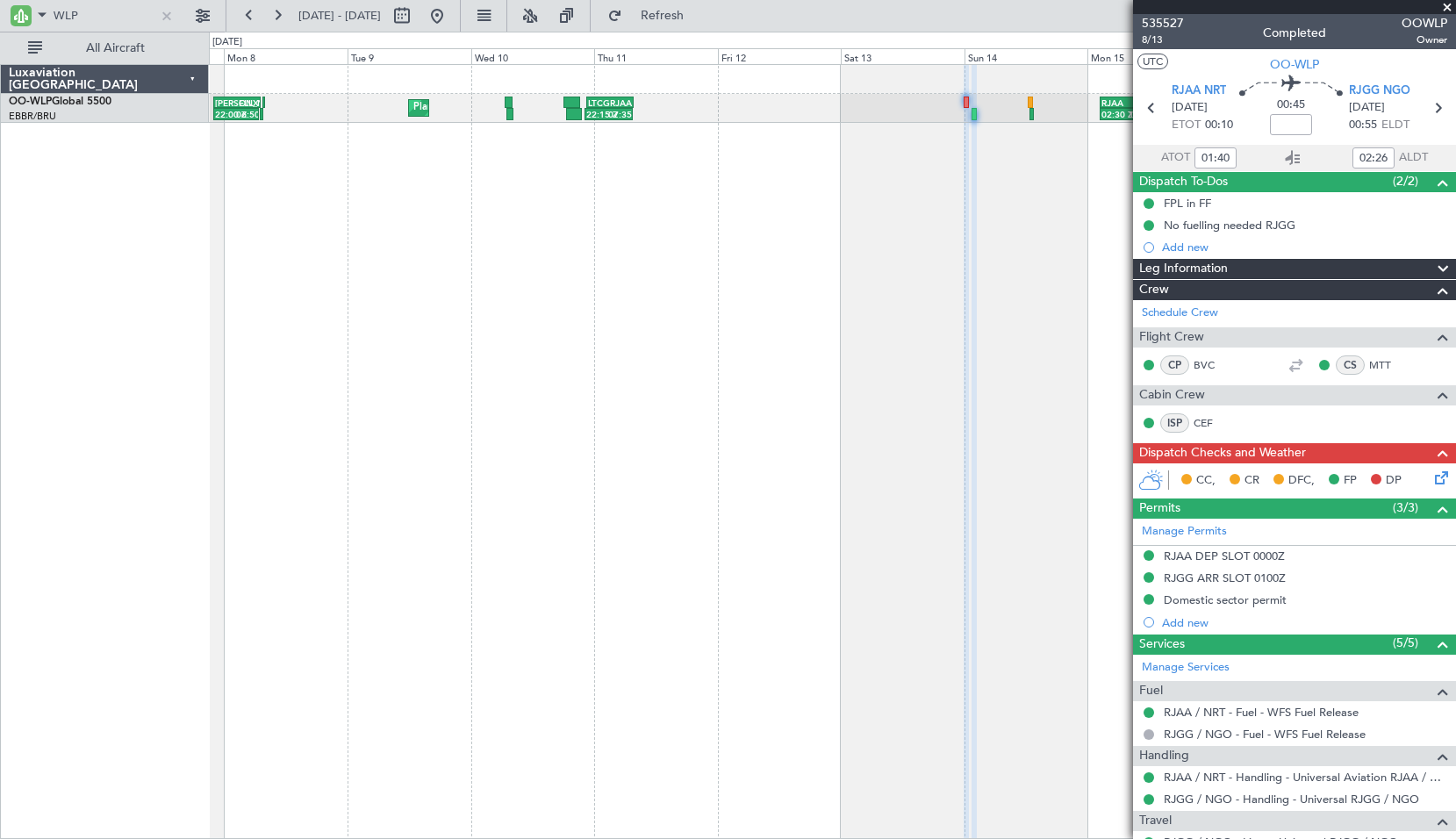
click at [800, 196] on div "02:30 Z 13:45 Z RJAA 02:30 Z UBBB 13:50 Z LTCG 22:35 Z RJAA 07:45 Z 22:15 Z 07:…" at bounding box center [831, 451] width 1247 height 775
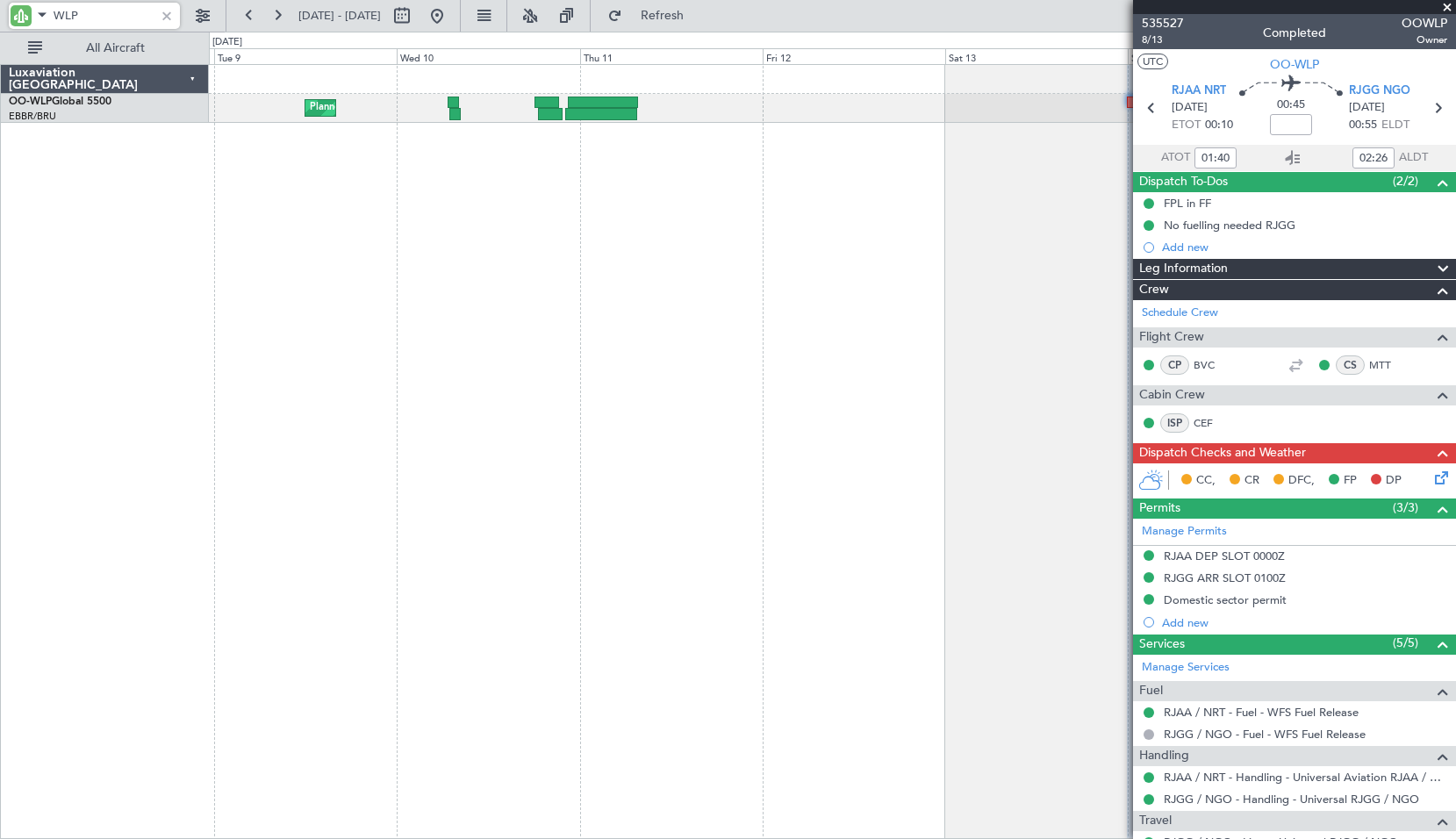
click at [111, 10] on input "WLP" at bounding box center [103, 16] width 100 height 27
type input "AIE"
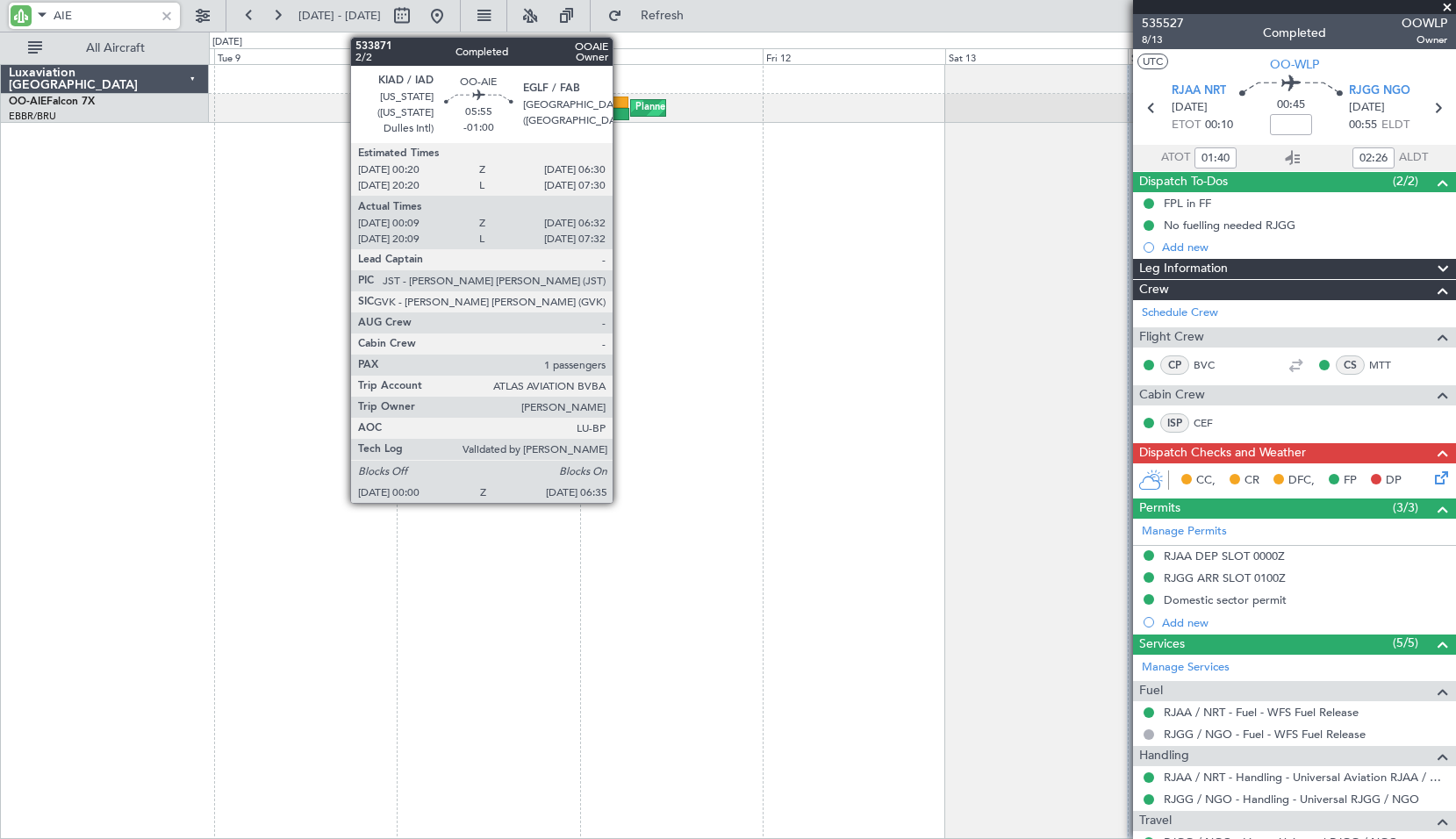
click at [620, 115] on div at bounding box center [605, 114] width 51 height 12
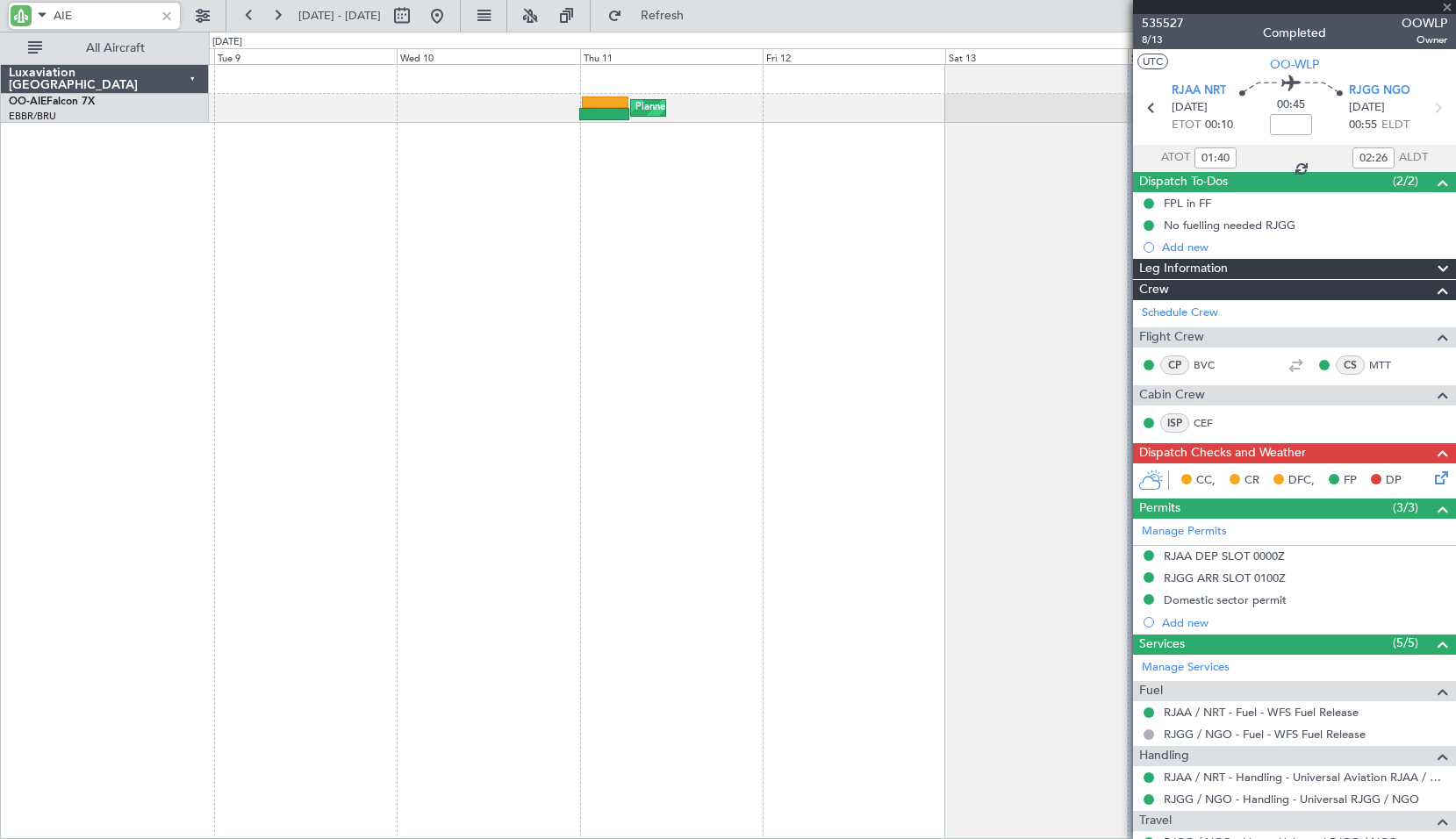
click at [631, 217] on div "Planned Maint [GEOGRAPHIC_DATA] ([GEOGRAPHIC_DATA])" at bounding box center [831, 451] width 1247 height 775
type input "-01:00"
type input "00:19"
type input "06:27"
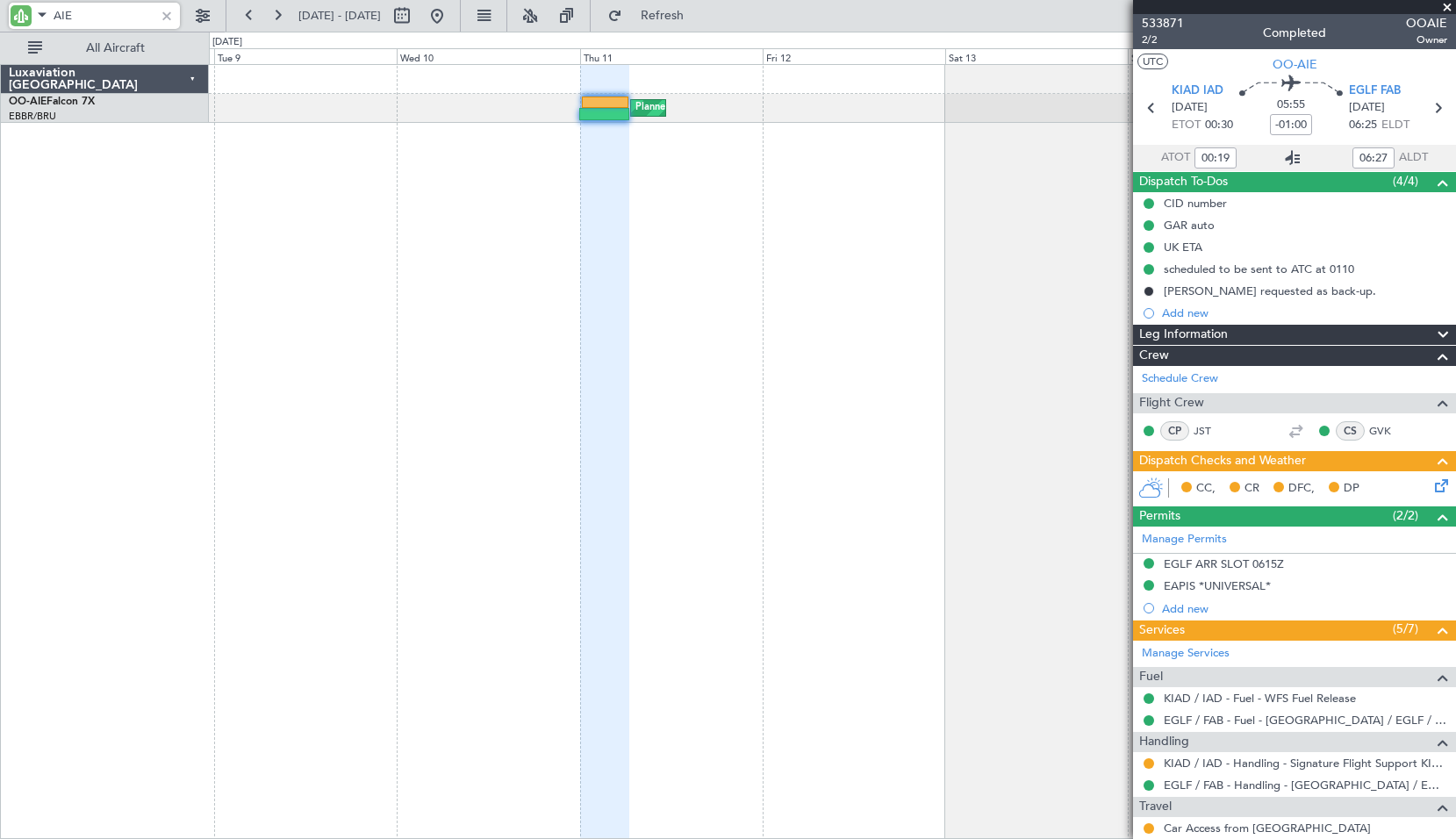
click at [1293, 158] on icon at bounding box center [1292, 158] width 21 height 21
click at [166, 12] on div at bounding box center [167, 15] width 19 height 19
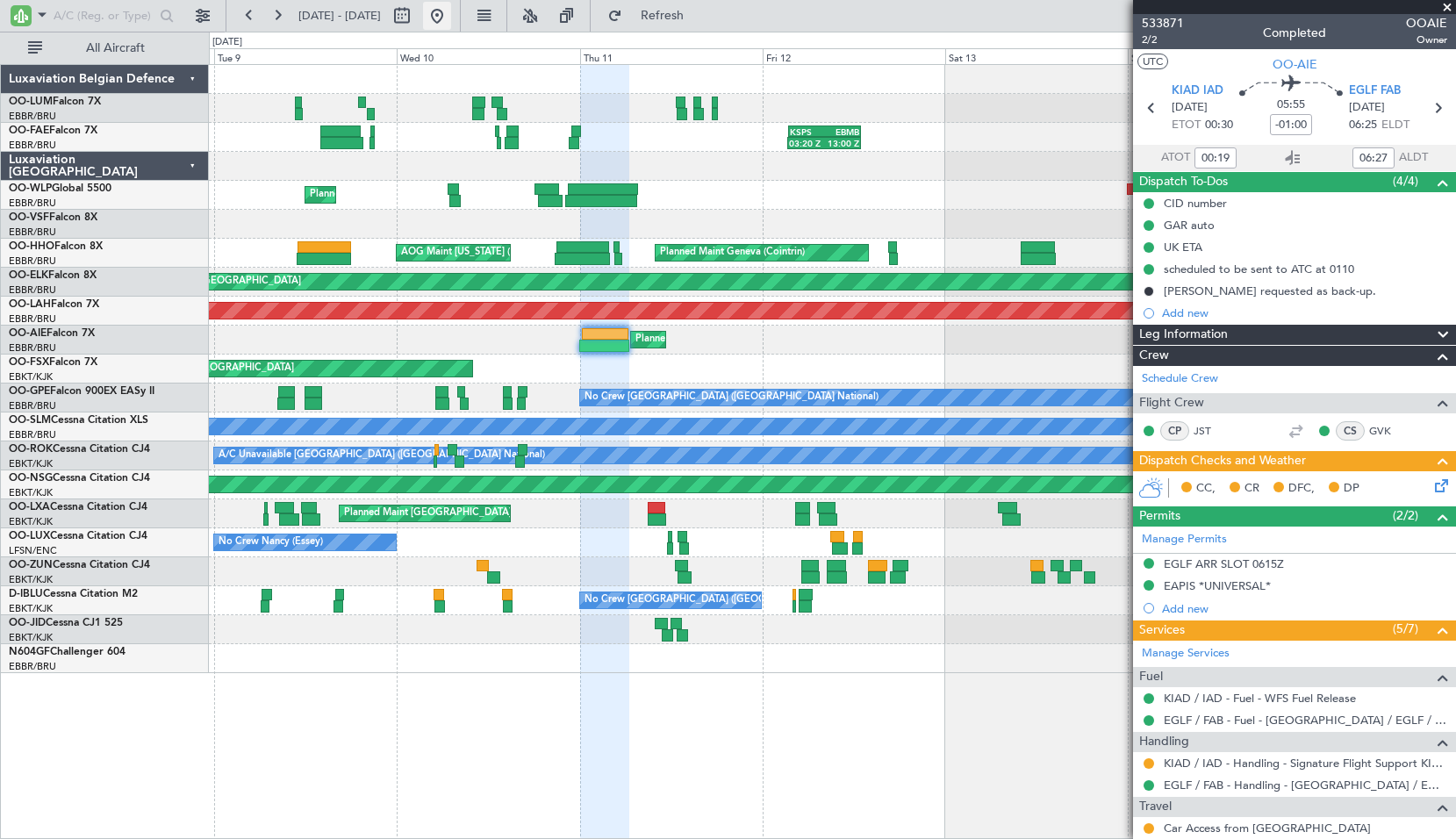
click at [451, 6] on button at bounding box center [437, 16] width 28 height 28
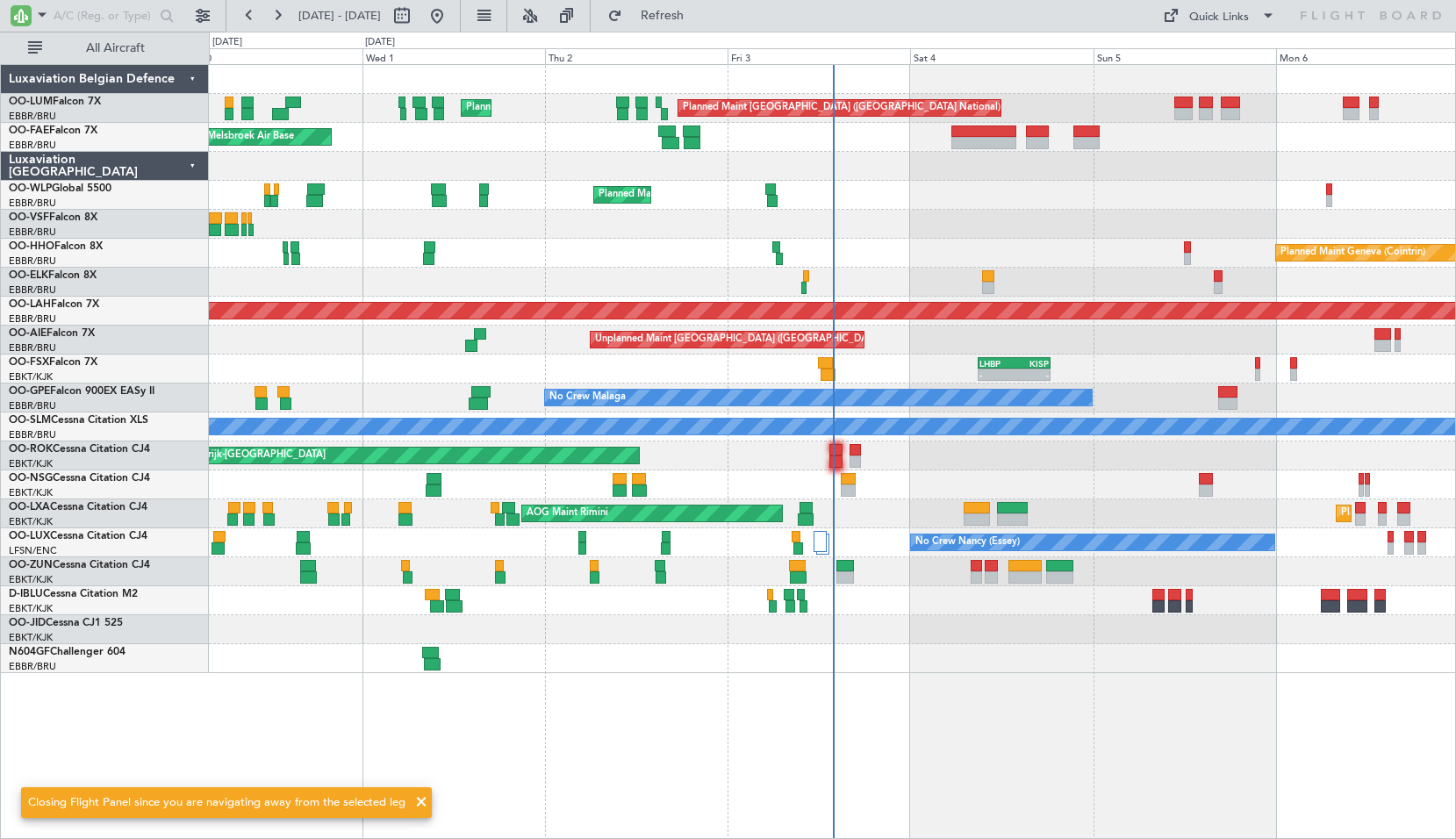
click at [423, 804] on span at bounding box center [421, 802] width 21 height 21
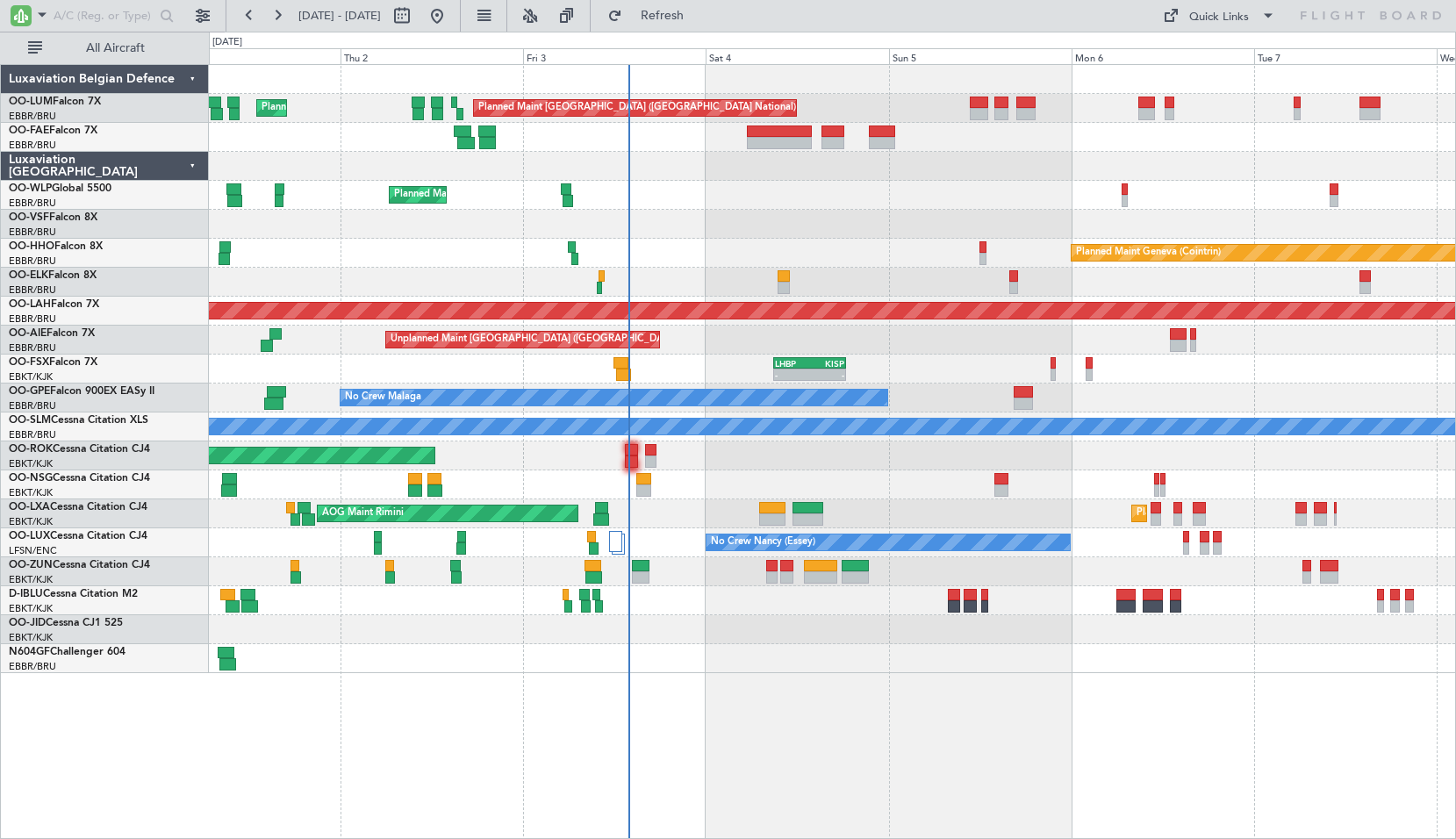
click at [863, 678] on div "Planned Maint [GEOGRAPHIC_DATA] ([GEOGRAPHIC_DATA] National) Planned Maint [GEO…" at bounding box center [831, 451] width 1247 height 775
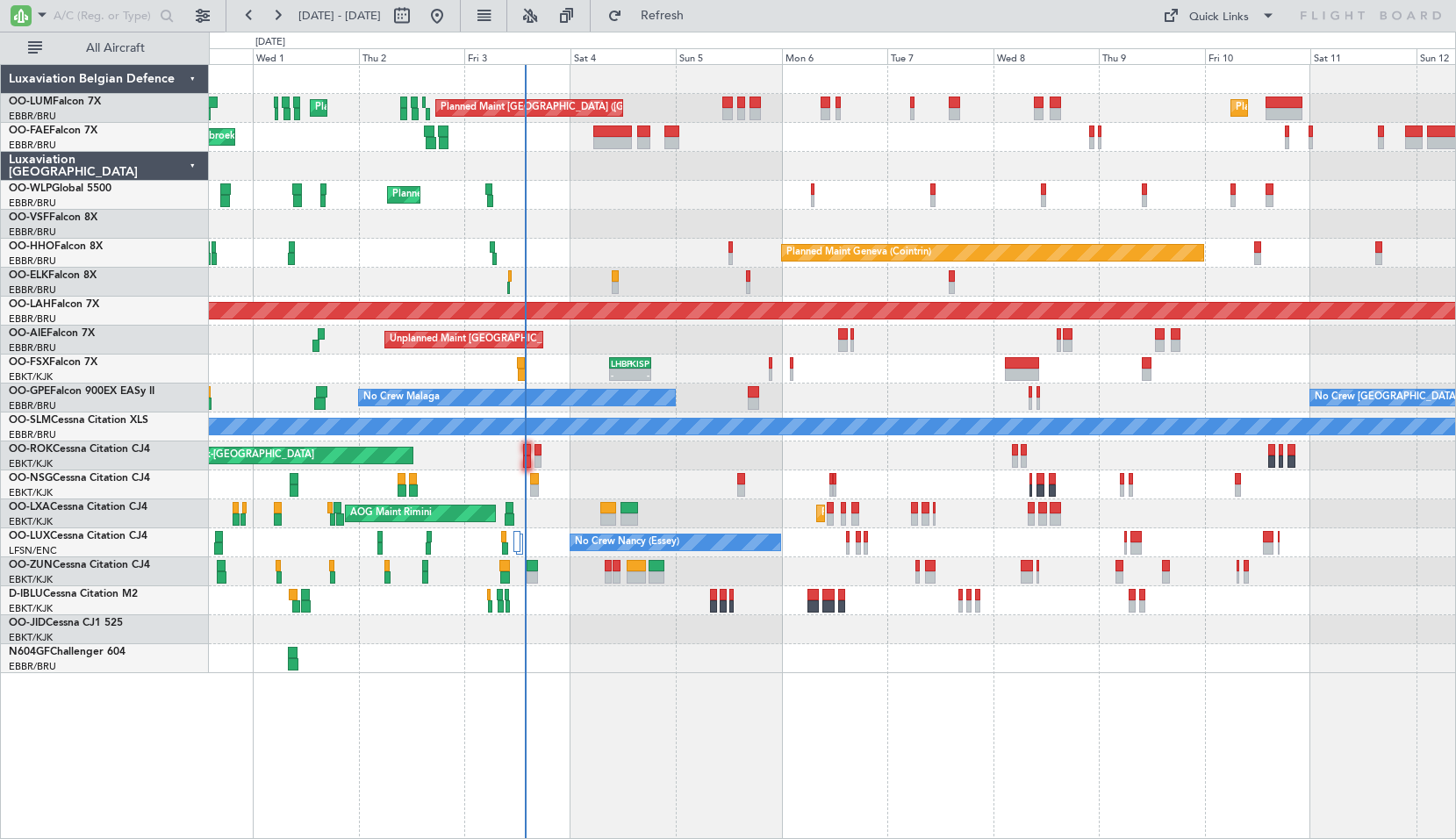
click at [884, 177] on div "Planned Maint [GEOGRAPHIC_DATA] ([GEOGRAPHIC_DATA] National) Planned Maint [GEO…" at bounding box center [831, 368] width 1246 height 608
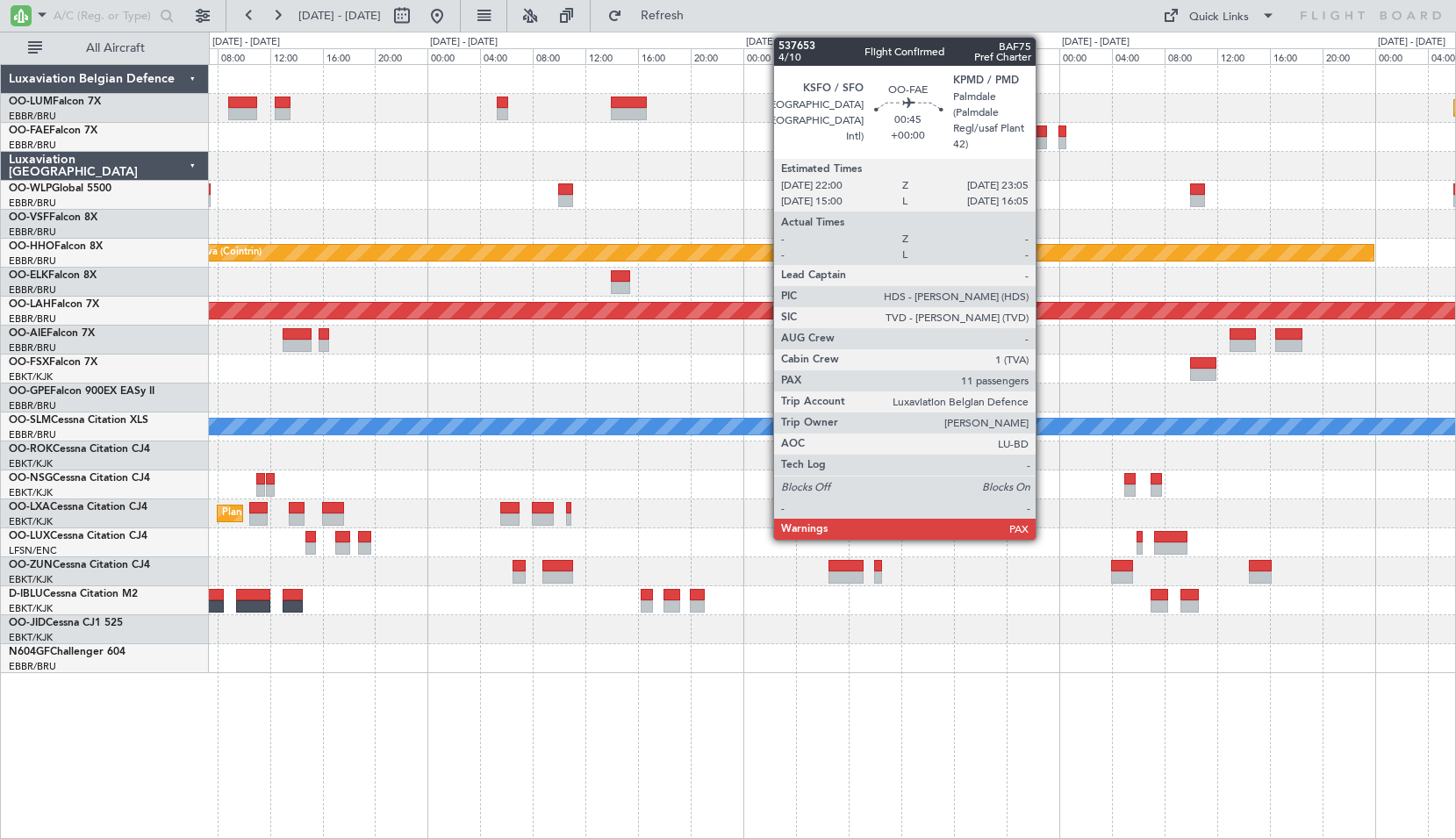
click at [1044, 137] on div at bounding box center [1040, 142] width 15 height 12
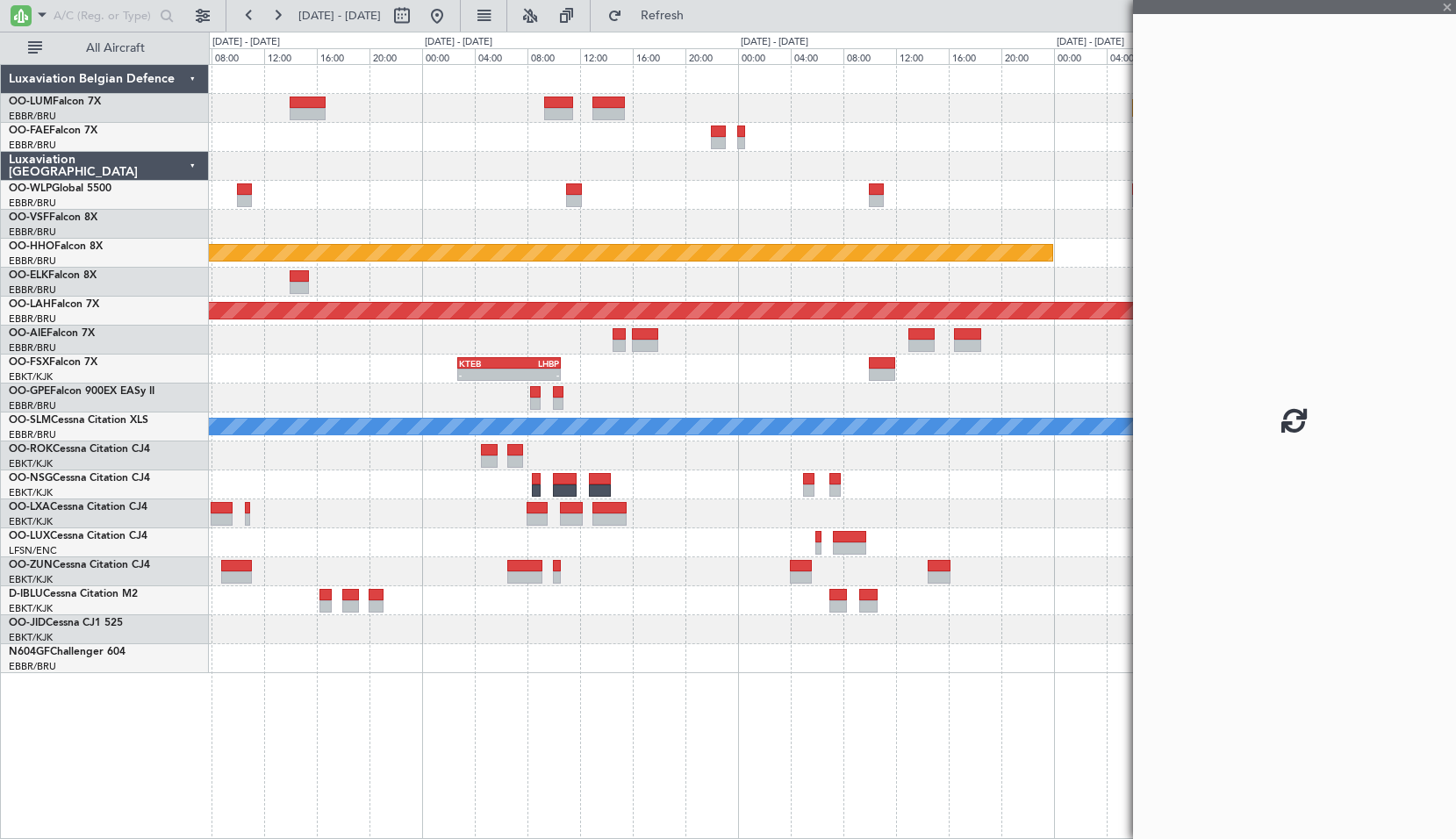
click at [677, 153] on div at bounding box center [831, 166] width 1246 height 29
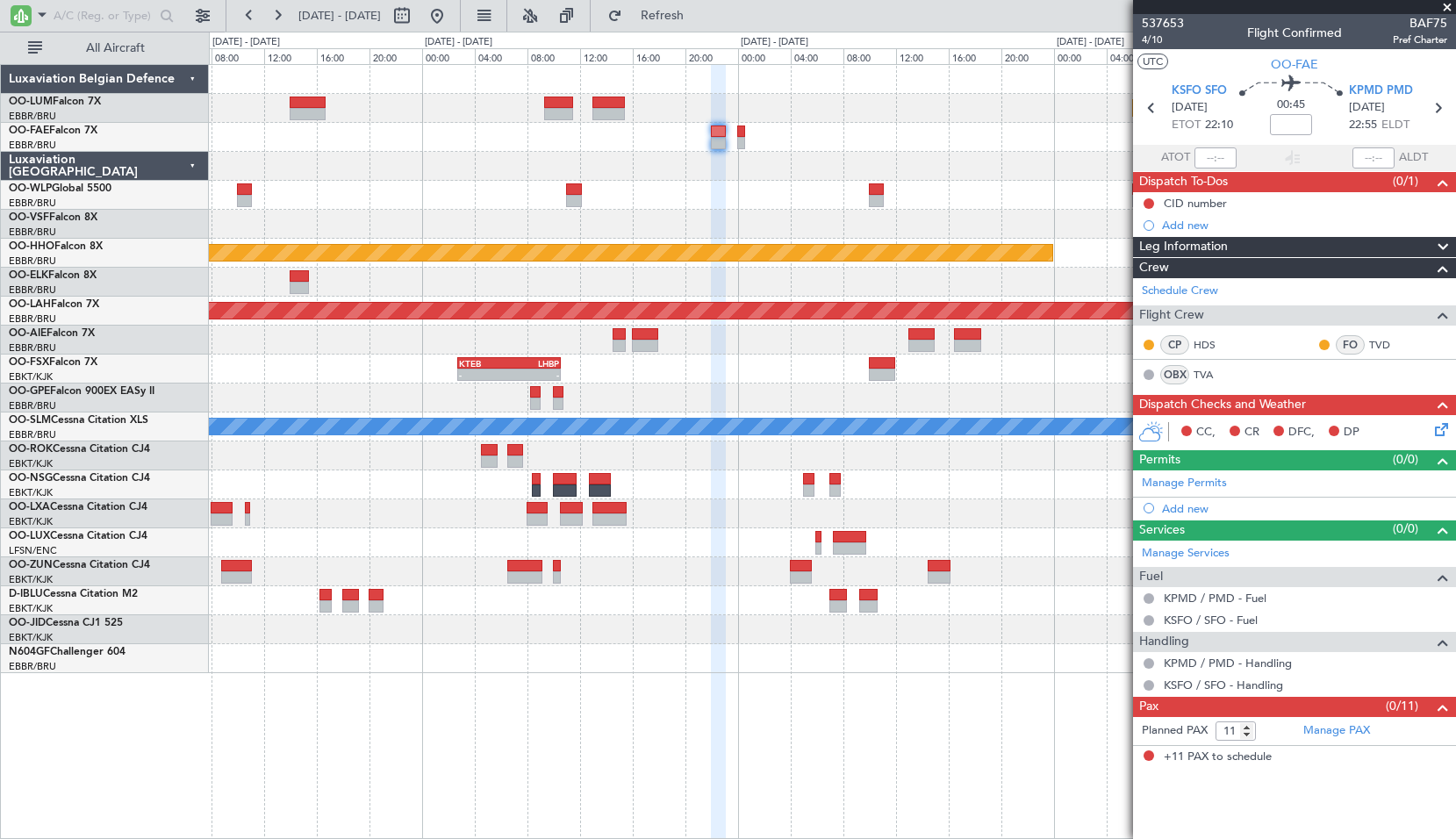
click at [1364, 734] on link "Manage PAX" at bounding box center [1337, 731] width 66 height 18
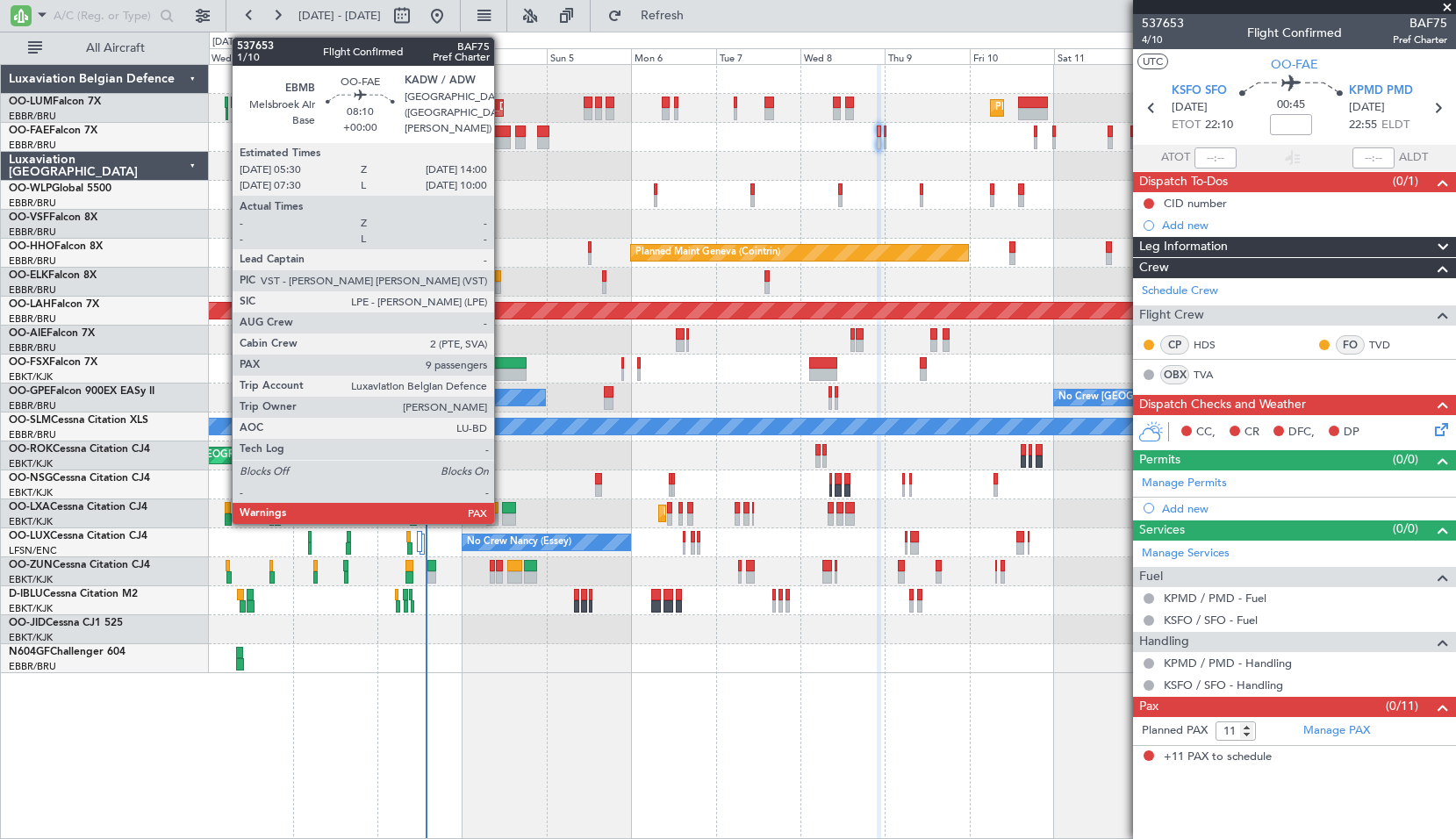
click at [501, 130] on div at bounding box center [496, 131] width 30 height 12
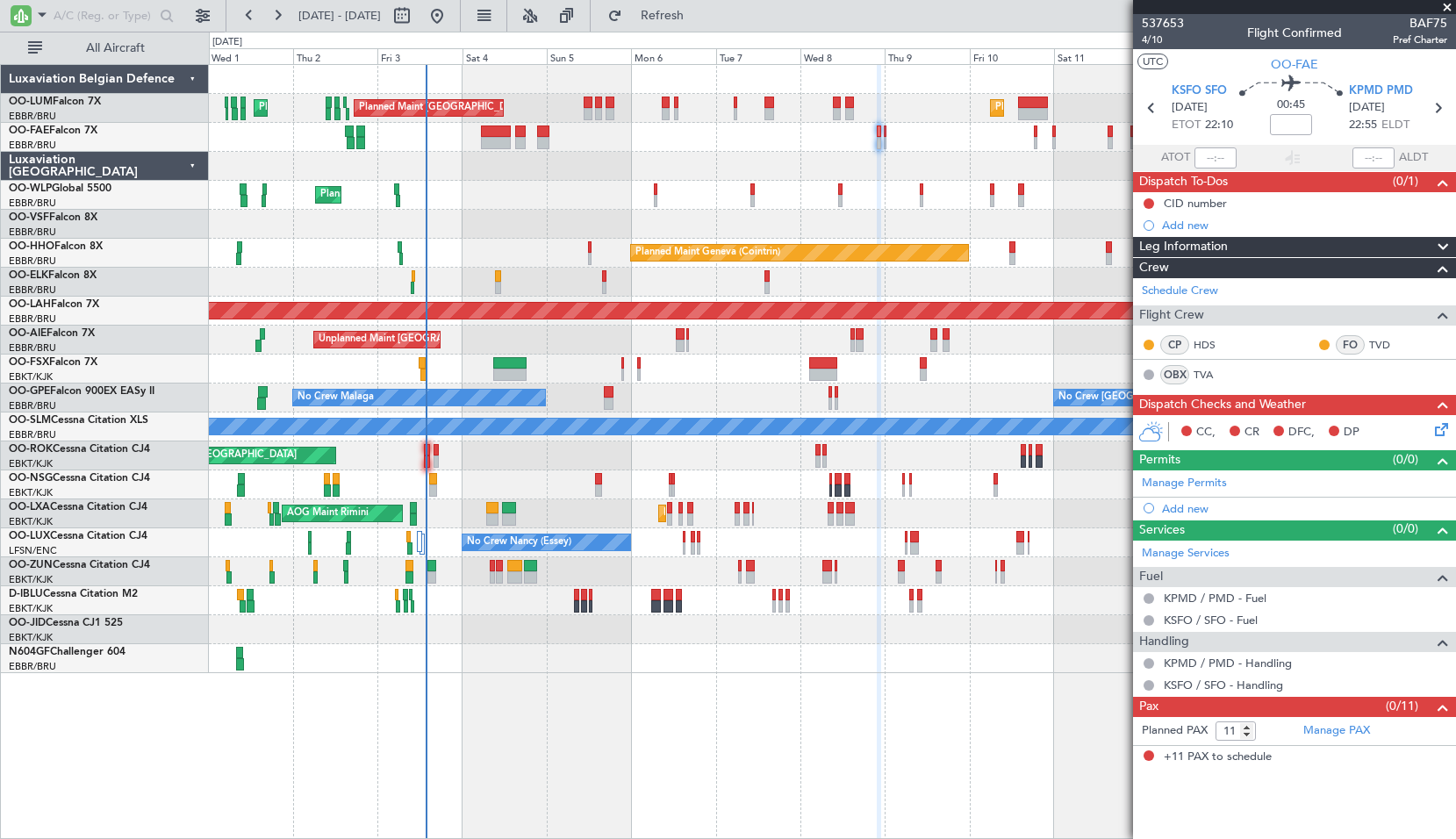
click at [506, 172] on div at bounding box center [831, 166] width 1246 height 29
type input "9"
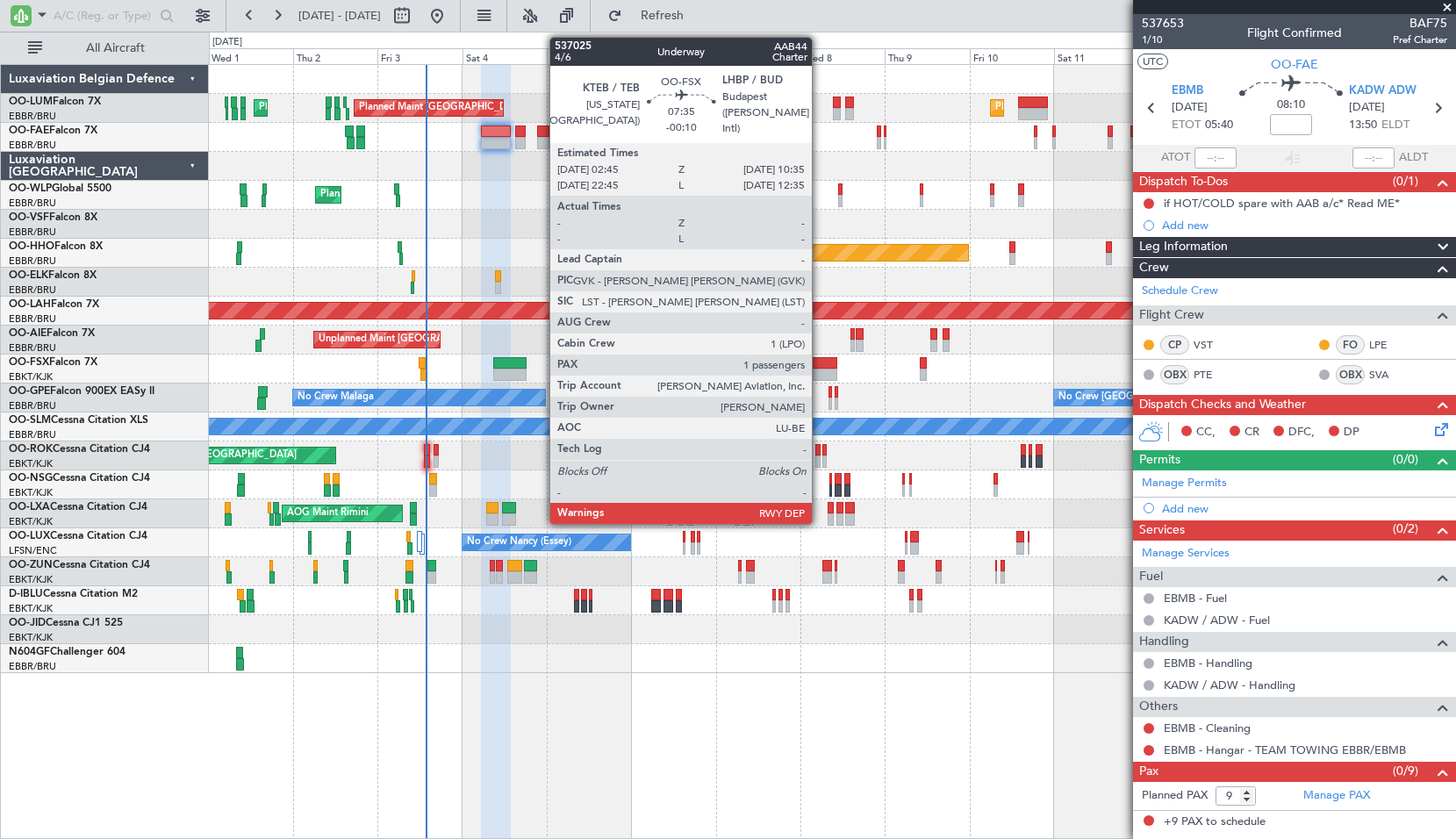
click at [820, 360] on div at bounding box center [823, 363] width 28 height 12
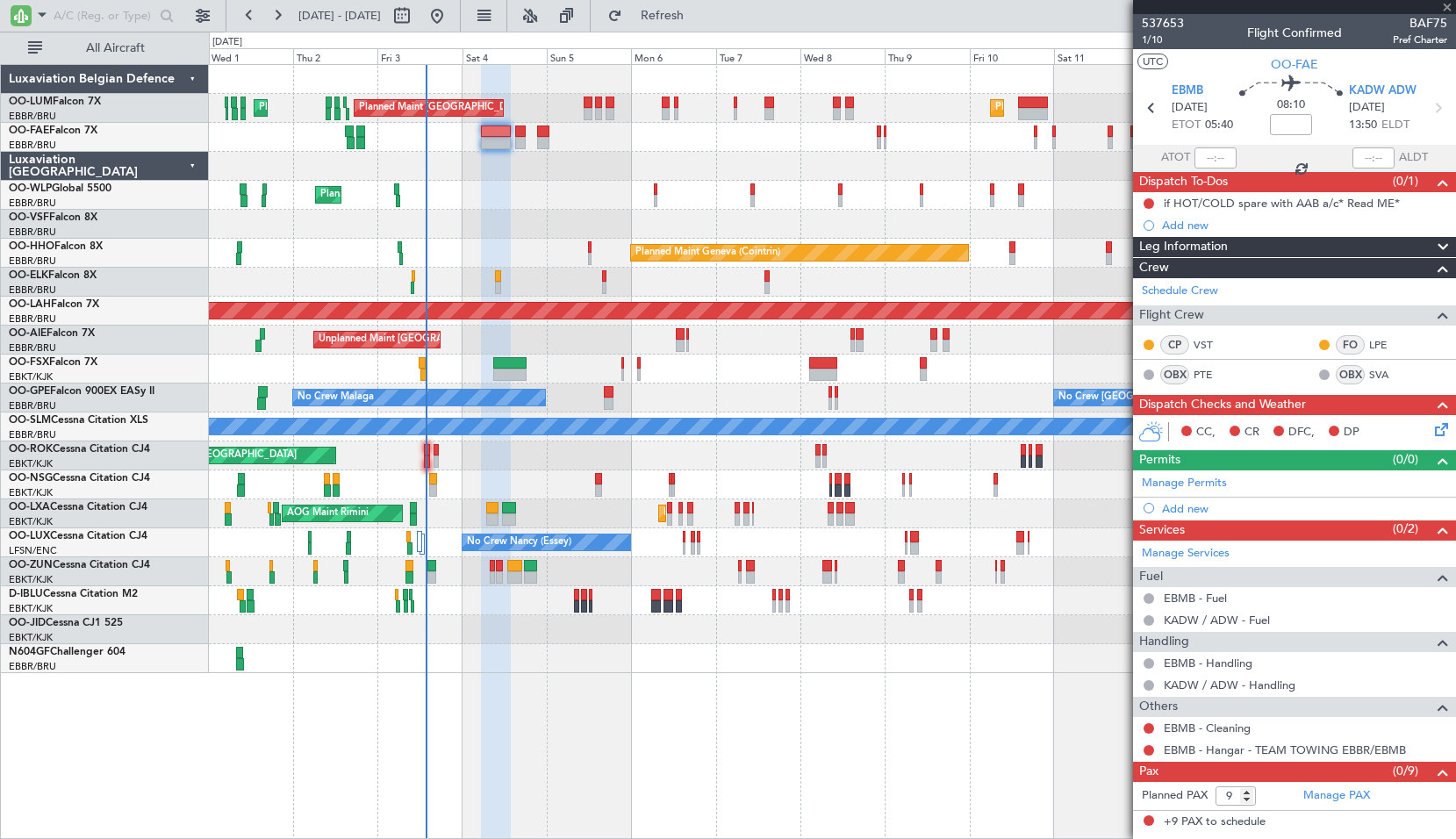
click at [913, 367] on div at bounding box center [831, 369] width 1246 height 29
type input "-00:10"
type input "1"
